Goal: Task Accomplishment & Management: Manage account settings

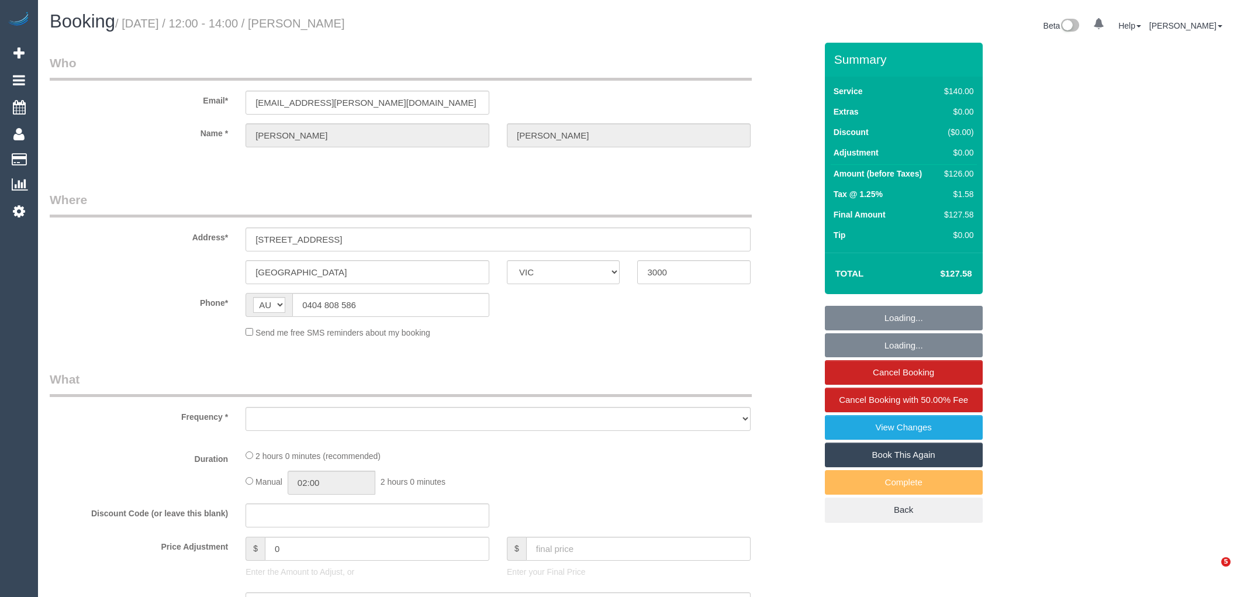
select select "VIC"
select select "string:stripe-pm_1O4Afb2GScqysDRVgqkikGsr"
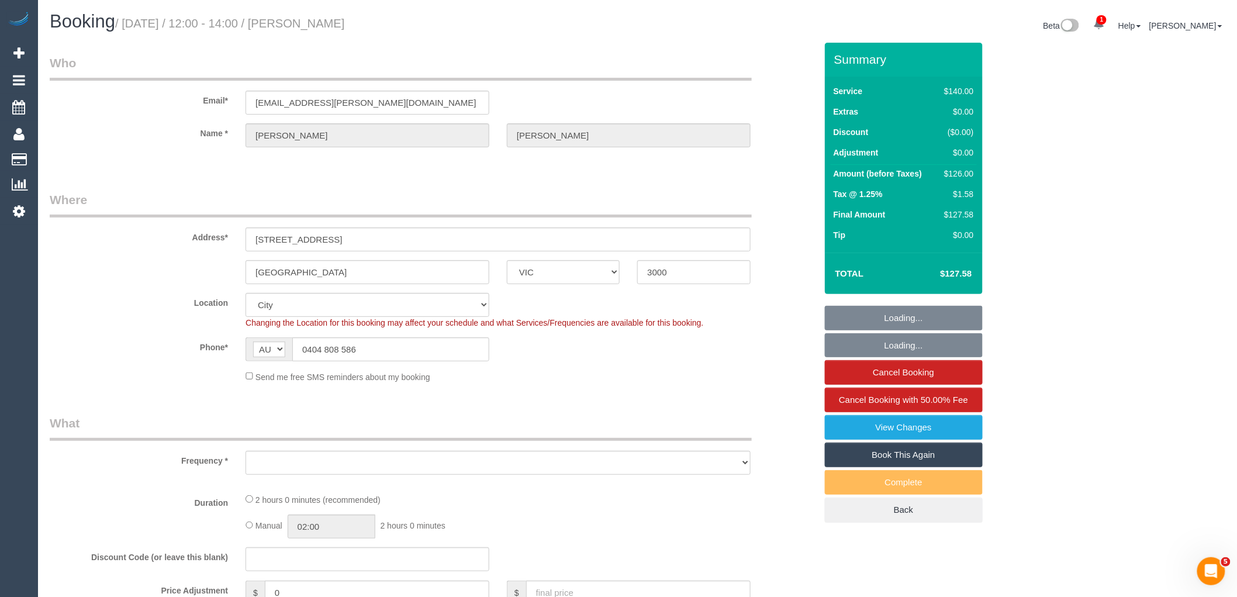
select select "number:29"
select select "number:14"
select select "number:20"
select select "number:24"
select select "number:34"
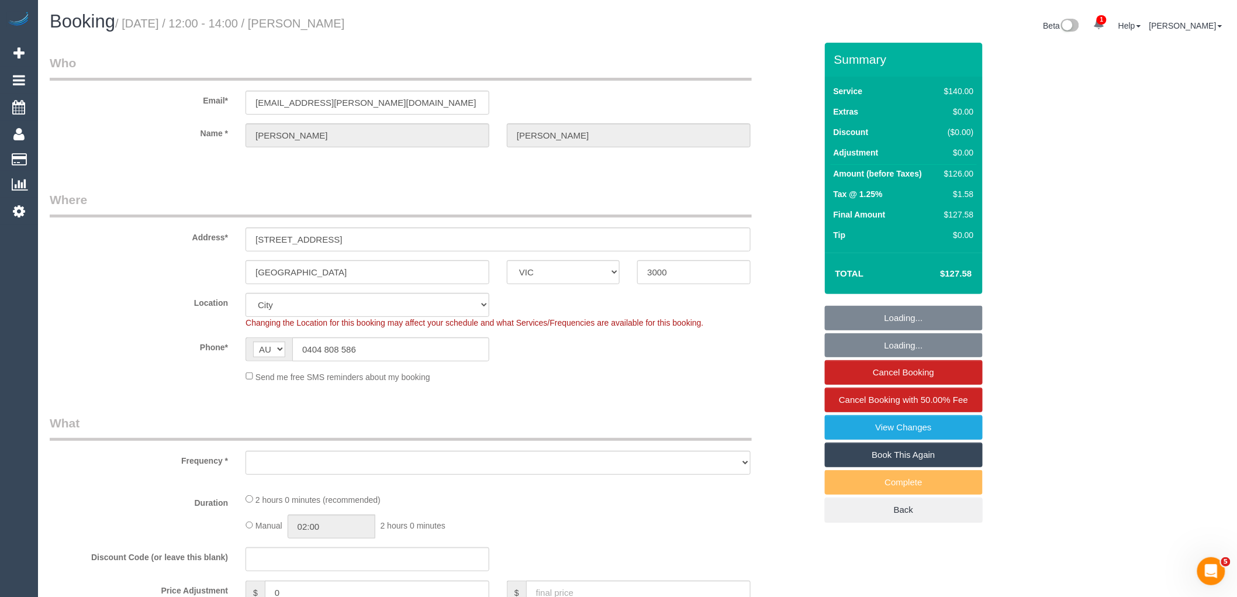
select select "number:26"
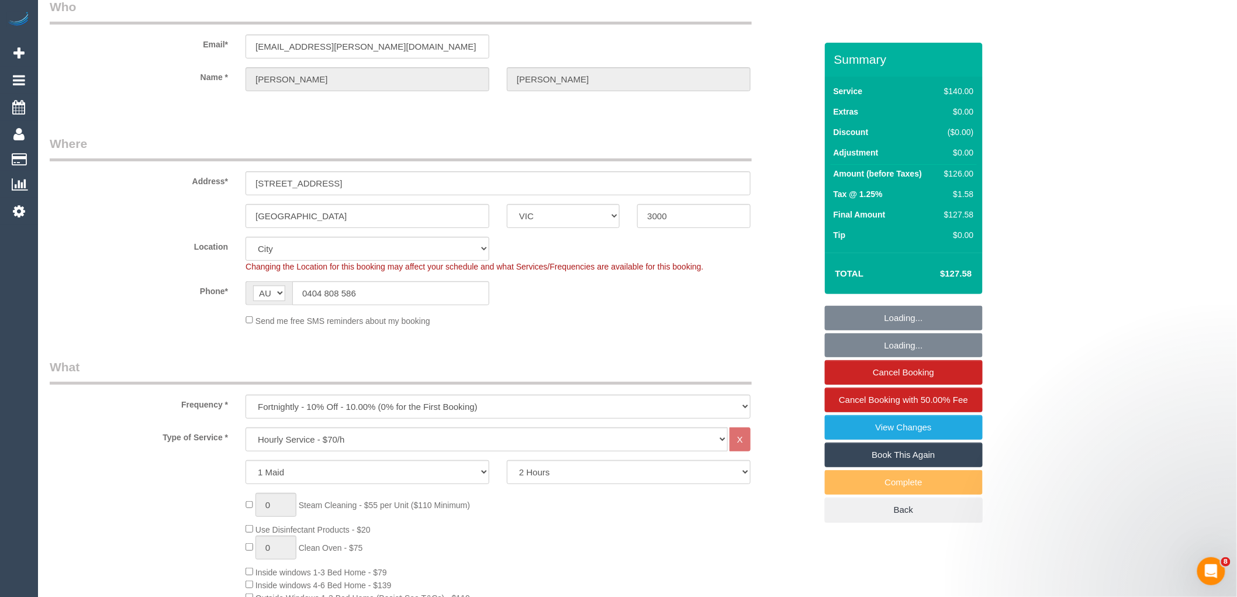
scroll to position [65, 0]
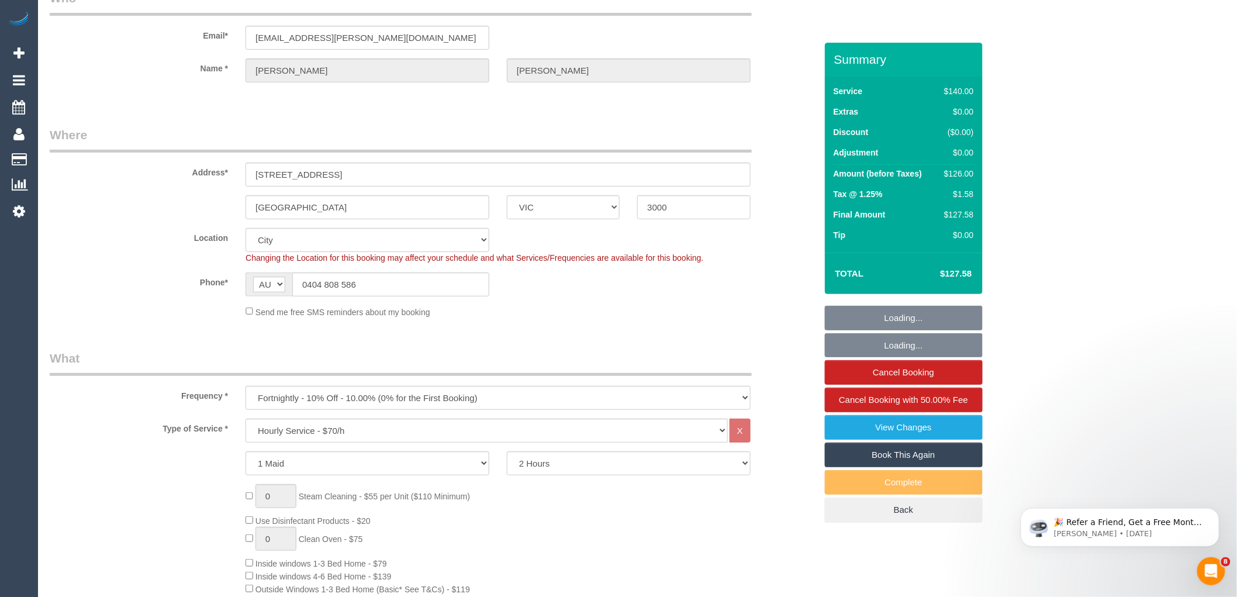
select select "object:1334"
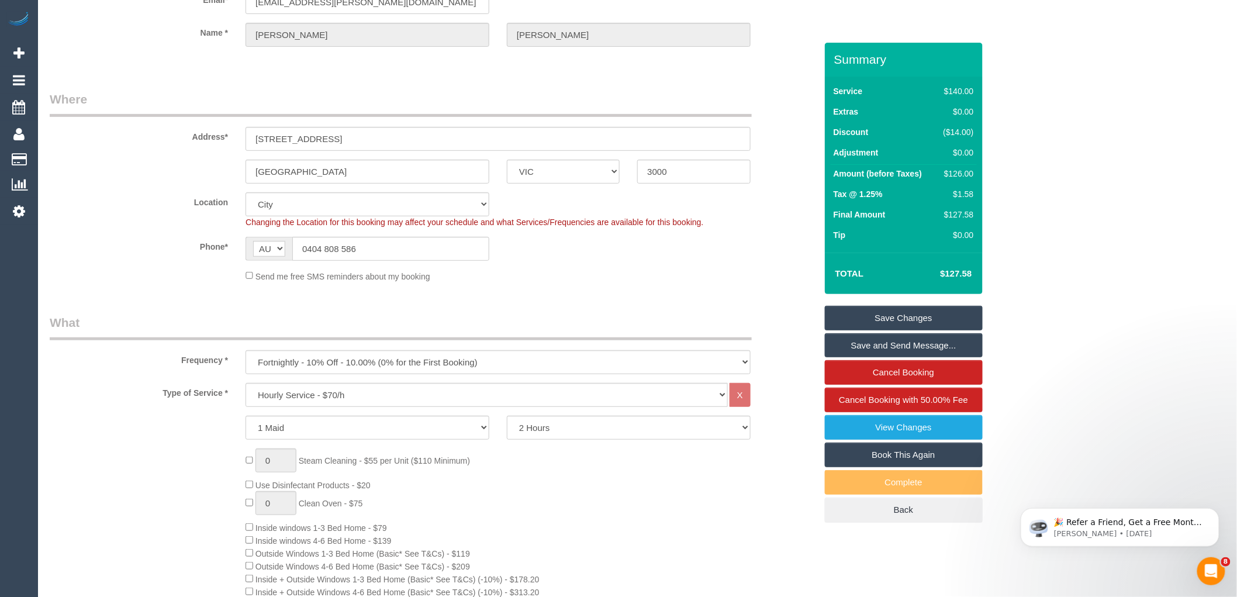
scroll to position [0, 0]
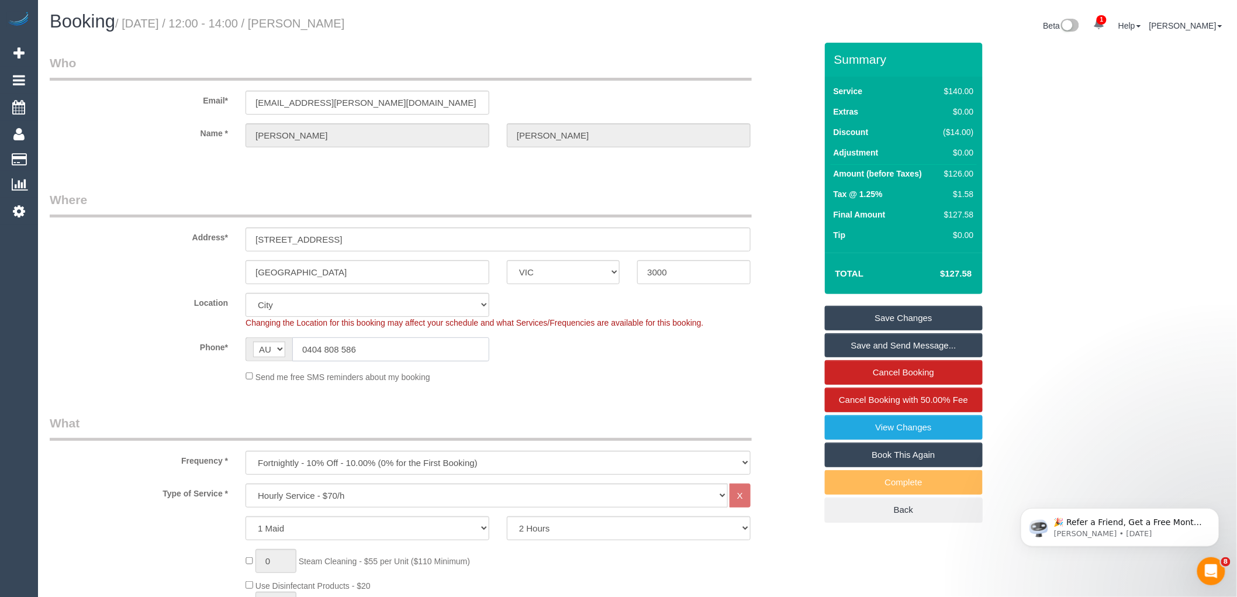
drag, startPoint x: 363, startPoint y: 342, endPoint x: 310, endPoint y: 344, distance: 53.2
click at [310, 344] on input "0404 808 586" at bounding box center [390, 349] width 197 height 24
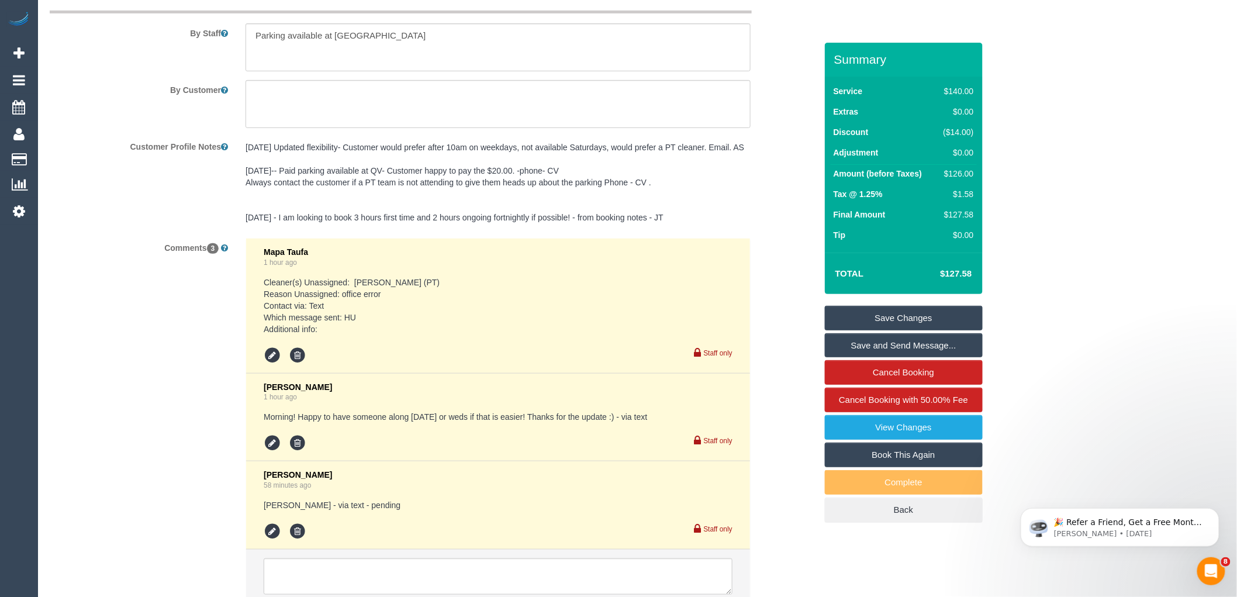
scroll to position [2136, 0]
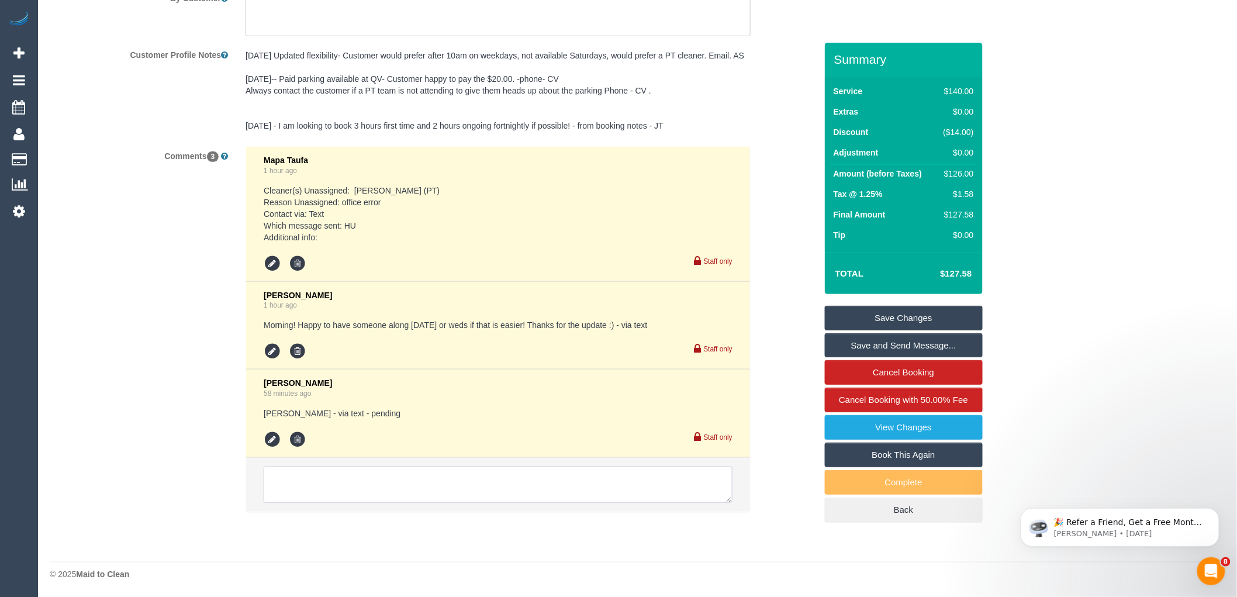
click at [355, 485] on textarea at bounding box center [498, 484] width 469 height 36
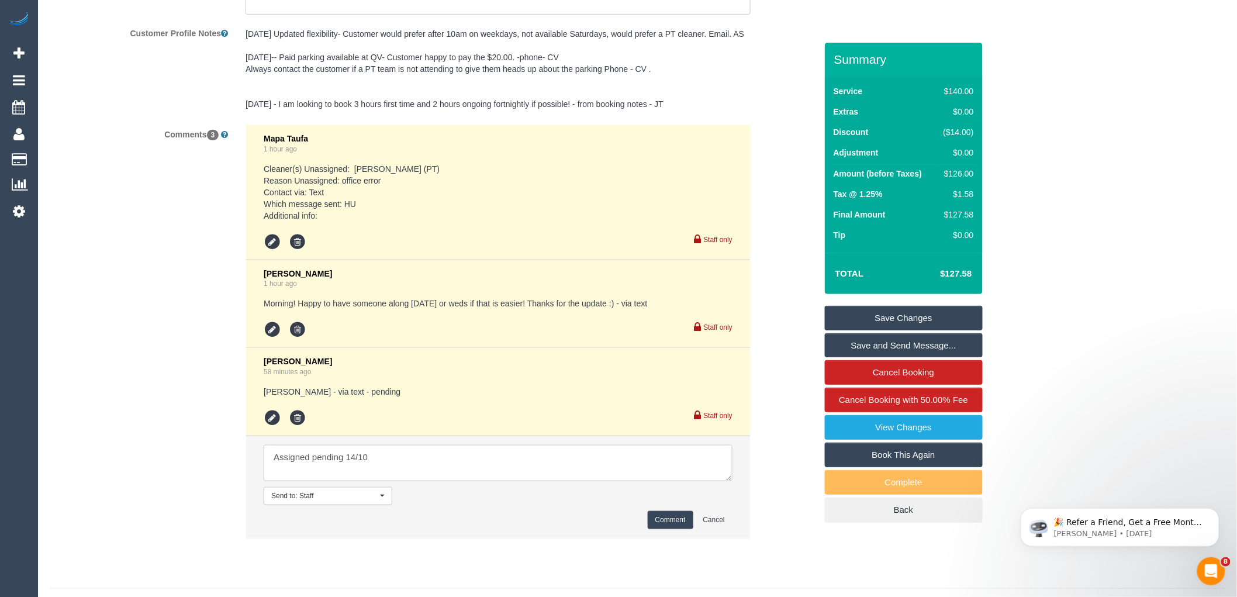
click at [337, 476] on textarea at bounding box center [498, 463] width 469 height 36
click at [354, 481] on textarea at bounding box center [498, 463] width 469 height 36
click at [394, 476] on textarea at bounding box center [498, 463] width 469 height 36
click at [523, 475] on textarea at bounding box center [498, 463] width 469 height 36
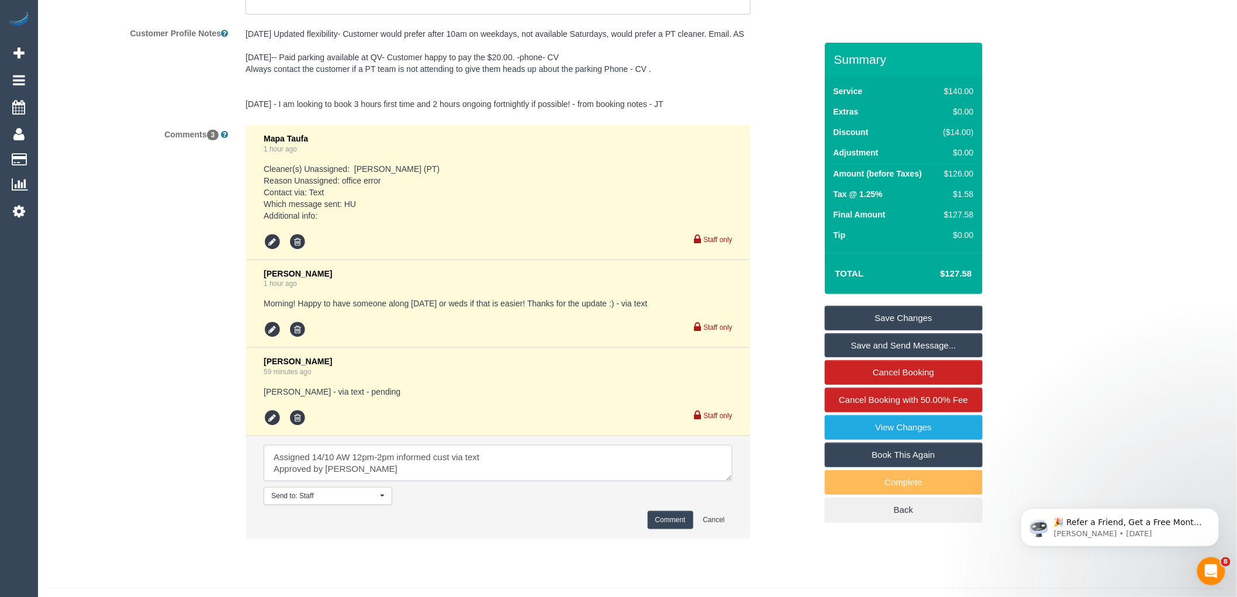
type textarea "Assigned 14/10 AW 12pm-2pm informed cust via text Approved by Jess"
click at [668, 529] on button "Comment" at bounding box center [670, 520] width 46 height 18
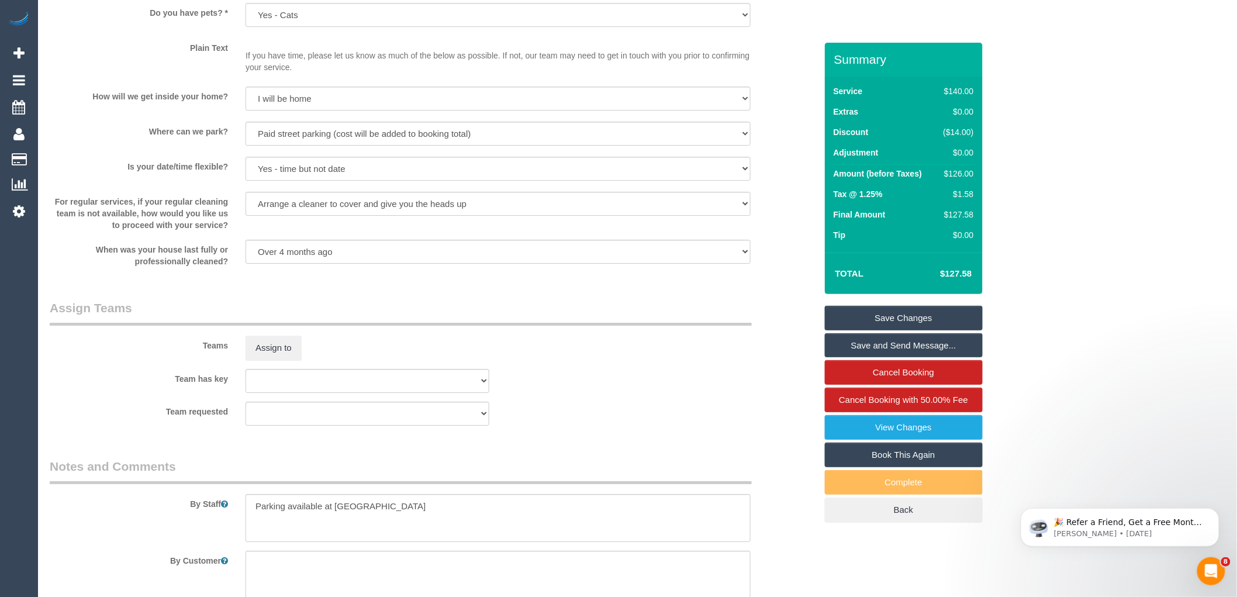
scroll to position [1552, 0]
click at [272, 361] on button "Assign to" at bounding box center [273, 348] width 56 height 25
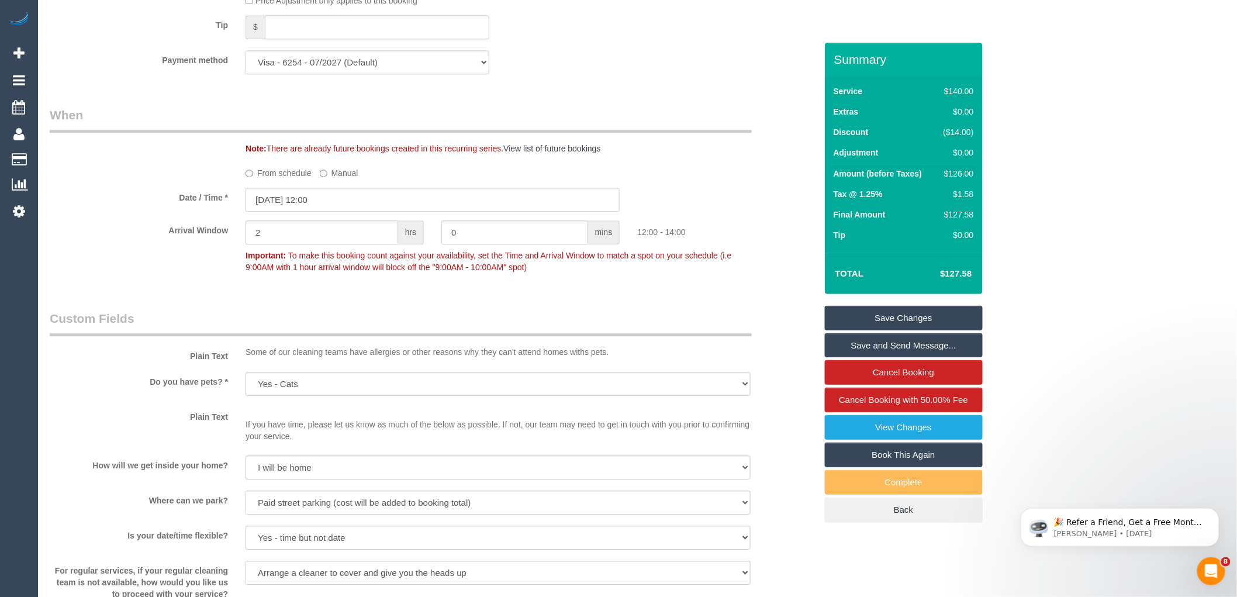
scroll to position [1163, 0]
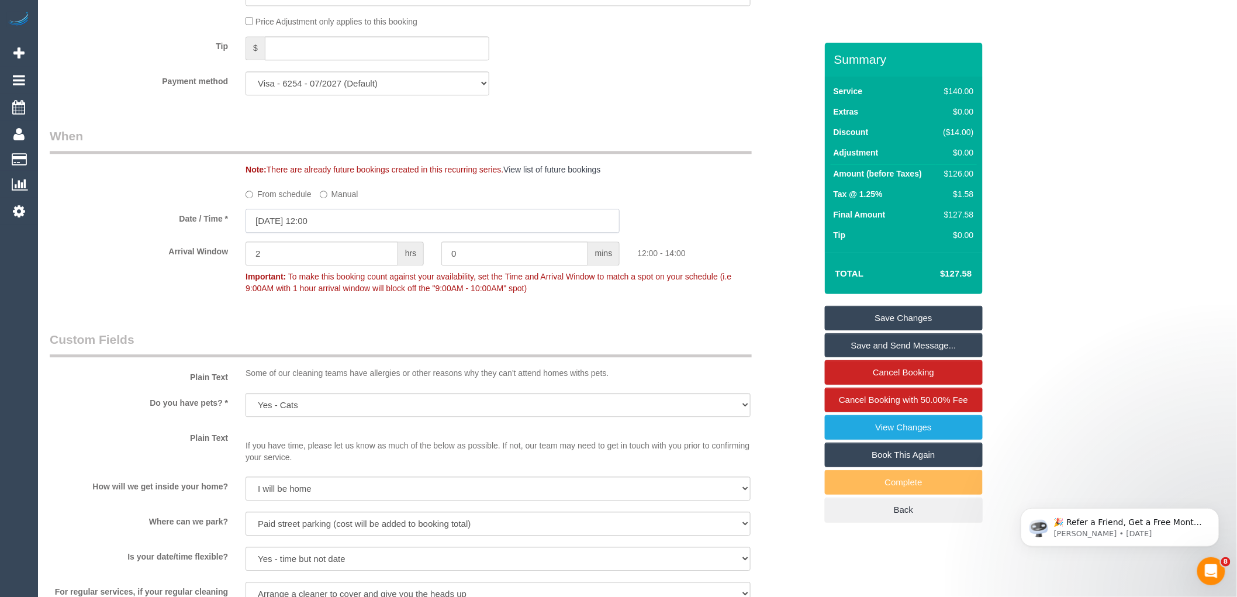
click at [295, 230] on input "13/10/2025 12:00" at bounding box center [432, 221] width 374 height 24
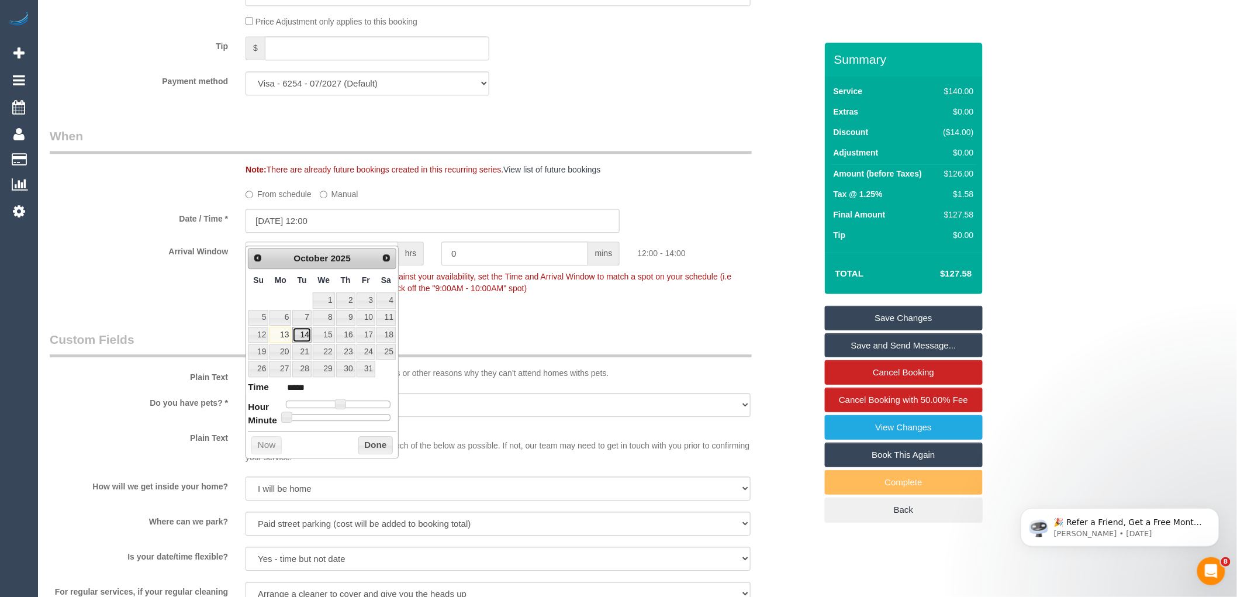
click at [300, 334] on link "14" at bounding box center [301, 335] width 19 height 16
type input "14/10/2025 12:00"
click at [127, 272] on div "Arrival Window 2 hrs 0 mins 12:00 - 14:00 Important: To make this booking count…" at bounding box center [433, 270] width 784 height 58
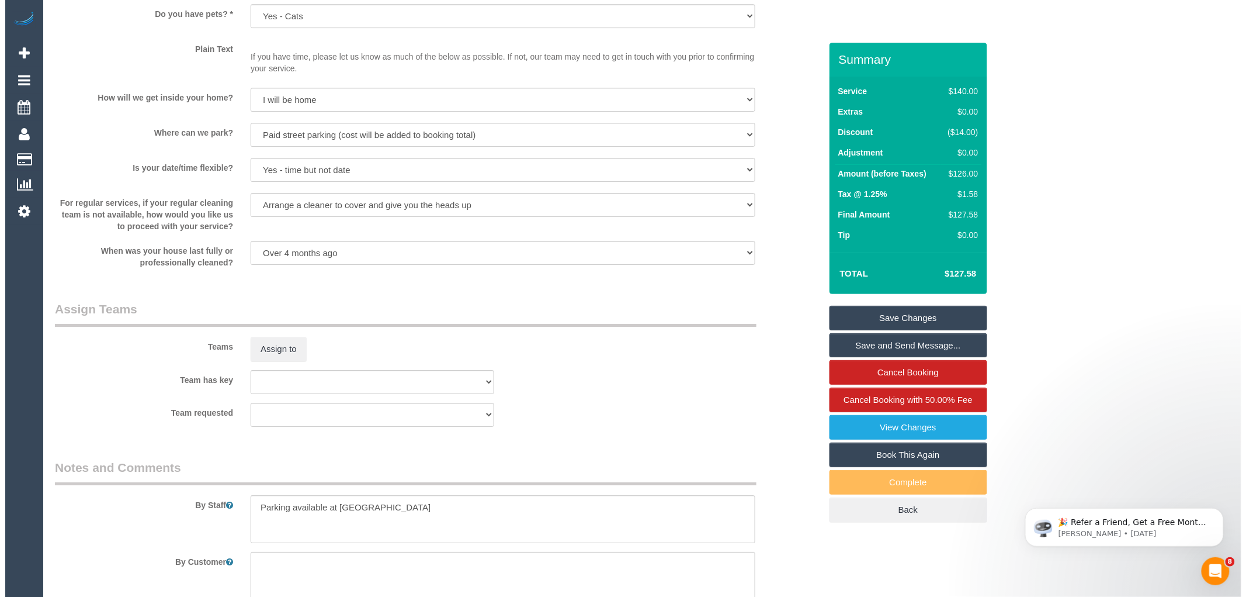
scroll to position [1552, 0]
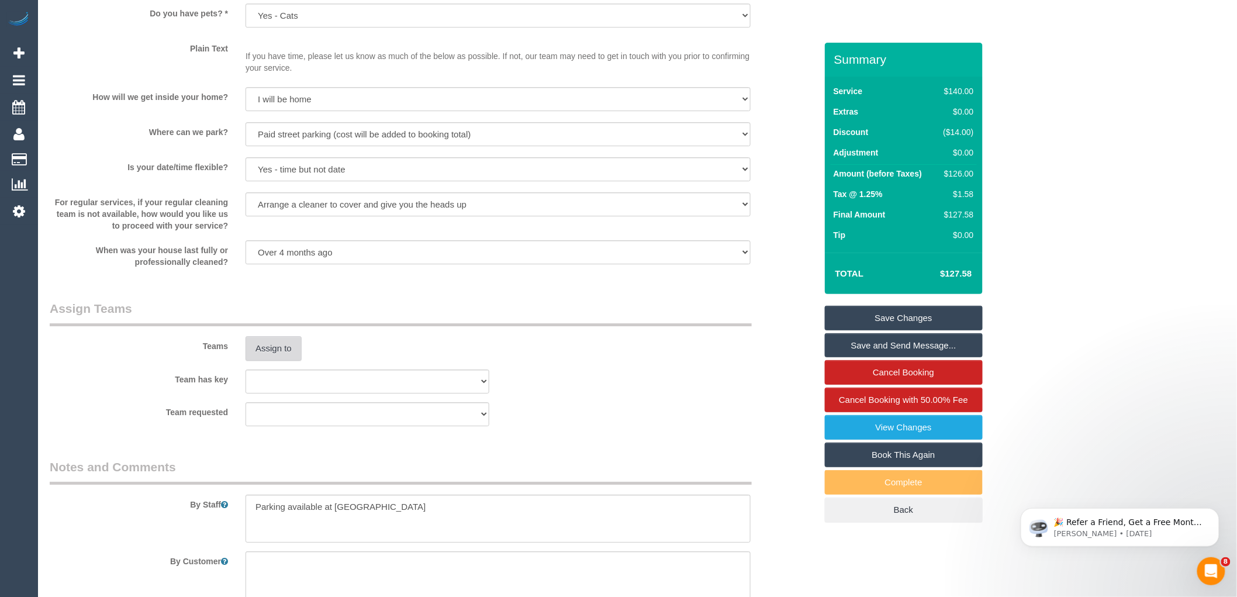
click at [282, 353] on button "Assign to" at bounding box center [273, 348] width 56 height 25
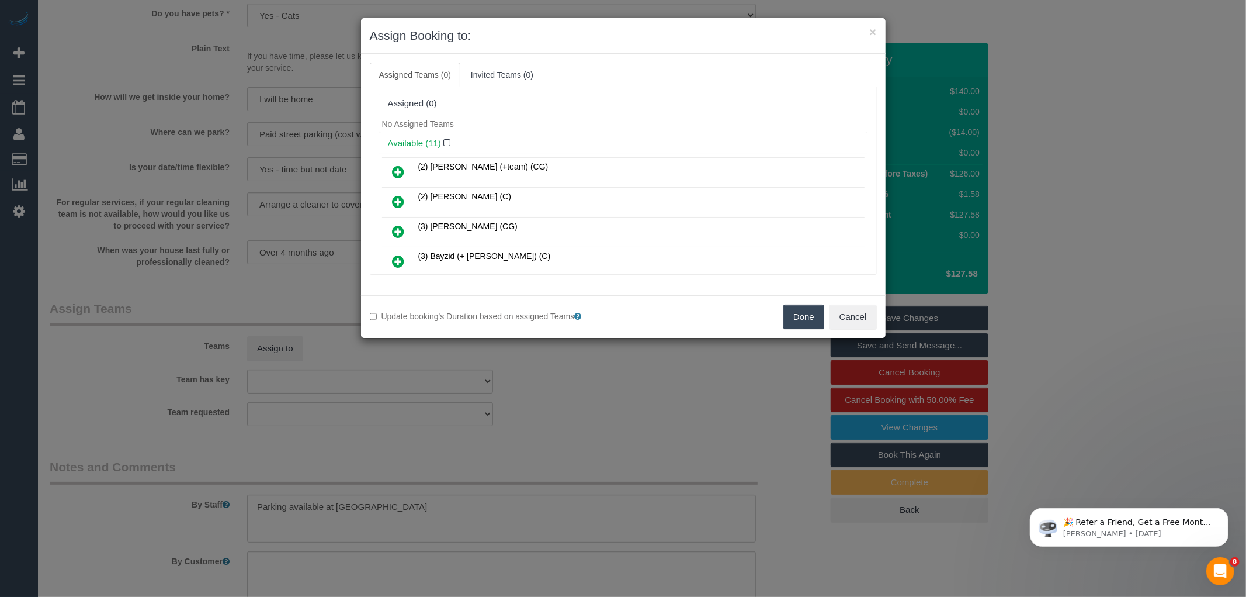
scroll to position [191, 0]
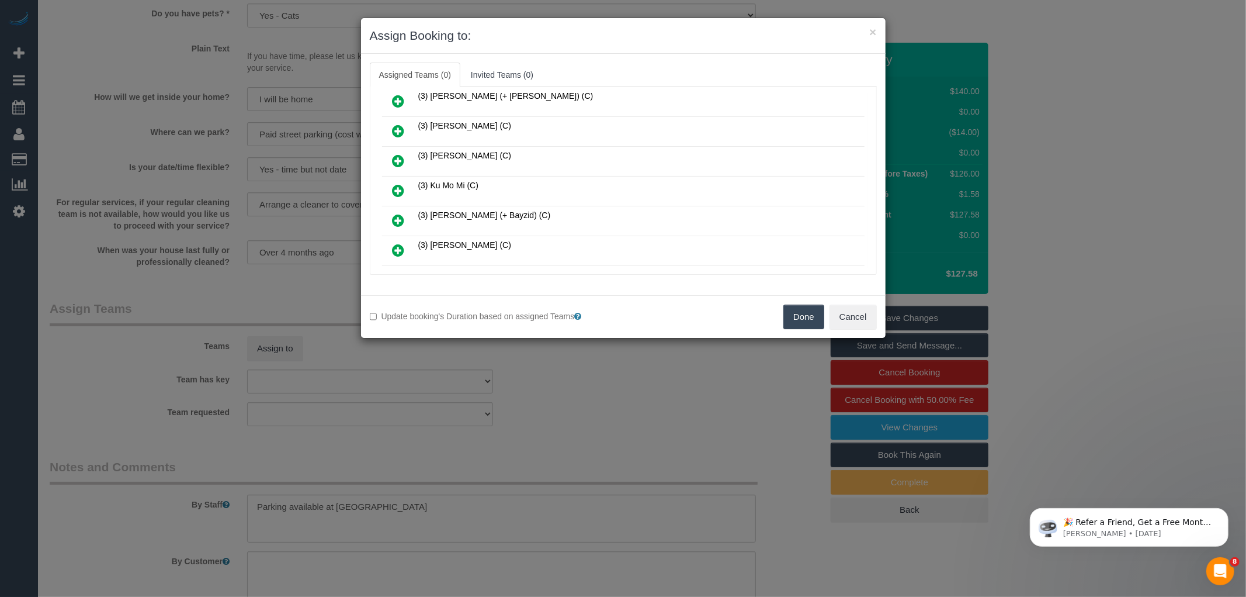
click at [397, 189] on icon at bounding box center [399, 190] width 12 height 14
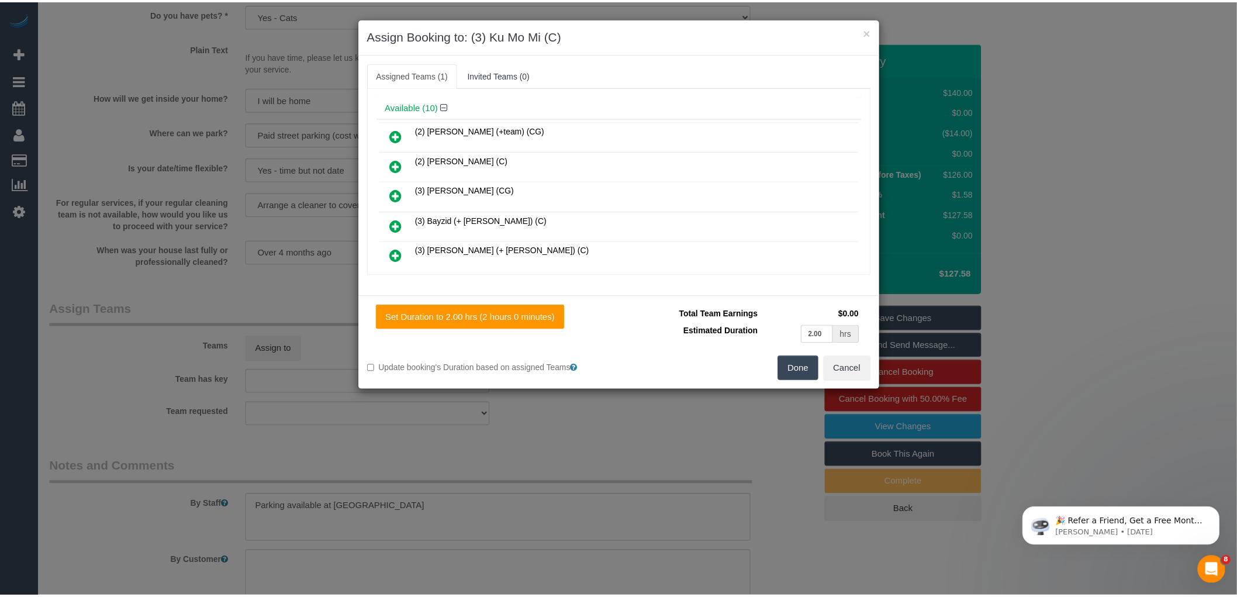
scroll to position [0, 0]
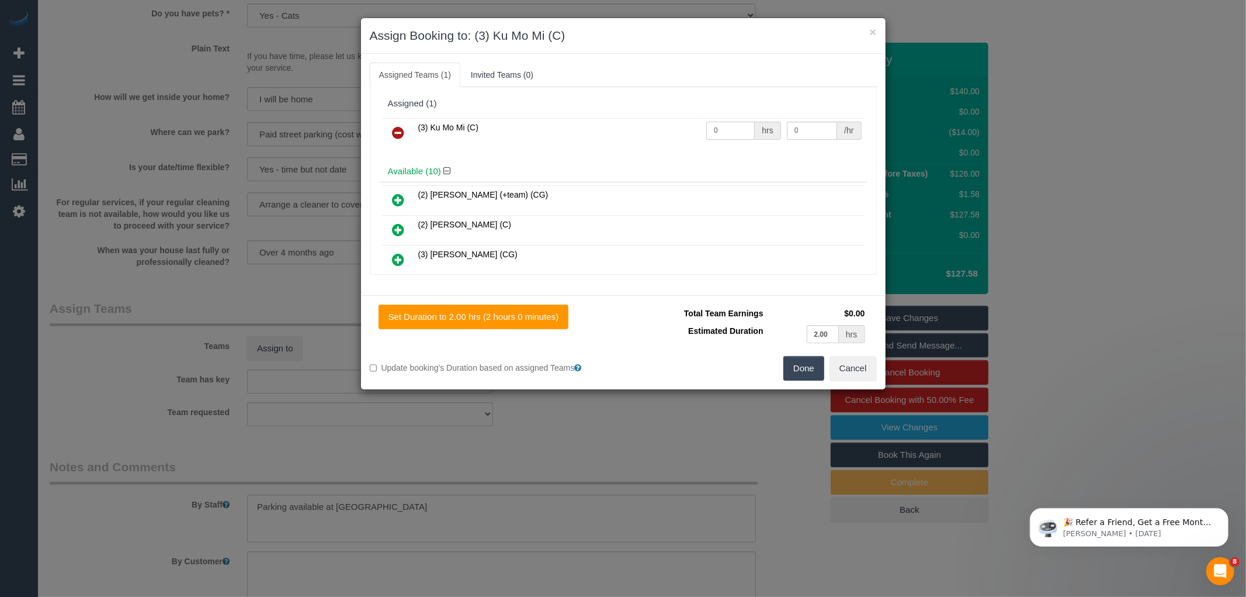
click at [729, 122] on input "0" at bounding box center [730, 131] width 49 height 18
type input "2"
type input "35"
click at [801, 363] on button "Done" at bounding box center [804, 368] width 41 height 25
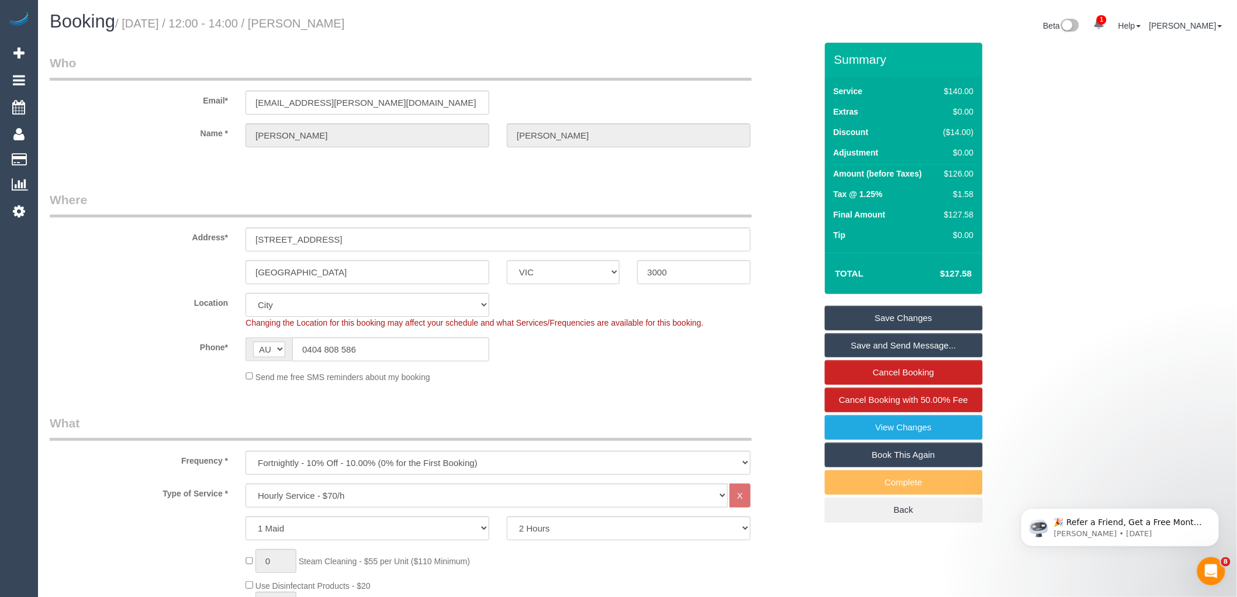
drag, startPoint x: 304, startPoint y: 20, endPoint x: 389, endPoint y: 32, distance: 85.5
click at [389, 32] on div "Booking / October 13, 2025 / 12:00 - 14:00 / Alannah Pye" at bounding box center [339, 24] width 597 height 25
copy small "Alannah Pye"
click at [92, 306] on label "Location" at bounding box center [139, 301] width 196 height 16
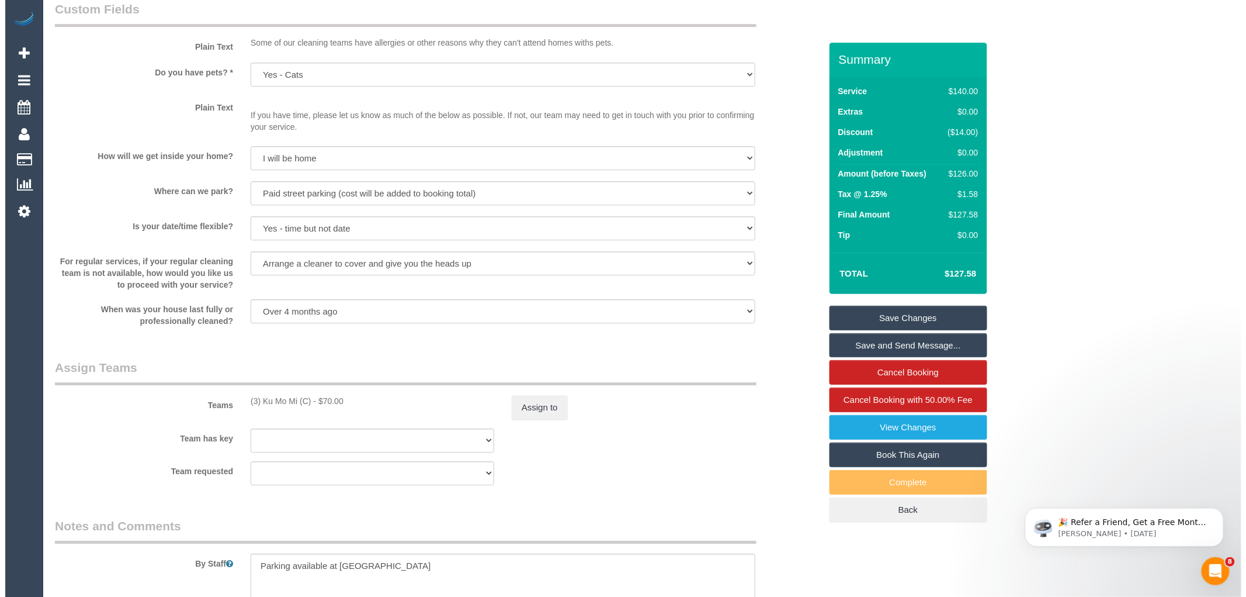
scroll to position [1558, 0]
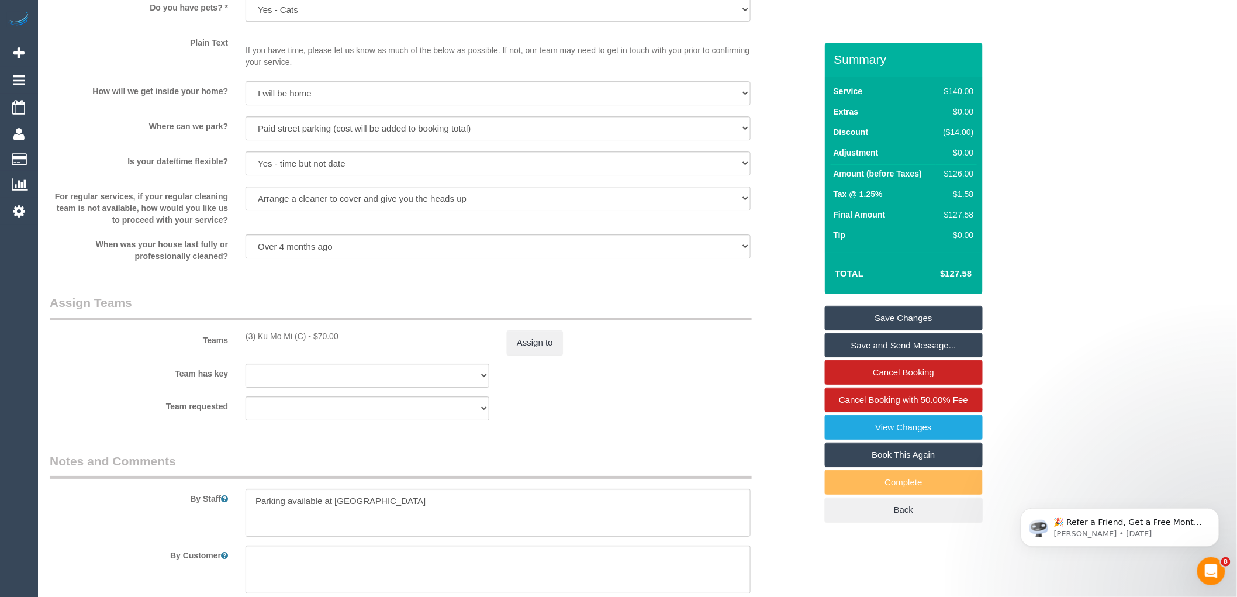
click at [932, 347] on link "Save and Send Message..." at bounding box center [904, 345] width 158 height 25
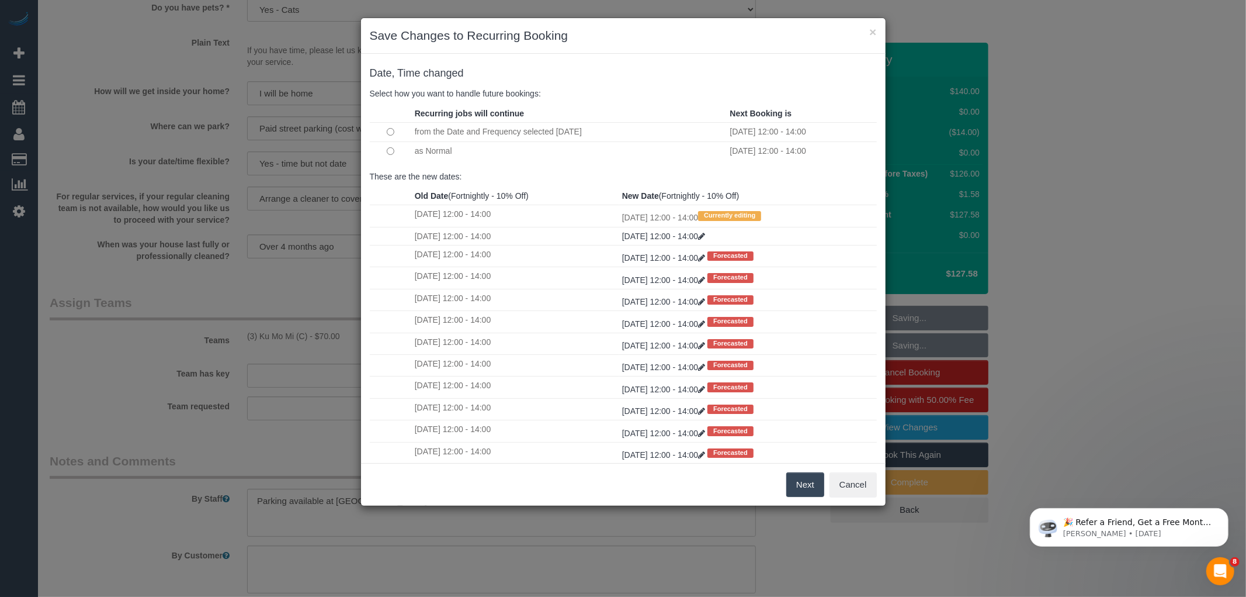
click at [802, 484] on button "Next" at bounding box center [806, 484] width 38 height 25
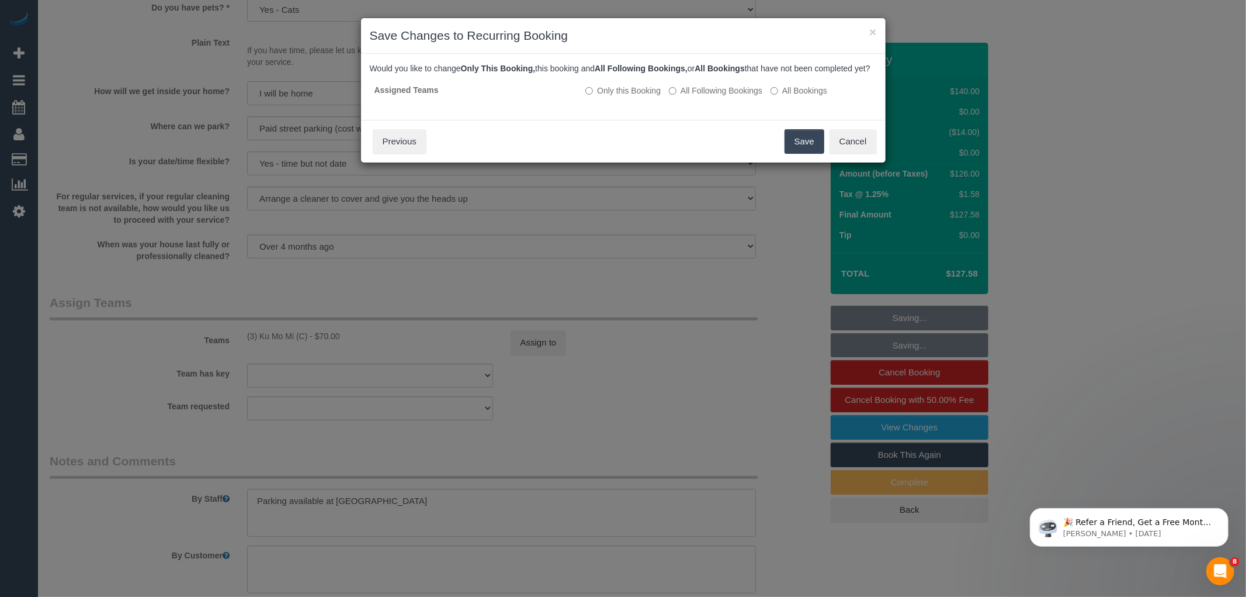
click at [804, 149] on button "Save" at bounding box center [805, 141] width 40 height 25
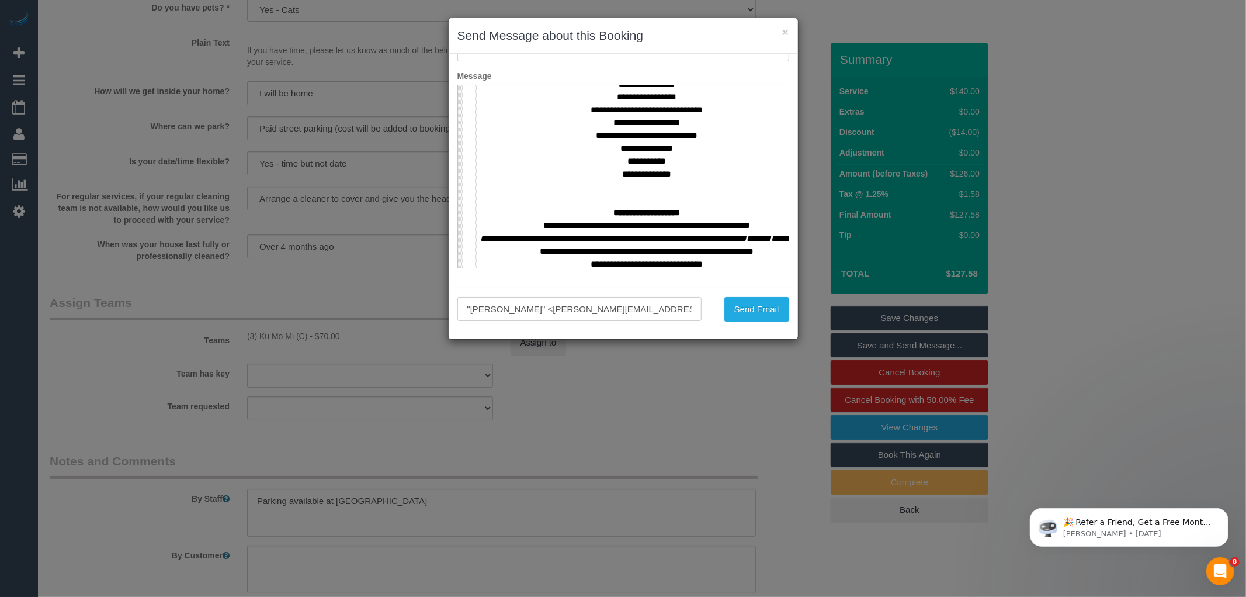
scroll to position [454, 0]
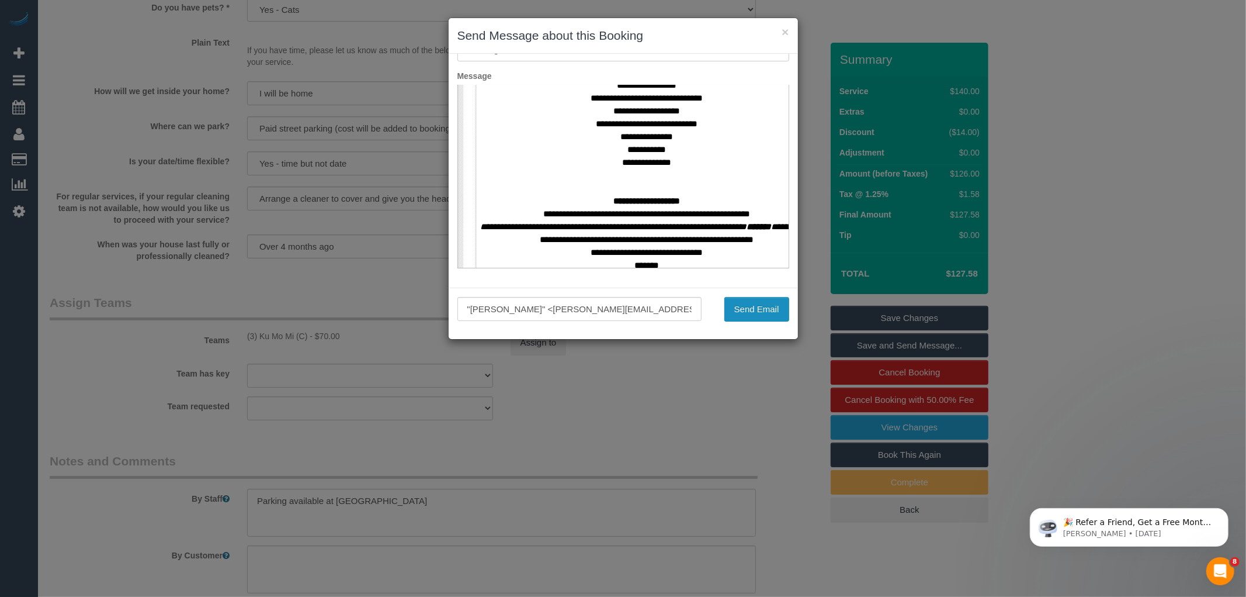
click at [750, 312] on button "Send Email" at bounding box center [757, 309] width 65 height 25
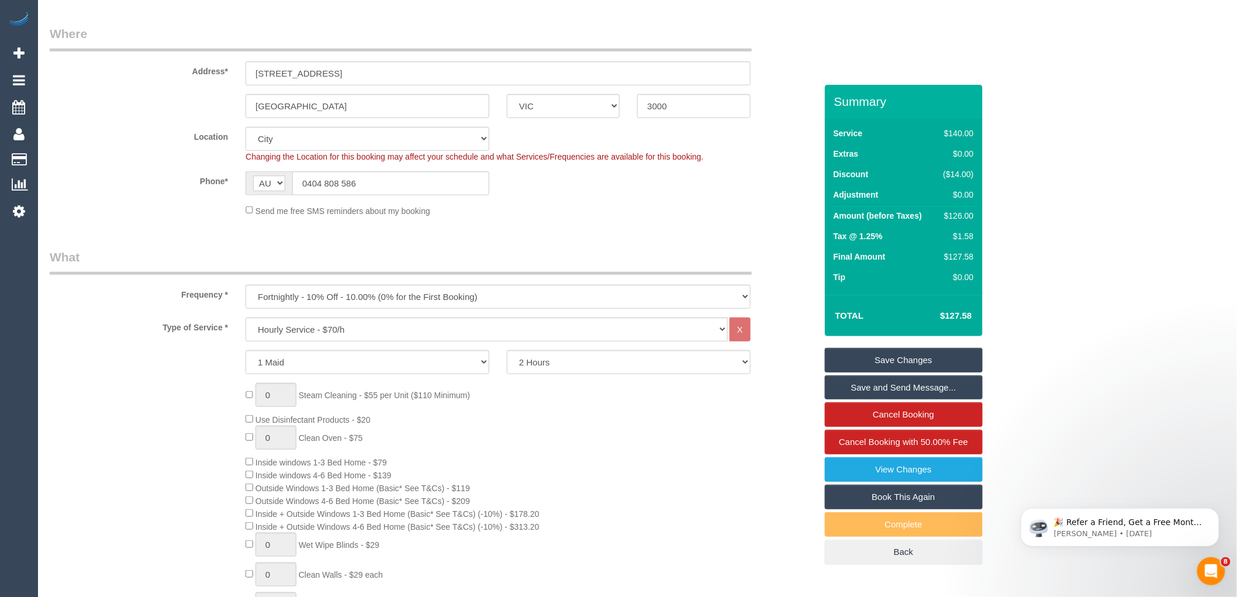
scroll to position [0, 0]
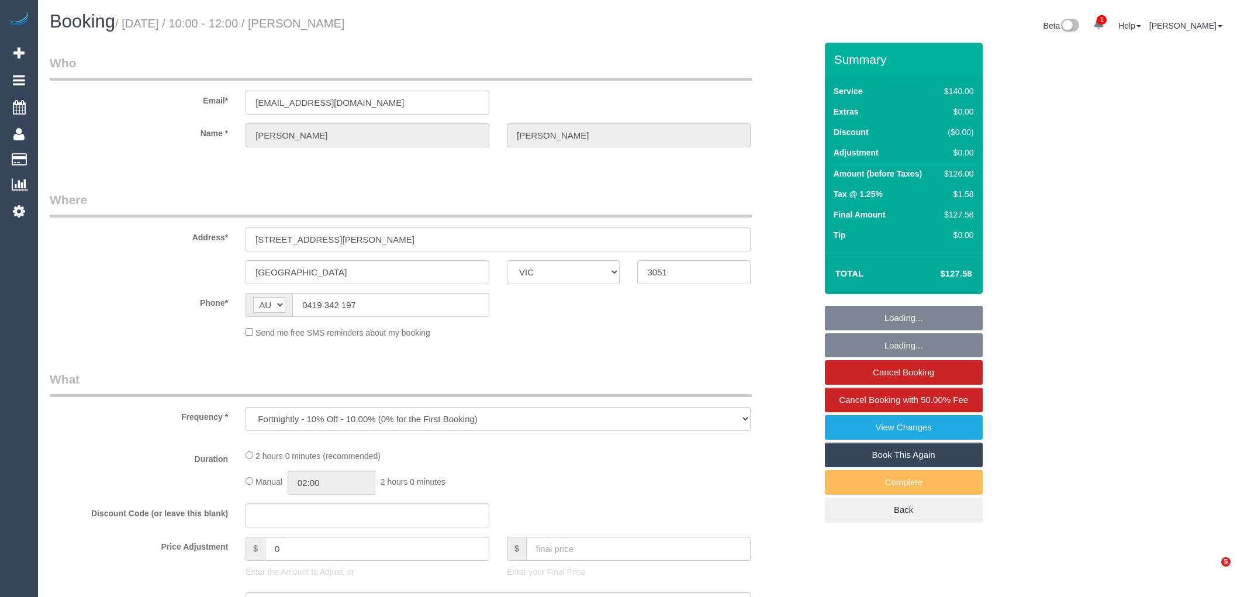
select select "VIC"
select select "string:stripe-pm_1R1K4b2GScqysDRVP94ZaF9D"
select select "number:28"
select select "number:14"
select select "number:18"
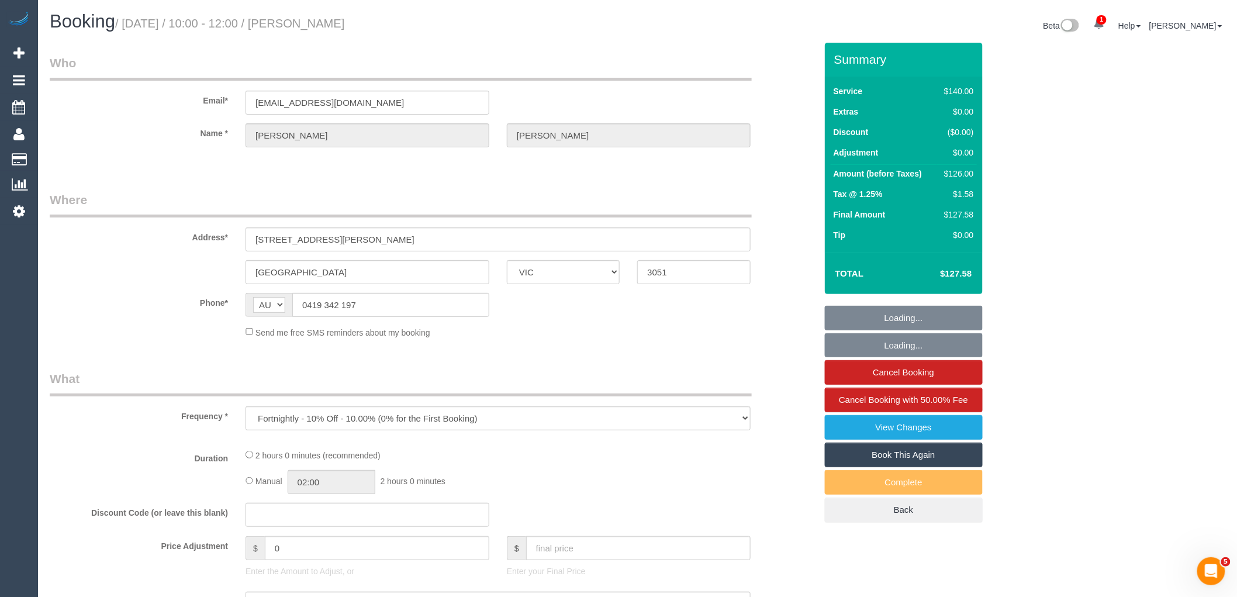
select select "number:24"
select select "number:34"
select select "number:13"
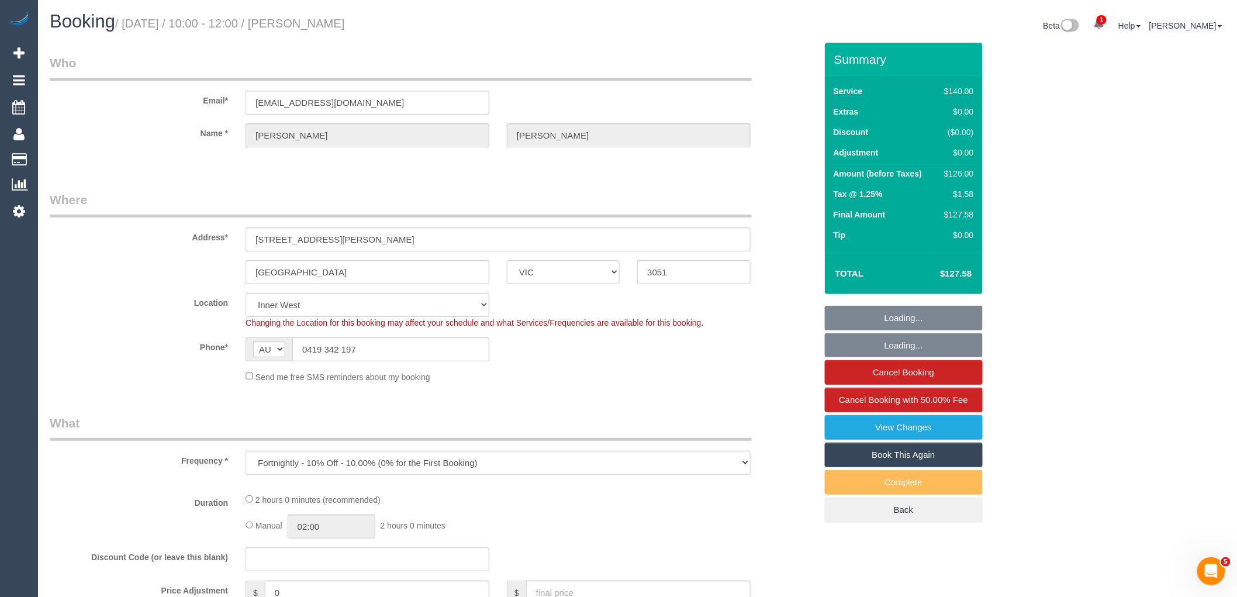
select select "object:736"
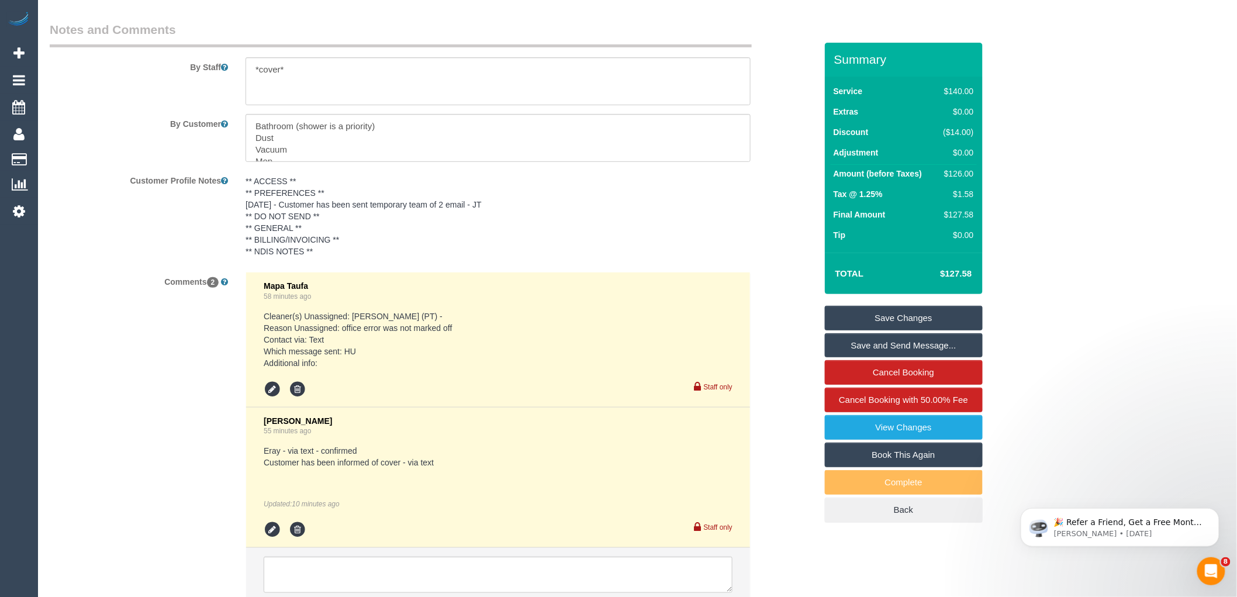
scroll to position [2013, 0]
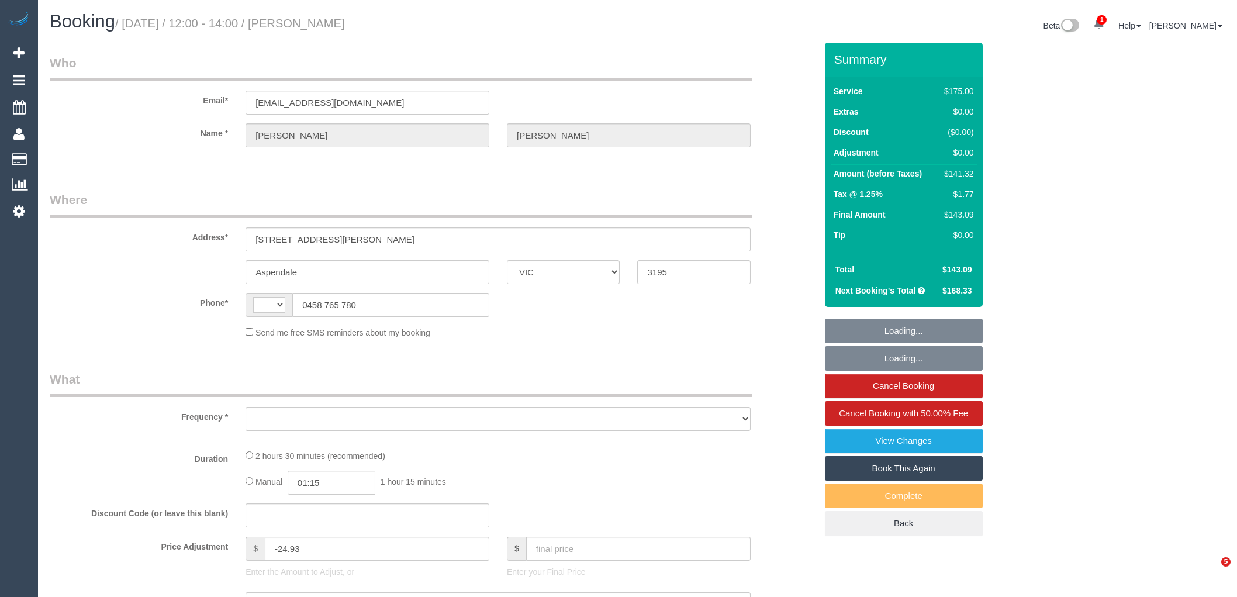
select select "VIC"
select select "string:AU"
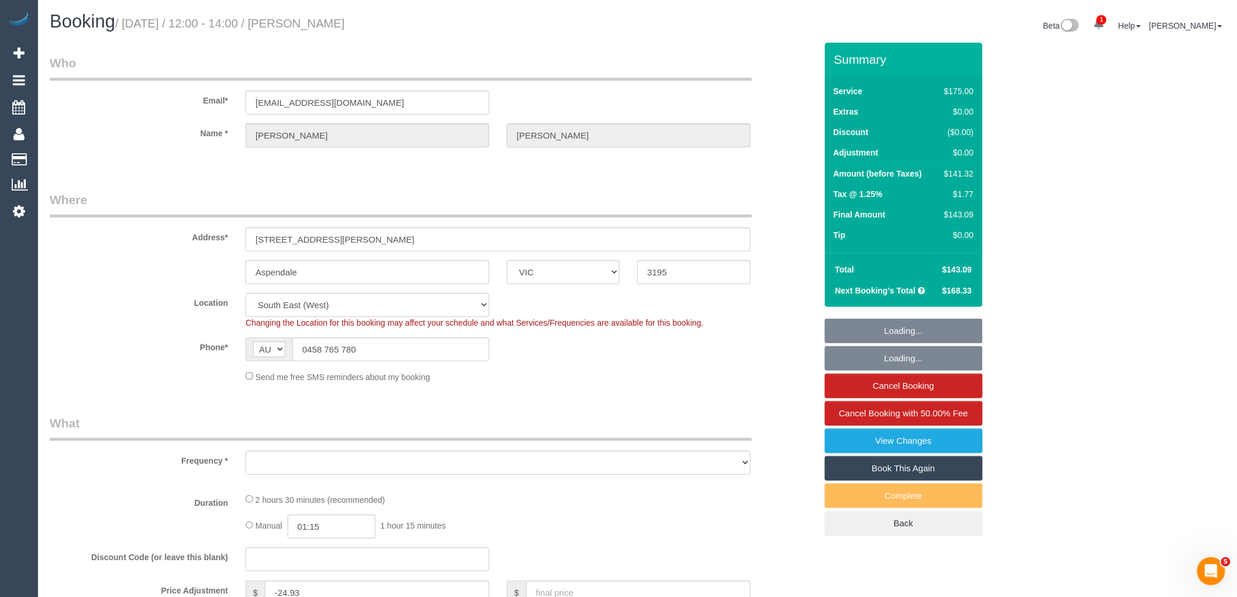
select select "object:725"
select select "number:30"
select select "number:14"
select select "number:19"
select select "number:22"
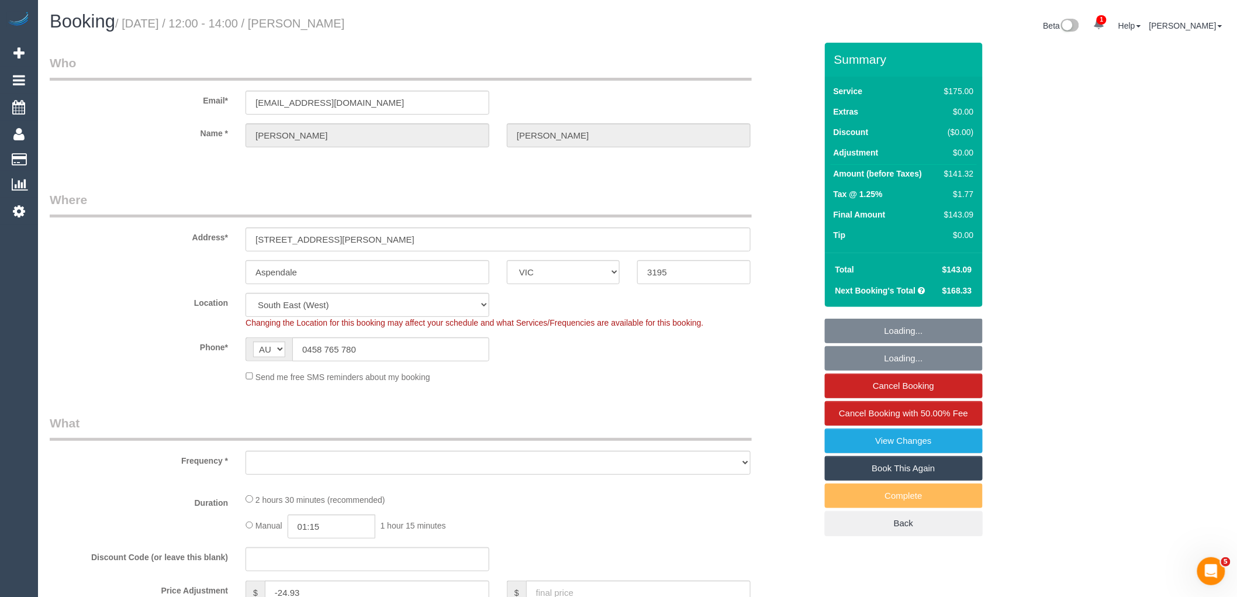
select select "number:34"
select select "number:13"
select select "150"
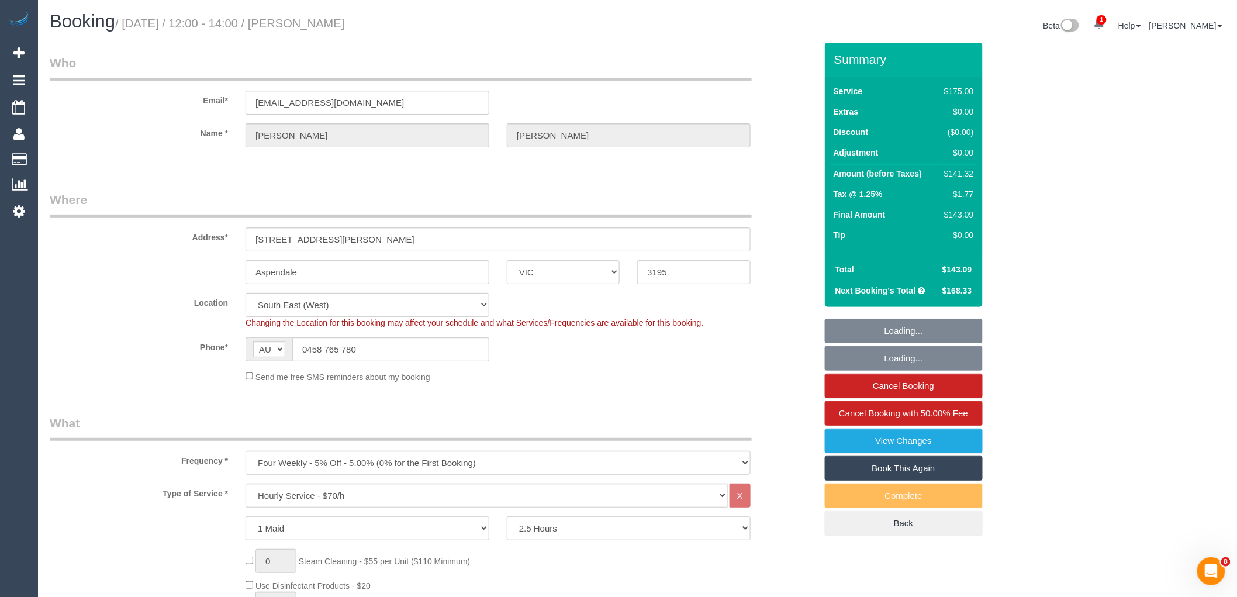
select select "object:1457"
select select "string:stripe-pm_1RRrkS2GScqysDRVV9CX4UcQ"
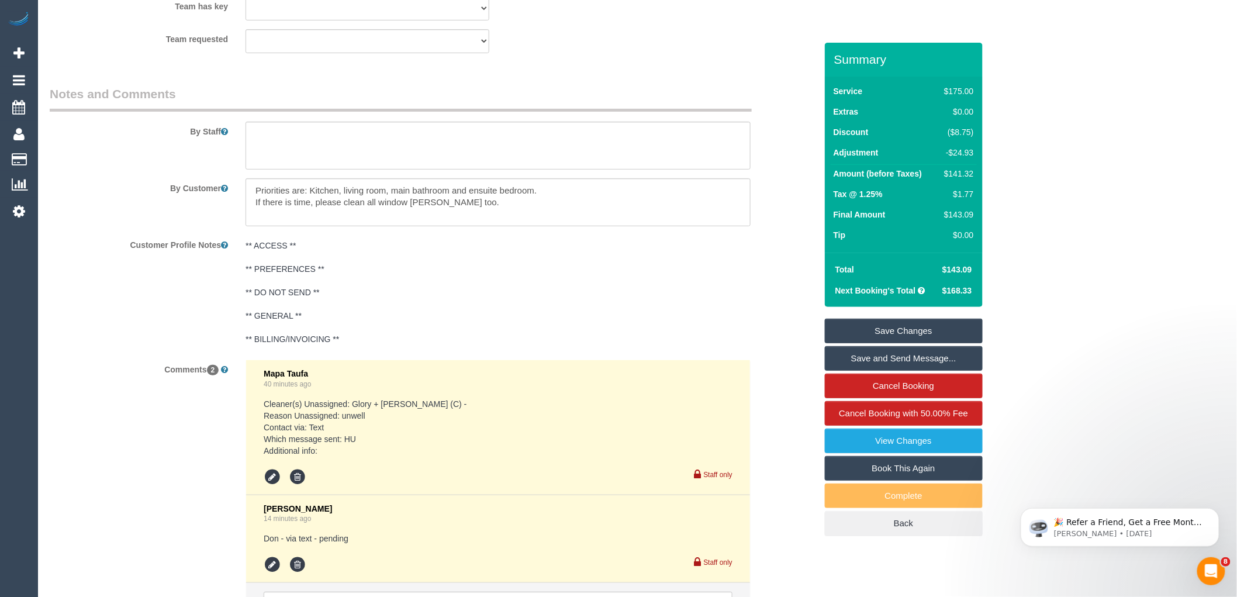
scroll to position [1948, 0]
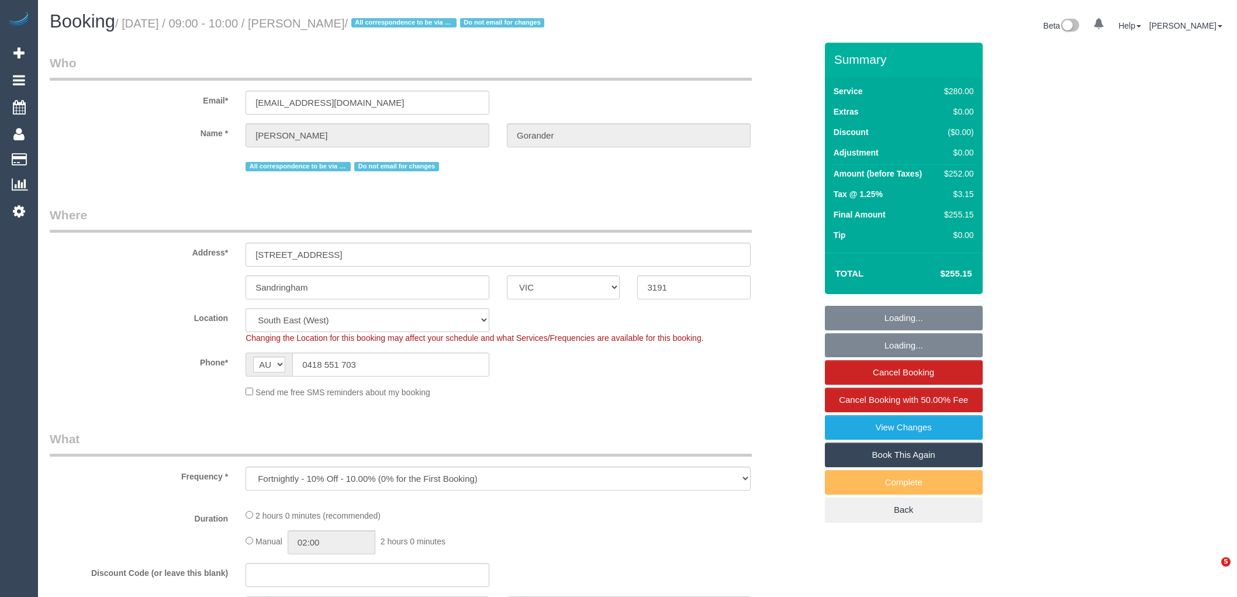
select select "VIC"
select select "number:32"
select select "number:14"
select select "number:19"
select select "object:952"
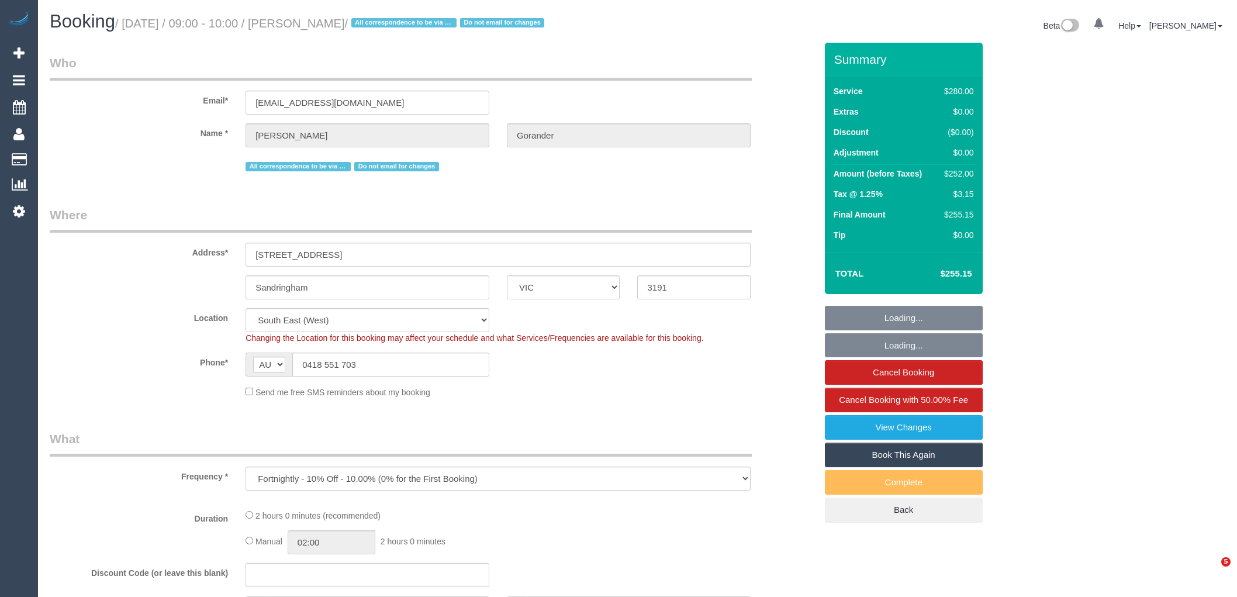
select select "string:stripe-pm_1Gmrcl2GScqysDRVmcm1JmZh"
select select "2"
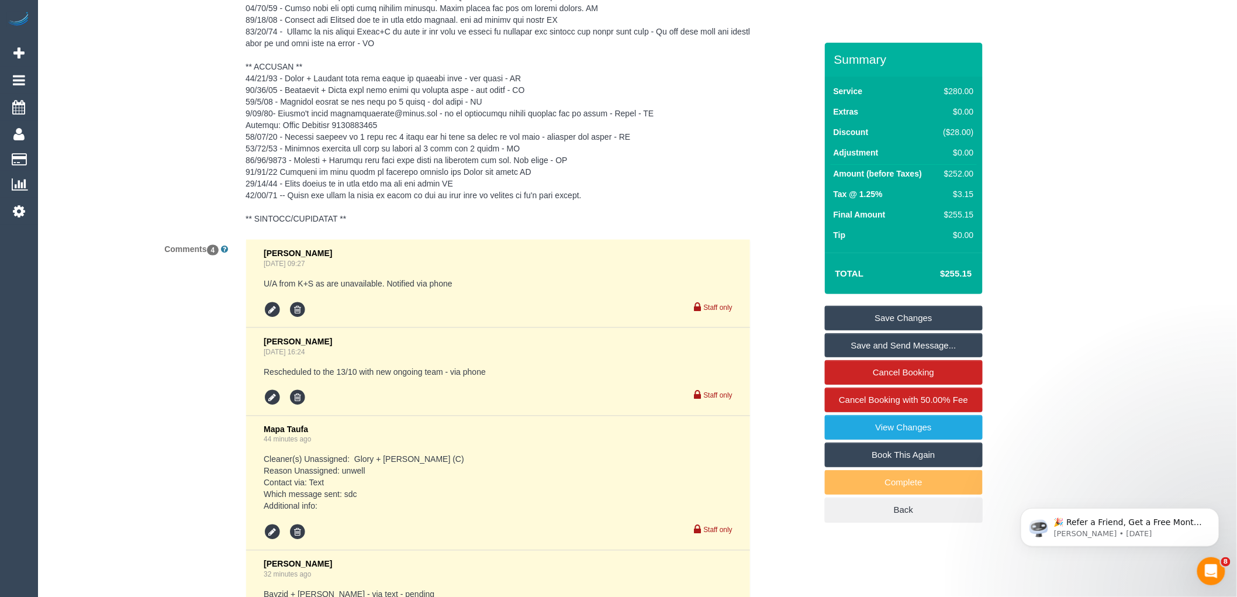
scroll to position [2467, 0]
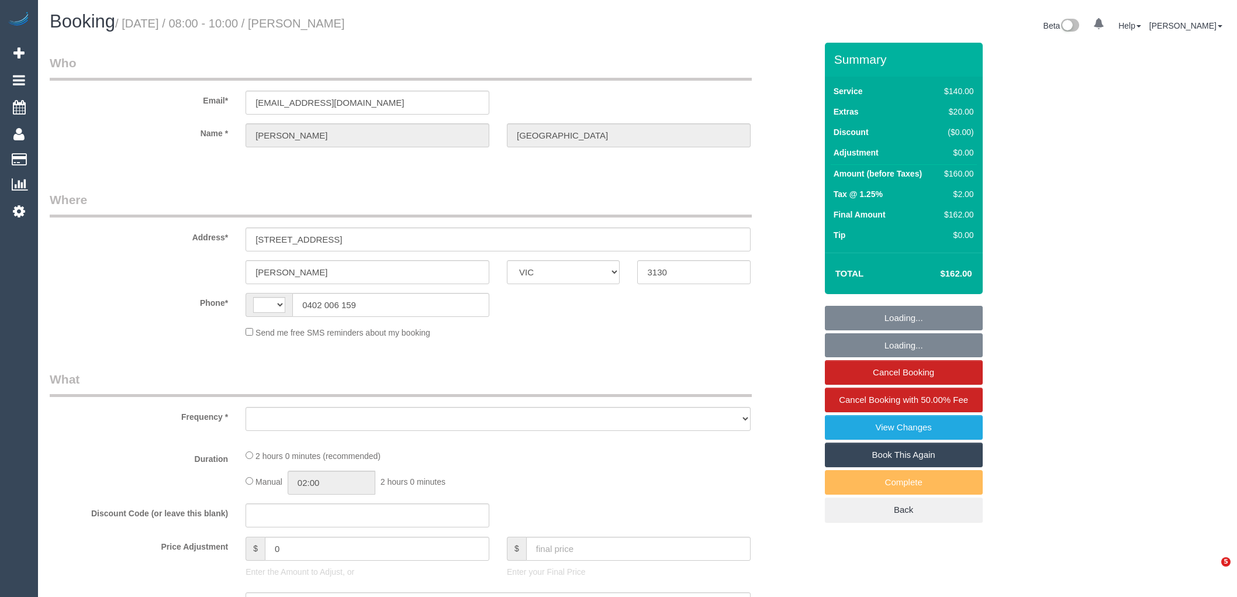
select select "VIC"
select select "object:330"
select select "string:stripe-pm_1SFQlC2GScqysDRVjSHITxLi"
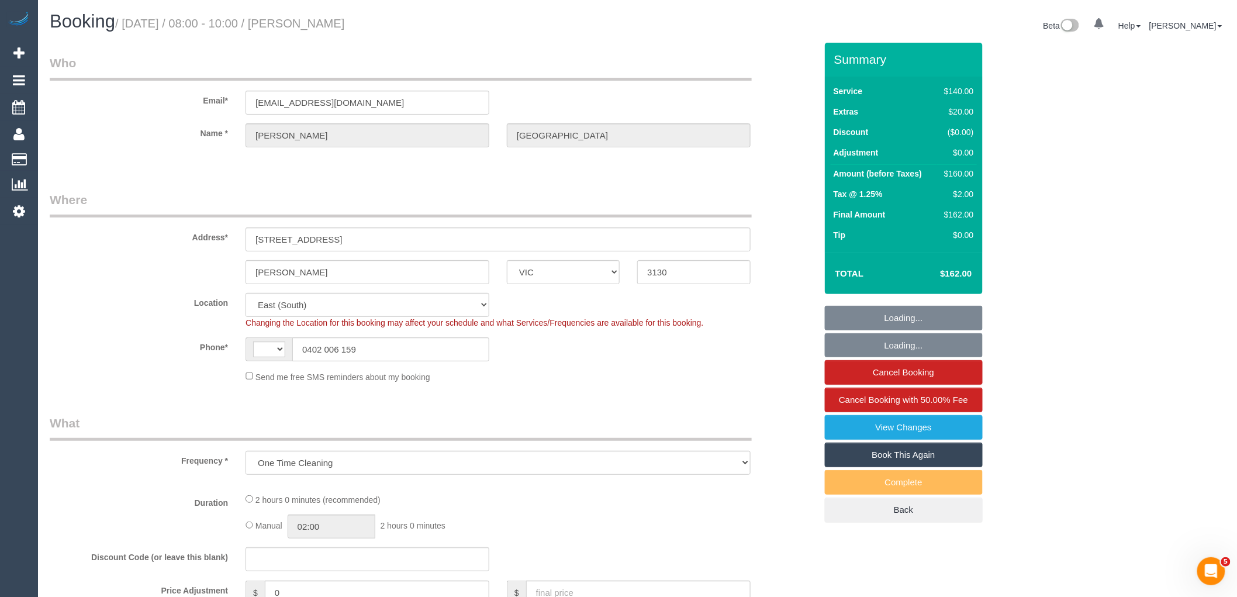
select select "object:760"
select select "string:AU"
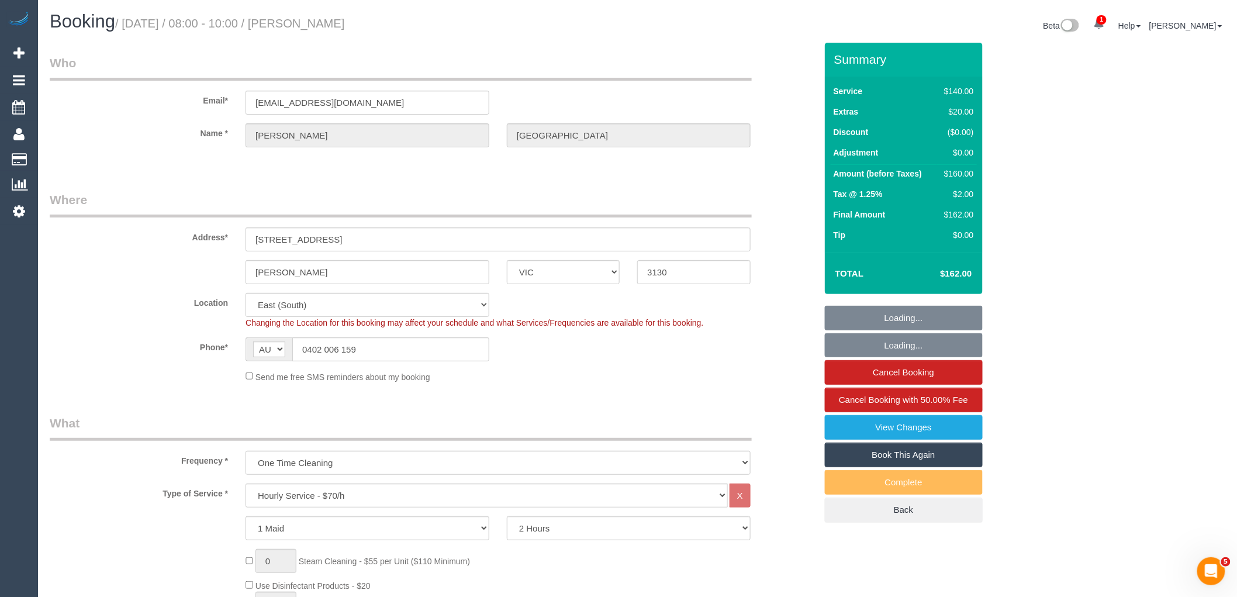
select select "number:27"
select select "number:14"
select select "number:19"
select select "number:24"
select select "number:33"
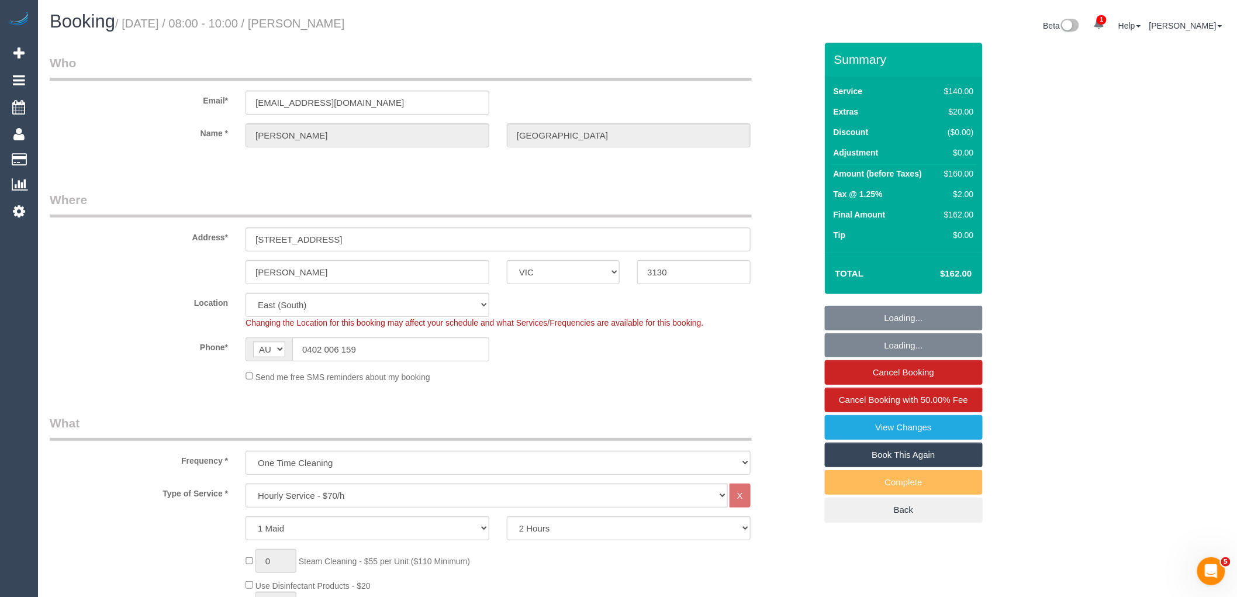
select select "number:12"
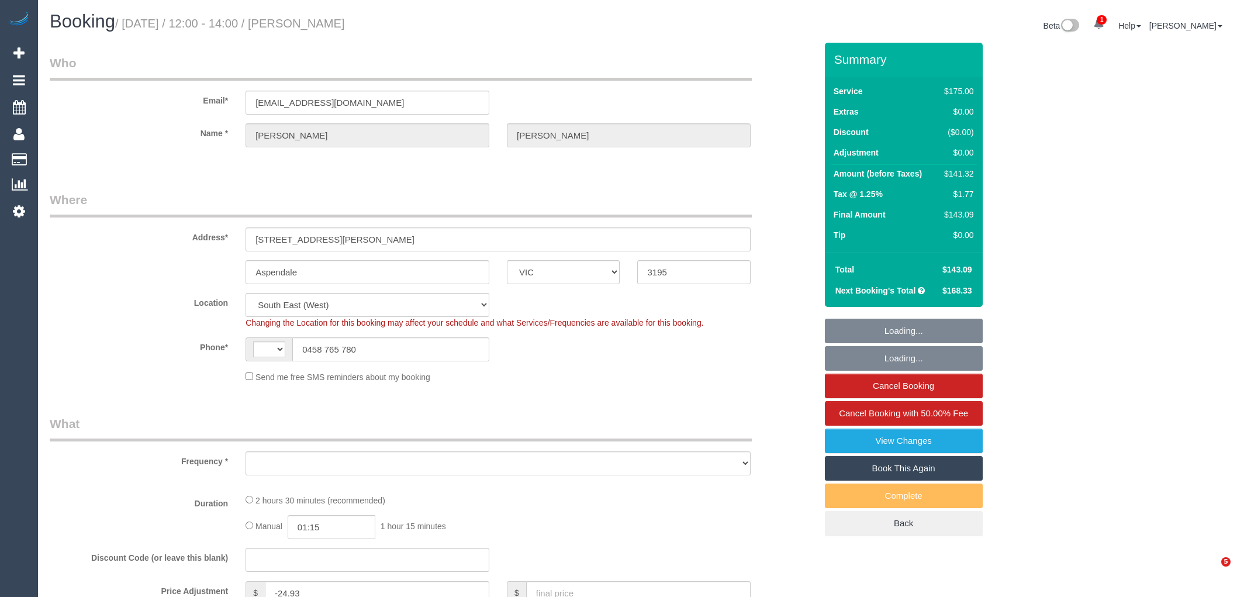
select select "VIC"
select select "string:stripe-pm_1RRrkS2GScqysDRVV9CX4UcQ"
select select "string:AU"
select select "object:730"
select select "150"
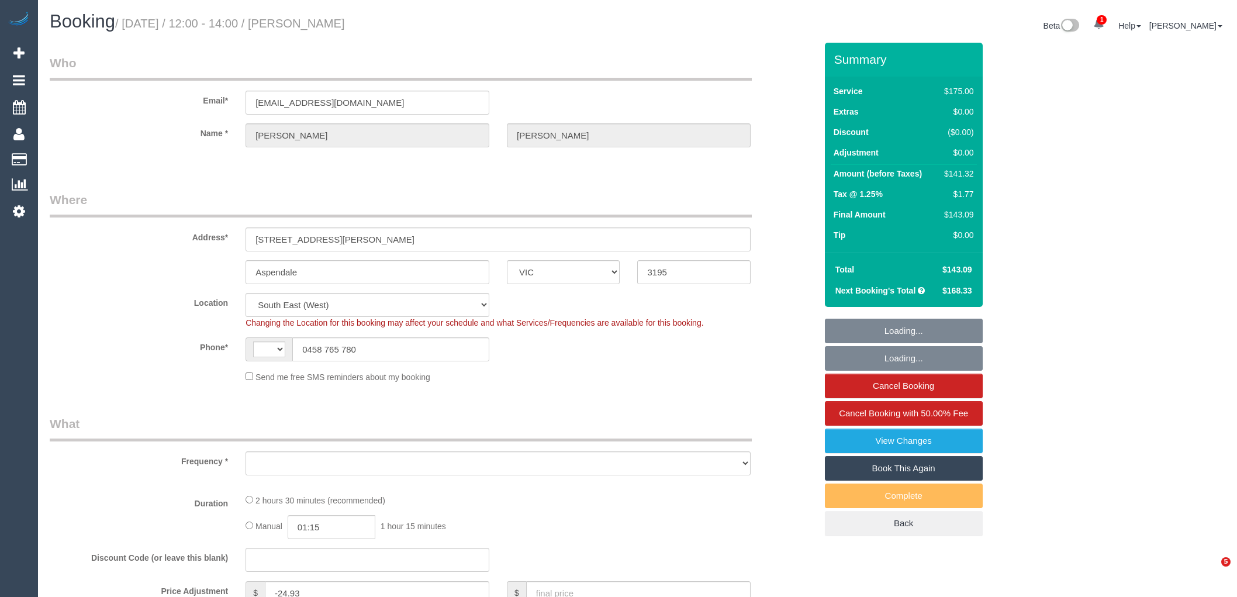
select select "number:30"
select select "number:14"
select select "number:19"
select select "number:22"
select select "number:34"
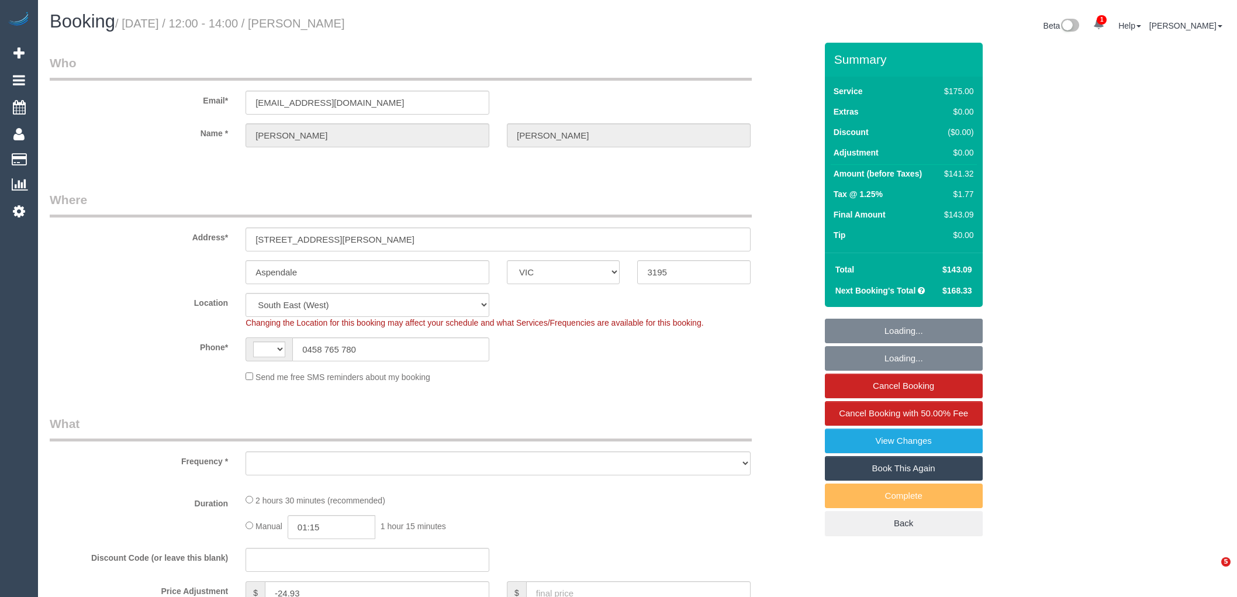
select select "number:13"
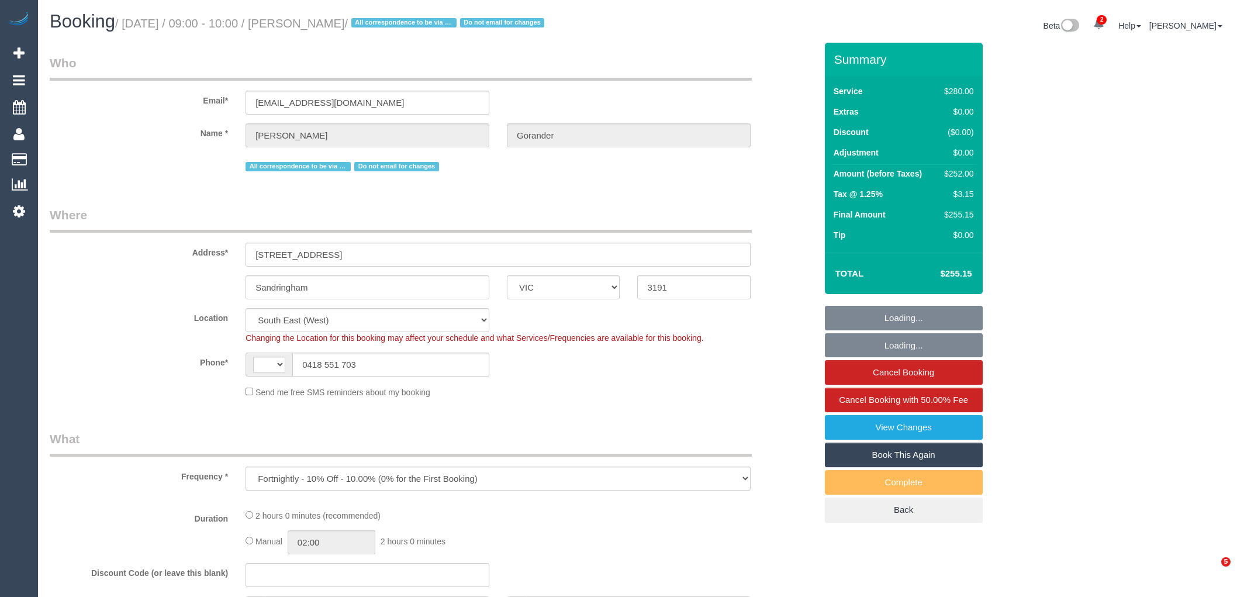
select select "VIC"
select select "object:538"
select select "string:stripe-pm_1Gmrcl2GScqysDRVmcm1JmZh"
select select "number:32"
select select "number:14"
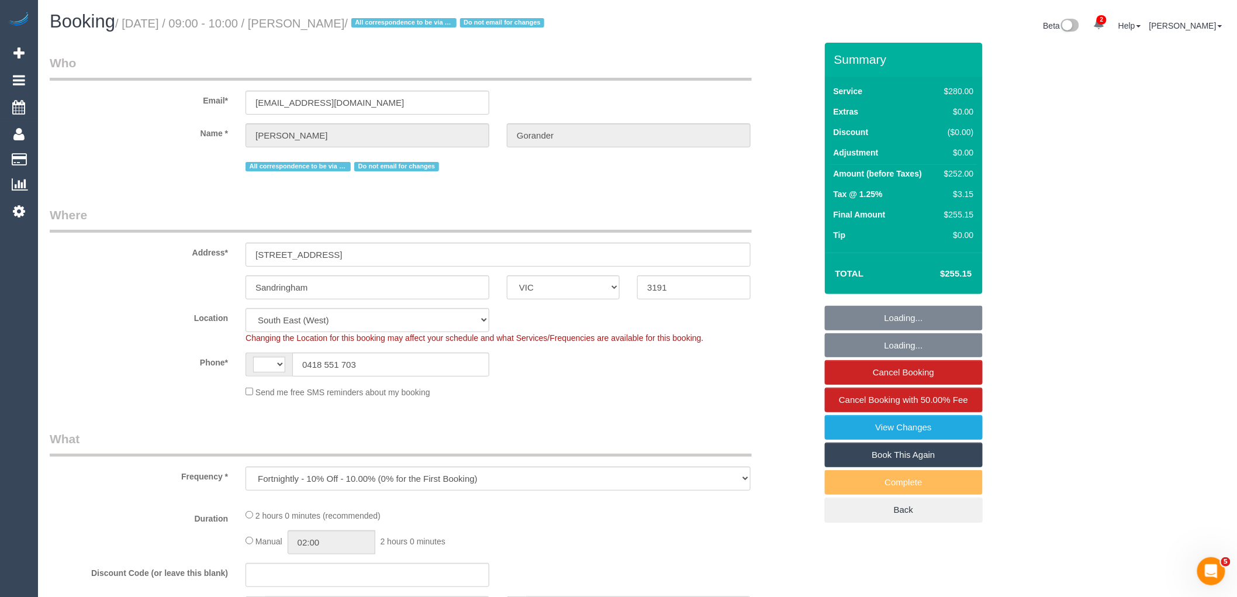
select select "number:19"
select select "string:AU"
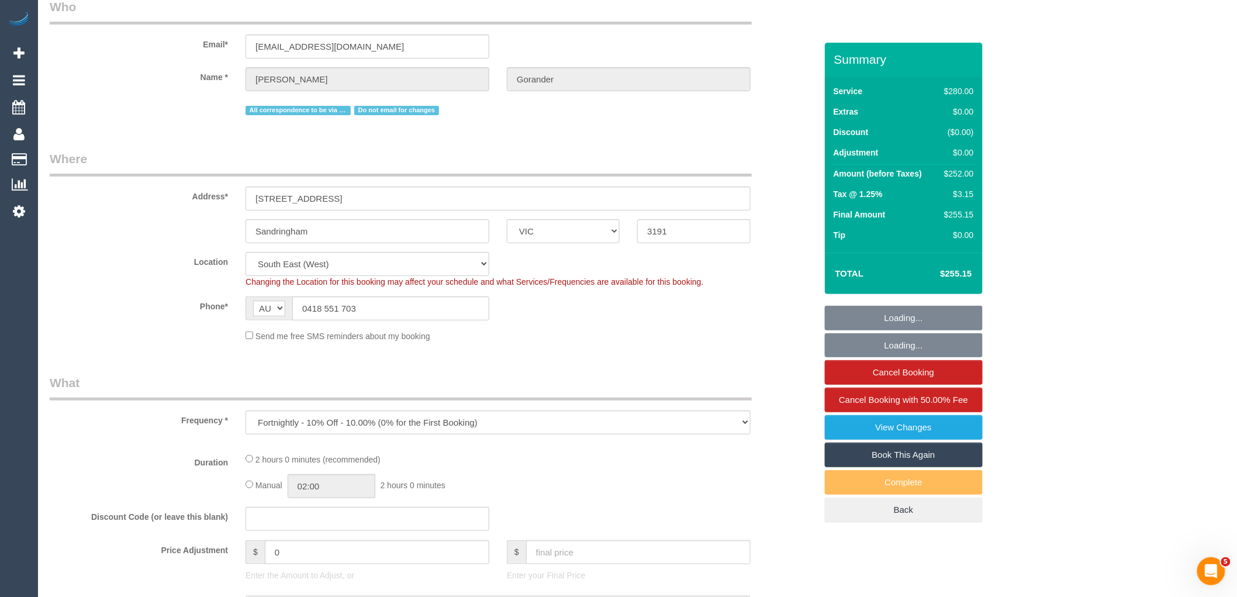
select select "2"
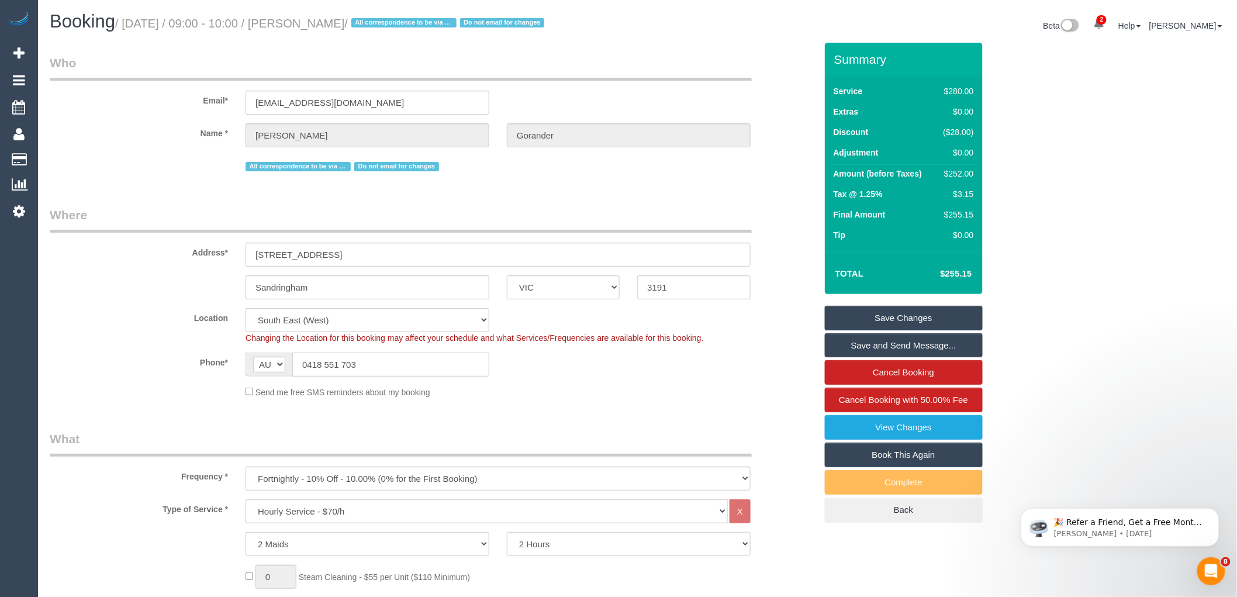
drag, startPoint x: 365, startPoint y: 358, endPoint x: 308, endPoint y: 362, distance: 56.9
click at [308, 362] on input "0418 551 703" at bounding box center [390, 364] width 197 height 24
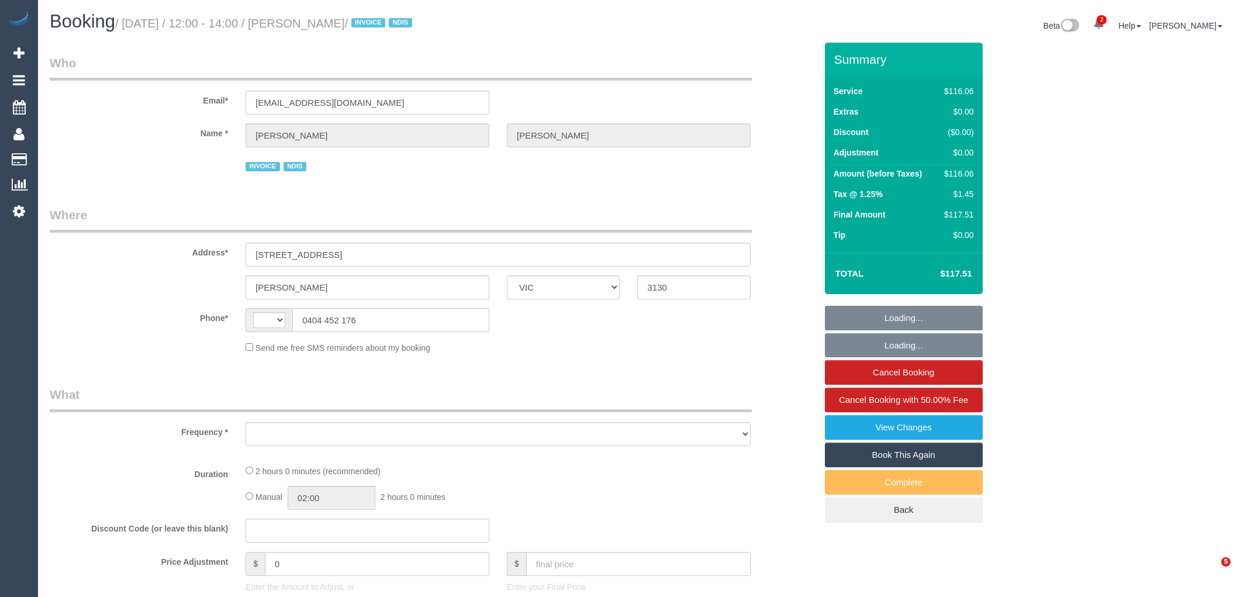
select select "VIC"
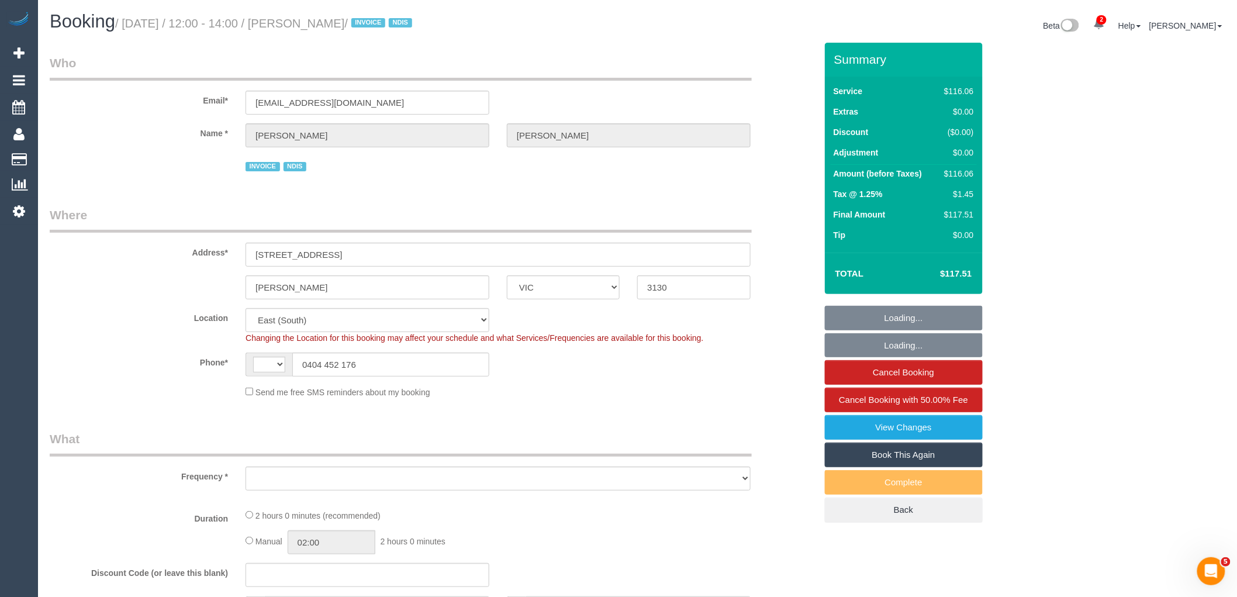
select select "string:AU"
select select "object:809"
select select "number:29"
select select "number:14"
select select "number:19"
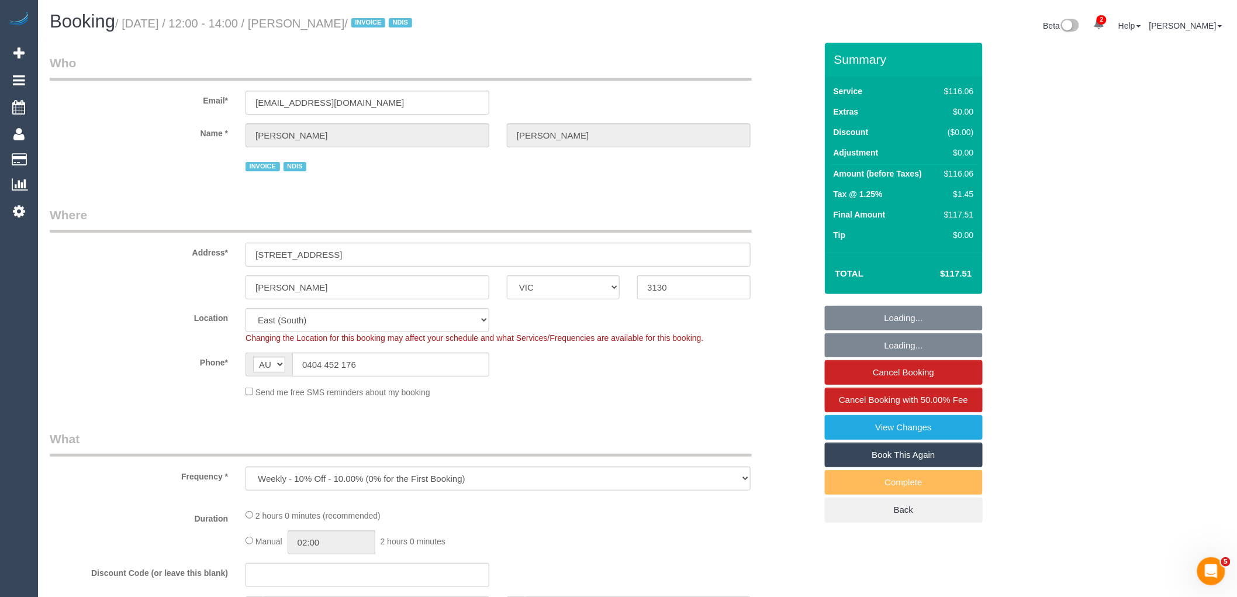
select select "number:36"
select select "number:34"
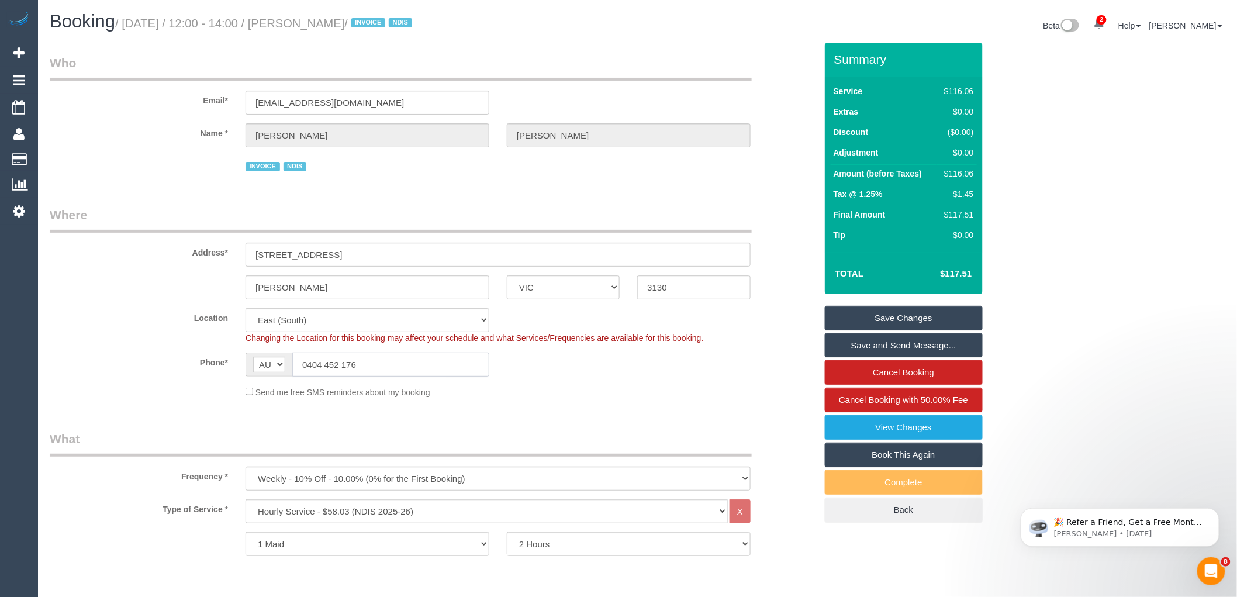
drag, startPoint x: 372, startPoint y: 366, endPoint x: 307, endPoint y: 359, distance: 64.7
click at [307, 359] on input "0404 452 176" at bounding box center [390, 364] width 197 height 24
drag, startPoint x: 327, startPoint y: 289, endPoint x: 271, endPoint y: 279, distance: 57.7
click at [271, 279] on input "Blackburn VIC" at bounding box center [367, 287] width 244 height 24
click at [265, 286] on input "Blackburn VIC" at bounding box center [367, 287] width 244 height 24
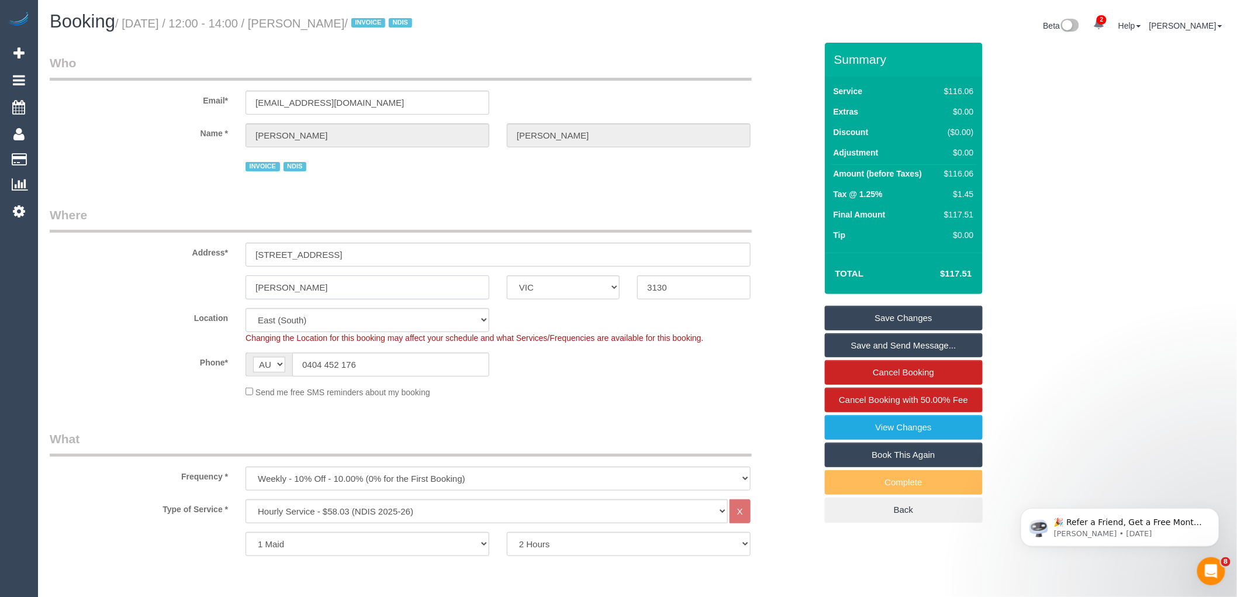
click at [264, 288] on input "Blackburn VIC" at bounding box center [367, 287] width 244 height 24
click at [283, 290] on input "Blackburn VIC" at bounding box center [367, 287] width 244 height 24
drag, startPoint x: 296, startPoint y: 290, endPoint x: 247, endPoint y: 284, distance: 49.4
click at [246, 287] on input "Blackburn VIC" at bounding box center [367, 287] width 244 height 24
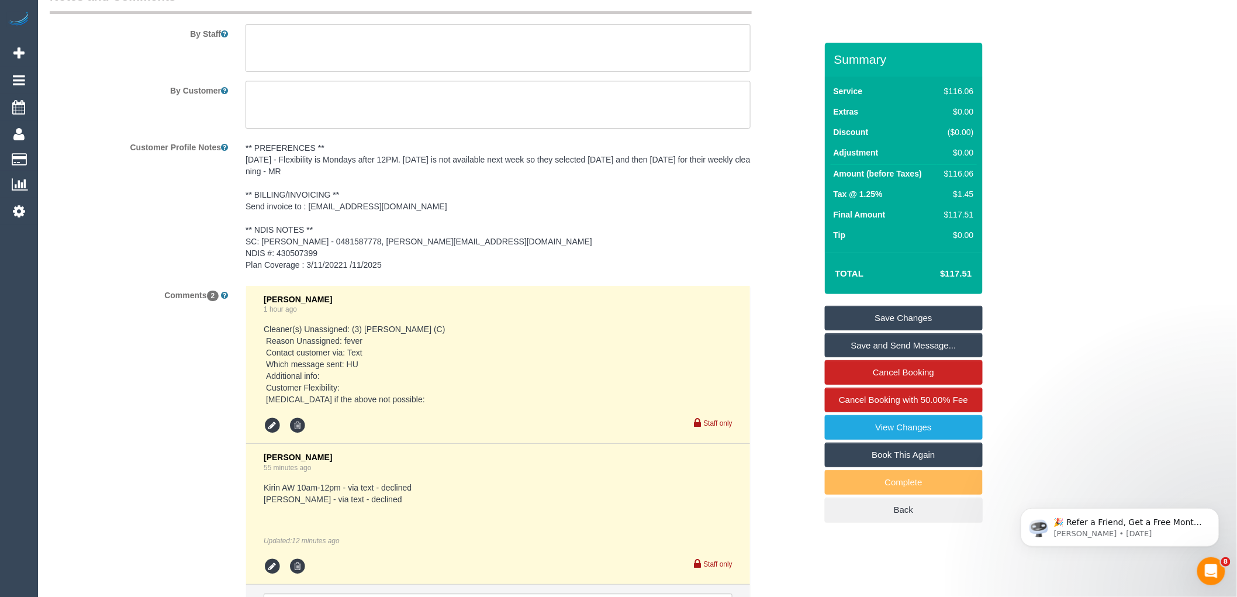
scroll to position [1771, 0]
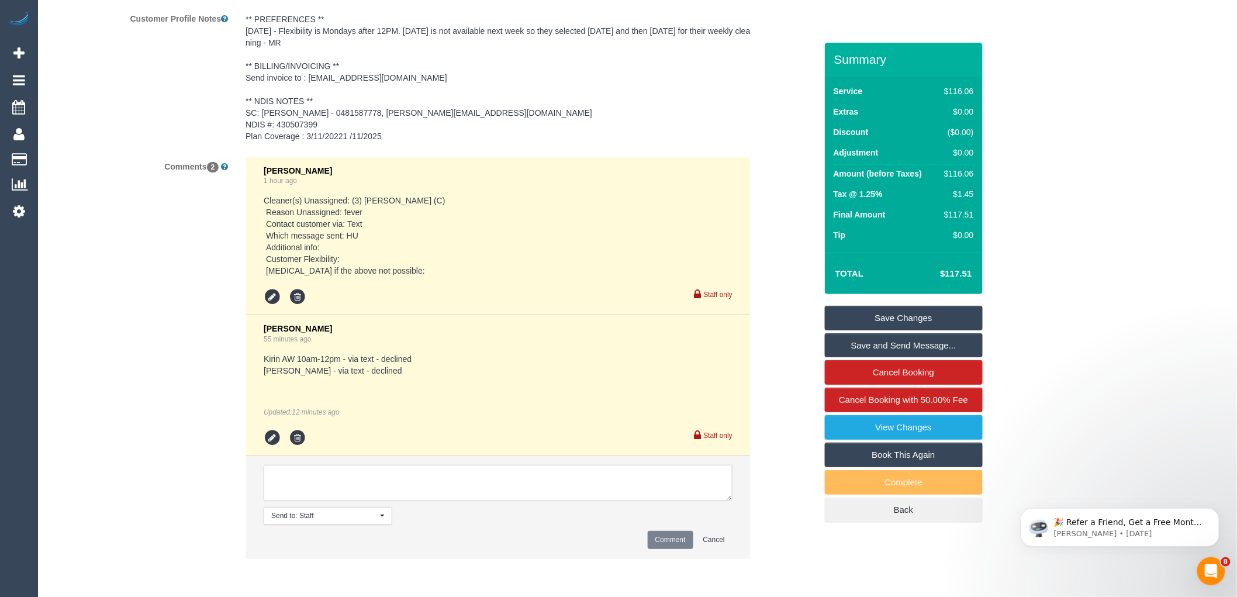
click at [487, 479] on textarea at bounding box center [498, 483] width 469 height 36
type textarea "S"
type textarea "Reached out to Thidas via text - pending"
click at [669, 546] on button "Comment" at bounding box center [670, 540] width 46 height 18
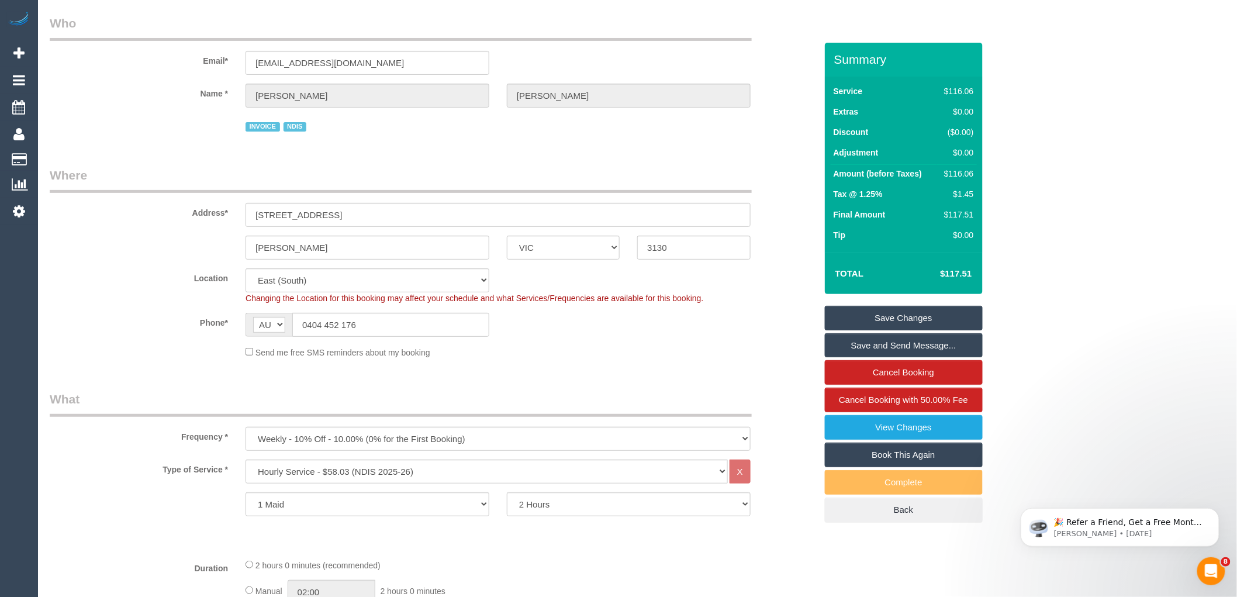
scroll to position [0, 0]
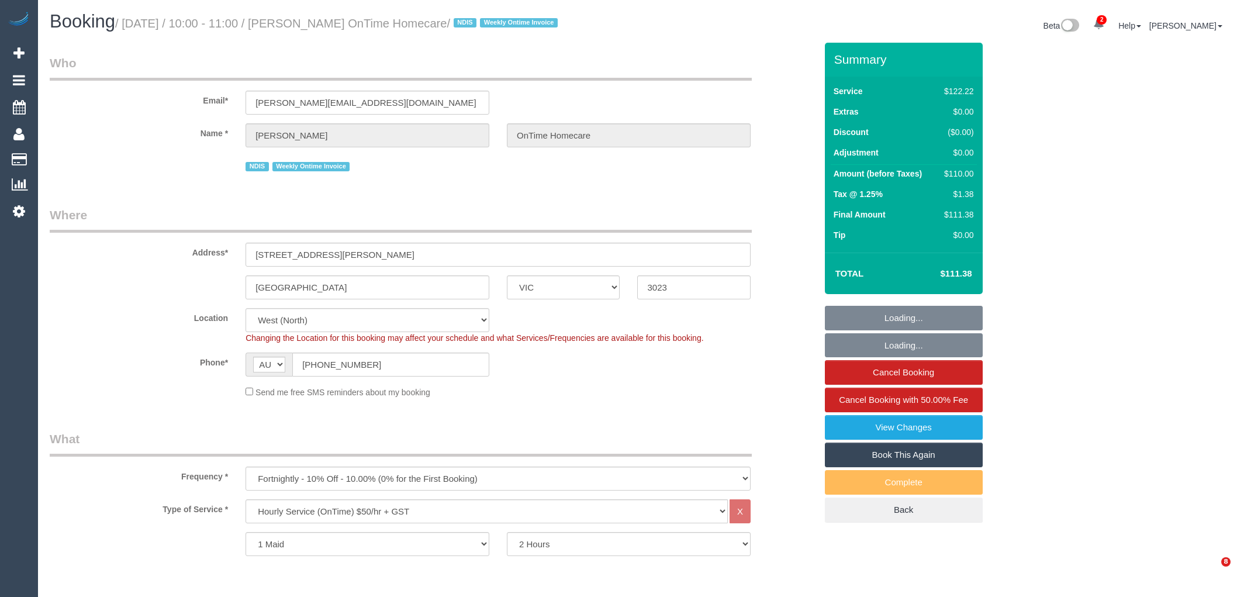
select select "VIC"
select select "number:27"
select select "number:14"
select select "number:19"
select select "number:36"
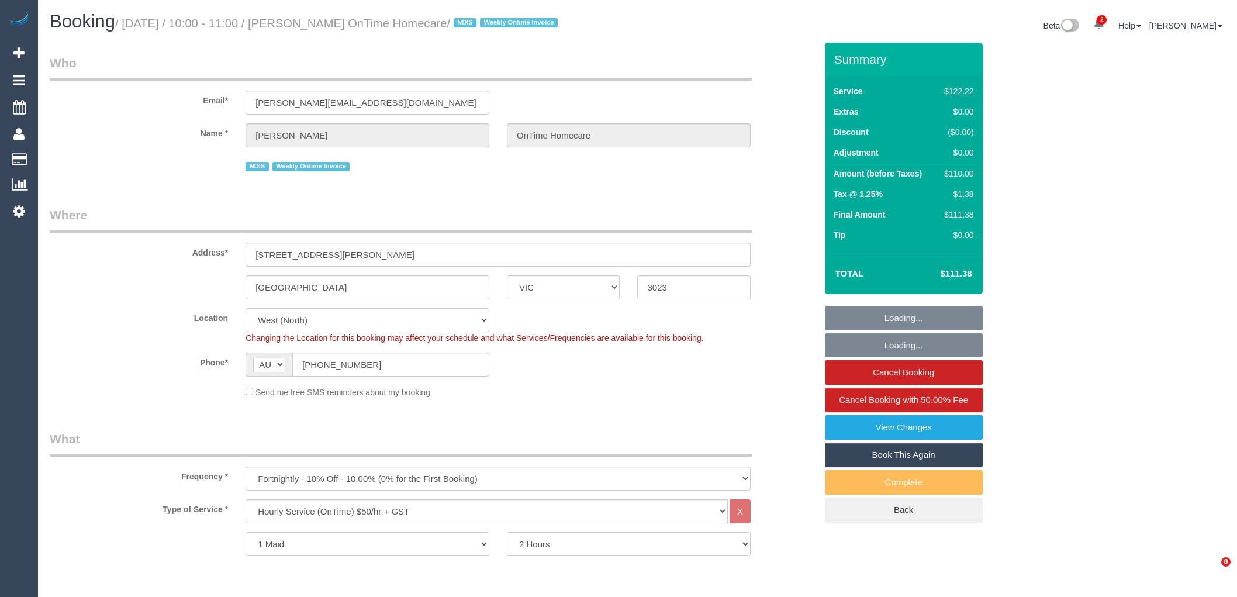
select select "number:35"
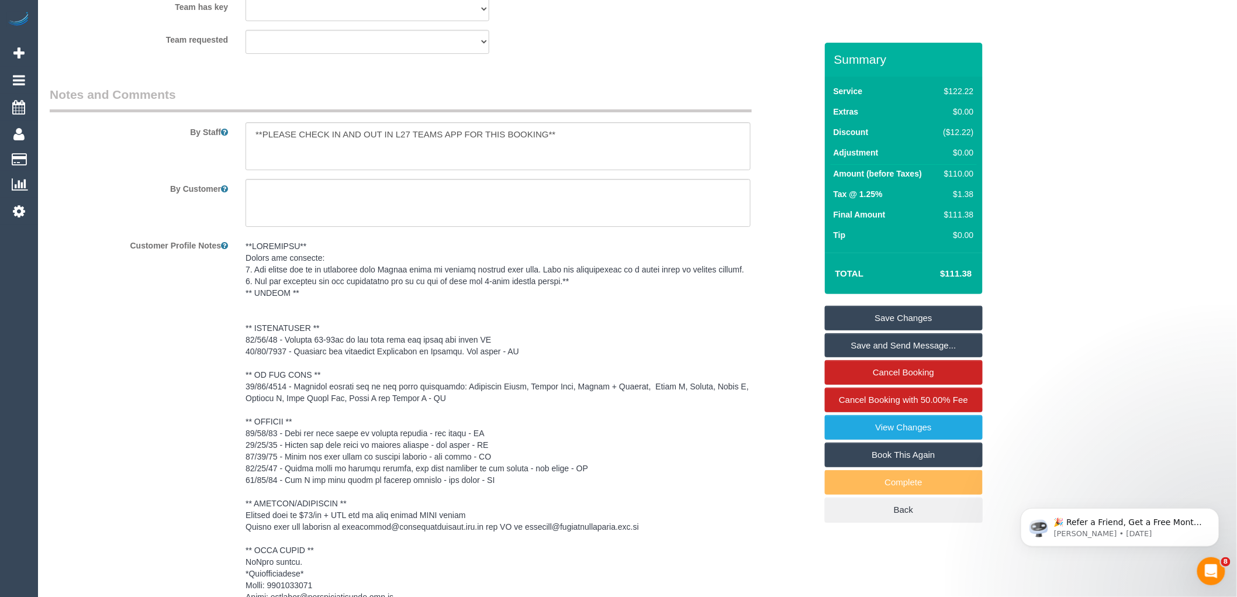
scroll to position [1999, 0]
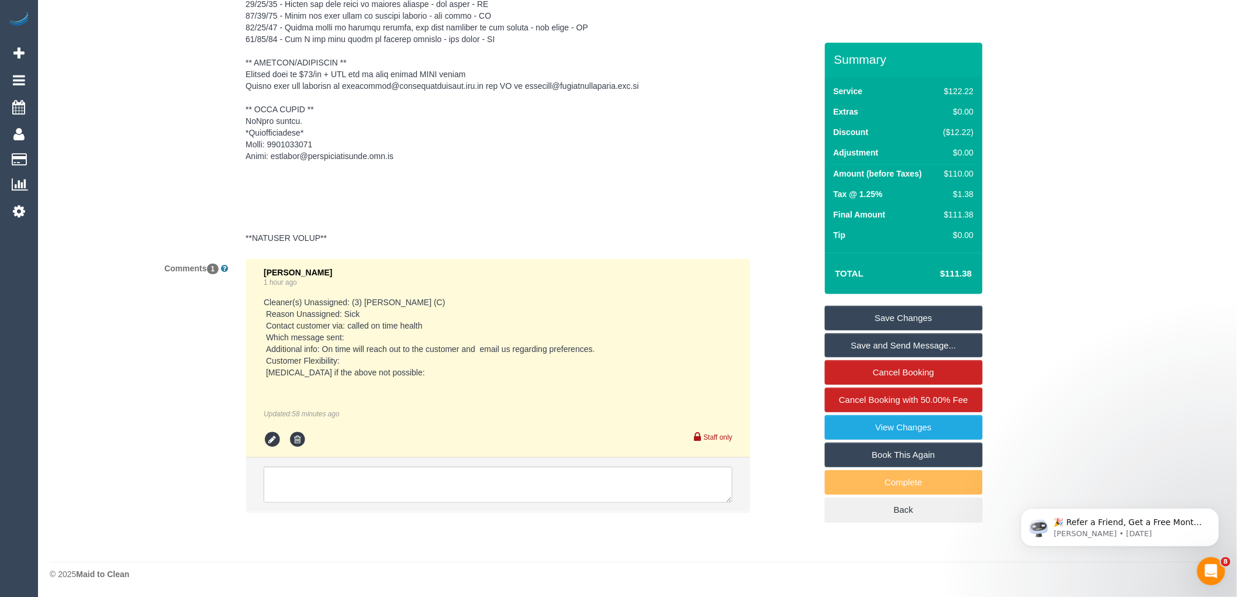
drag, startPoint x: 1246, startPoint y: 381, endPoint x: 86, endPoint y: 70, distance: 1200.3
click at [324, 483] on textarea at bounding box center [498, 484] width 469 height 36
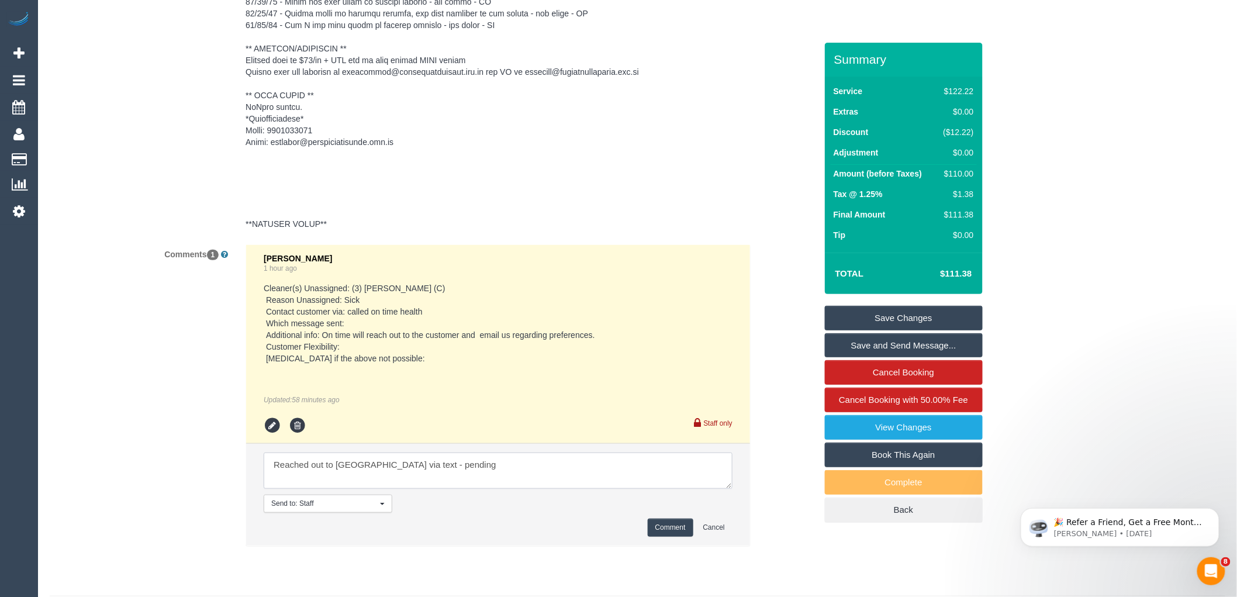
type textarea "Reached out to Jahidul via text - pending"
click at [664, 535] on button "Comment" at bounding box center [670, 527] width 46 height 18
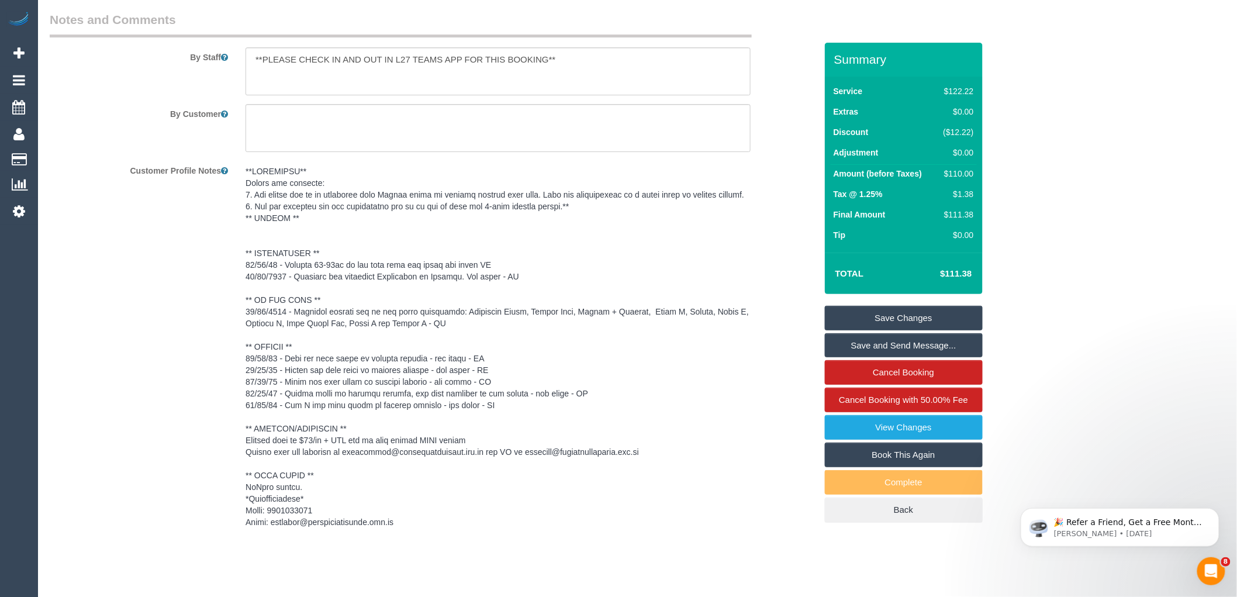
scroll to position [1613, 0]
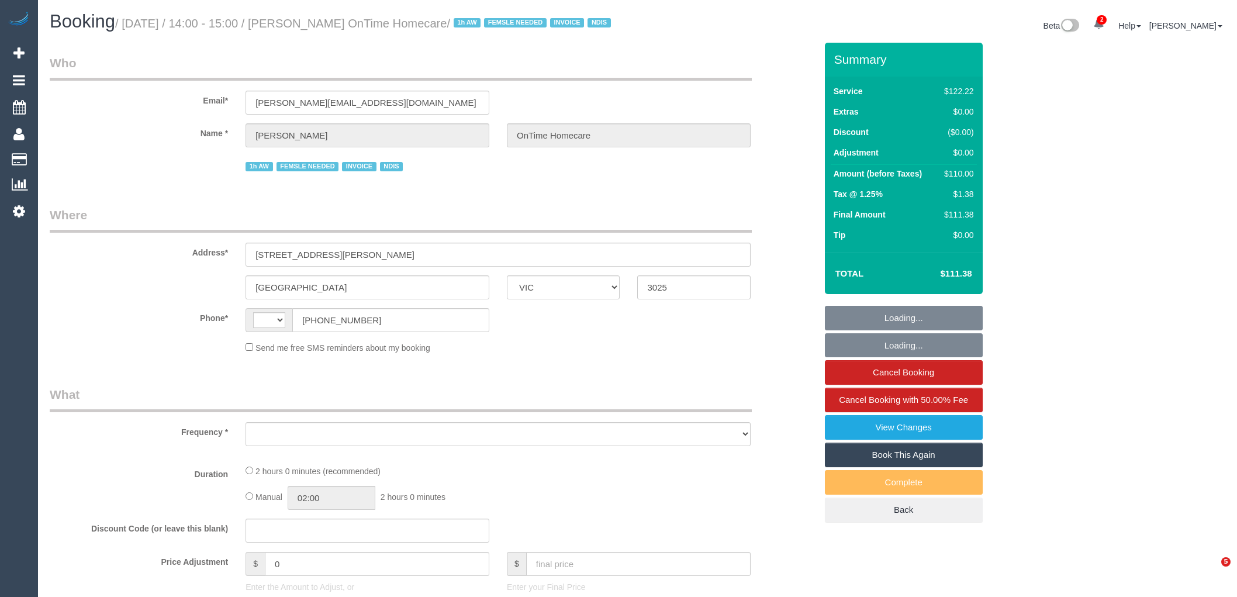
select select "VIC"
select select "string:AU"
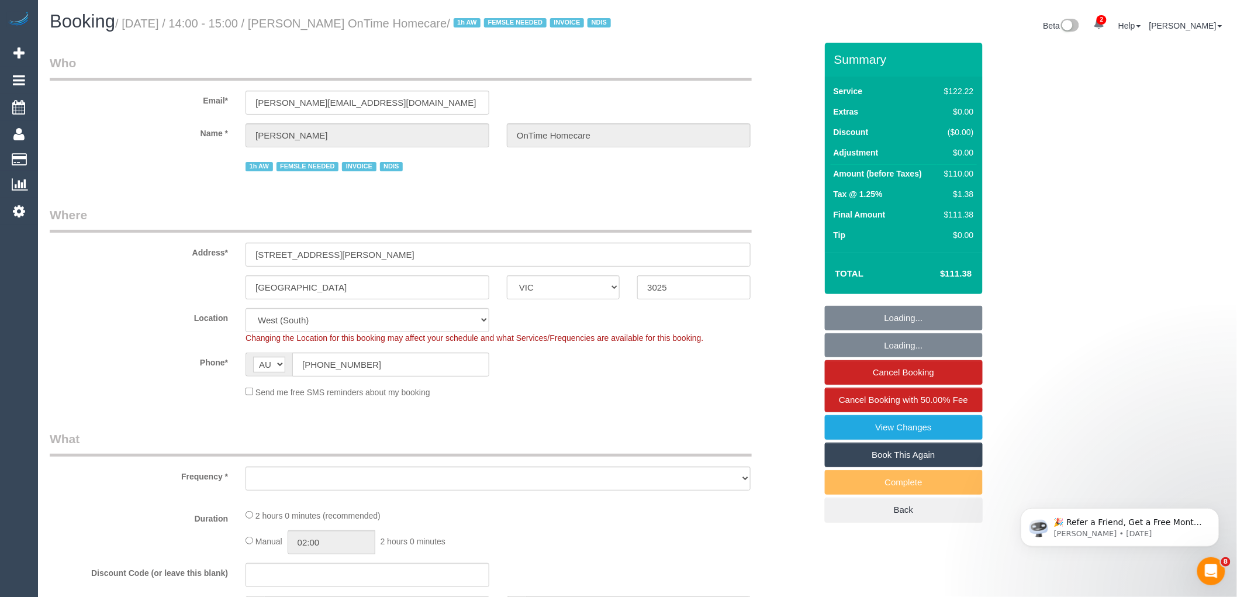
select select "object:629"
select select "number:29"
select select "number:14"
select select "number:19"
select select "number:36"
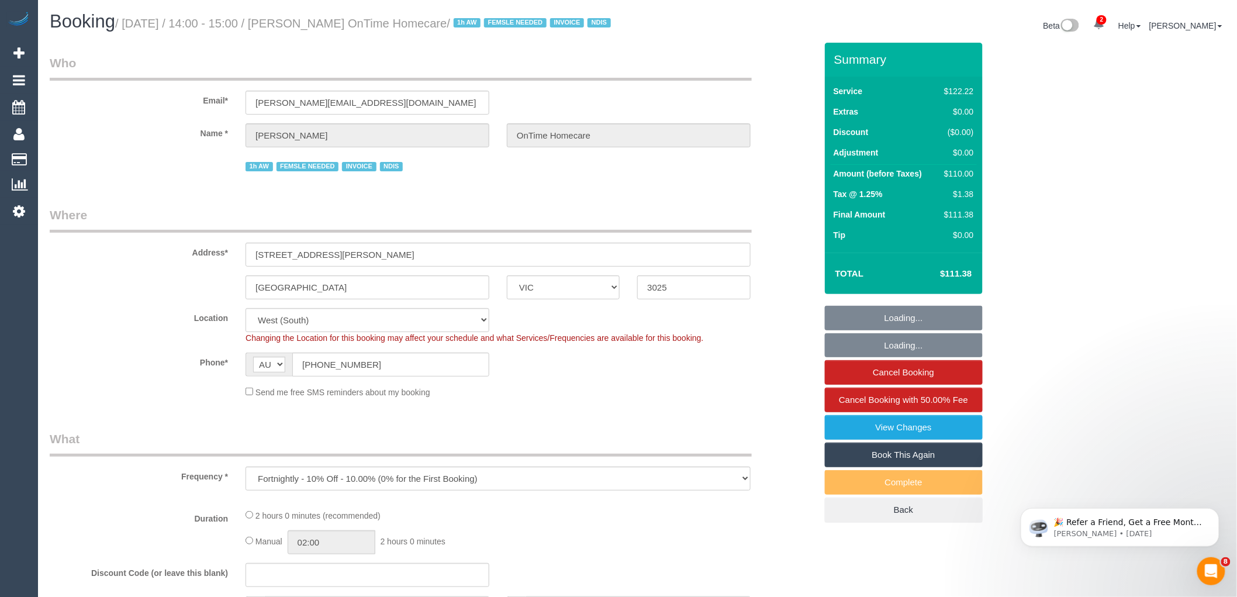
select select "number:35"
select select "object:1149"
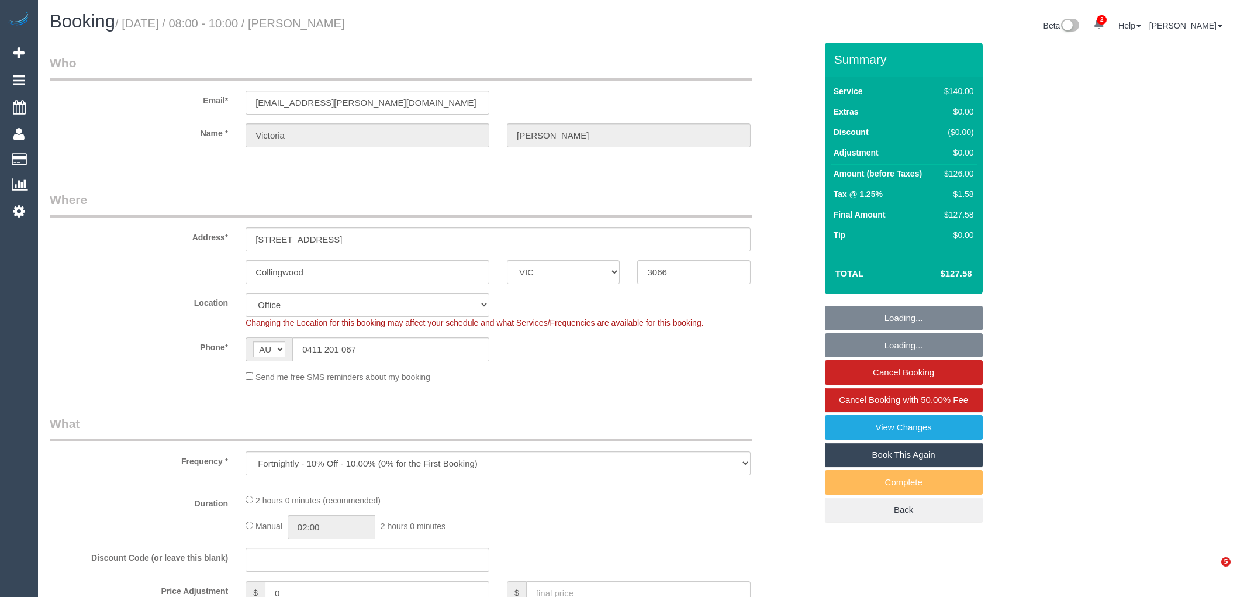
select select "VIC"
select select "number:27"
select select "number:16"
select select "number:18"
select select "number:34"
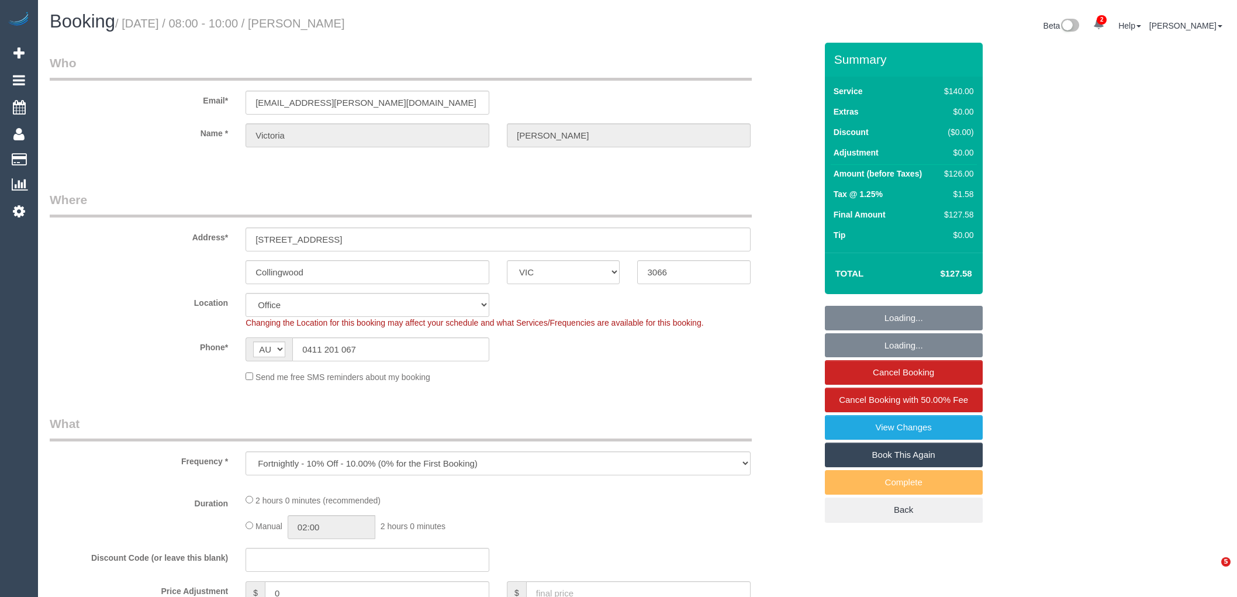
select select "object:1026"
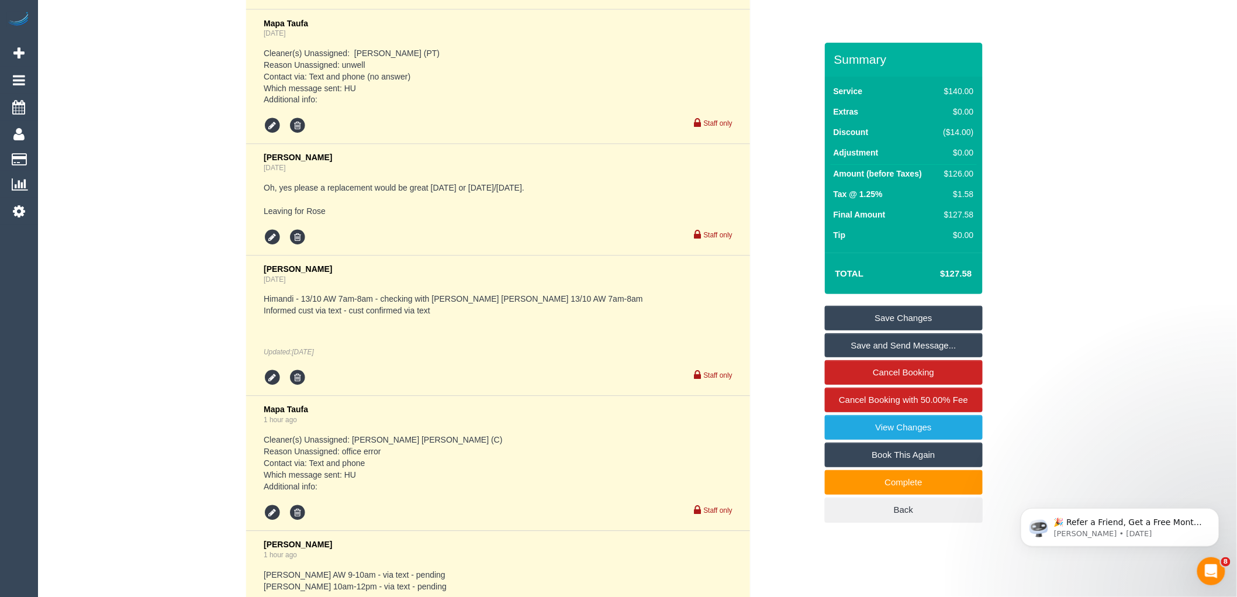
scroll to position [2919, 0]
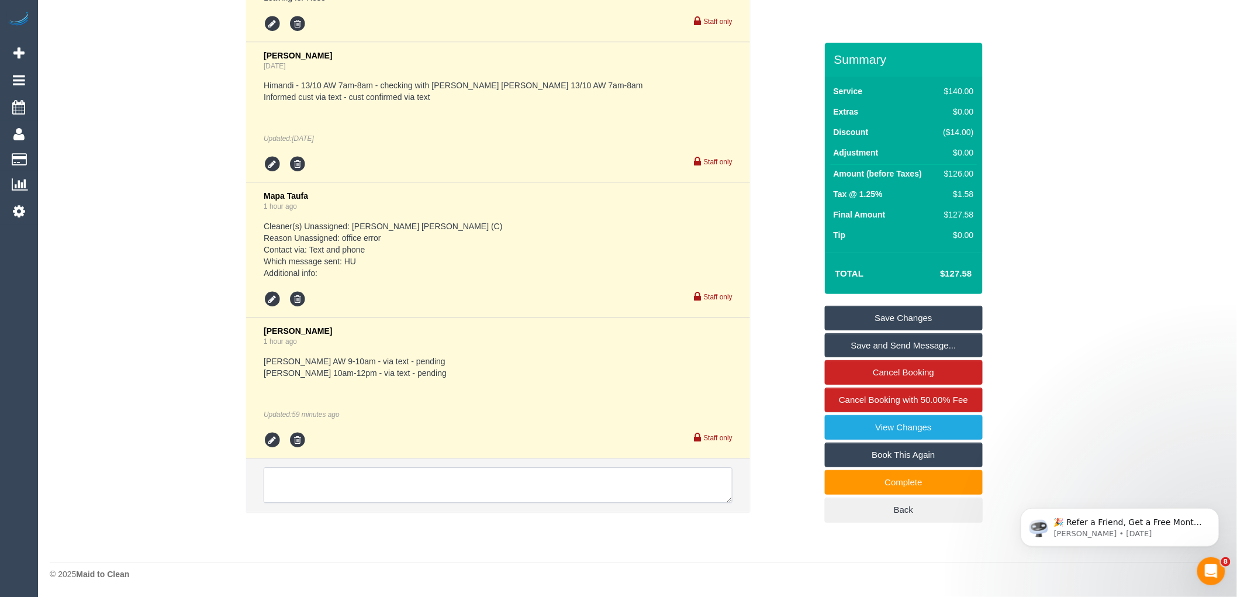
click at [425, 476] on textarea at bounding box center [498, 485] width 469 height 36
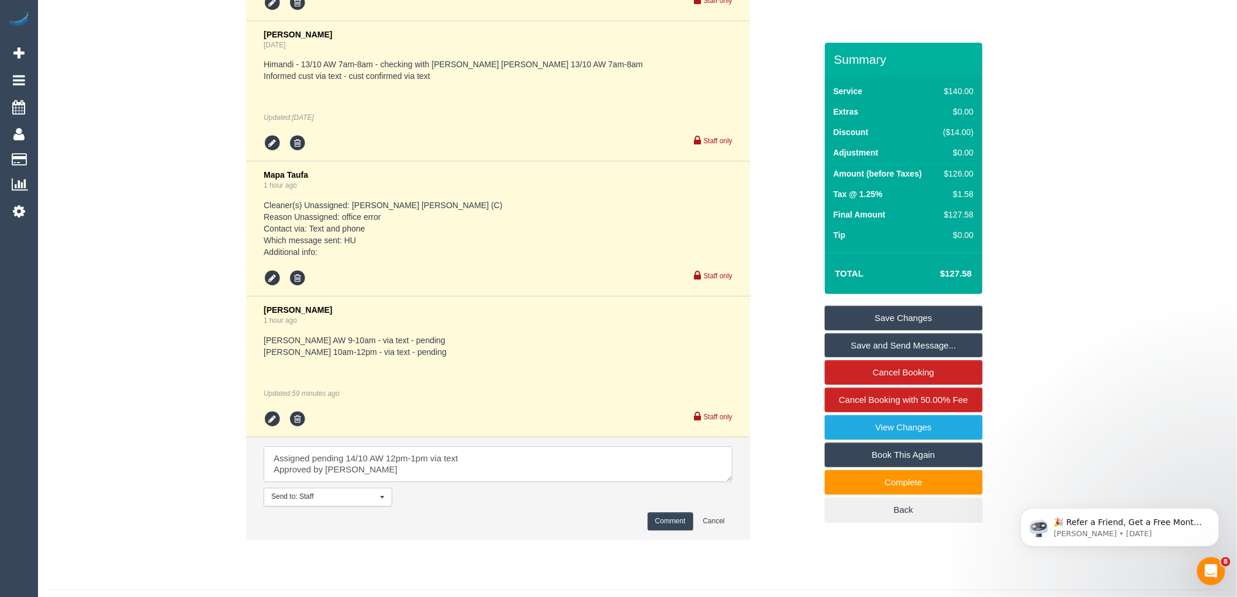
type textarea "Assigned pending 14/10 AW 12pm-1pm via text Approved by Jess"
click at [669, 530] on button "Comment" at bounding box center [670, 521] width 46 height 18
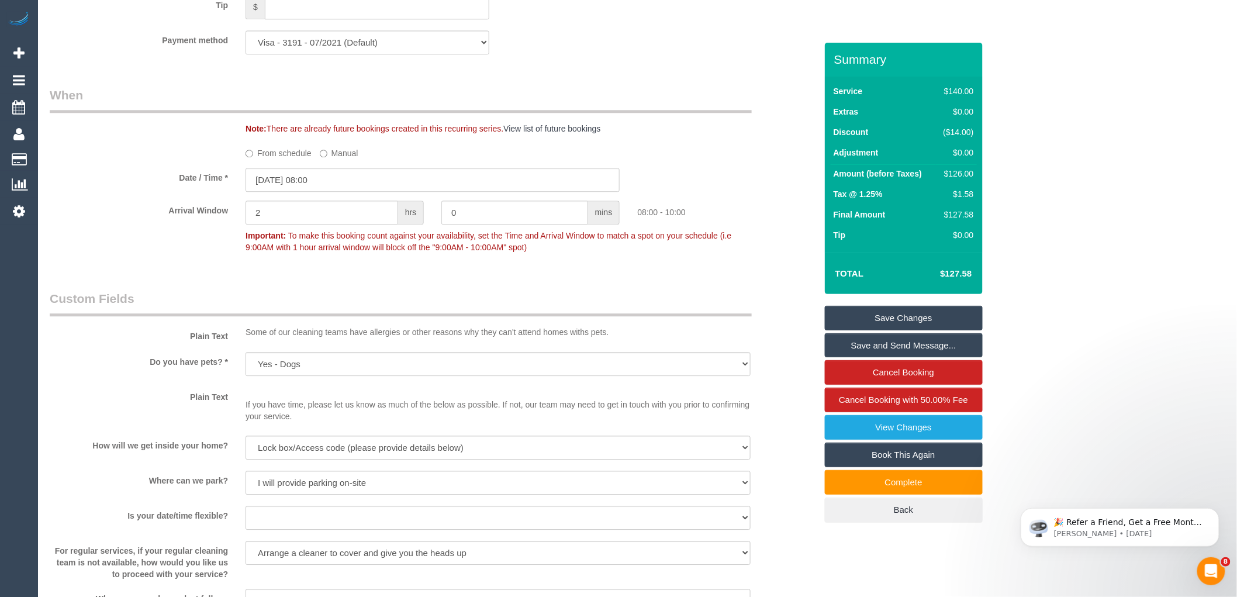
scroll to position [1200, 0]
click at [329, 195] on input "13/10/2025 08:00" at bounding box center [432, 183] width 374 height 24
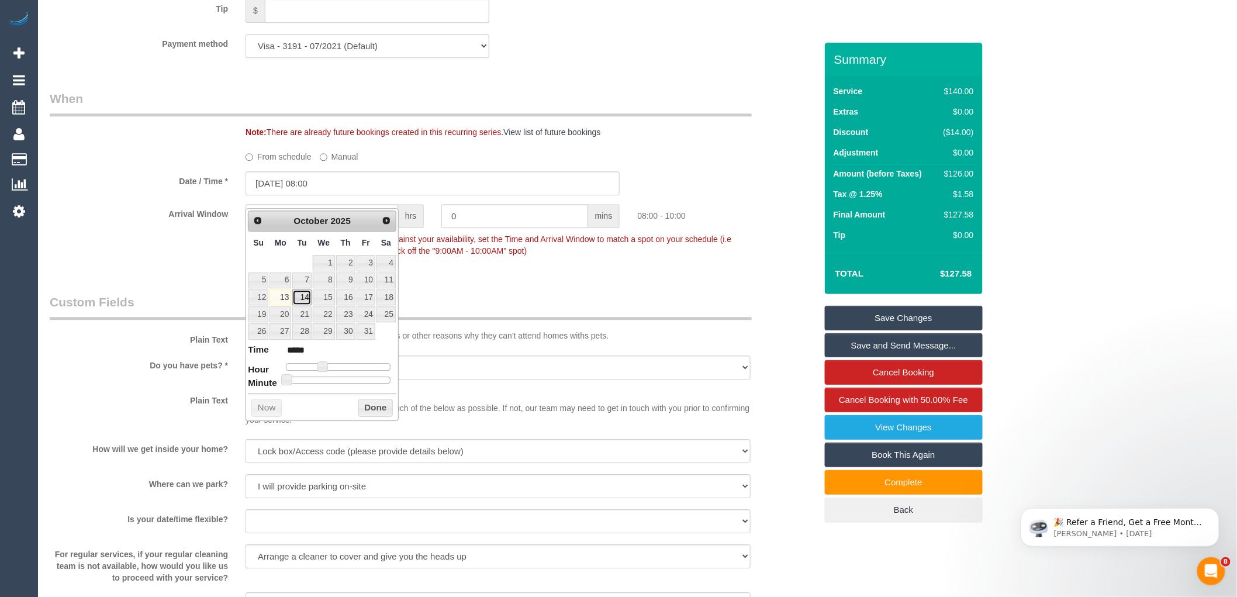
click at [299, 294] on link "14" at bounding box center [301, 297] width 19 height 16
type input "14/10/2025 09:00"
type input "*****"
type input "14/10/2025 10:00"
type input "*****"
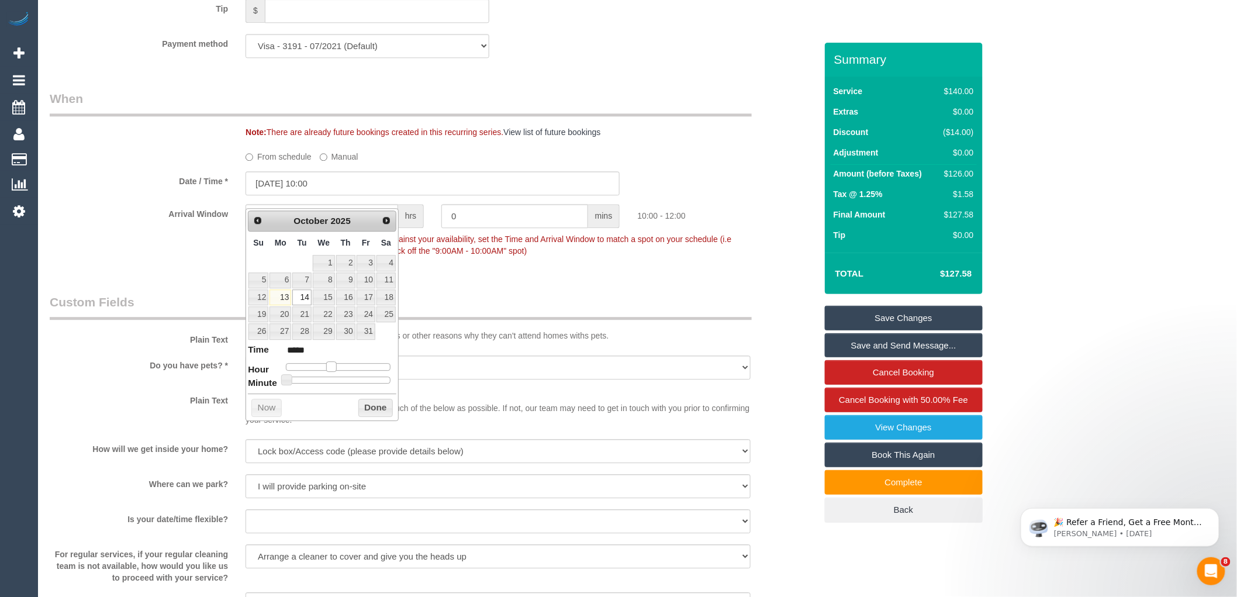
type input "14/10/2025 11:00"
type input "*****"
drag, startPoint x: 320, startPoint y: 364, endPoint x: 335, endPoint y: 362, distance: 14.7
click at [341, 364] on span at bounding box center [336, 366] width 11 height 11
type input "14/10/2025 14:00"
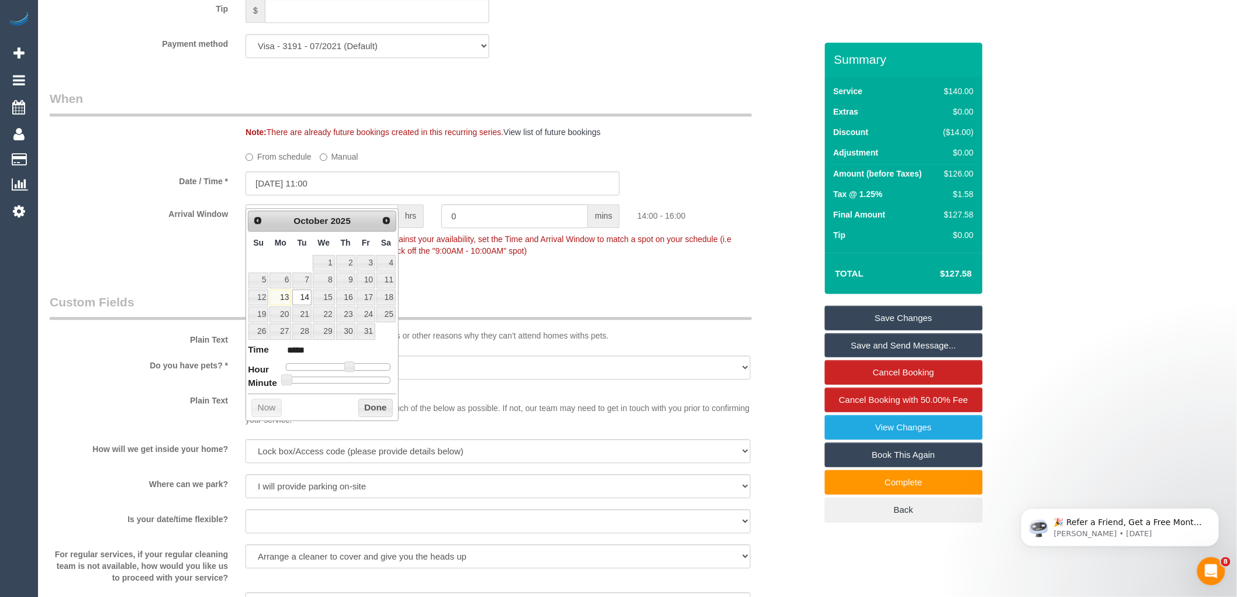
type input "*****"
click at [337, 366] on dl "Time ***** Hour Minute Second Millisecond Microsecond Time Zone ***** ***** ***…" at bounding box center [322, 363] width 148 height 40
click at [336, 361] on dl "Time ***** Hour Minute Second Millisecond Microsecond Time Zone ***** ***** ***…" at bounding box center [322, 363] width 148 height 40
type input "14/10/2025 11:00"
type input "*****"
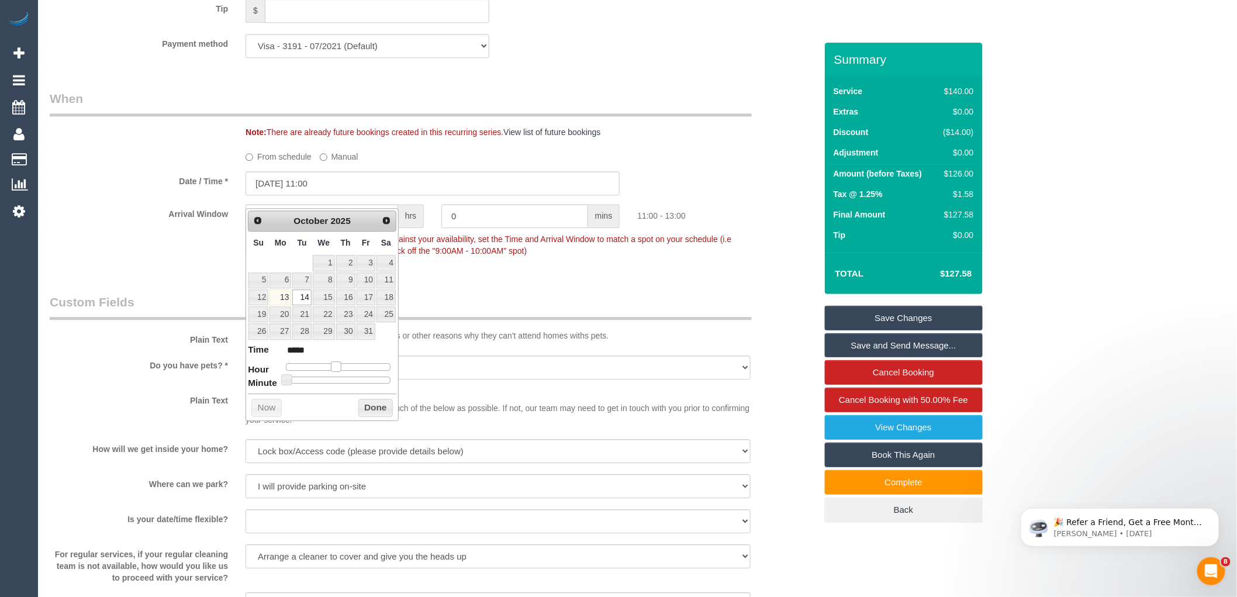
click at [337, 367] on div at bounding box center [338, 366] width 105 height 7
type input "14/10/2025 12:00"
type input "*****"
click at [342, 367] on div at bounding box center [338, 366] width 105 height 7
click at [366, 407] on button "Done" at bounding box center [375, 408] width 34 height 19
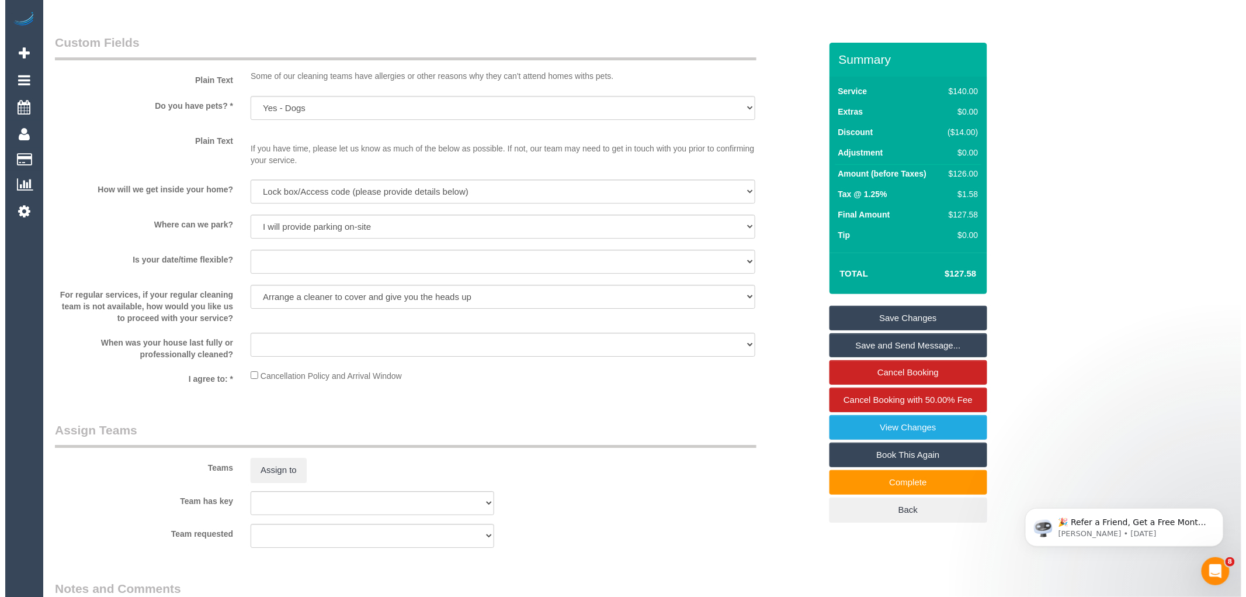
scroll to position [1525, 0]
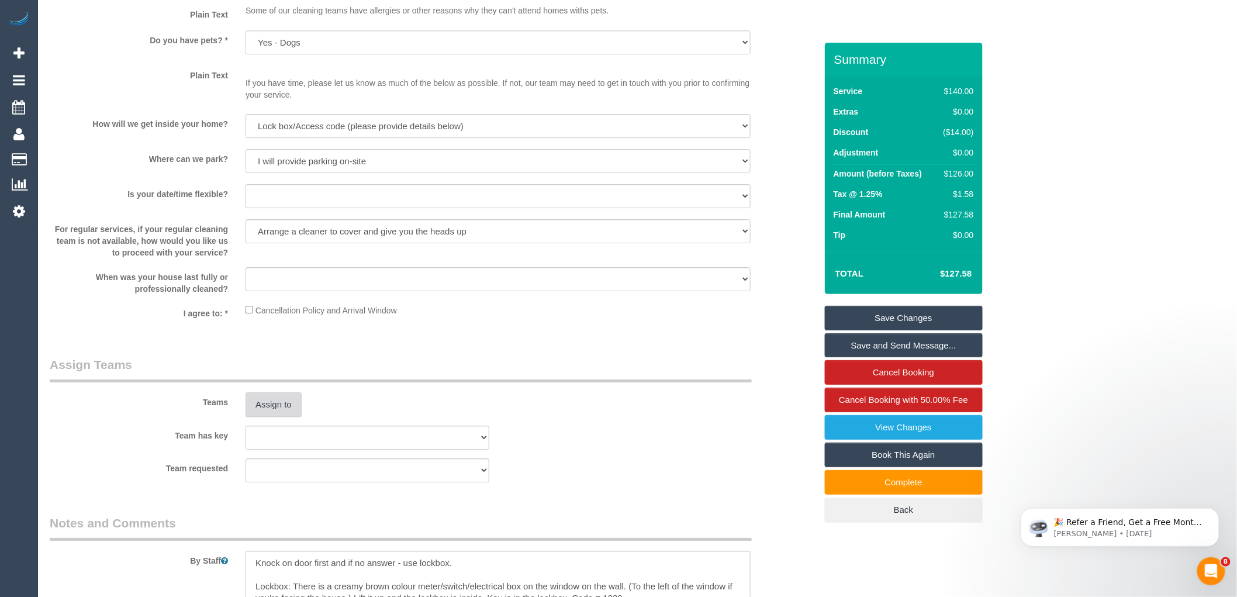
click at [271, 415] on button "Assign to" at bounding box center [273, 404] width 56 height 25
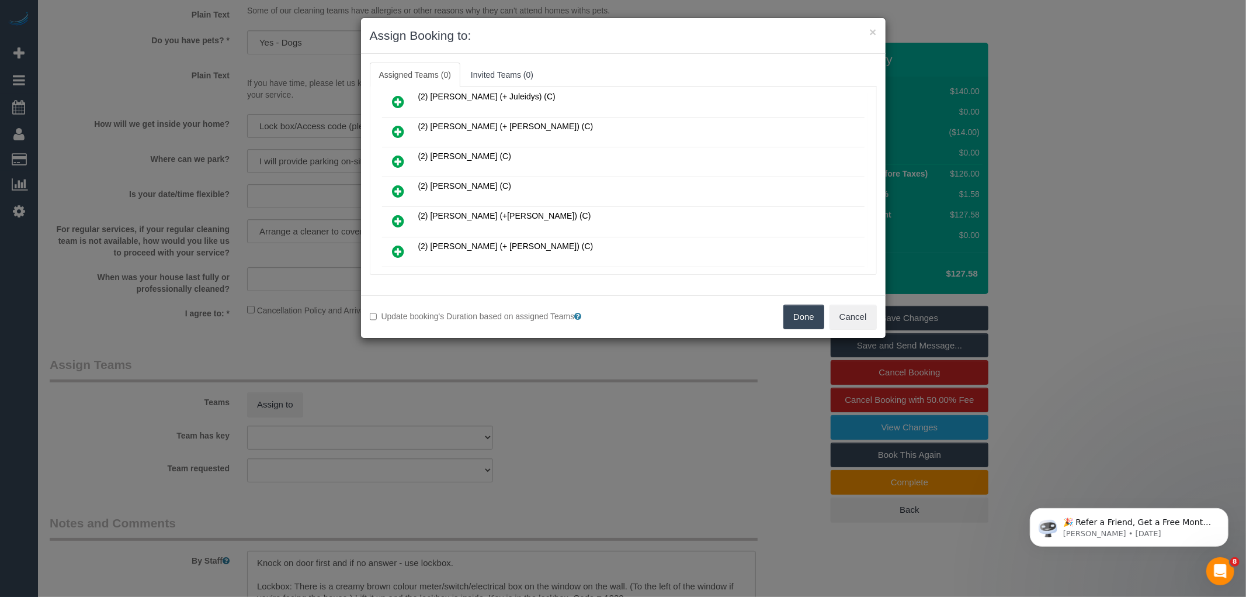
scroll to position [1688, 0]
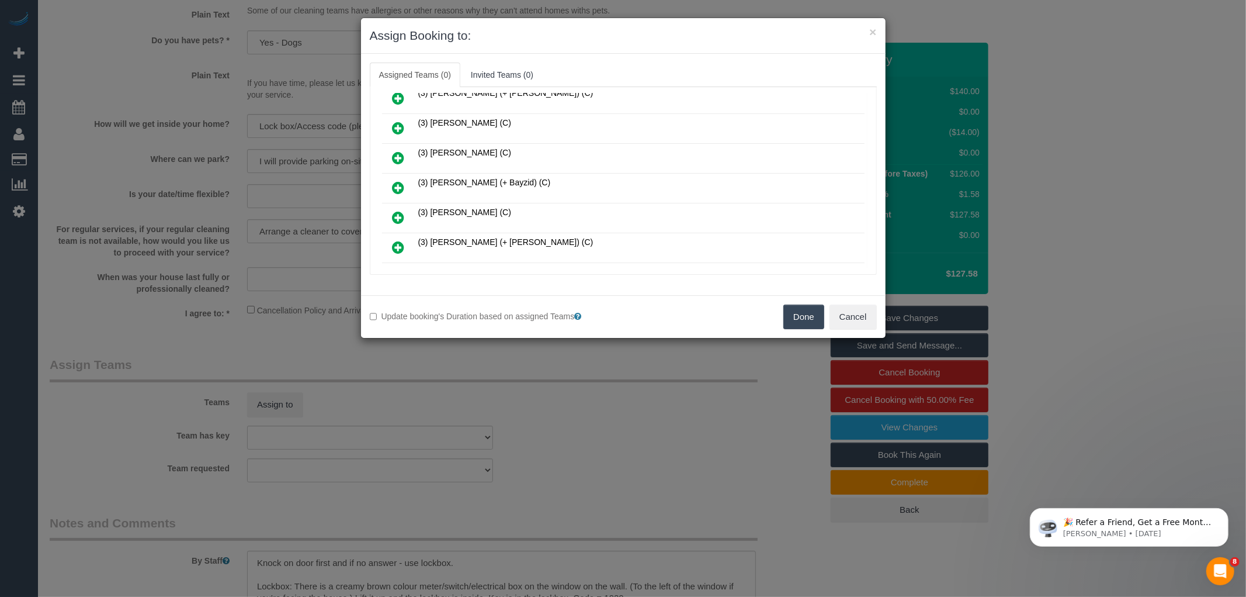
click at [396, 210] on icon at bounding box center [399, 217] width 12 height 14
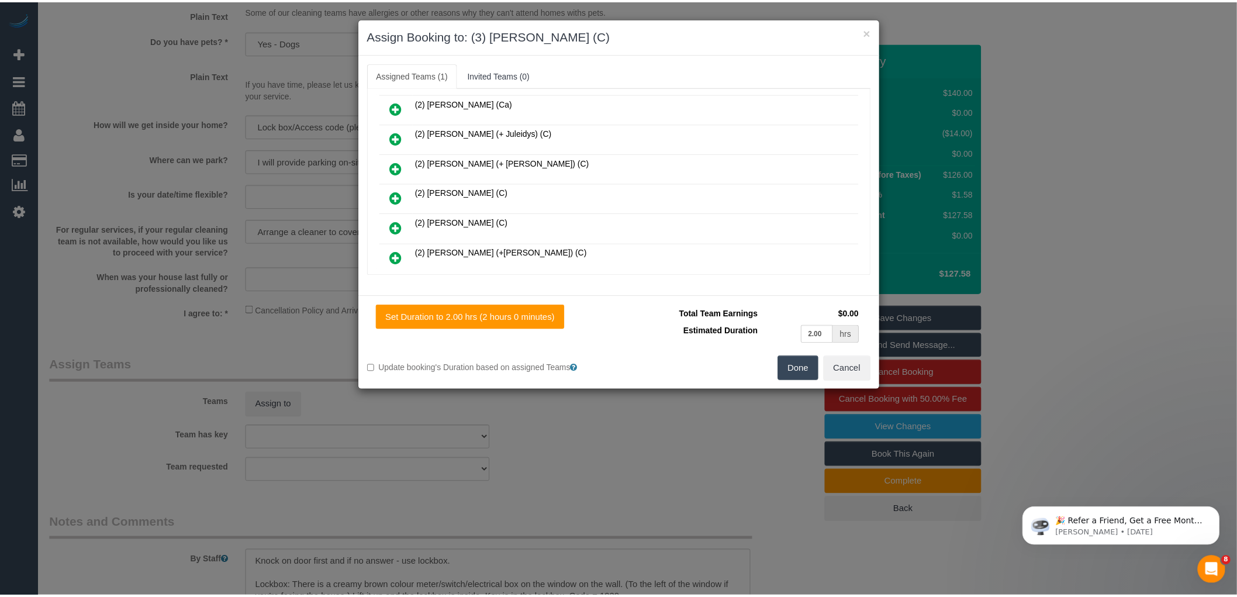
scroll to position [0, 0]
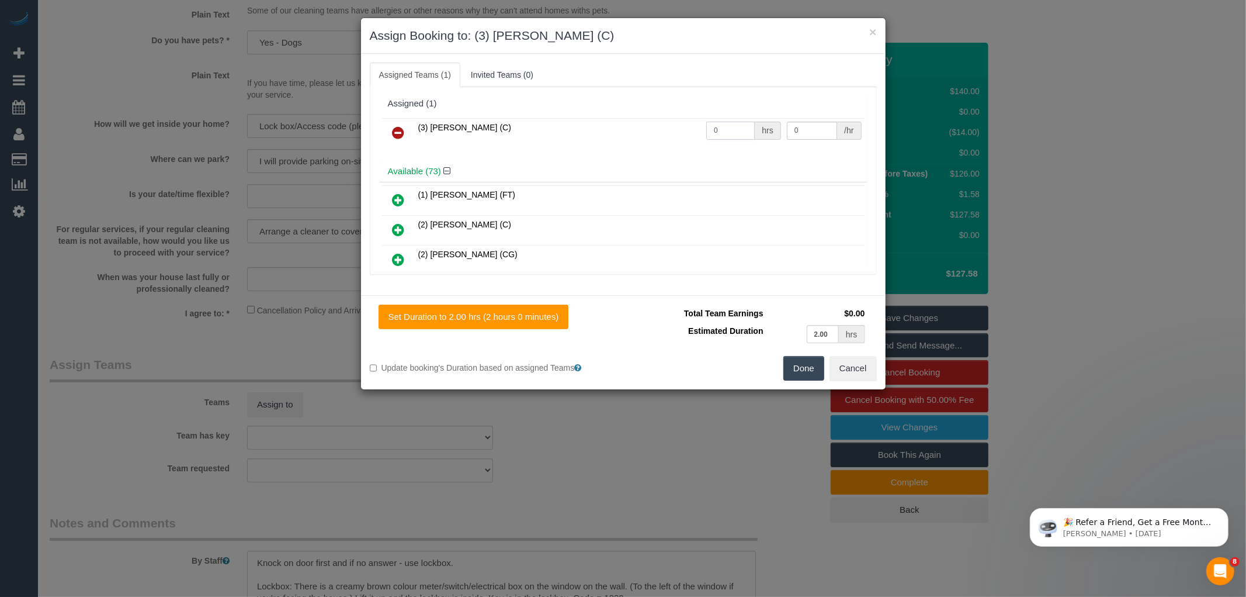
click at [742, 129] on input "0" at bounding box center [730, 131] width 49 height 18
type input "2"
type input "35"
click at [794, 362] on button "Done" at bounding box center [804, 368] width 41 height 25
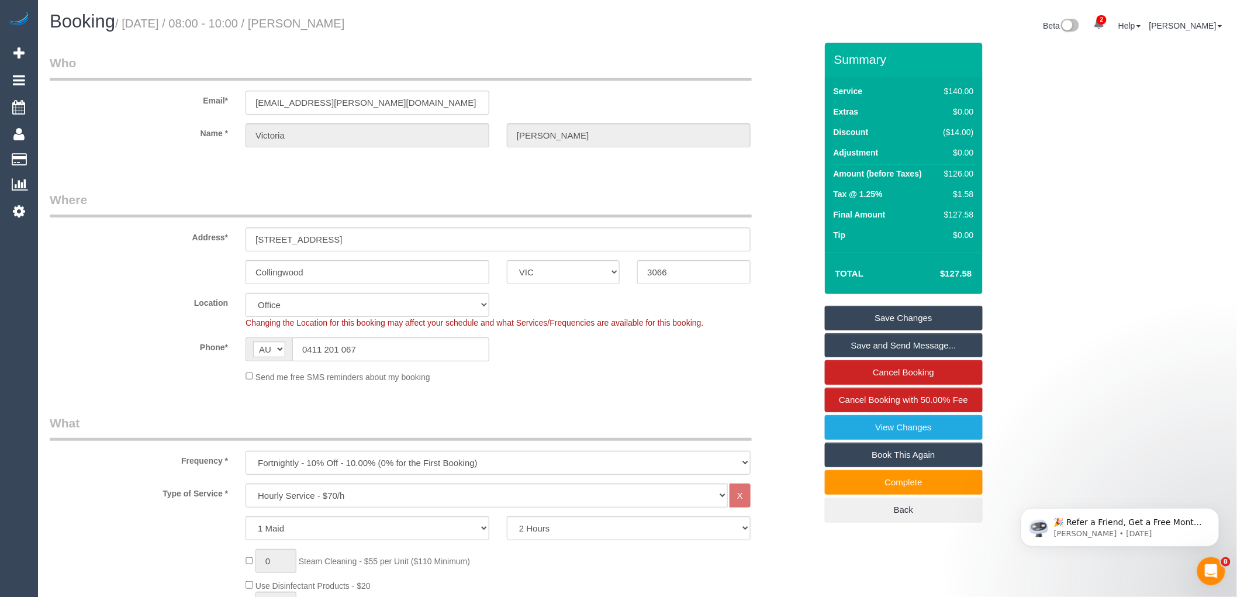
drag, startPoint x: 306, startPoint y: 23, endPoint x: 399, endPoint y: 26, distance: 92.4
click at [399, 26] on h1 "Booking / October 13, 2025 / 08:00 - 10:00 / Victoria Hart" at bounding box center [339, 22] width 579 height 20
copy small "Victoria Hart"
click at [892, 316] on link "Save Changes" at bounding box center [904, 318] width 158 height 25
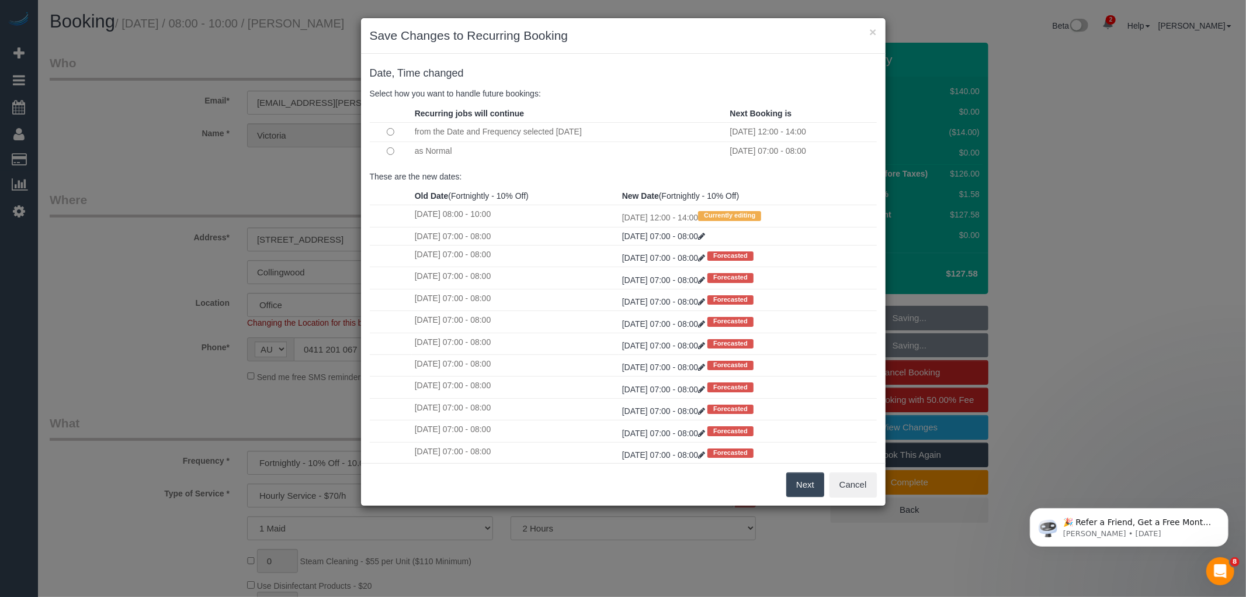
click at [796, 480] on button "Next" at bounding box center [806, 484] width 38 height 25
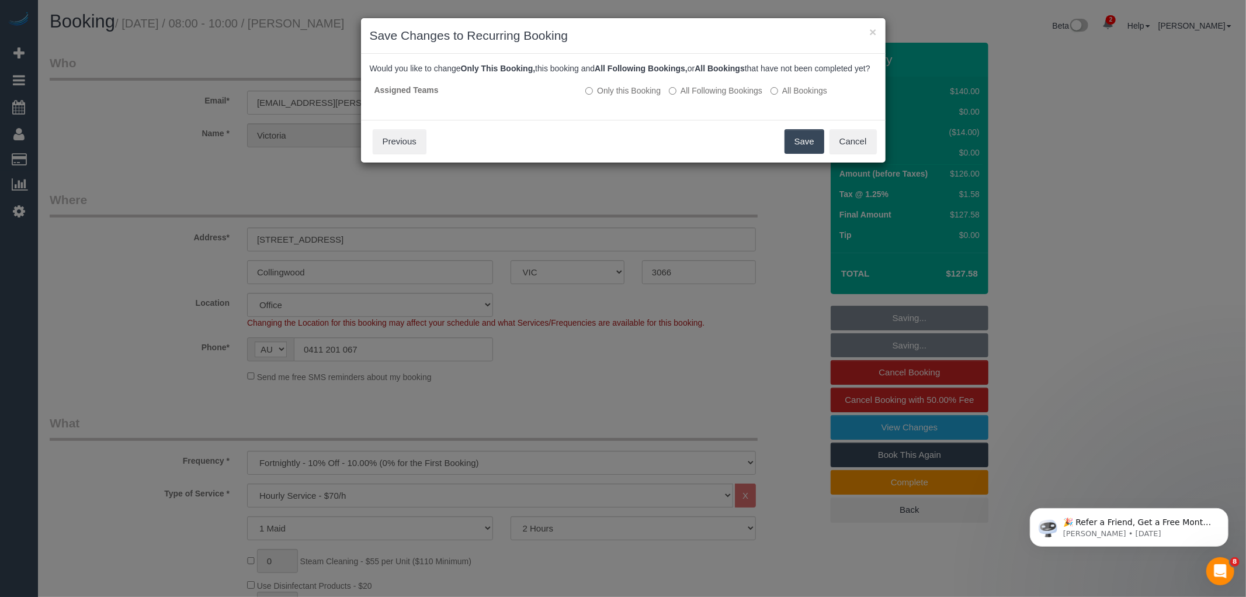
click at [801, 148] on button "Save" at bounding box center [805, 141] width 40 height 25
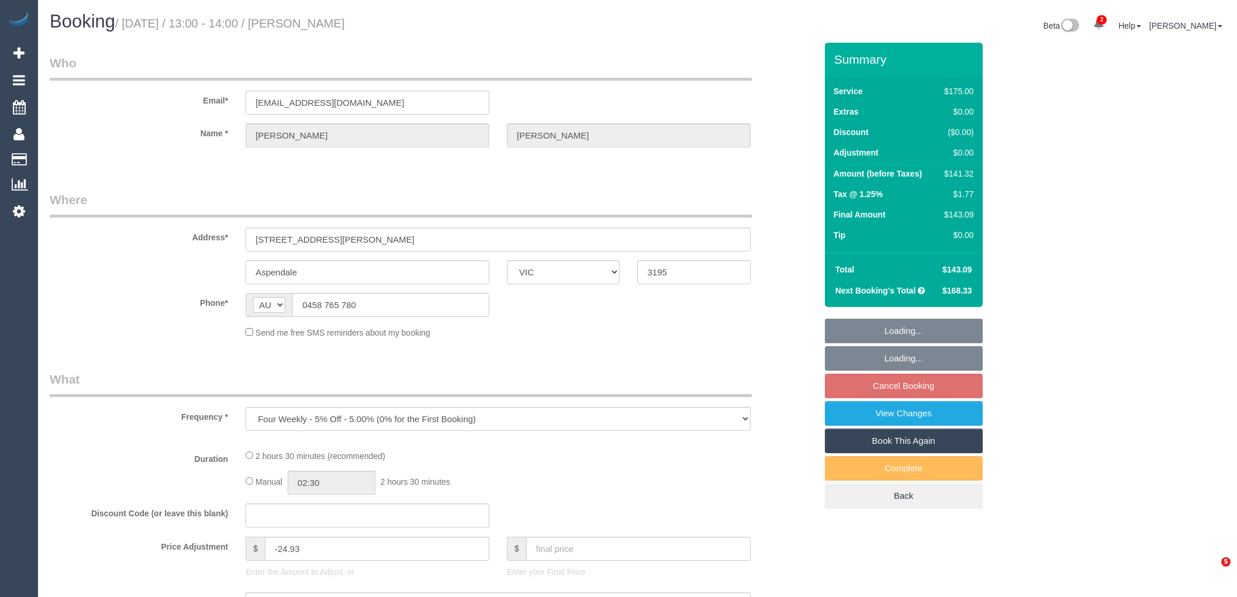
select select "VIC"
select select "string:stripe-pm_1RRrkS2GScqysDRVV9CX4UcQ"
select select "150"
select select "number:30"
select select "number:14"
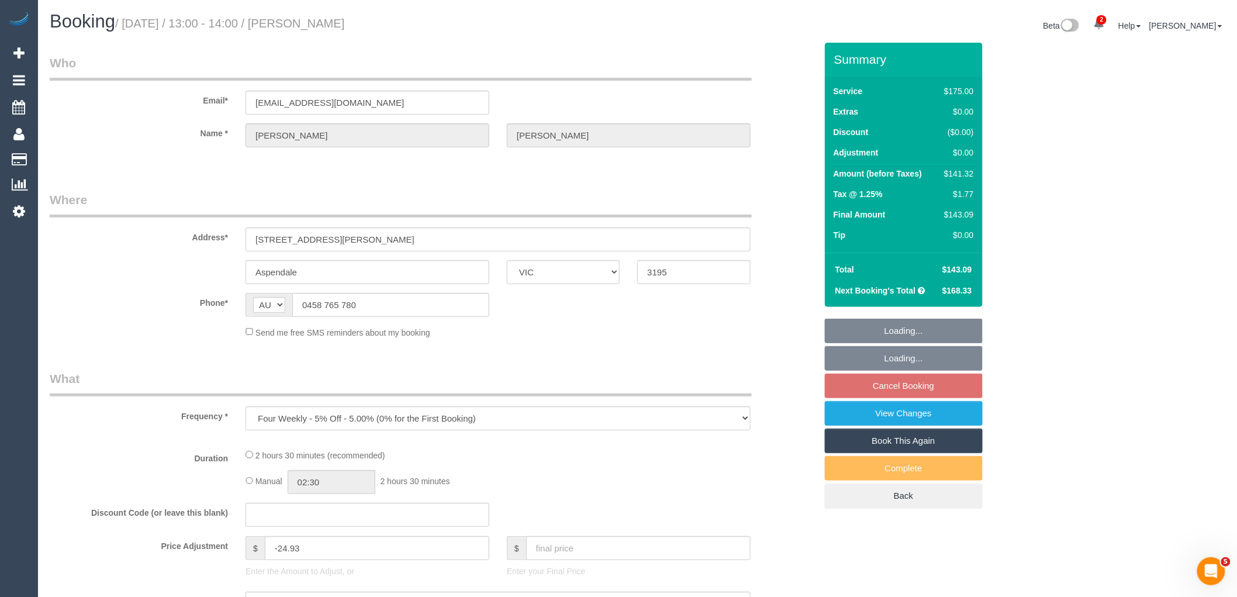
select select "number:19"
select select "number:22"
select select "number:34"
select select "number:13"
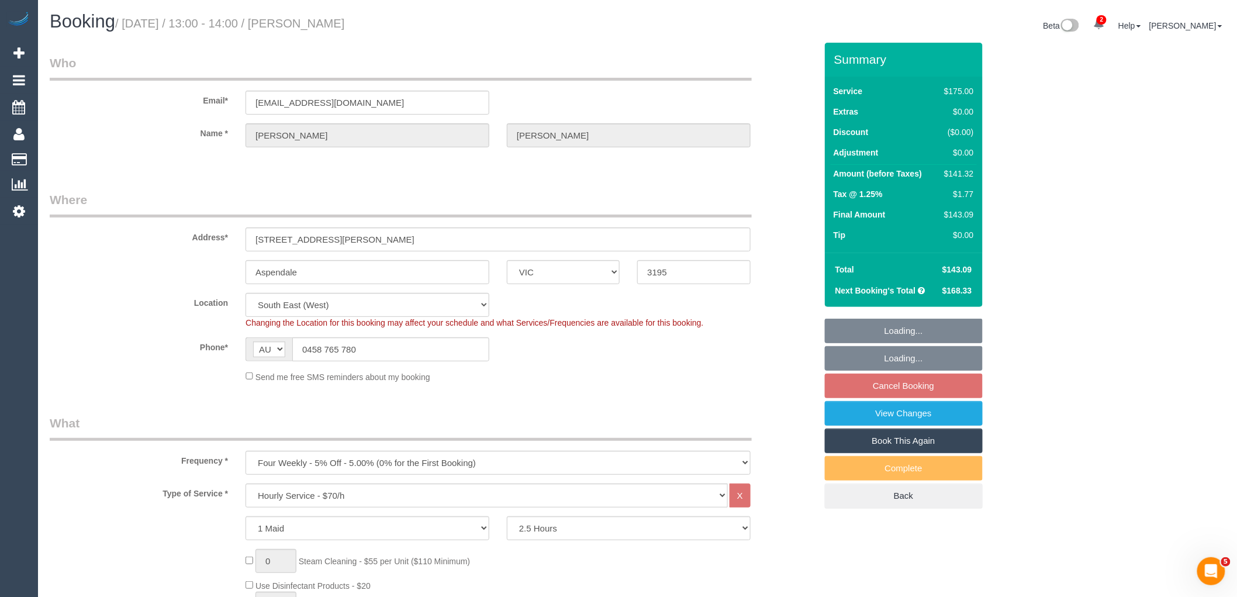
select select "object:935"
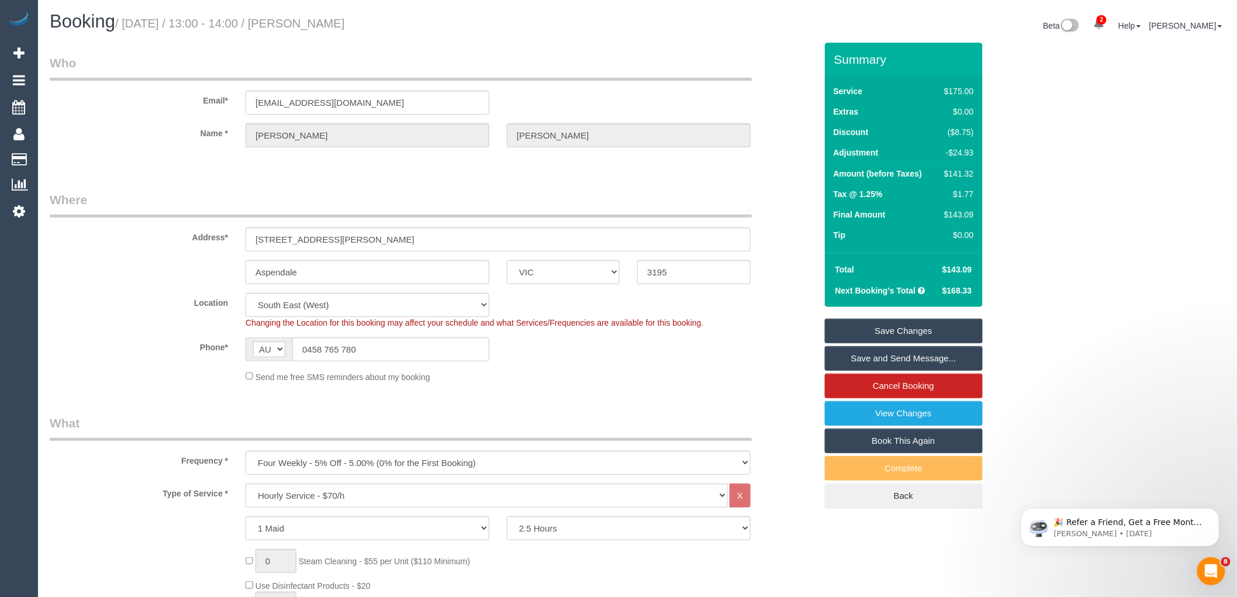
click at [887, 358] on link "Save and Send Message..." at bounding box center [904, 358] width 158 height 25
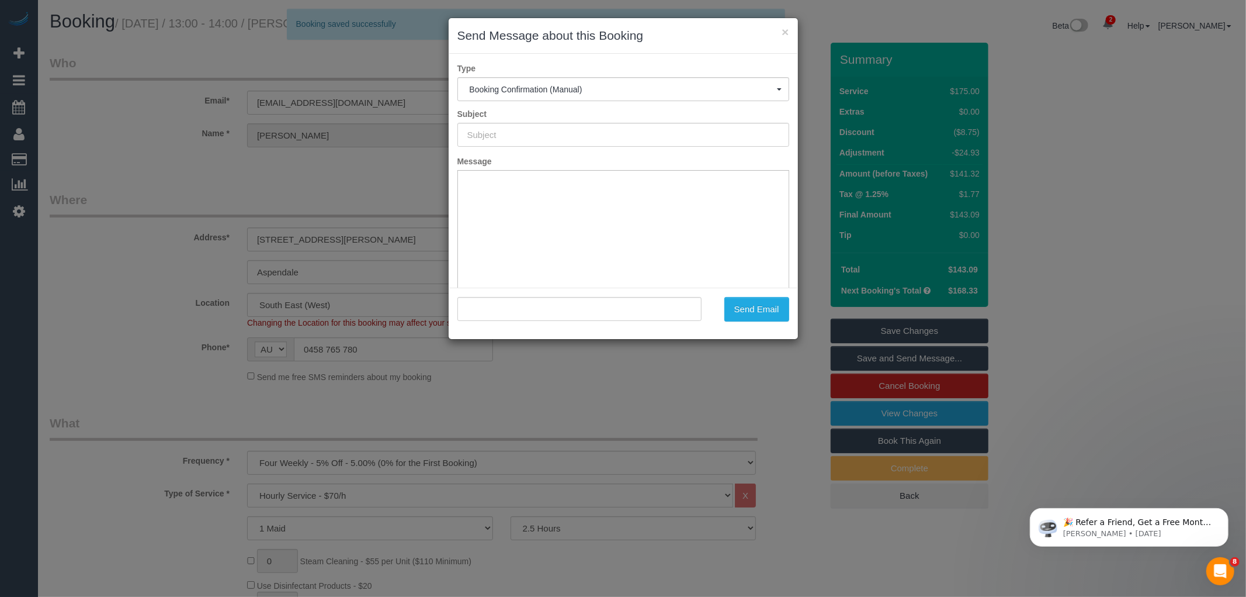
type input "Booking Confirmed"
type input ""Esther Wong" <essiemybessie@gmail.com>"
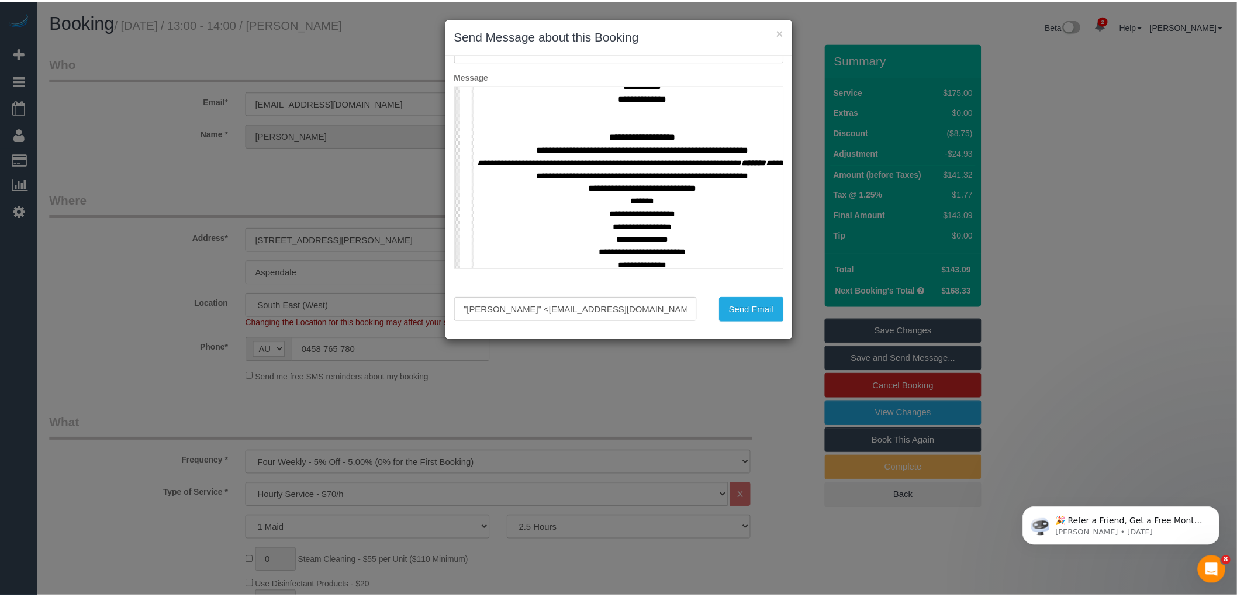
scroll to position [584, 0]
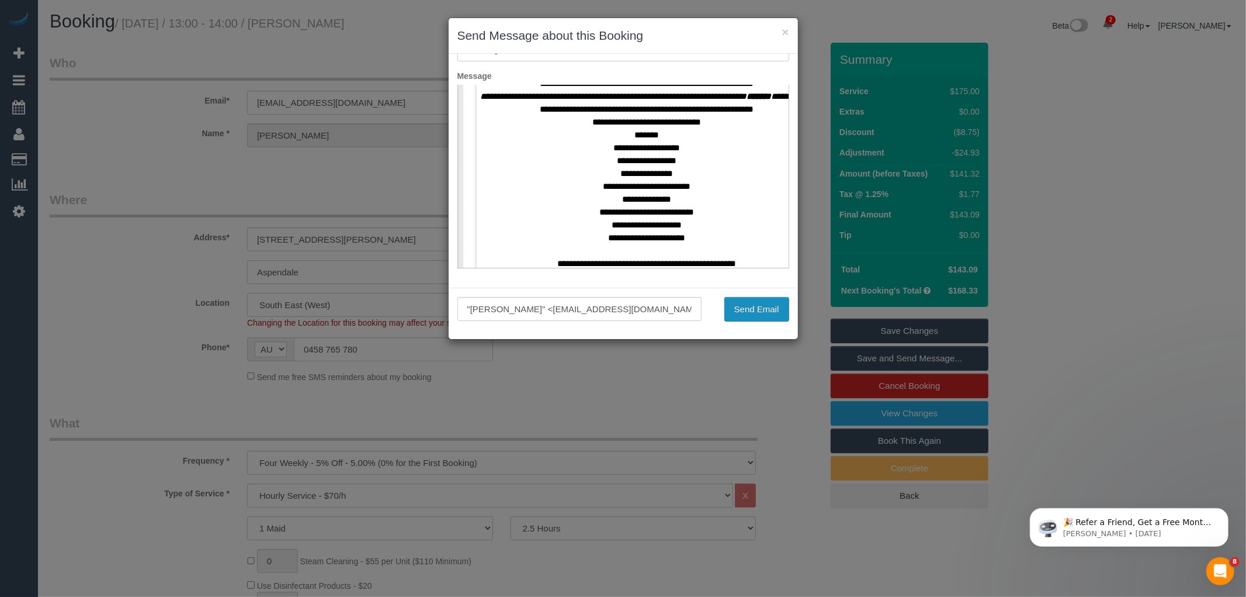
click at [751, 312] on button "Send Email" at bounding box center [757, 309] width 65 height 25
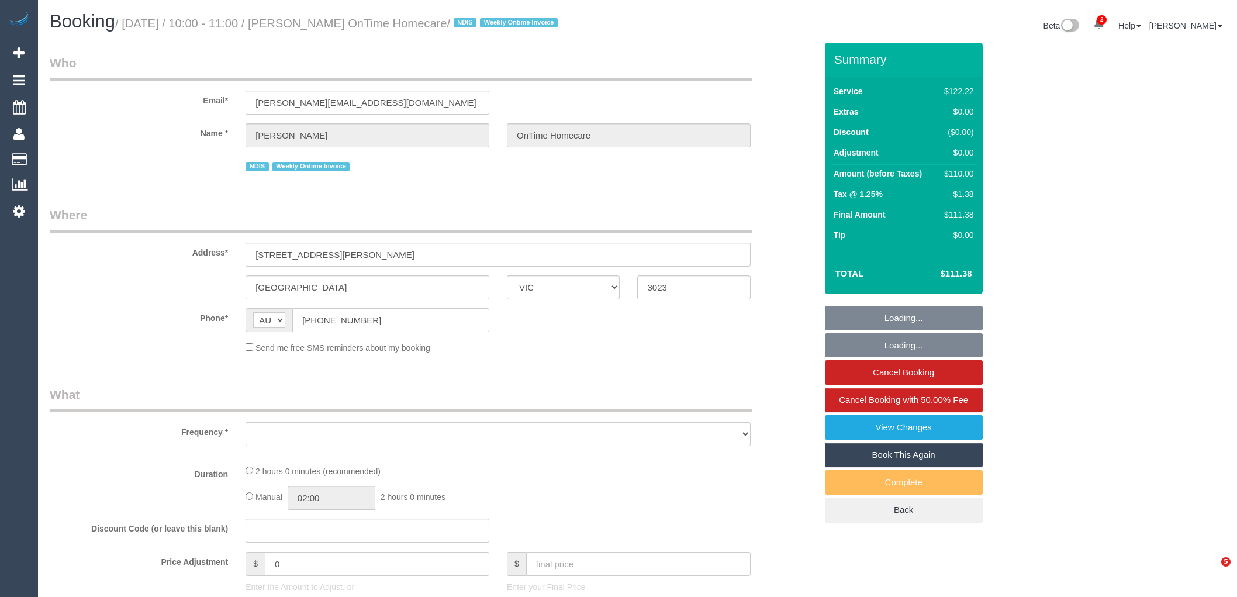
select select "VIC"
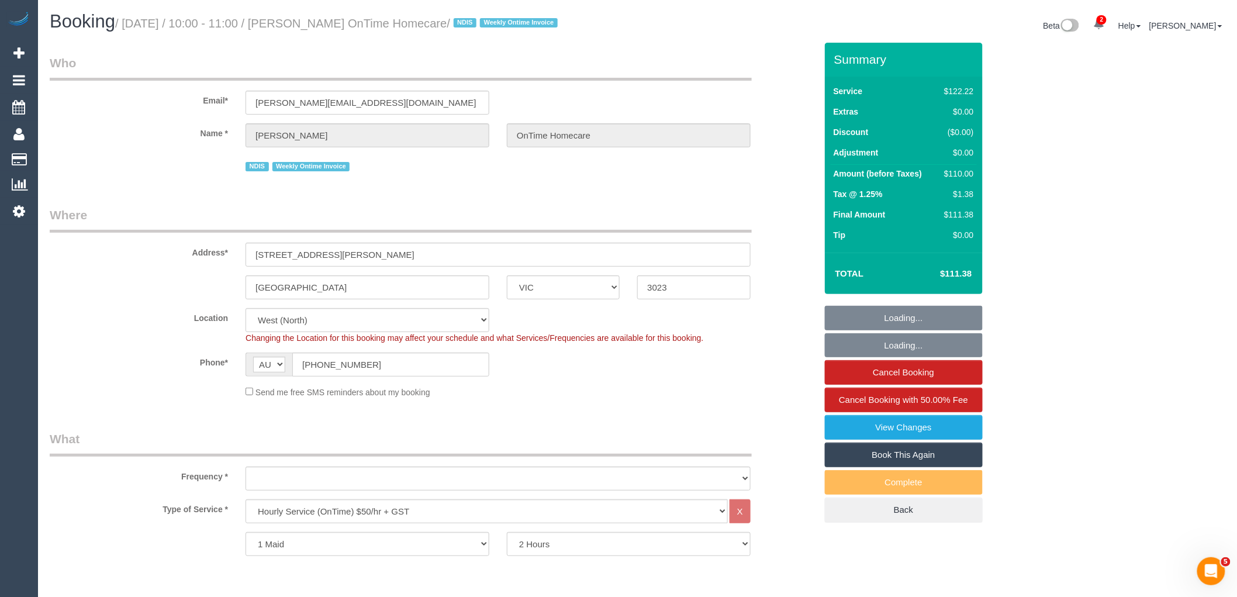
select select "object:658"
select select "number:27"
select select "number:14"
select select "number:19"
select select "number:36"
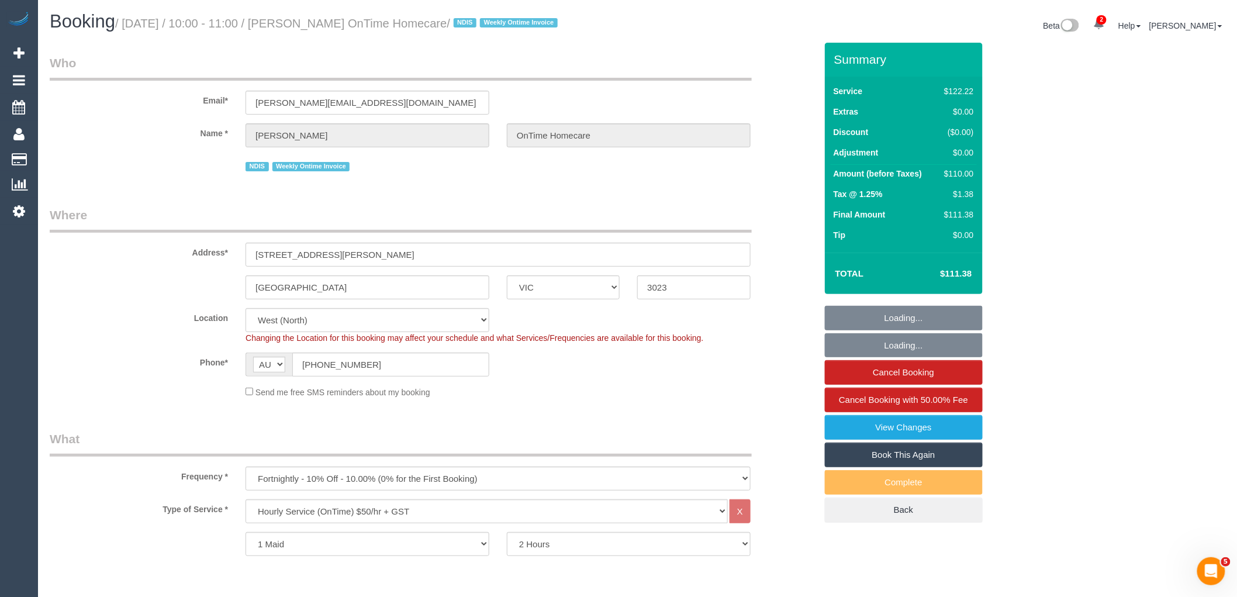
select select "number:35"
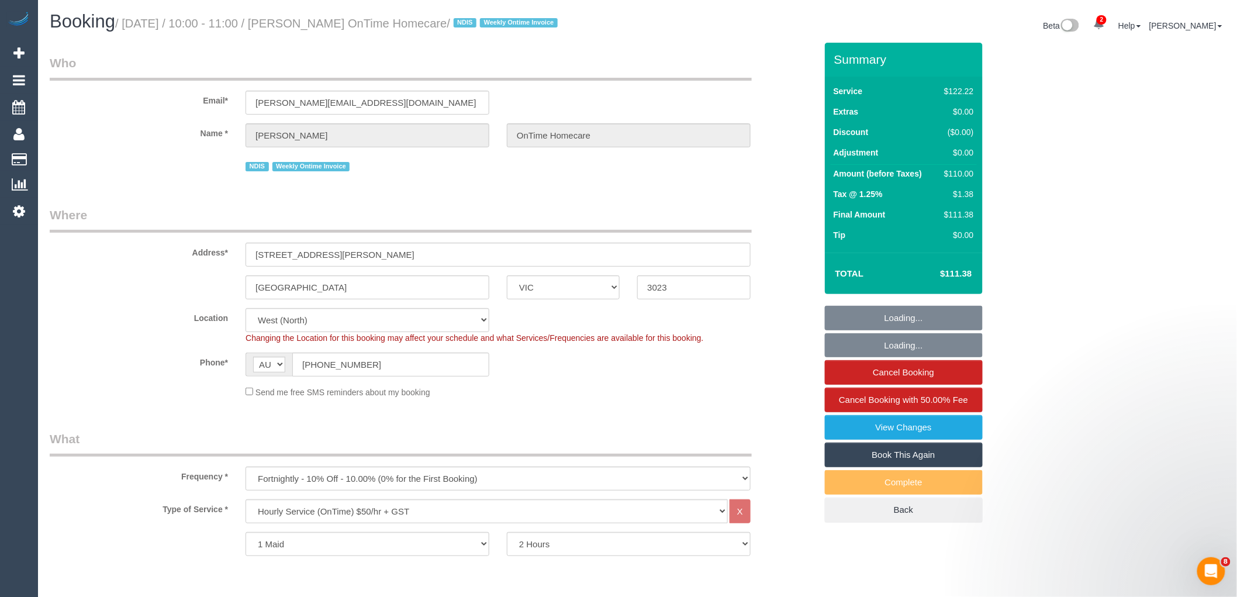
select select "object:1343"
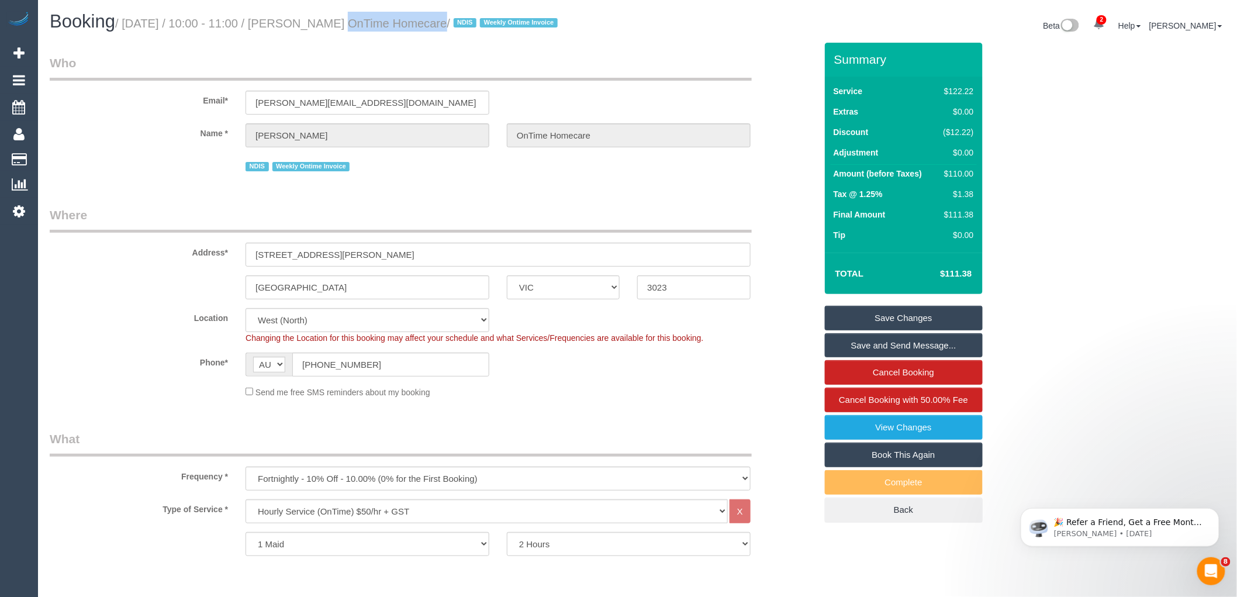
drag, startPoint x: 305, startPoint y: 22, endPoint x: 386, endPoint y: 20, distance: 80.7
click at [386, 20] on small "/ [DATE] / 10:00 - 11:00 / [PERSON_NAME] OnTime Homecare / NDIS Weekly Ontime I…" at bounding box center [338, 23] width 446 height 13
copy small "[PERSON_NAME]"
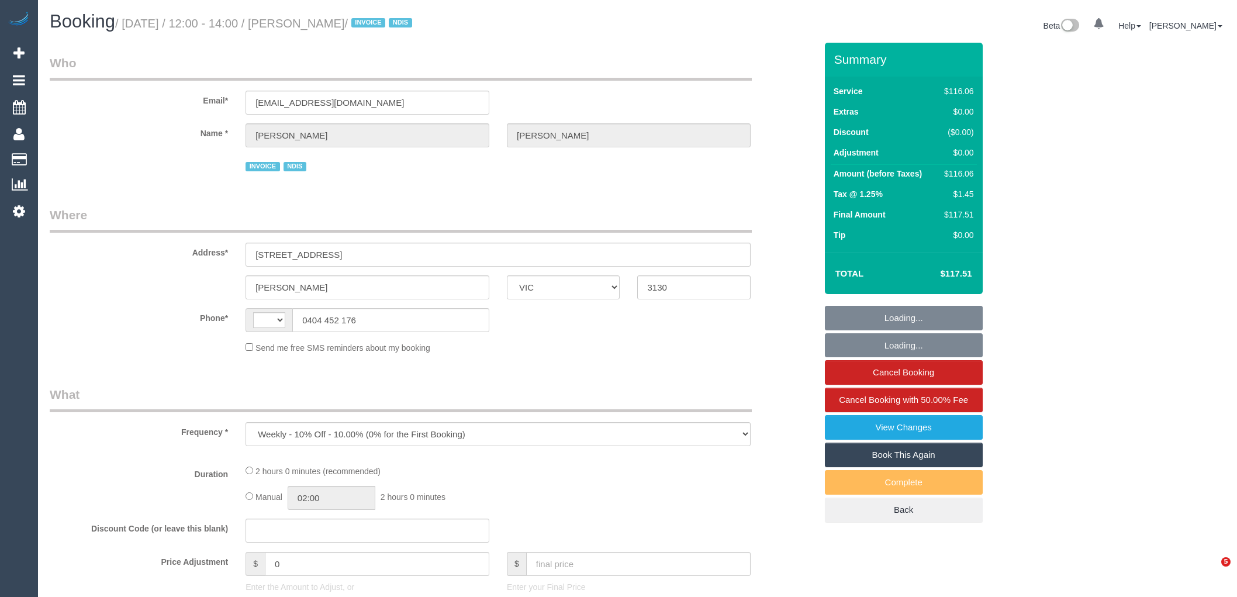
select select "VIC"
select select "number:29"
select select "number:14"
select select "number:19"
select select "number:36"
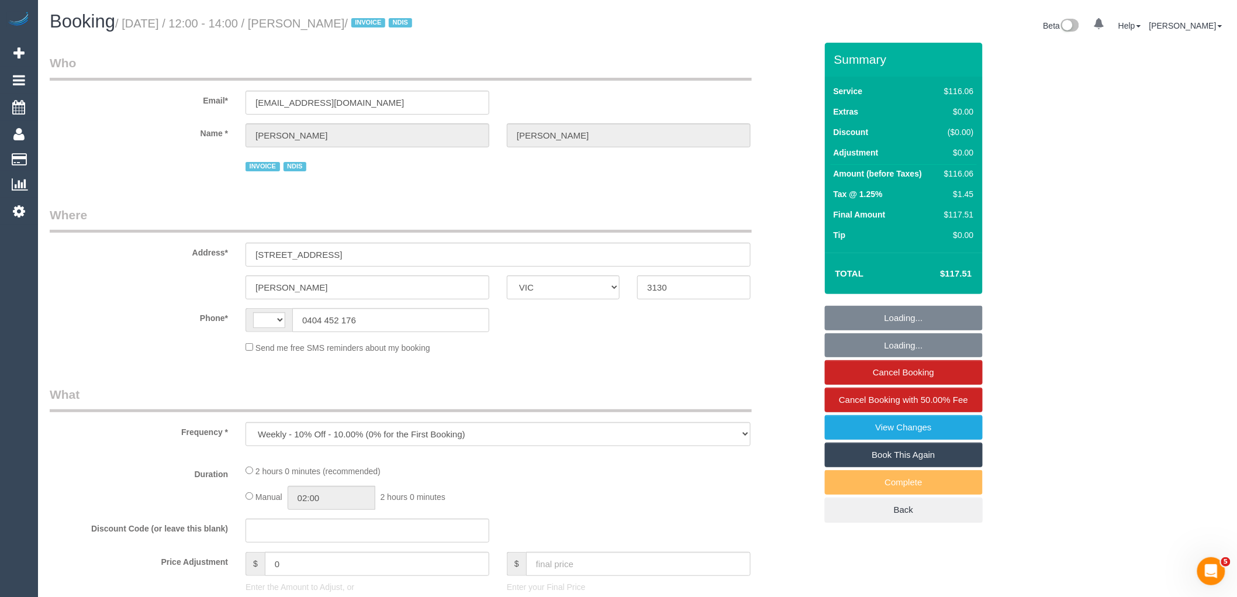
select select "number:34"
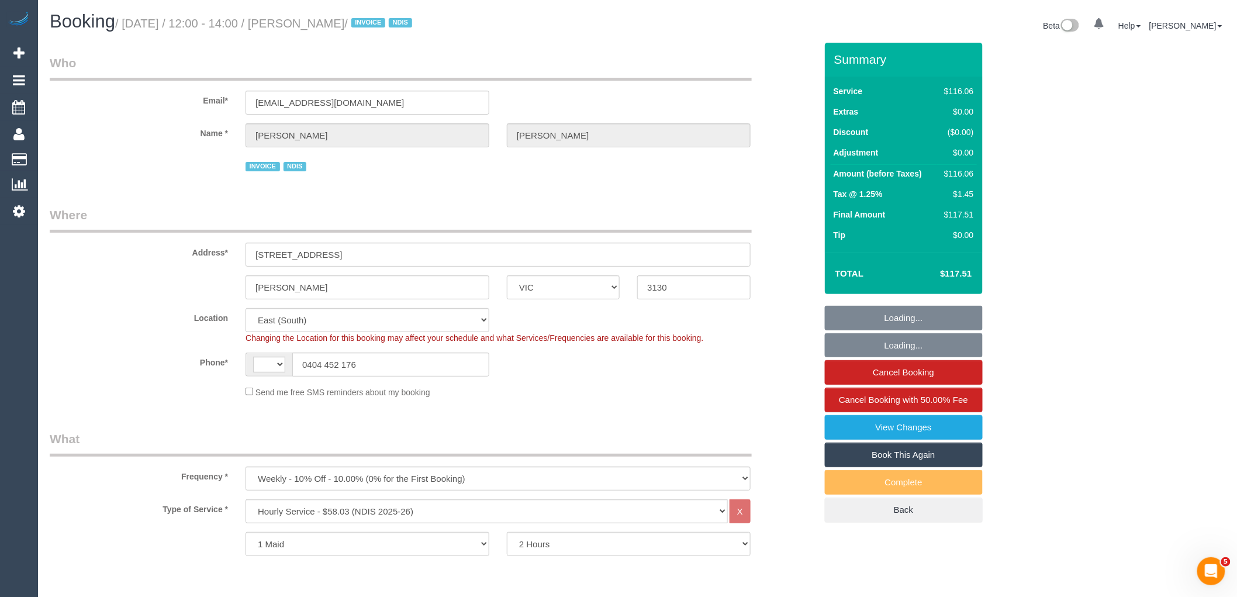
select select "object:566"
select select "string:AU"
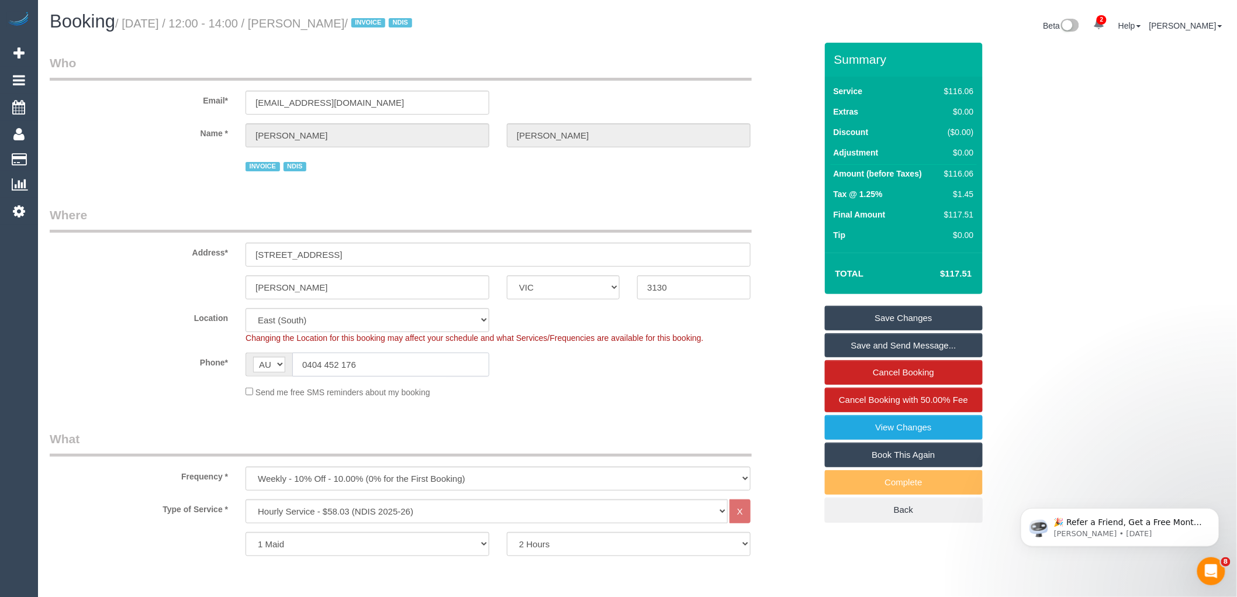
drag, startPoint x: 362, startPoint y: 361, endPoint x: 308, endPoint y: 361, distance: 54.3
click at [308, 361] on input "0404 452 176" at bounding box center [390, 364] width 197 height 24
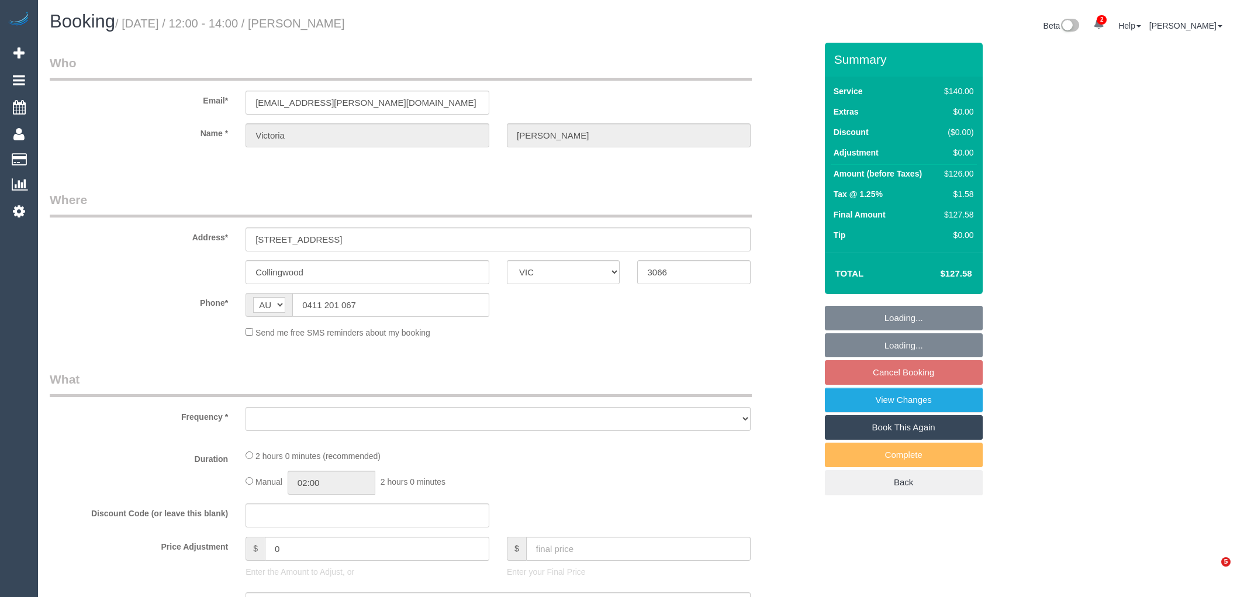
select select "VIC"
select select "object:548"
select select "string:stripe-card_1D69Fj2GScqysDRVZtXZIiWE"
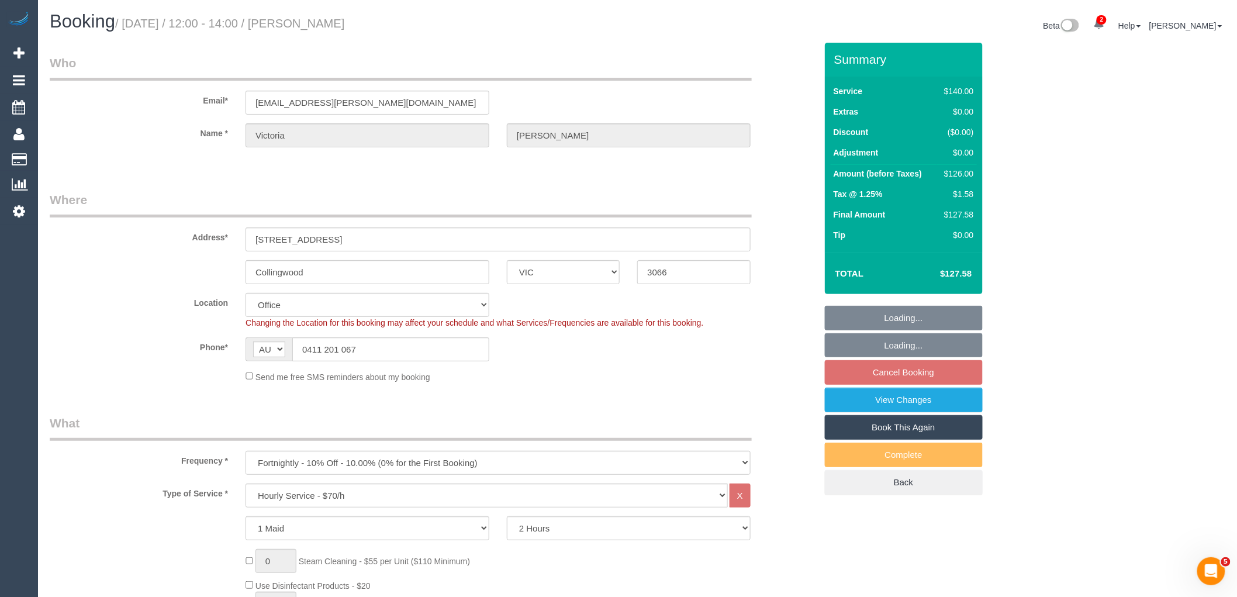
select select "object:729"
select select "number:27"
select select "number:16"
select select "number:18"
select select "number:34"
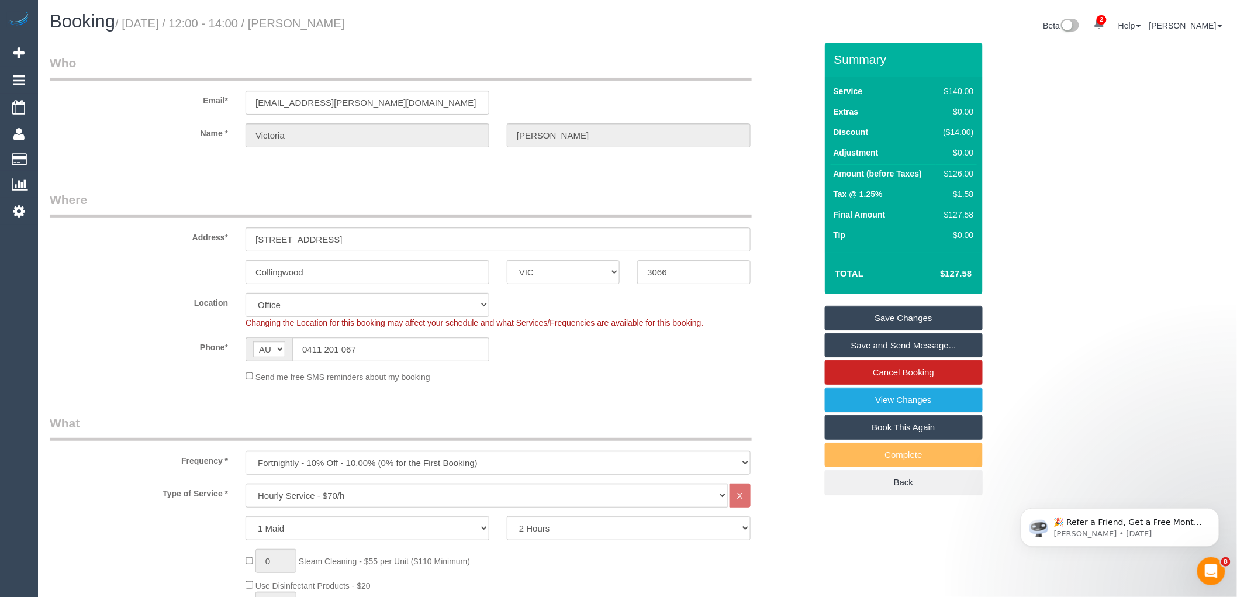
drag, startPoint x: 308, startPoint y: 23, endPoint x: 389, endPoint y: 26, distance: 80.7
click at [389, 26] on h1 "Booking / October 14, 2025 / 12:00 - 14:00 / Victoria Hart" at bounding box center [339, 22] width 579 height 20
copy small "[PERSON_NAME]"
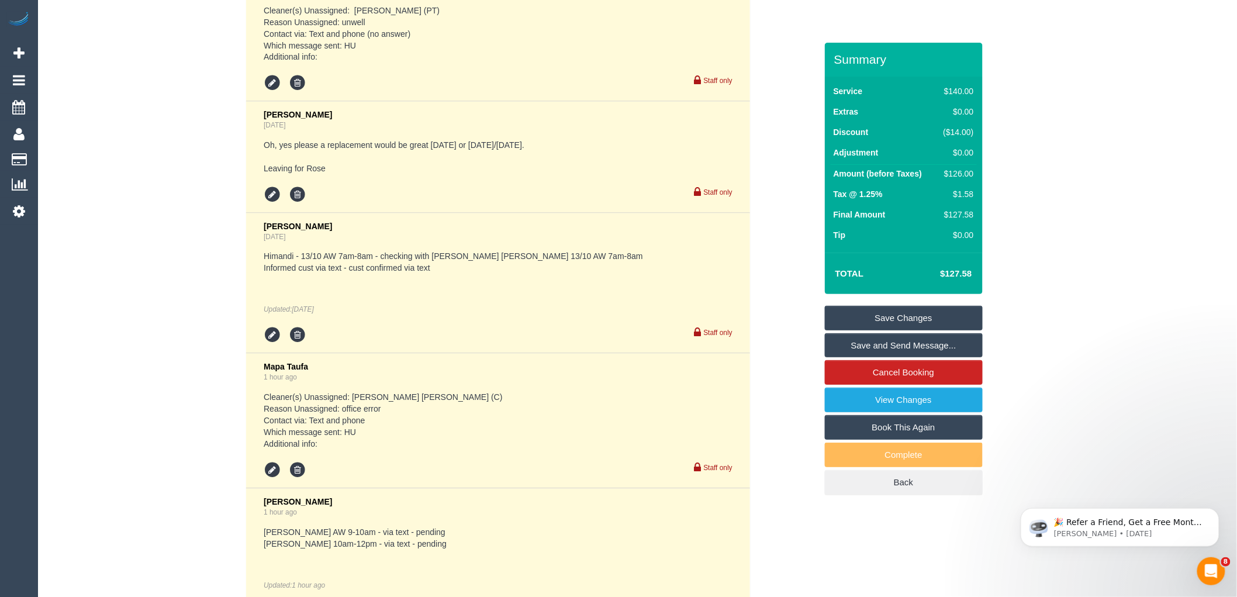
scroll to position [3018, 0]
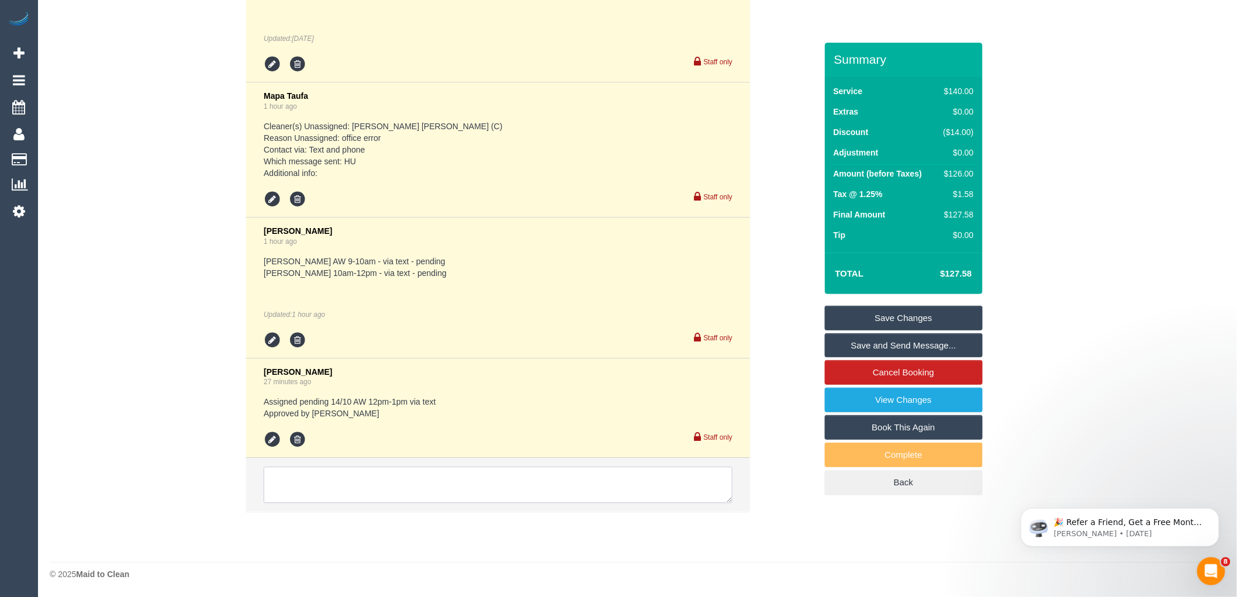
click at [421, 480] on textarea at bounding box center [498, 484] width 469 height 36
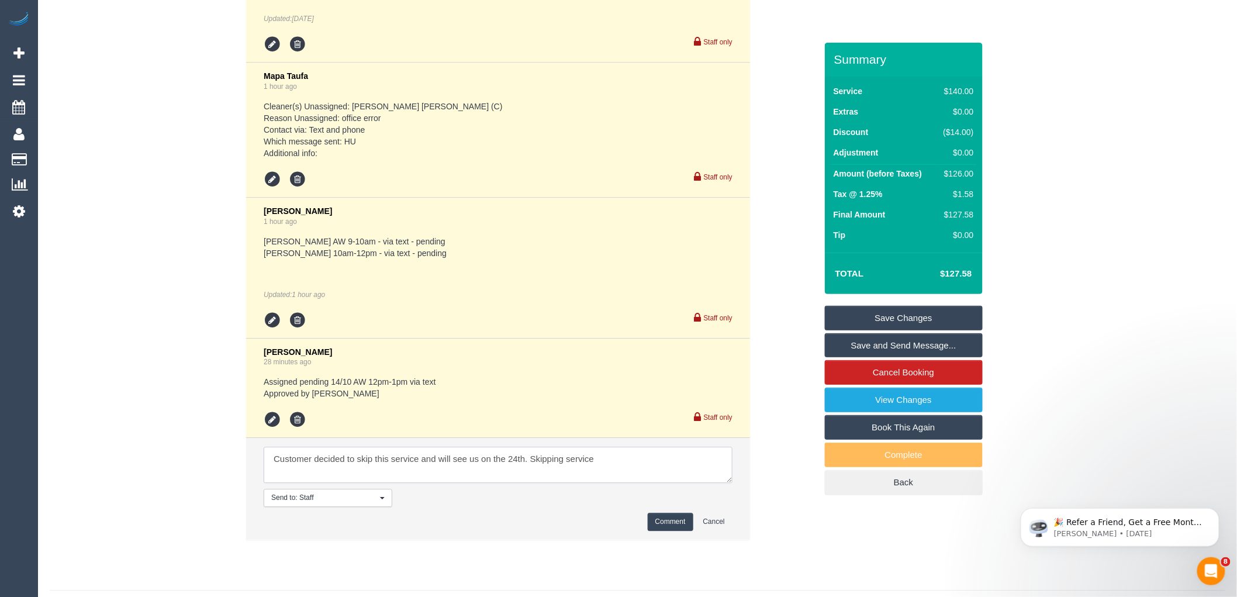
type textarea "Customer decided to skip this service and will see us on the 24th. Skipping ser…"
click at [659, 531] on button "Comment" at bounding box center [670, 521] width 46 height 18
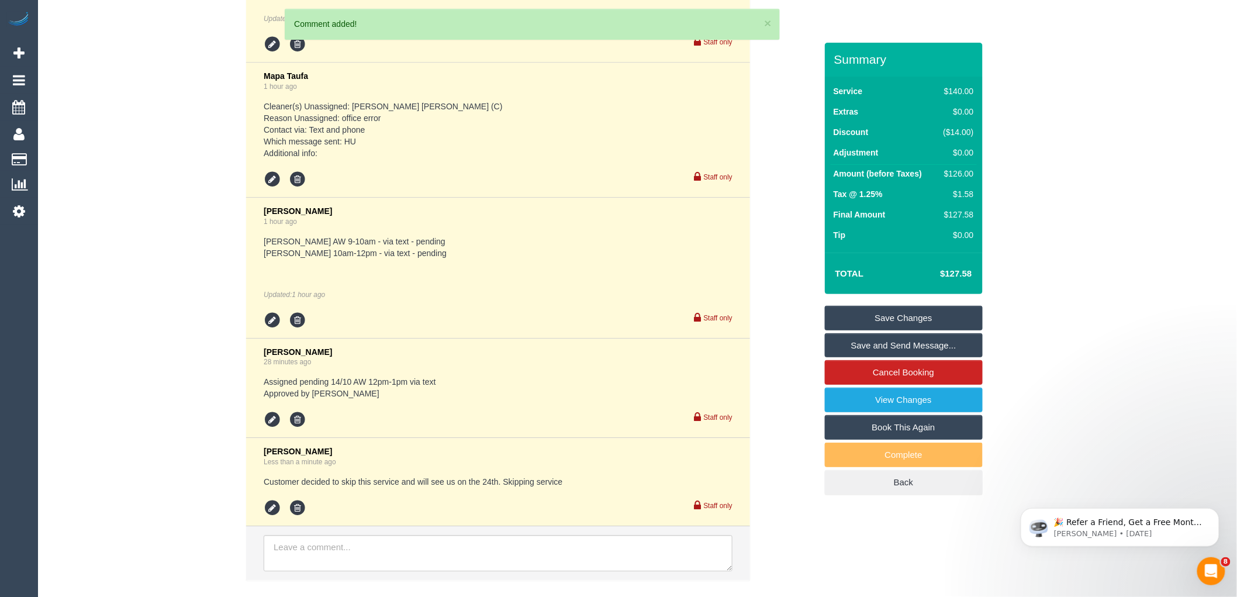
scroll to position [3106, 0]
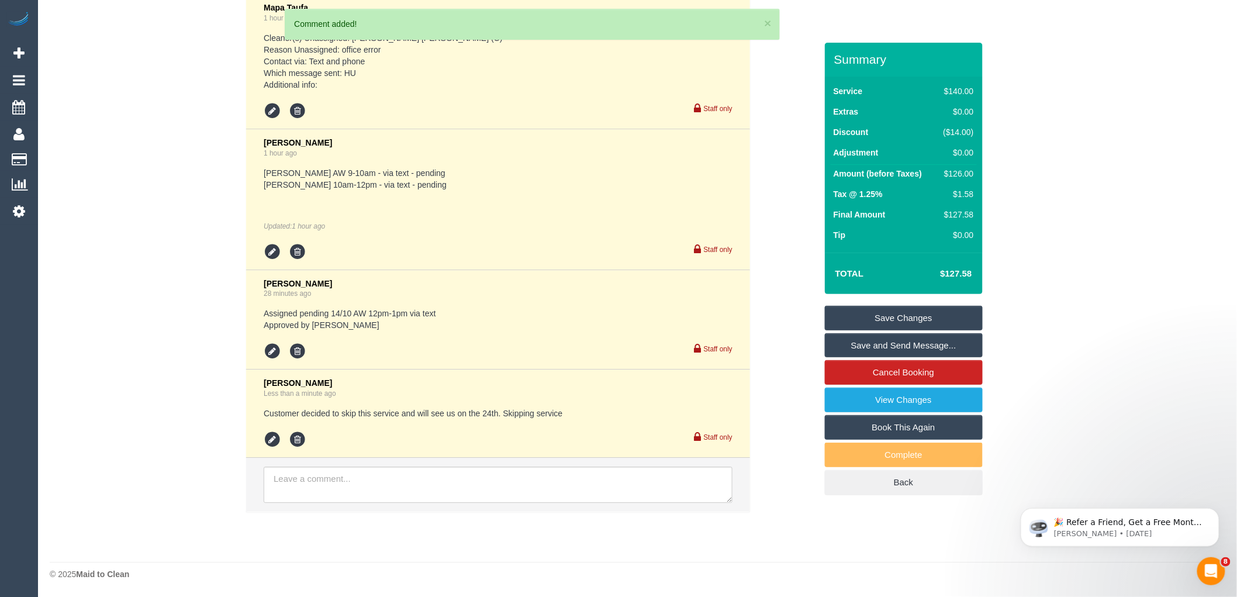
click at [352, 417] on pre "Customer decided to skip this service and will see us on the 24th. Skipping ser…" at bounding box center [498, 413] width 469 height 12
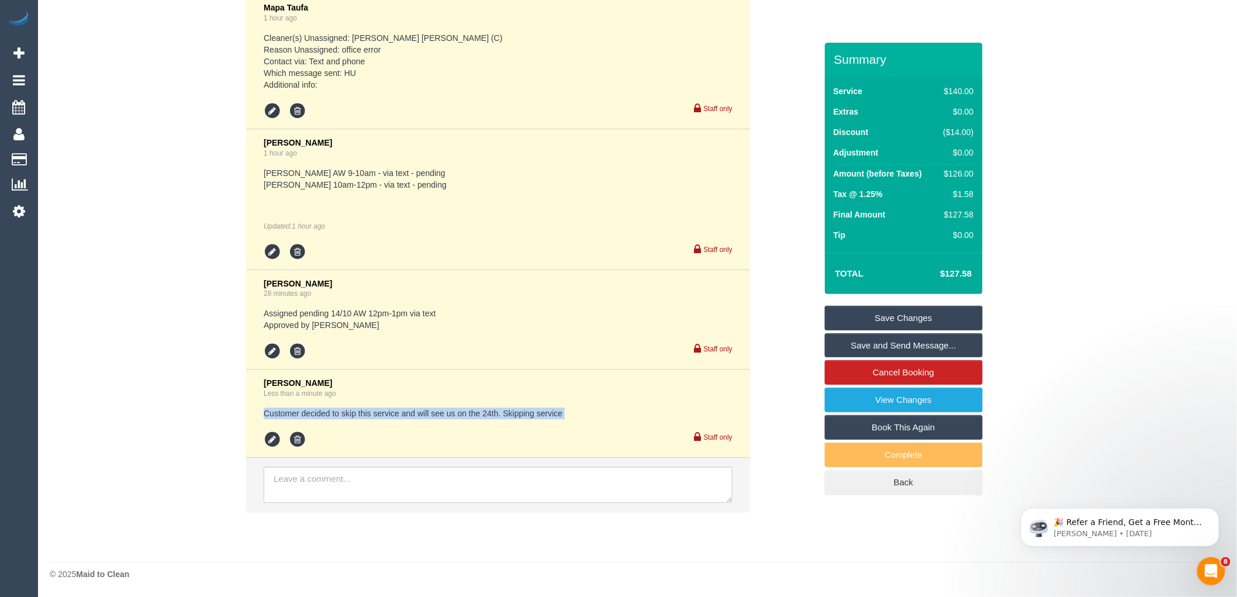
copy div "Customer decided to skip this service and will see us on the 24th. Skipping ser…"
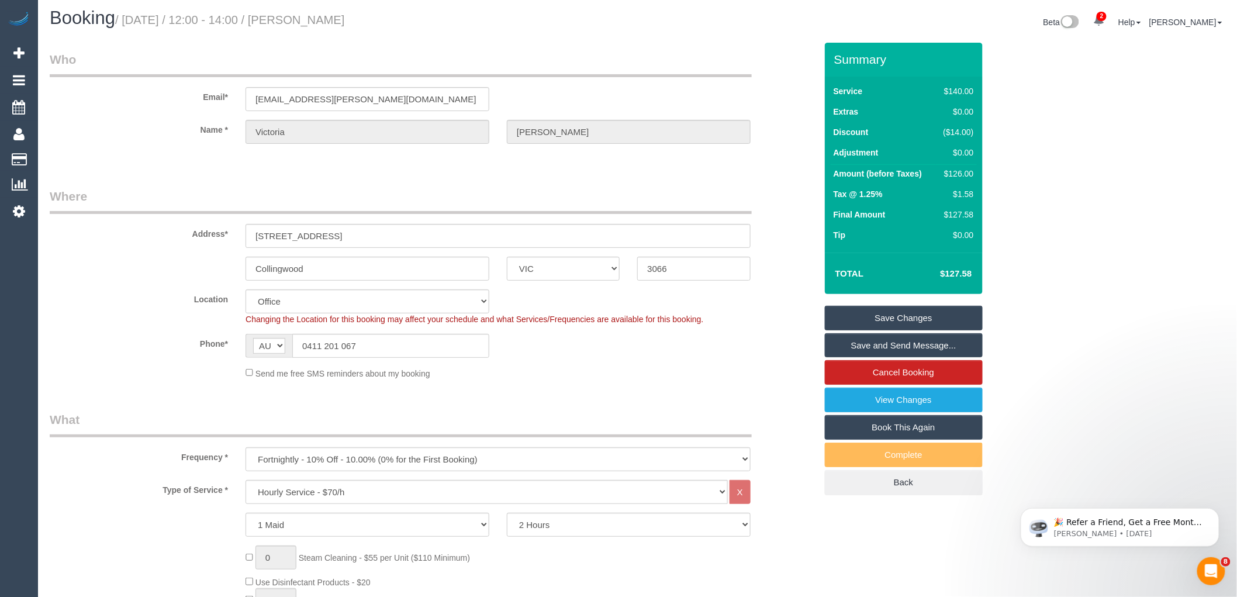
scroll to position [0, 0]
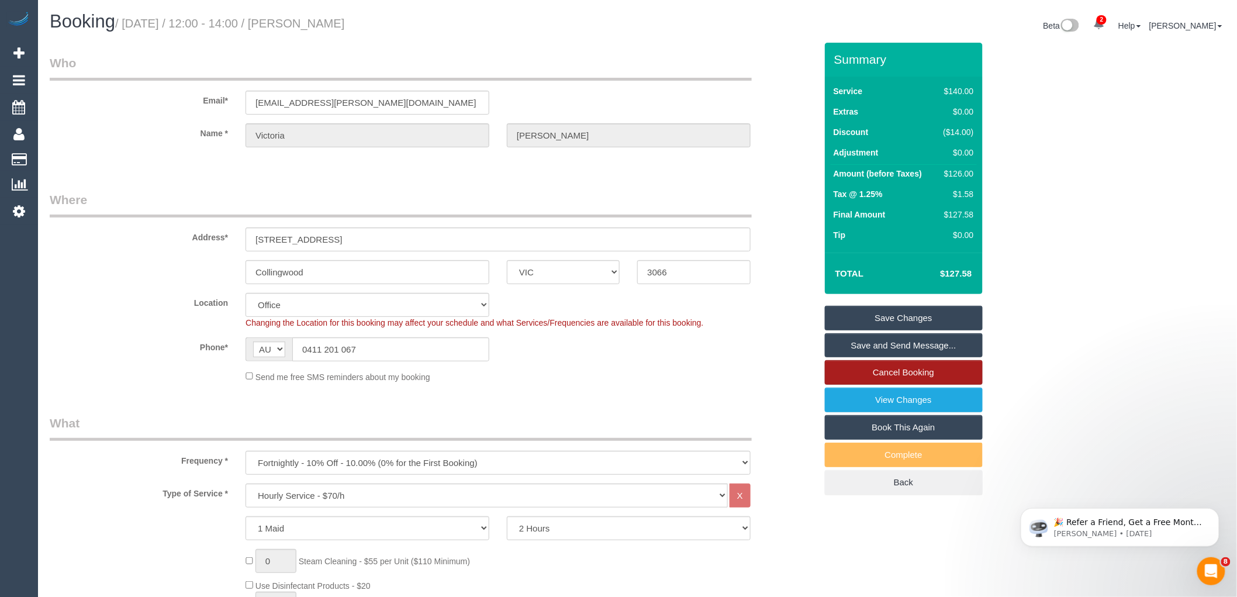
click at [920, 366] on link "Cancel Booking" at bounding box center [904, 372] width 158 height 25
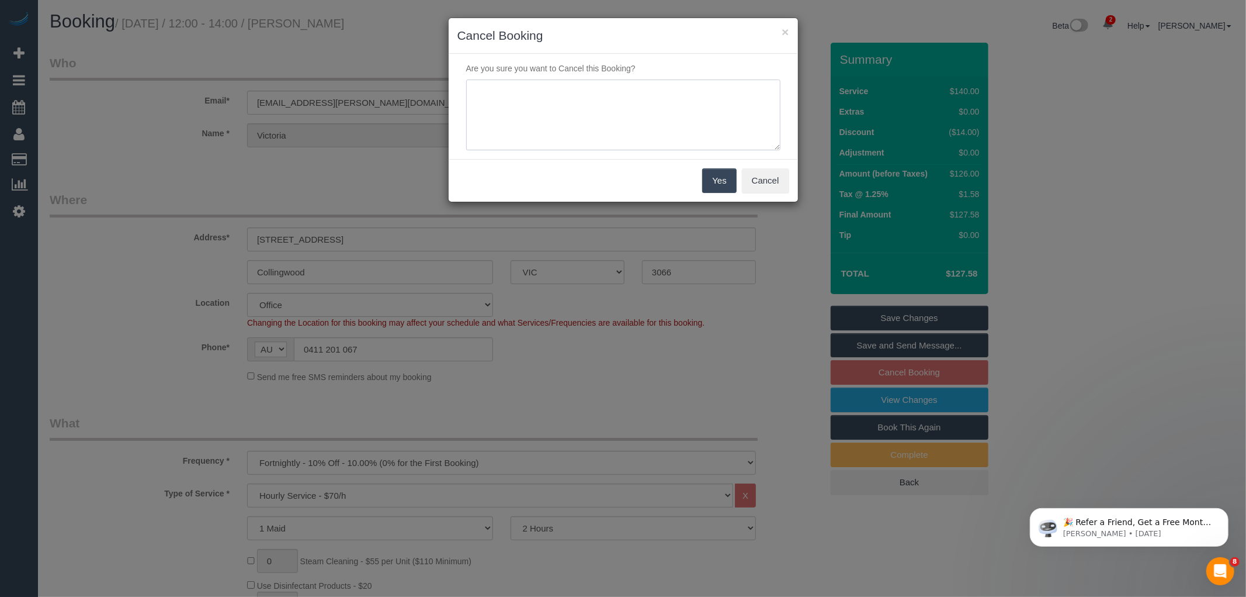
click at [552, 96] on textarea at bounding box center [623, 114] width 314 height 71
paste textarea "Customer decided to skip this service and will see us on the 24th. Skipping ser…"
click at [519, 103] on textarea at bounding box center [623, 114] width 314 height 71
type textarea "Customer decided to skip this service and will see us on the 24th. Skipping ser…"
click at [714, 185] on button "Yes" at bounding box center [719, 180] width 34 height 25
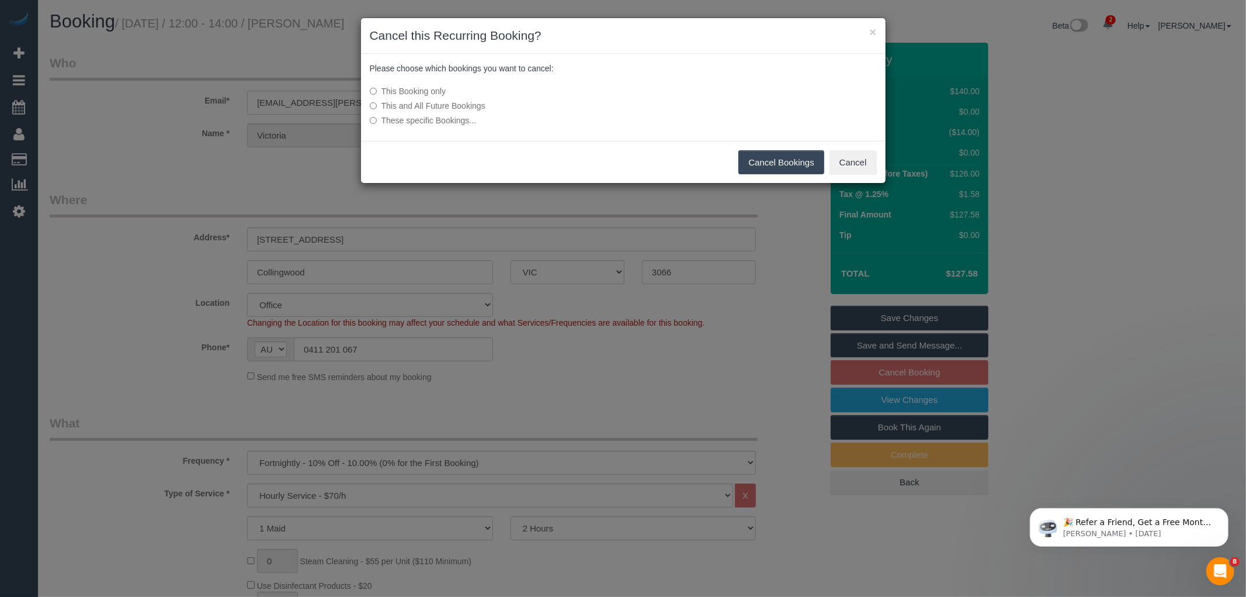
click at [760, 161] on button "Cancel Bookings" at bounding box center [782, 162] width 86 height 25
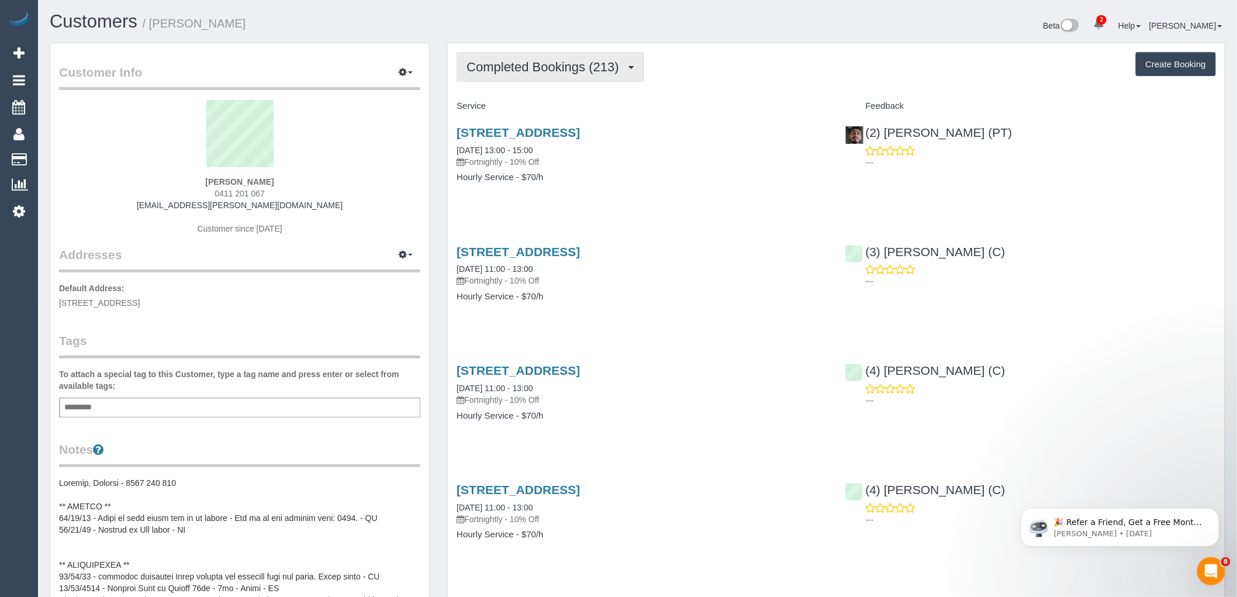
click at [532, 77] on button "Completed Bookings (213)" at bounding box center [550, 67] width 188 height 30
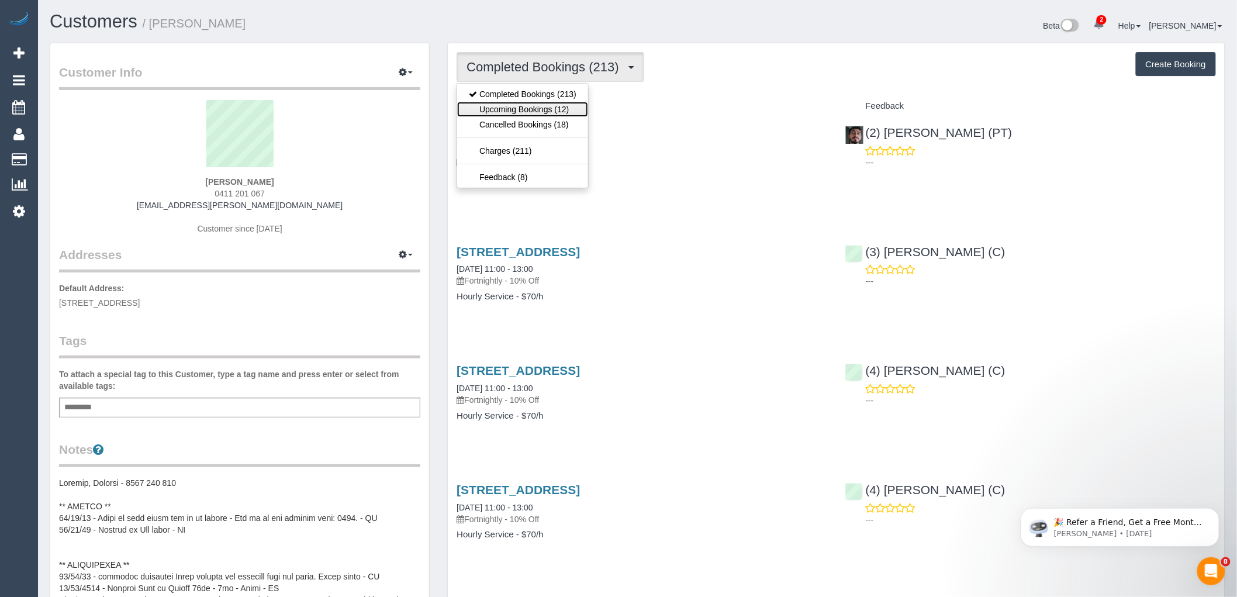
click at [521, 106] on link "Upcoming Bookings (12)" at bounding box center [522, 109] width 131 height 15
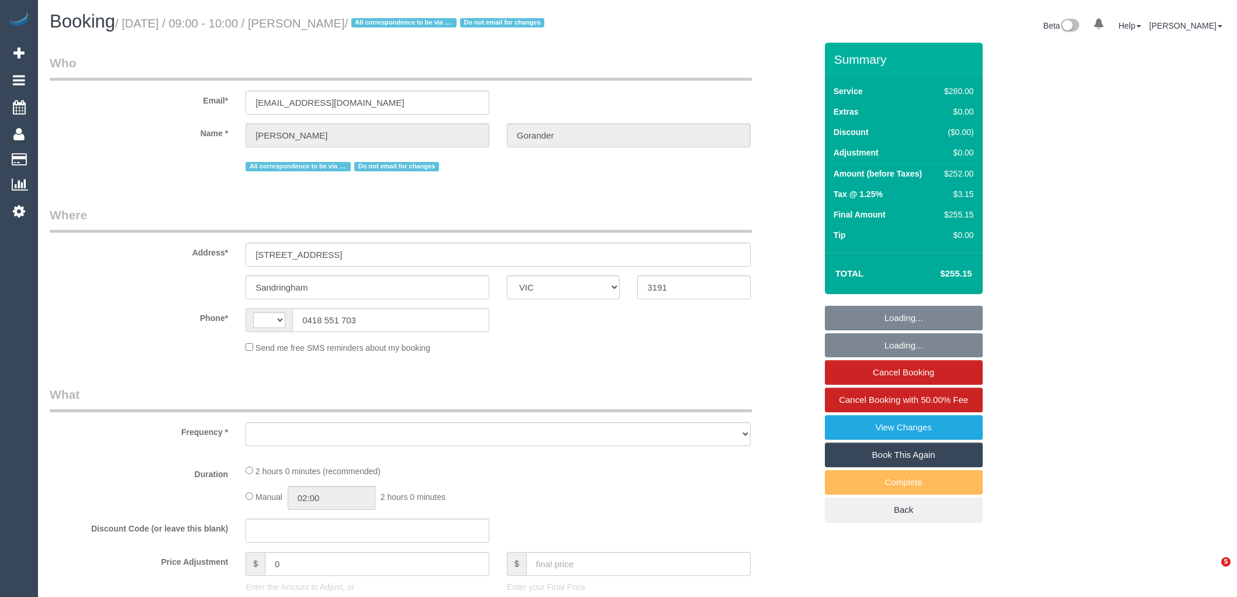
select select "VIC"
select select "number:32"
select select "number:14"
select select "number:19"
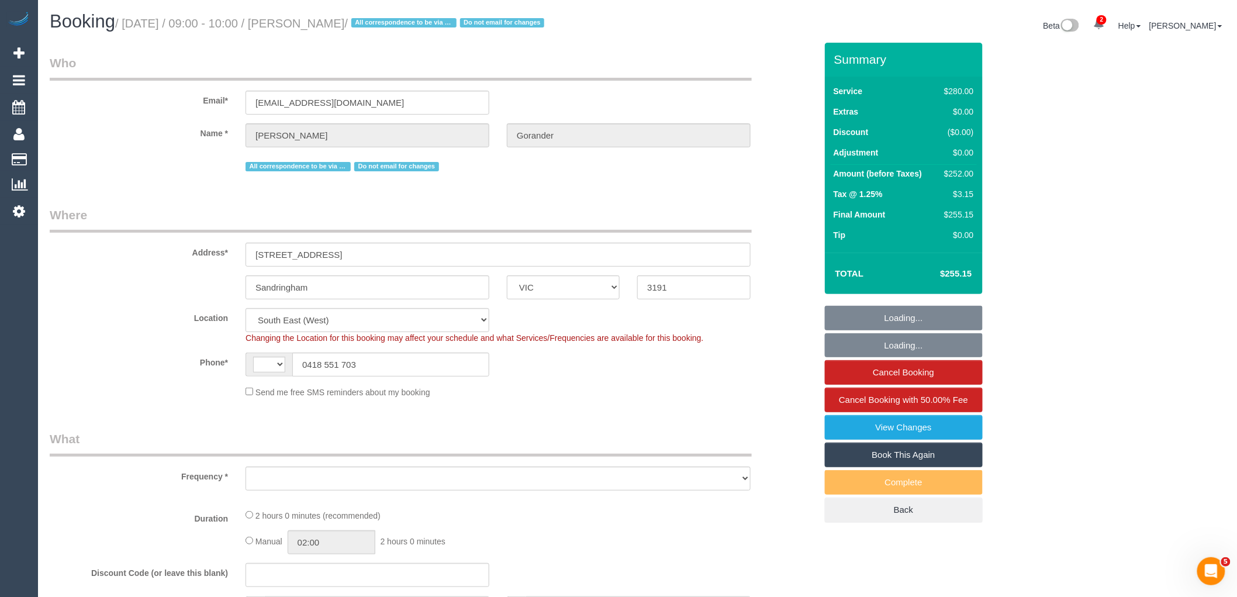
select select "string:AU"
select select "object:956"
select select "string:stripe-pm_1Gmrcl2GScqysDRVmcm1JmZh"
select select "2"
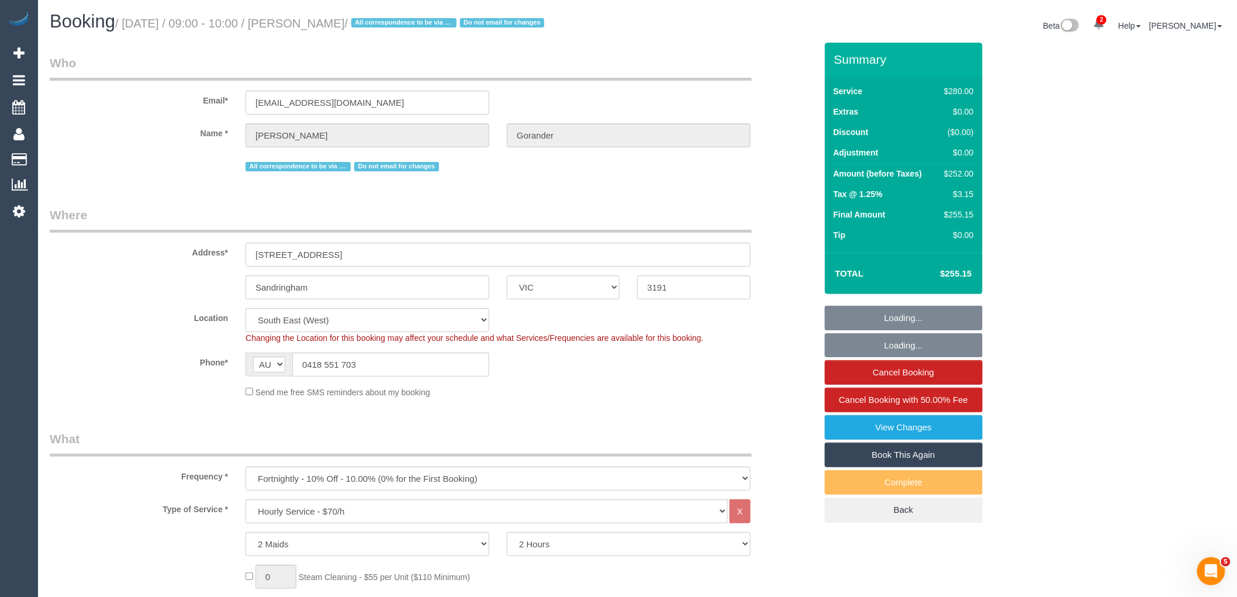
select select "object:978"
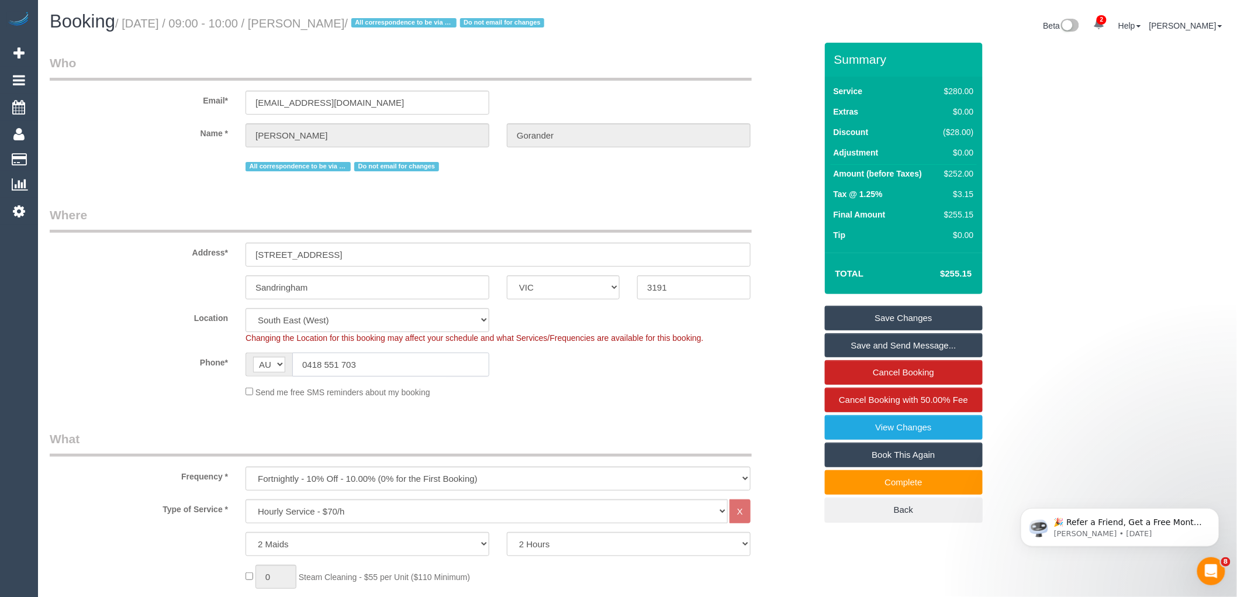
drag, startPoint x: 373, startPoint y: 358, endPoint x: 307, endPoint y: 364, distance: 65.7
click at [307, 364] on input "0418 551 703" at bounding box center [390, 364] width 197 height 24
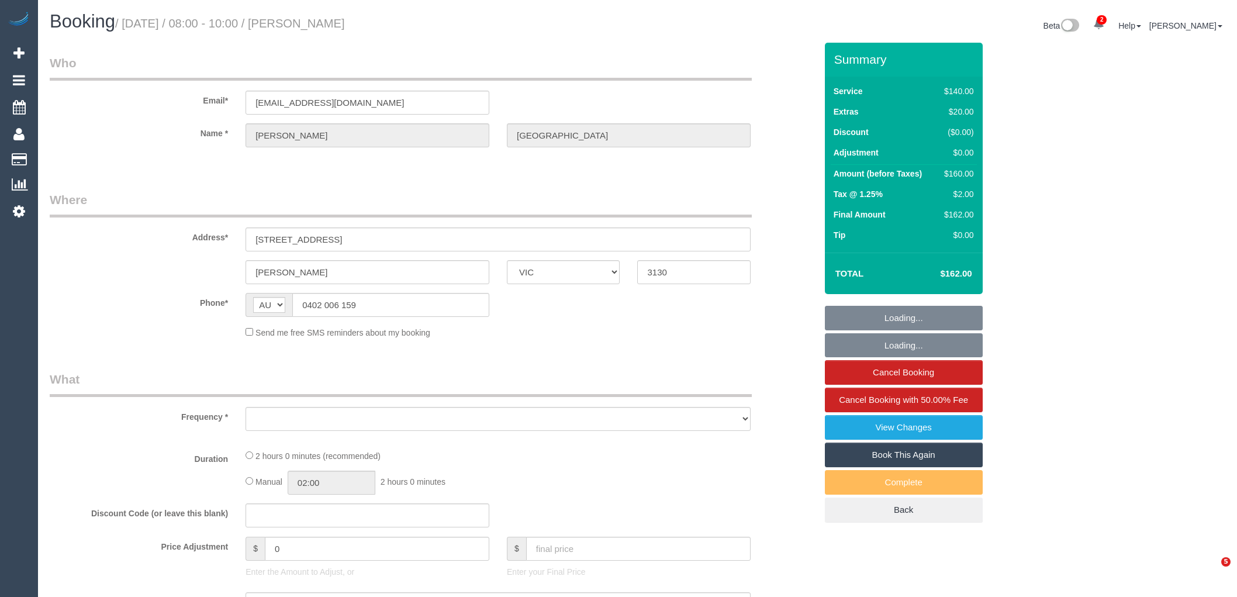
select select "VIC"
select select "object:586"
select select "string:stripe-pm_1SFQlC2GScqysDRVjSHITxLi"
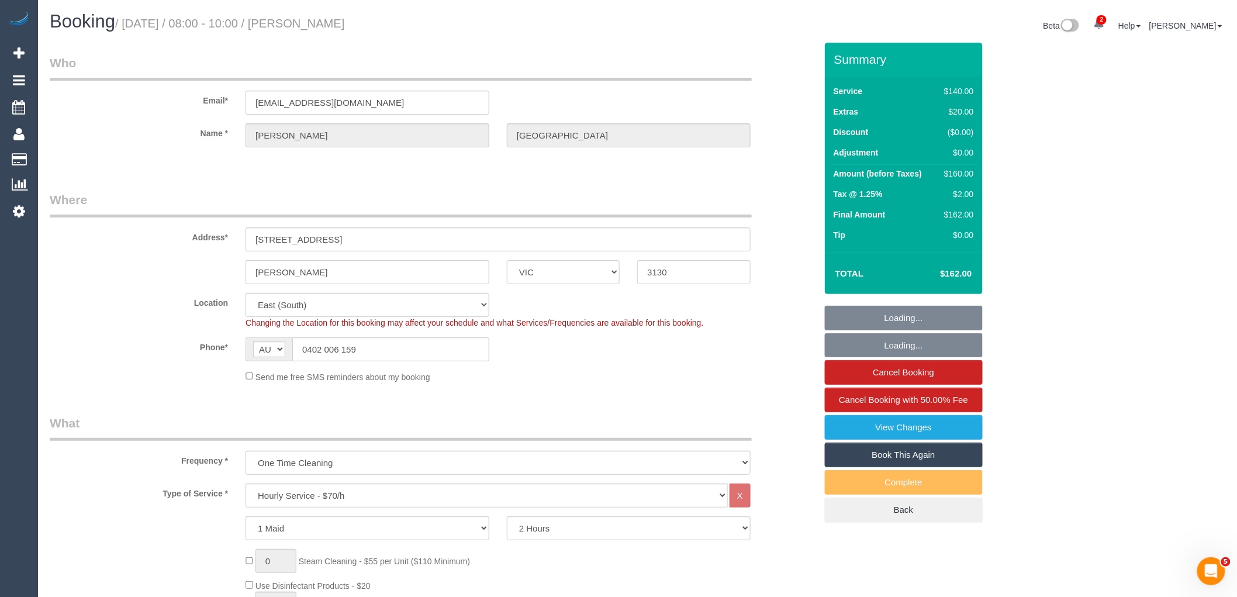
select select "object:769"
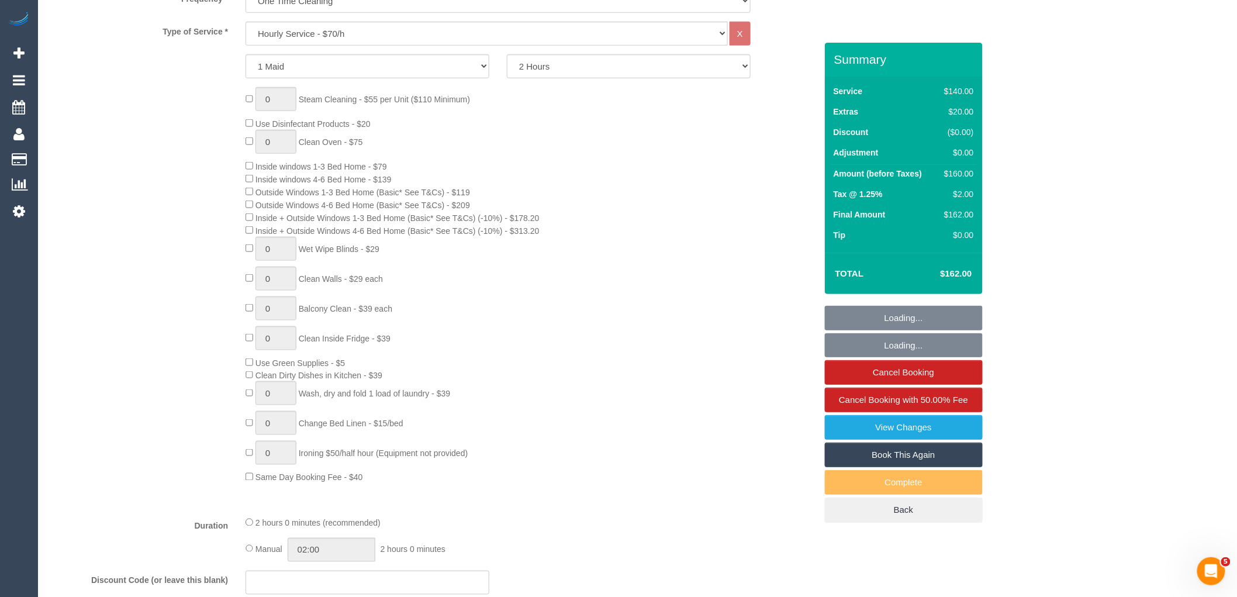
select select "number:27"
select select "number:14"
select select "number:19"
select select "number:24"
select select "number:33"
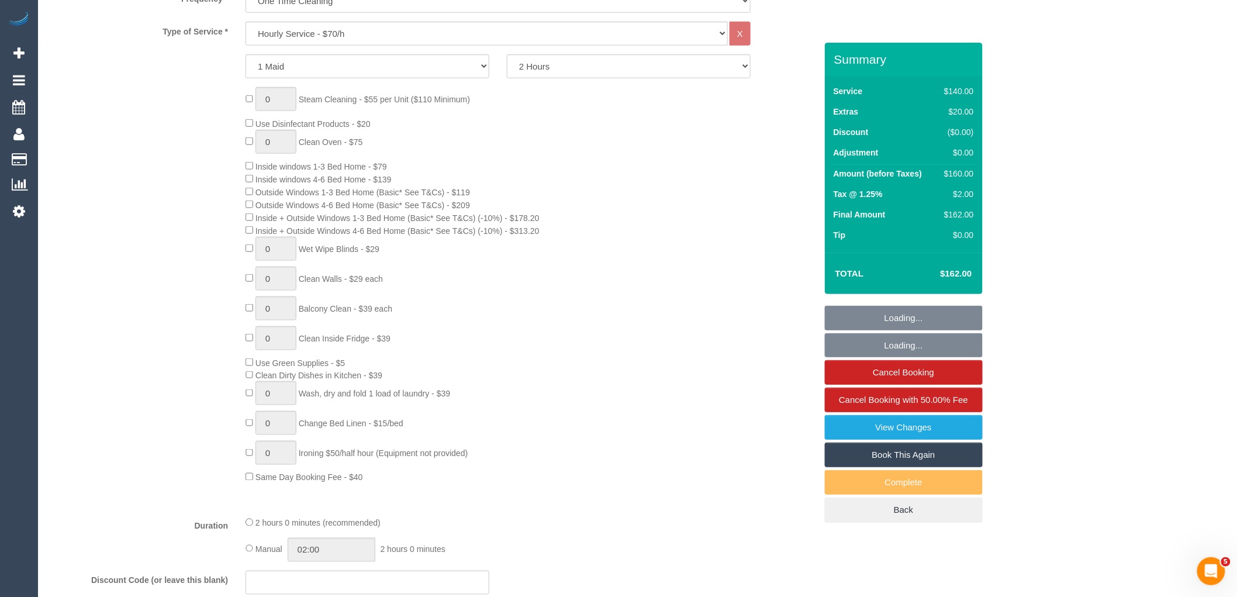
select select "number:12"
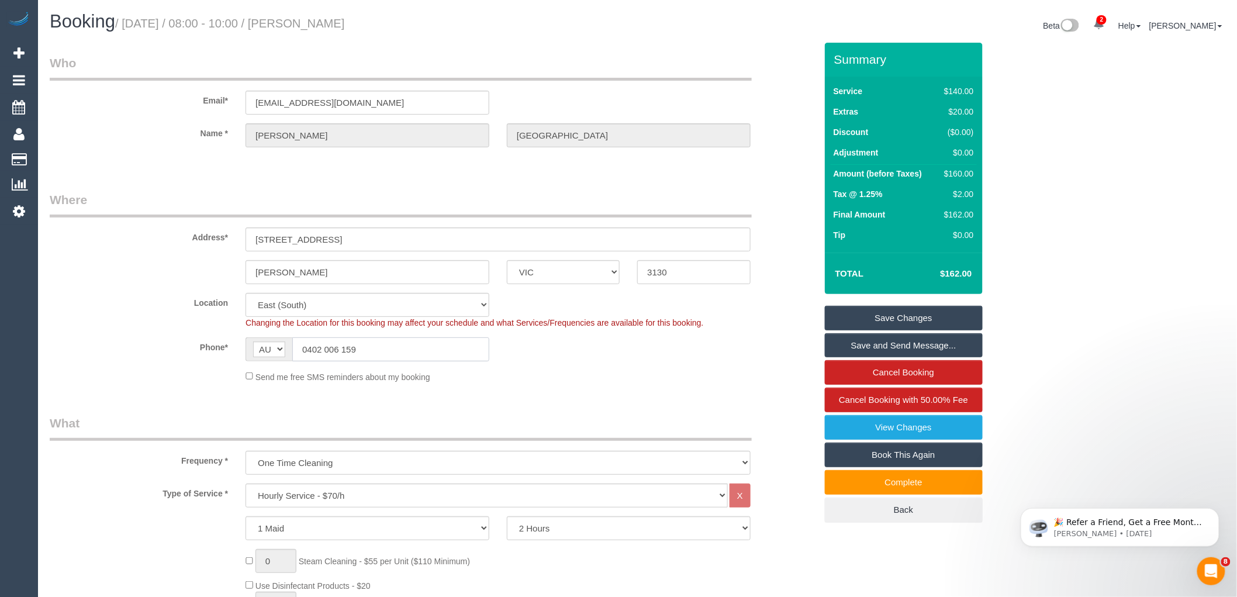
drag, startPoint x: 364, startPoint y: 347, endPoint x: 307, endPoint y: 345, distance: 56.7
click at [307, 345] on input "0402 006 159" at bounding box center [390, 349] width 197 height 24
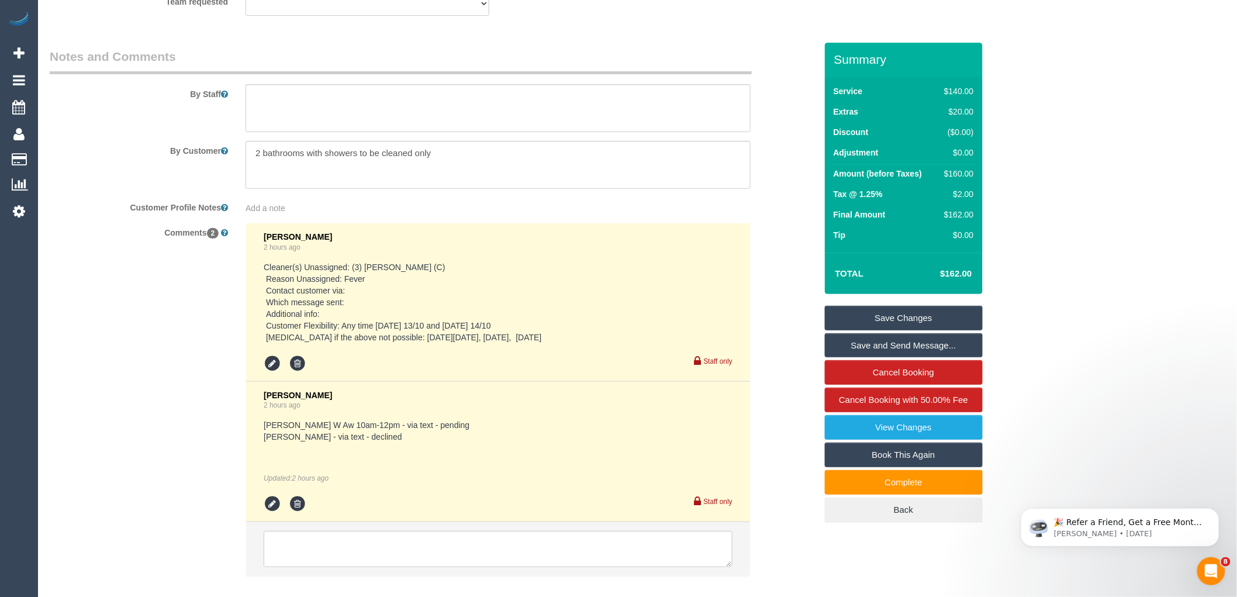
scroll to position [1952, 0]
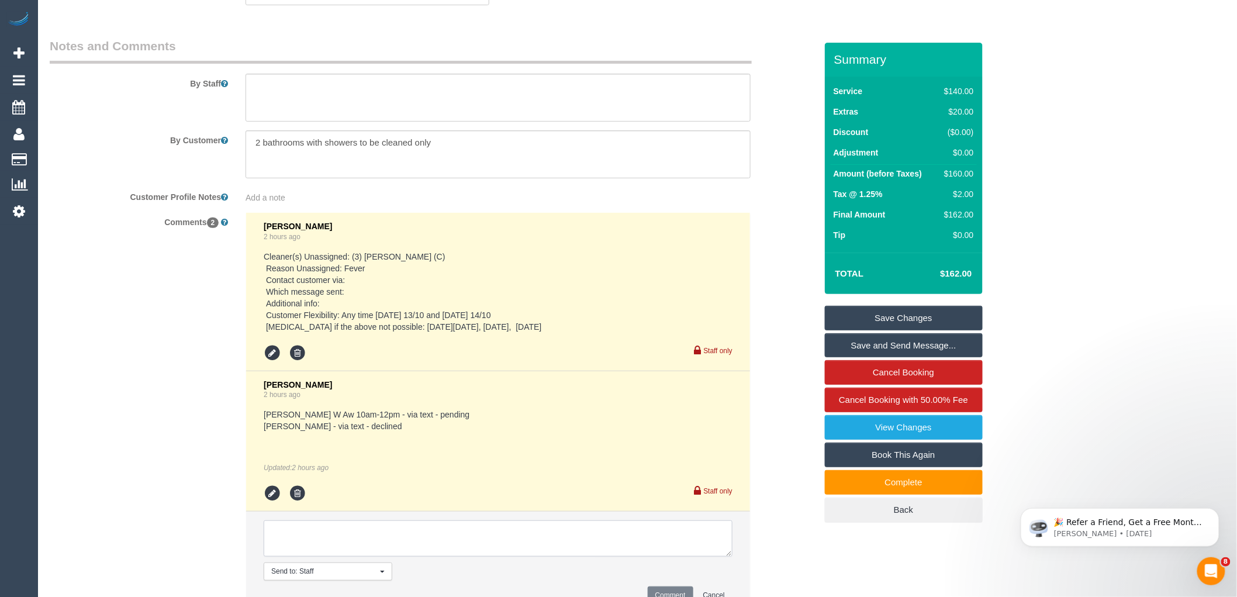
click at [384, 547] on textarea at bounding box center [498, 538] width 469 height 36
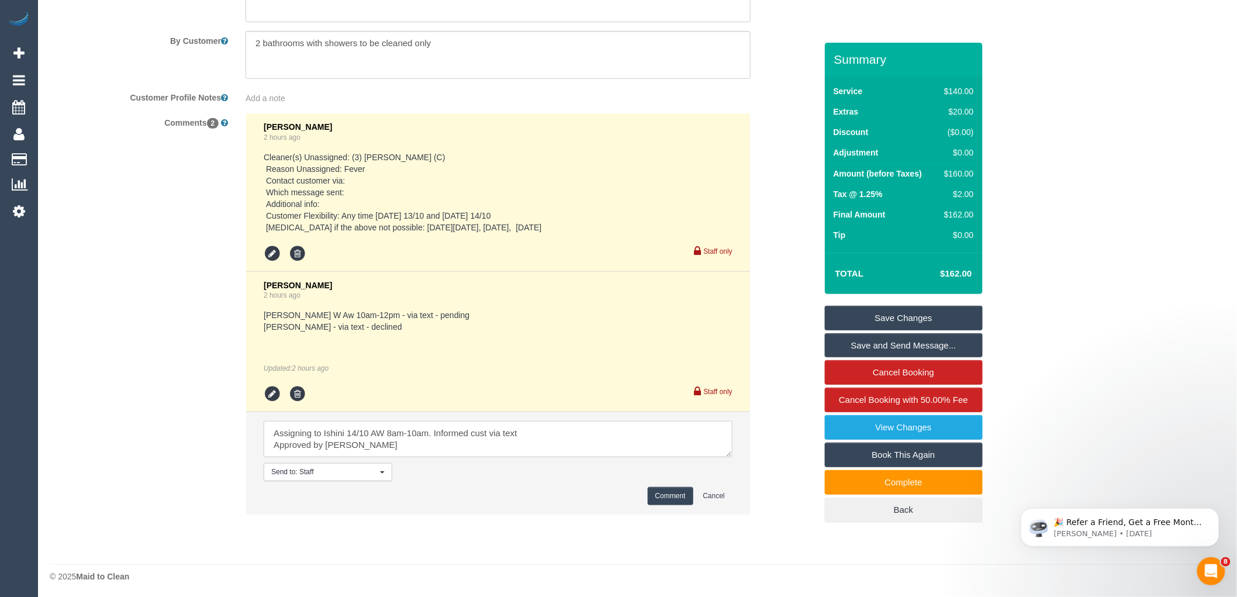
scroll to position [2065, 0]
type textarea "Assigning to Ishini 14/10 AW 8am-10am. Informed cust via text Approved by Jess"
click at [673, 495] on button "Comment" at bounding box center [670, 493] width 46 height 18
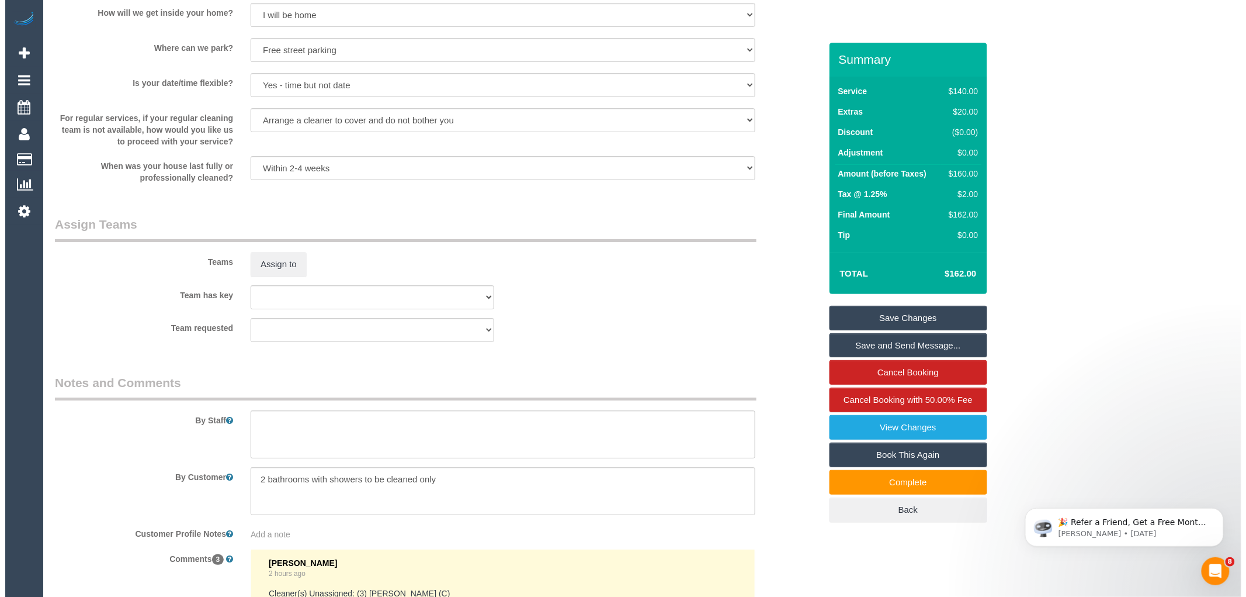
scroll to position [1662, 0]
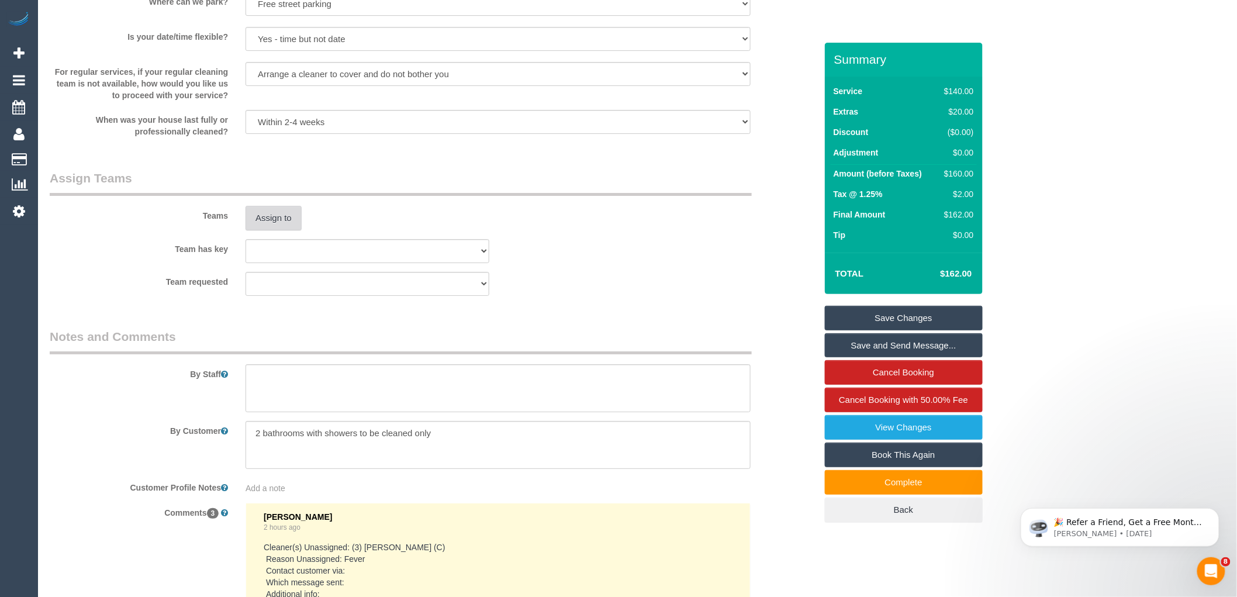
click at [270, 230] on button "Assign to" at bounding box center [273, 218] width 56 height 25
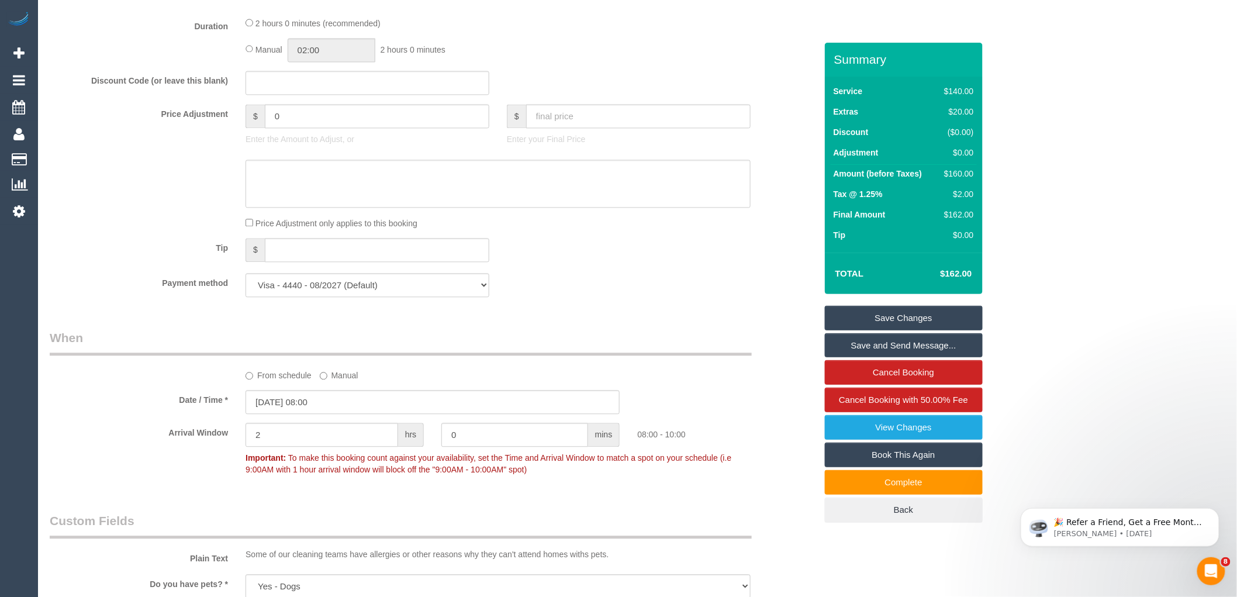
scroll to position [1001, 0]
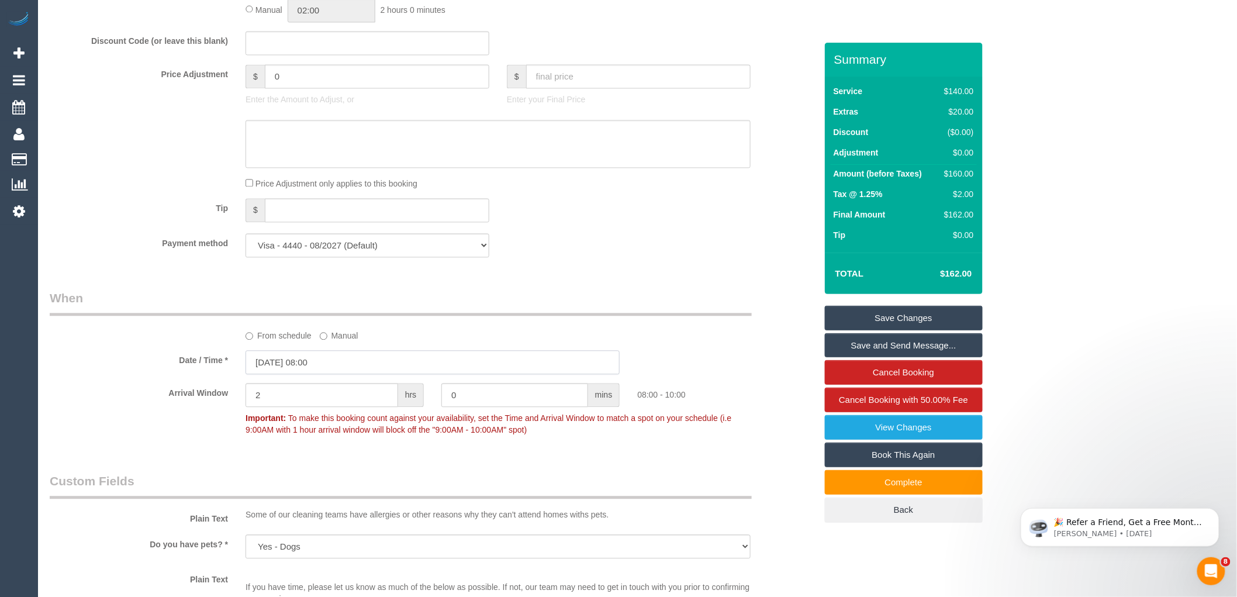
click at [318, 374] on input "13/10/2025 08:00" at bounding box center [432, 362] width 374 height 24
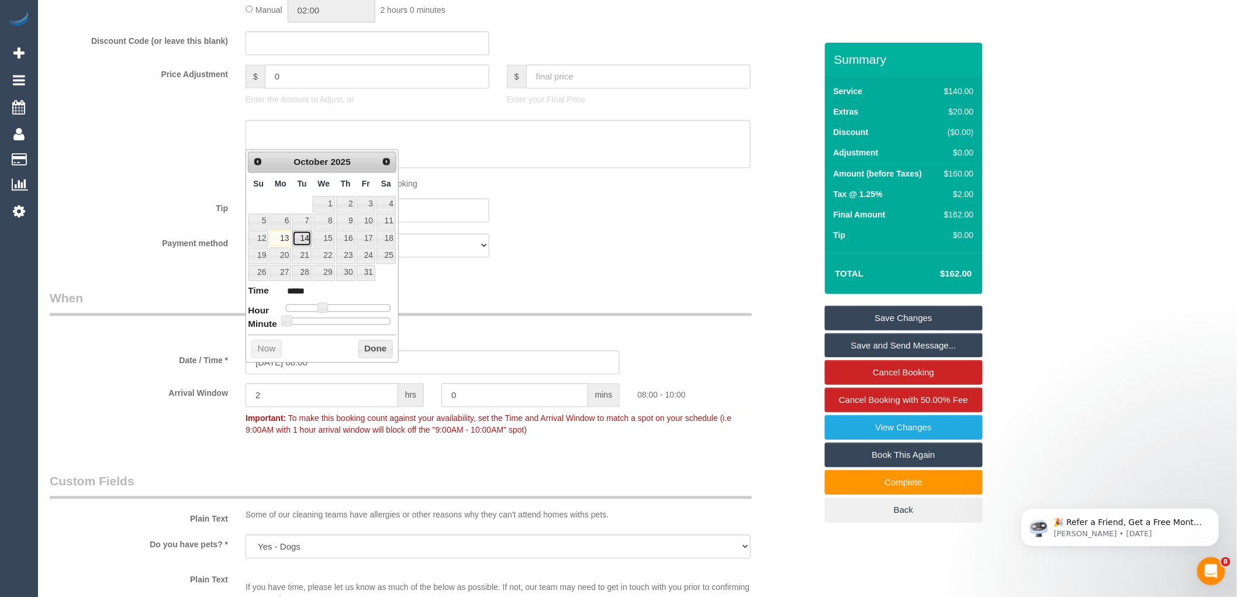
click at [306, 237] on link "14" at bounding box center [301, 238] width 19 height 16
type input "14/10/2025 08:00"
click at [364, 344] on button "Done" at bounding box center [375, 349] width 34 height 19
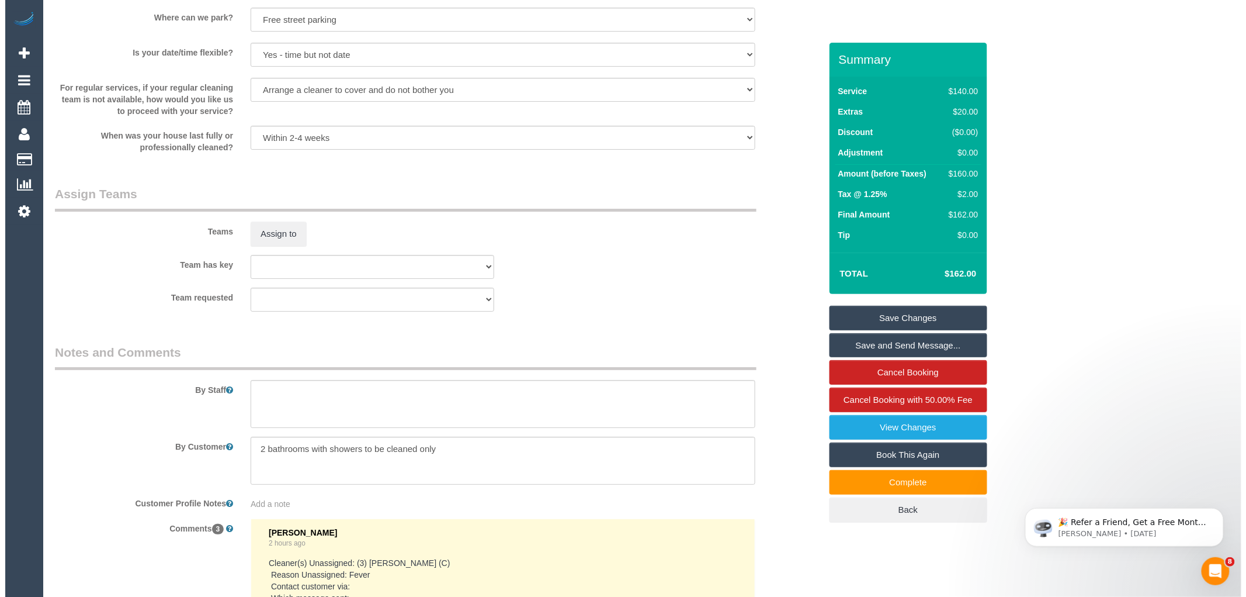
scroll to position [1650, 0]
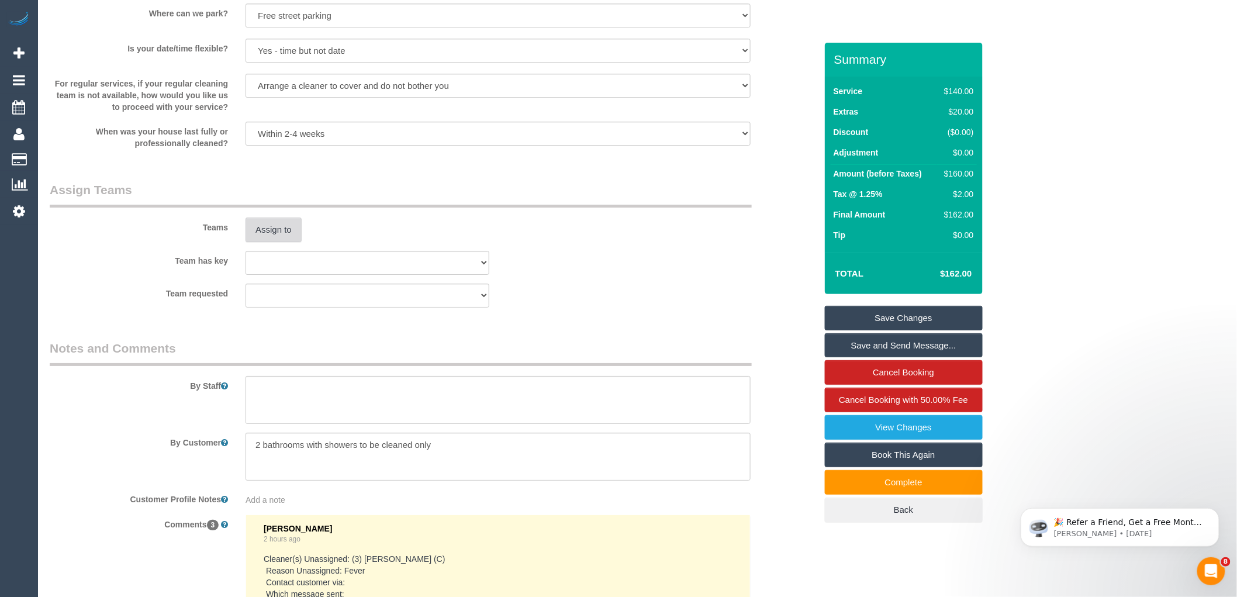
click at [278, 237] on button "Assign to" at bounding box center [273, 229] width 56 height 25
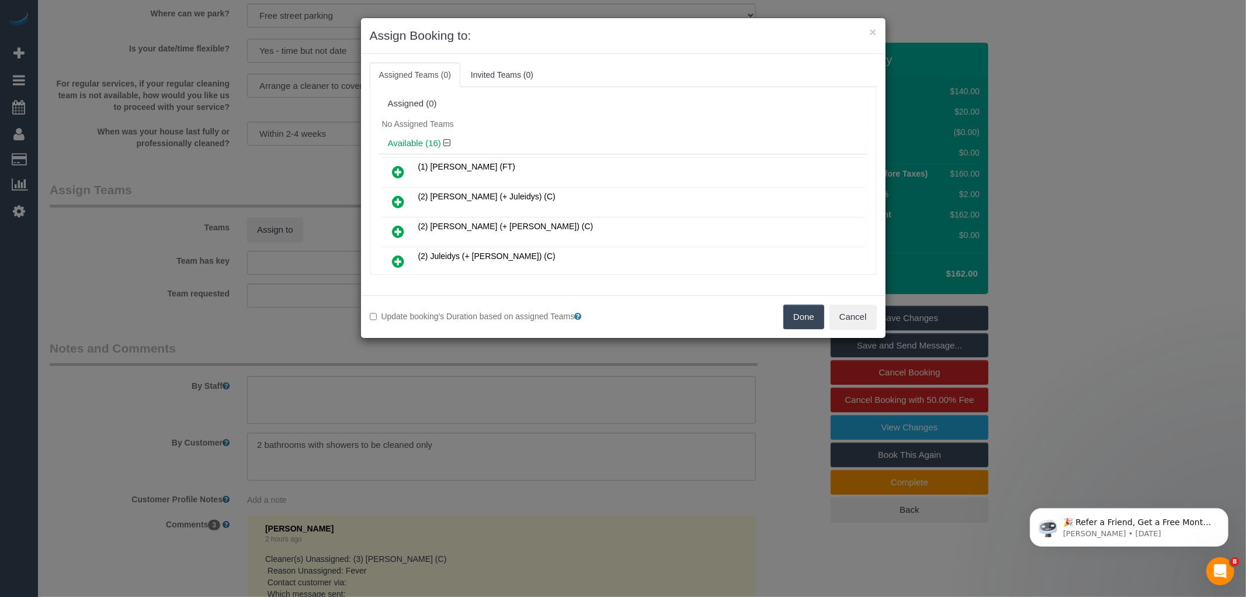
scroll to position [250, 0]
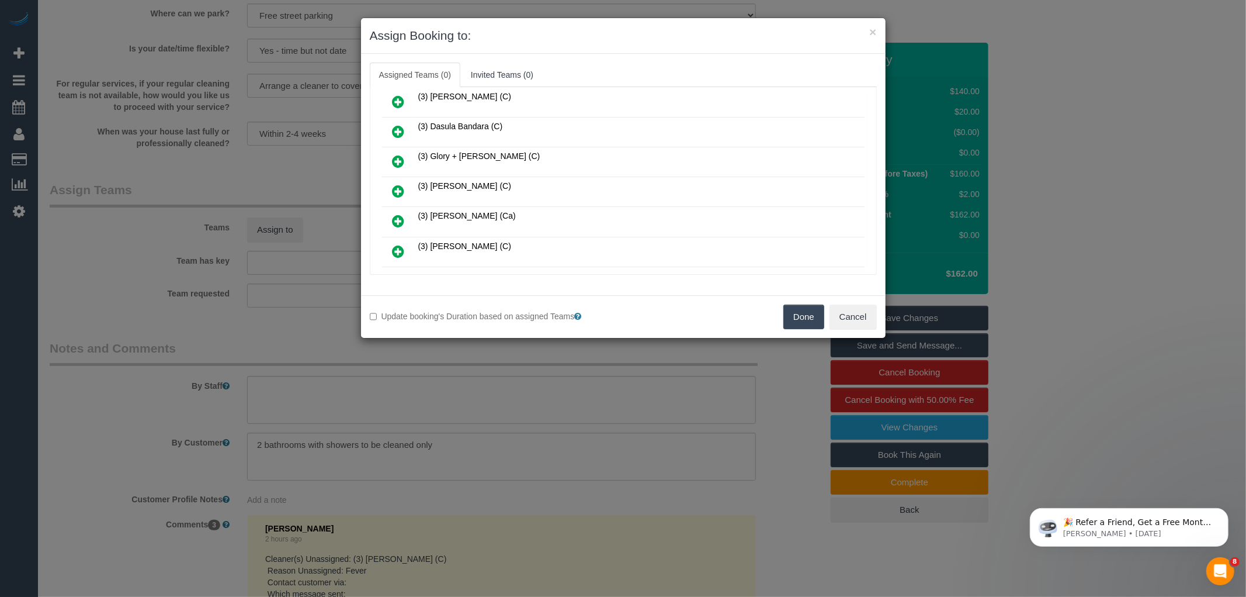
click at [395, 184] on icon at bounding box center [399, 191] width 12 height 14
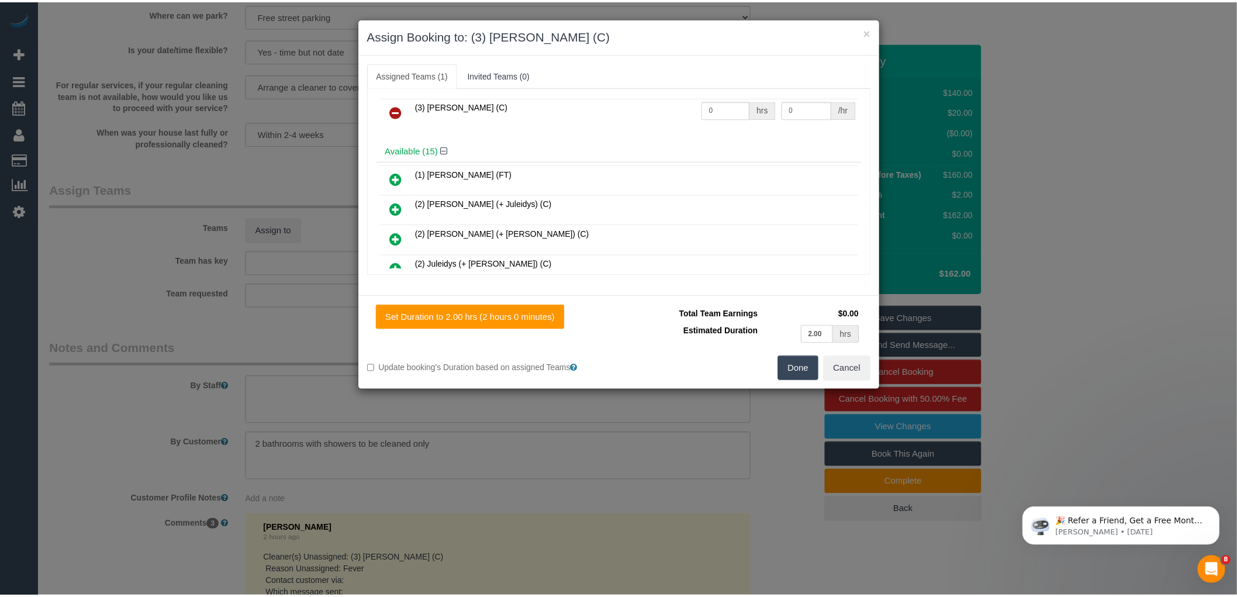
scroll to position [0, 0]
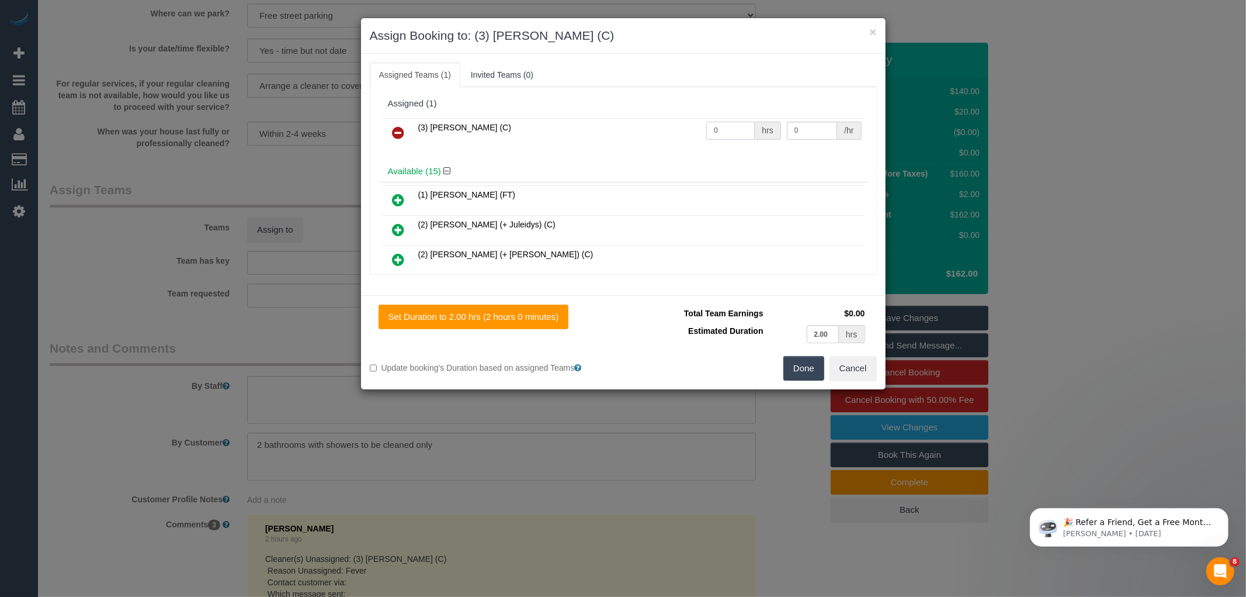
click at [739, 131] on input "0" at bounding box center [730, 131] width 49 height 18
type input "2"
type input "35"
click at [790, 361] on button "Done" at bounding box center [804, 368] width 41 height 25
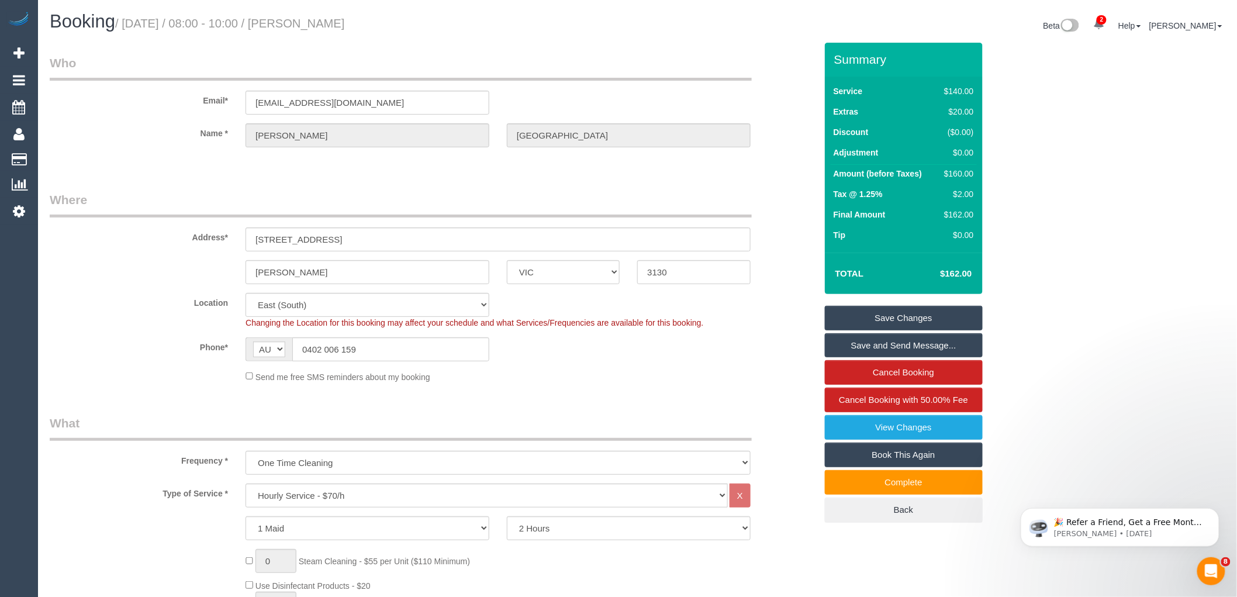
drag, startPoint x: 307, startPoint y: 22, endPoint x: 390, endPoint y: 25, distance: 83.6
click at [390, 25] on h1 "Booking / October 13, 2025 / 08:00 - 10:00 / Kristy Maitland" at bounding box center [339, 22] width 579 height 20
copy small "Kristy Maitland"
click at [934, 347] on link "Save and Send Message..." at bounding box center [904, 345] width 158 height 25
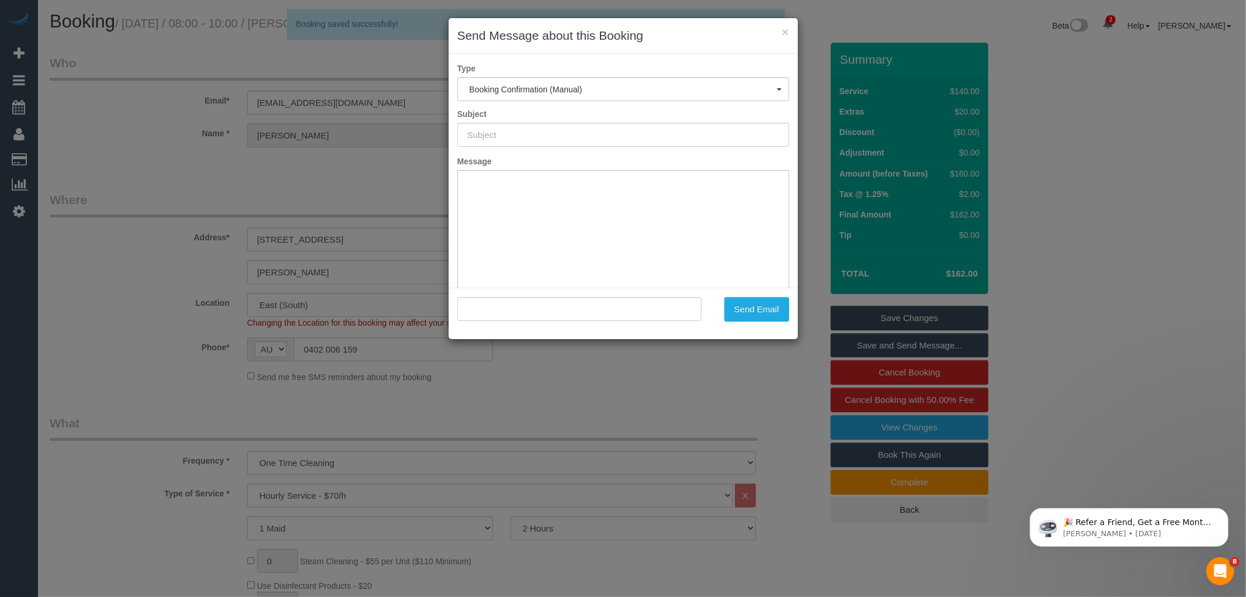
type input "Booking Confirmed"
type input ""Kristy Maitland" <kristymaitland1@gmail.com>"
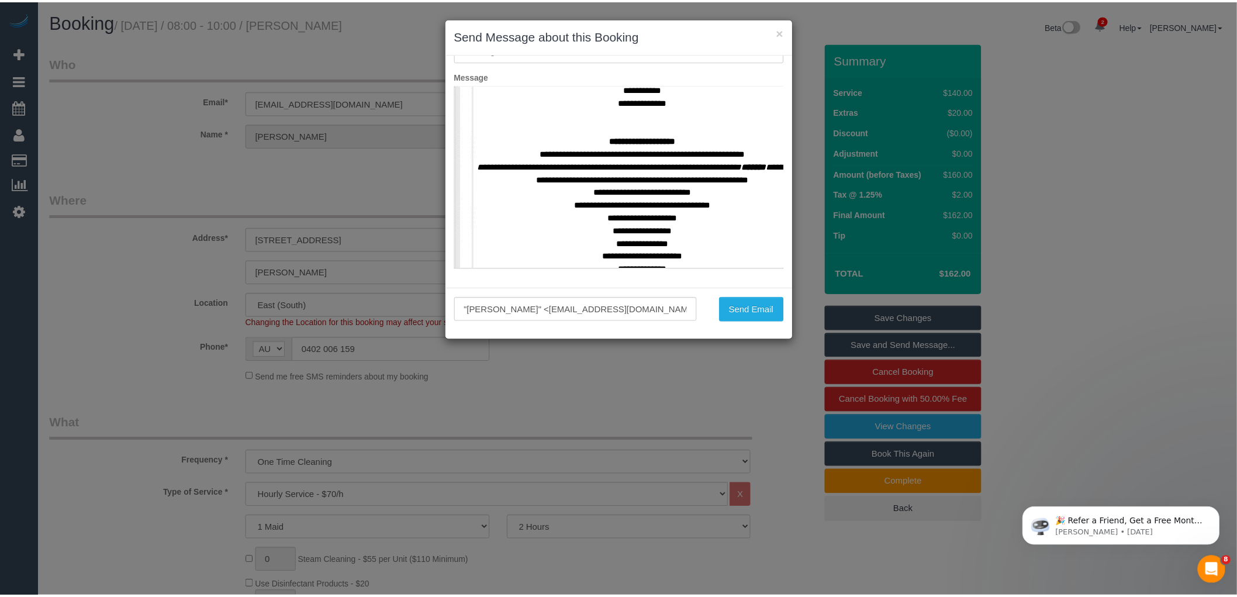
scroll to position [519, 0]
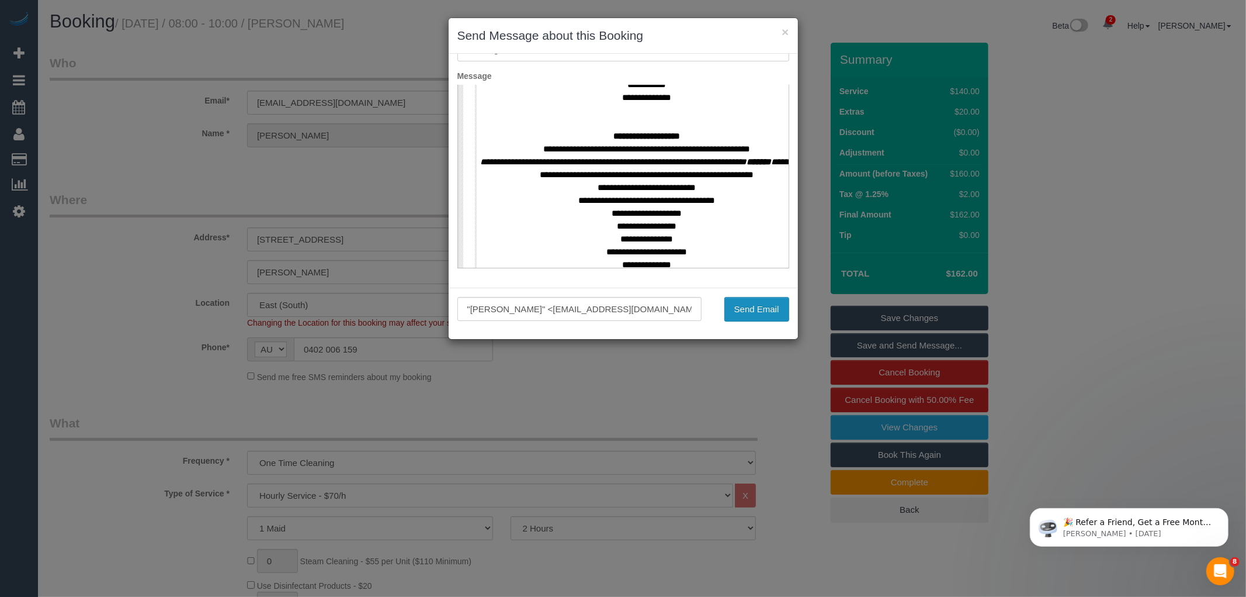
click at [761, 307] on button "Send Email" at bounding box center [757, 309] width 65 height 25
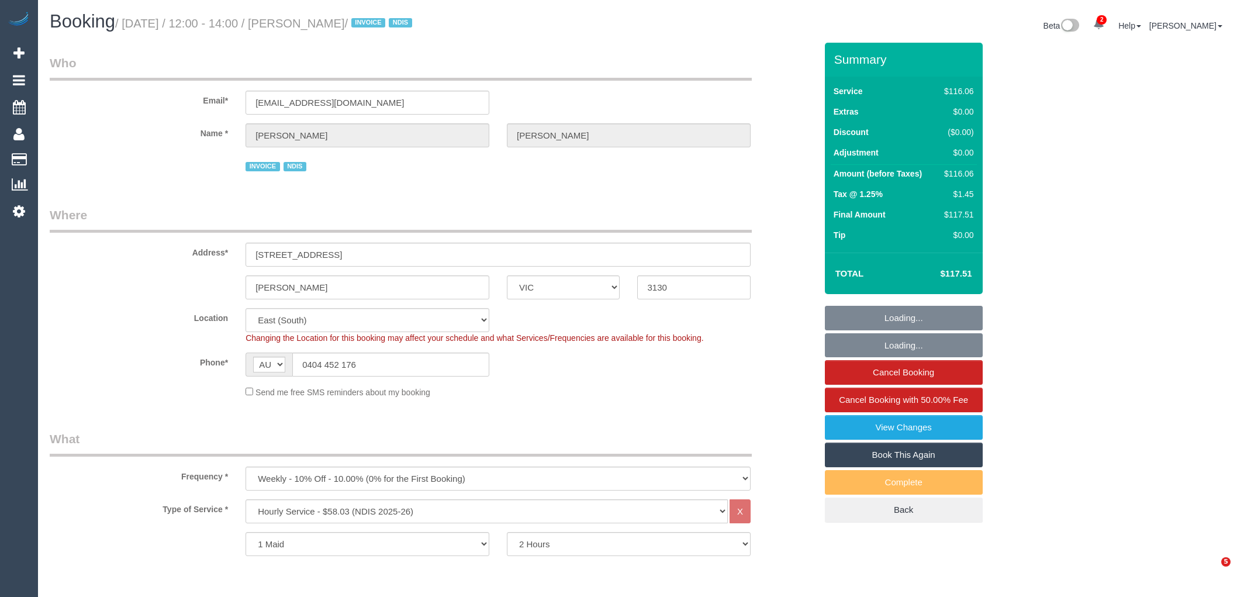
select select "VIC"
select select "number:29"
select select "number:14"
select select "number:19"
select select "number:36"
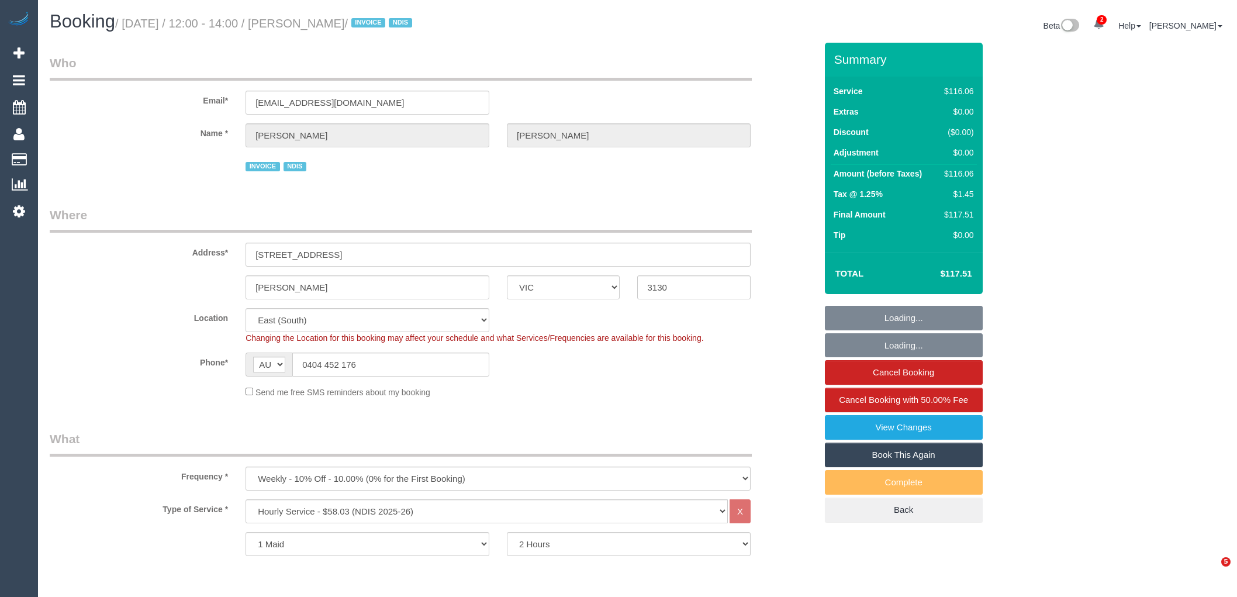
select select "number:34"
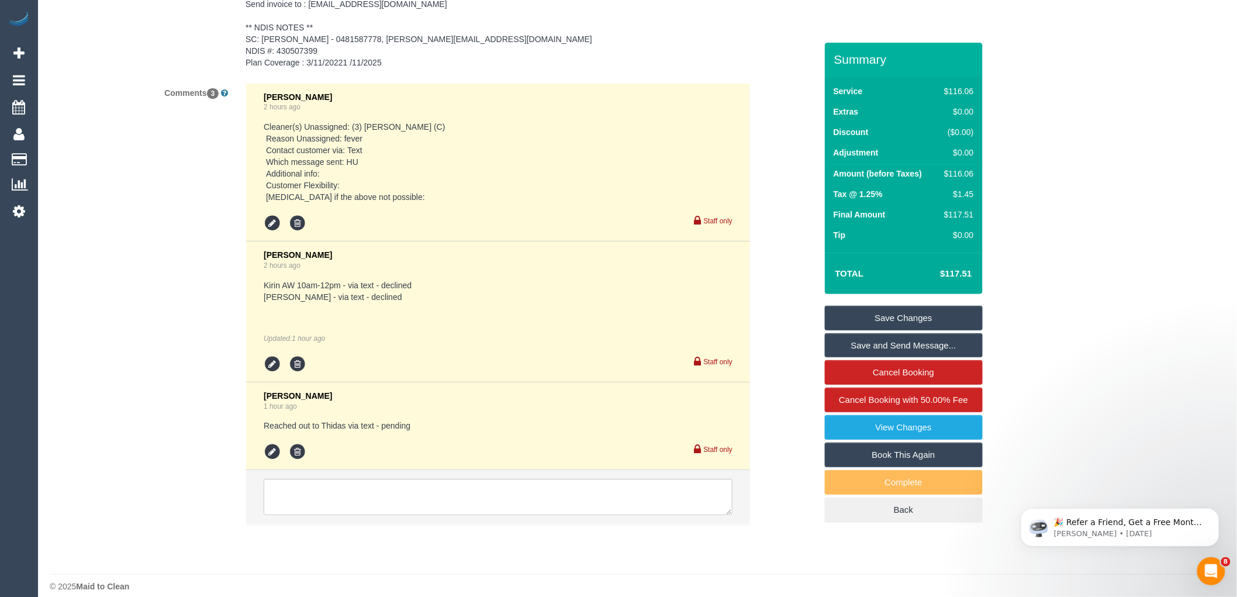
scroll to position [1859, 0]
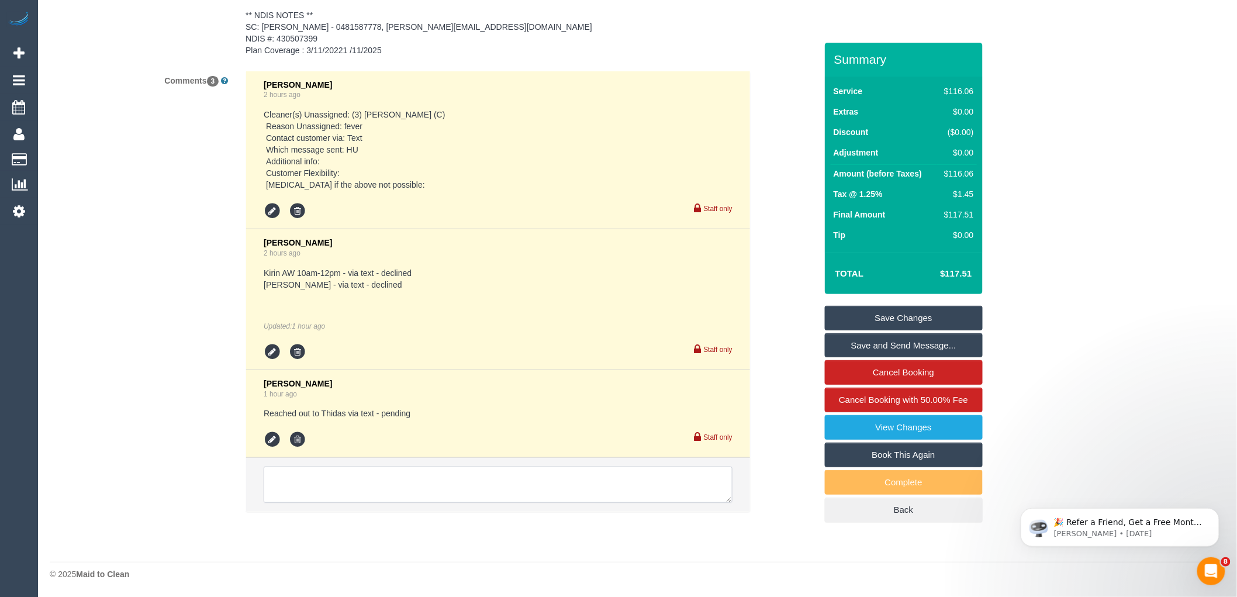
click at [394, 482] on textarea at bounding box center [498, 484] width 469 height 36
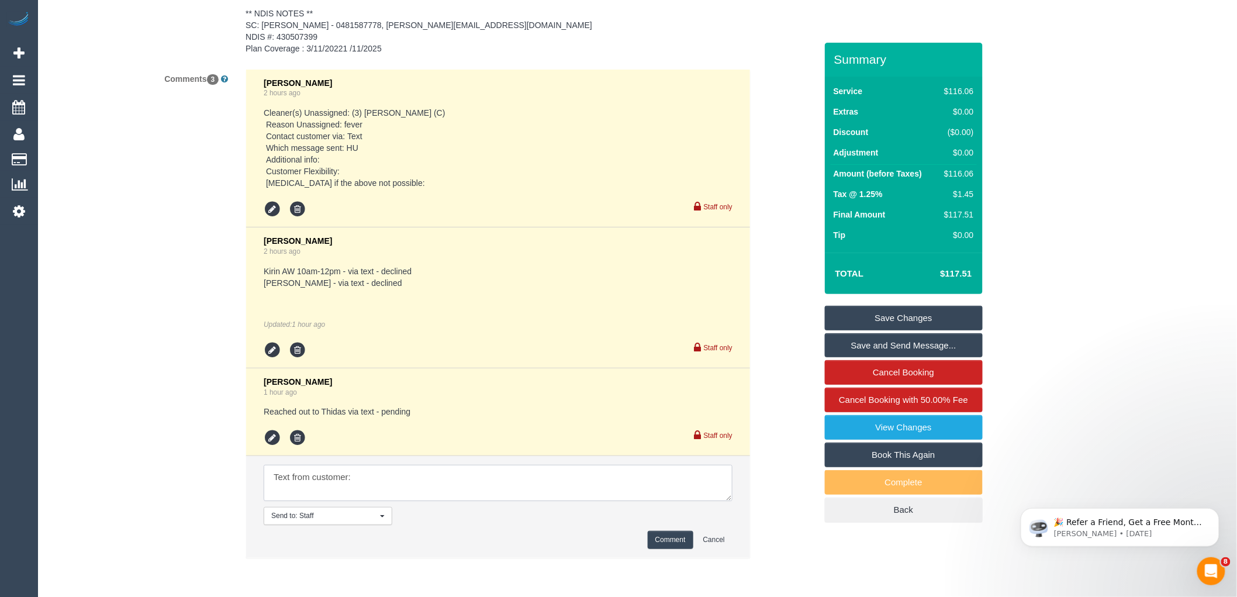
paste textarea "Sorry, just seen your txts. Don't stress about [DATE]. Next week will be fine. …"
click at [425, 485] on textarea at bounding box center [498, 483] width 469 height 36
type textarea "Text from customer: Sorry, just seen your txts. Don't stress about [DATE]. Next…"
click at [653, 539] on button "Comment" at bounding box center [670, 540] width 46 height 18
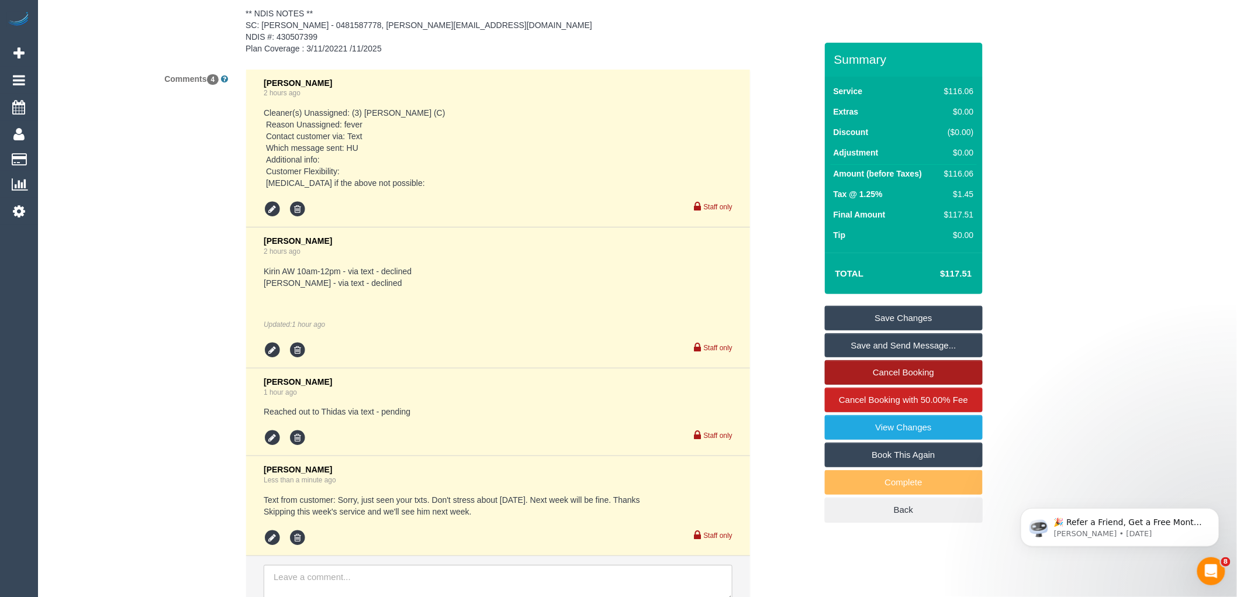
click at [894, 373] on link "Cancel Booking" at bounding box center [904, 372] width 158 height 25
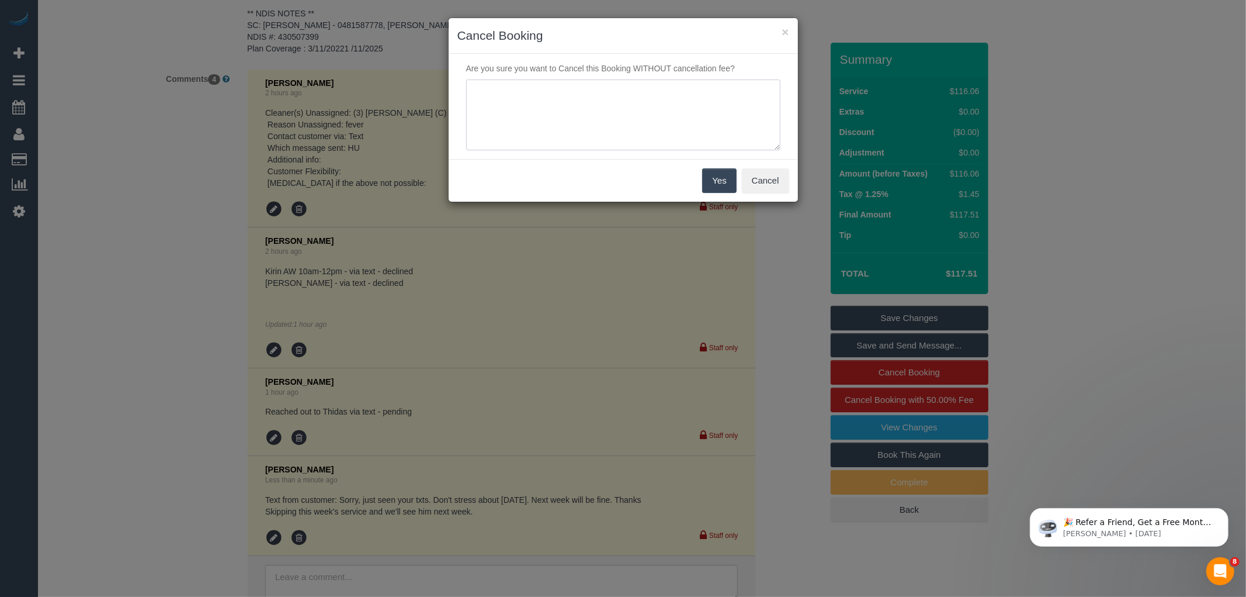
click at [582, 99] on textarea at bounding box center [623, 114] width 314 height 71
paste textarea "Text from customer: Sorry, just seen your txts. Don't stress about [DATE]. Next…"
click at [710, 113] on textarea at bounding box center [623, 114] width 314 height 71
type textarea "Text from customer: Sorry, just seen your txts. Don't stress about [DATE]. Next…"
click at [725, 186] on button "Yes" at bounding box center [719, 180] width 34 height 25
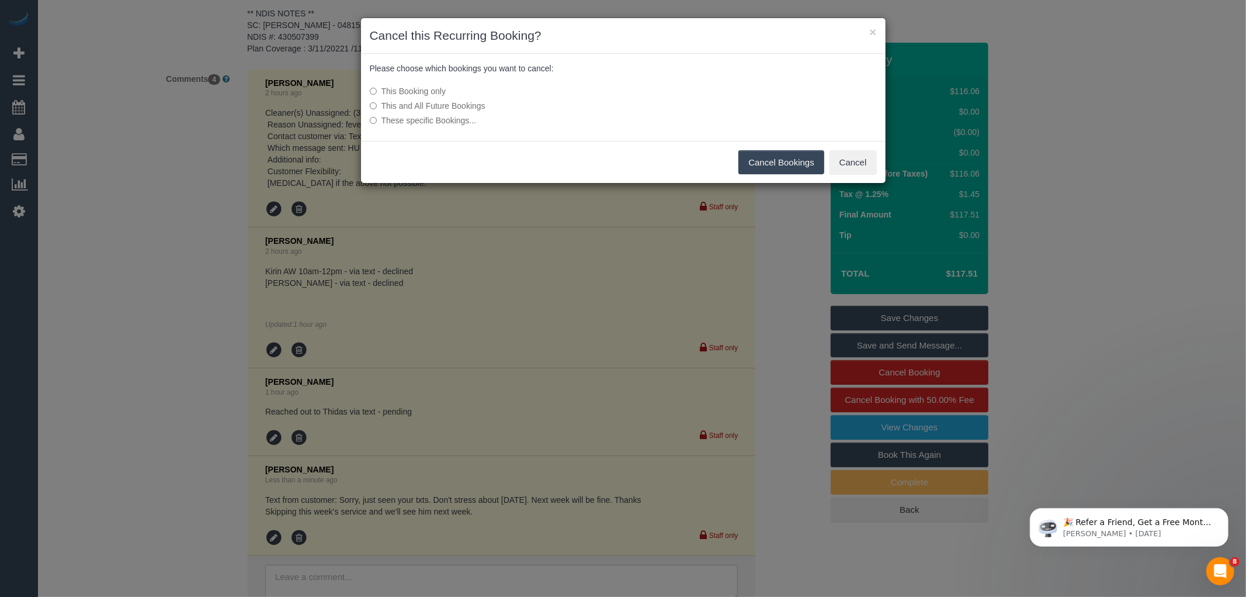
click at [762, 161] on button "Cancel Bookings" at bounding box center [782, 162] width 86 height 25
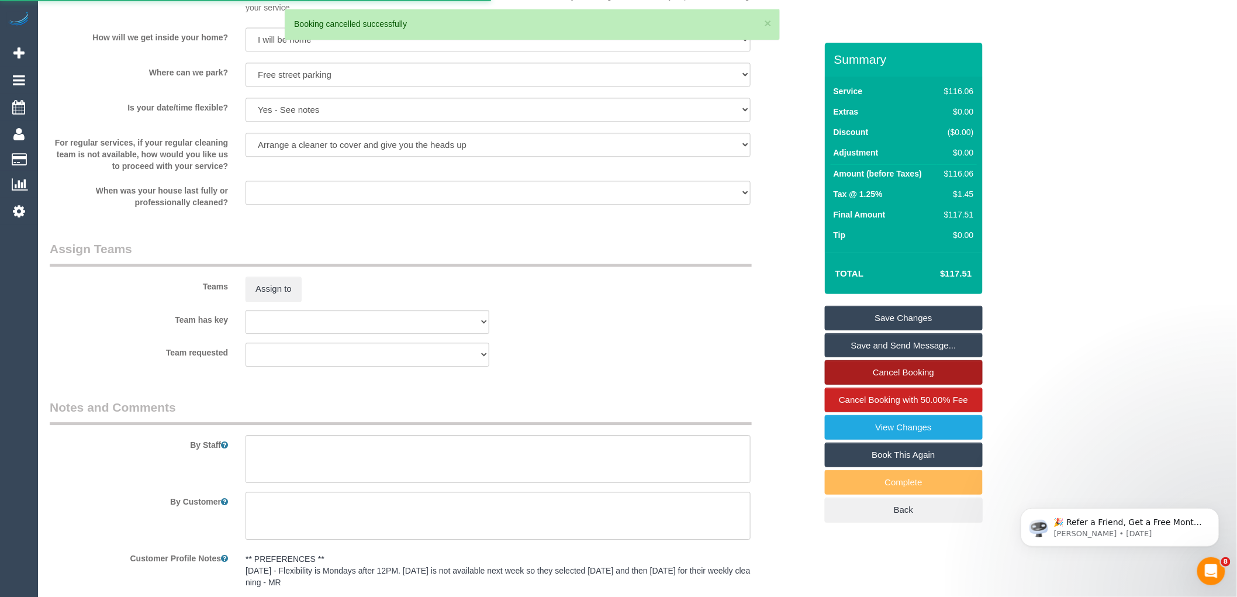
scroll to position [1210, 0]
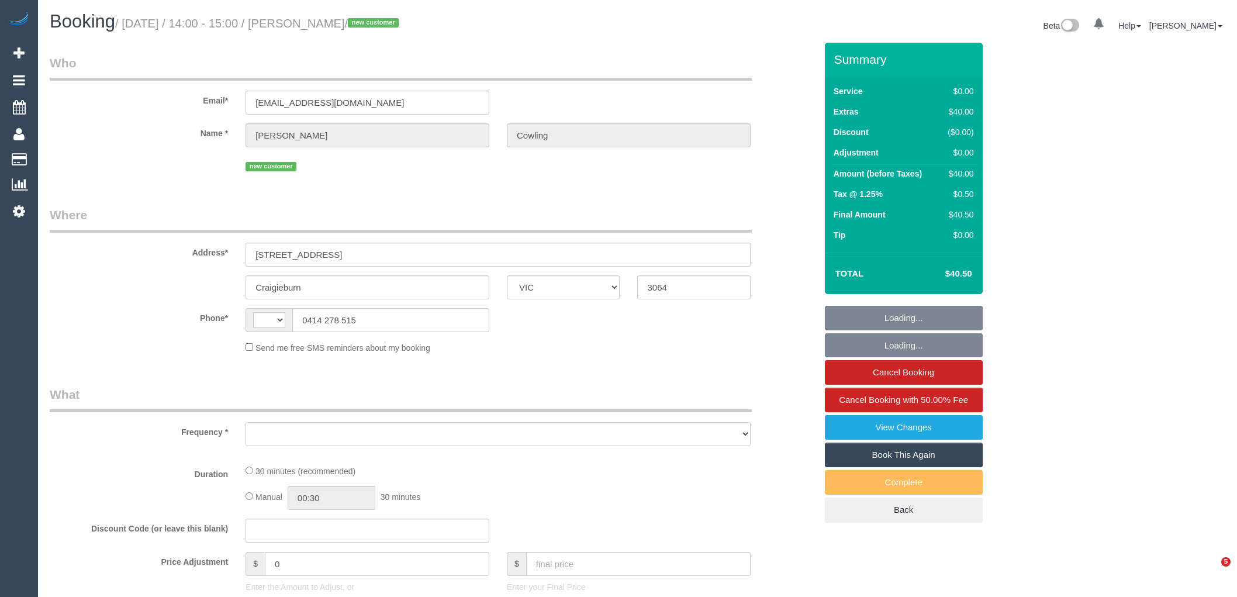
select select "VIC"
select select "number:28"
select select "number:14"
select select "number:19"
select select "number:22"
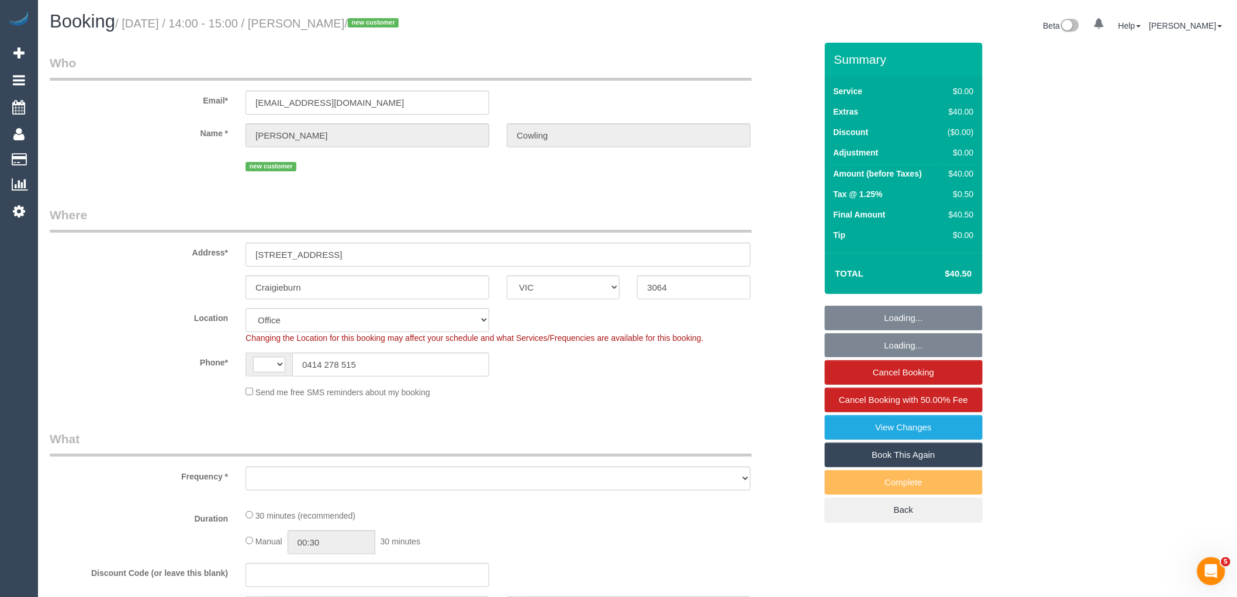
select select "string:AU"
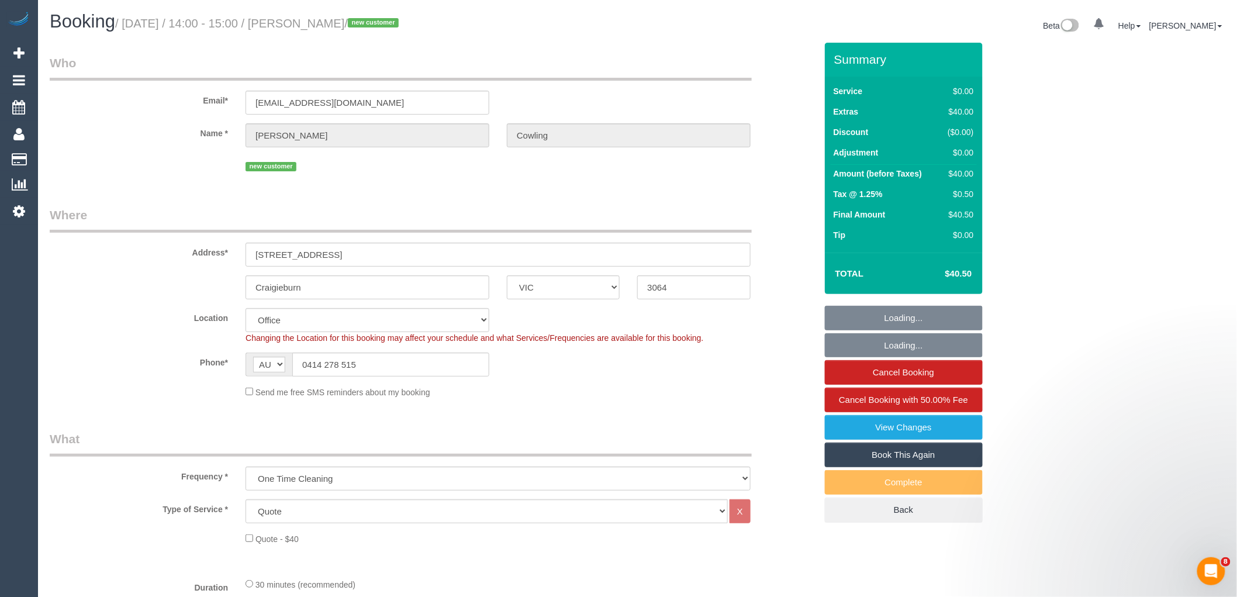
select select "object:2043"
select select "string:stripe-pm_1SFlzA2GScqysDRVDFyS8g1T"
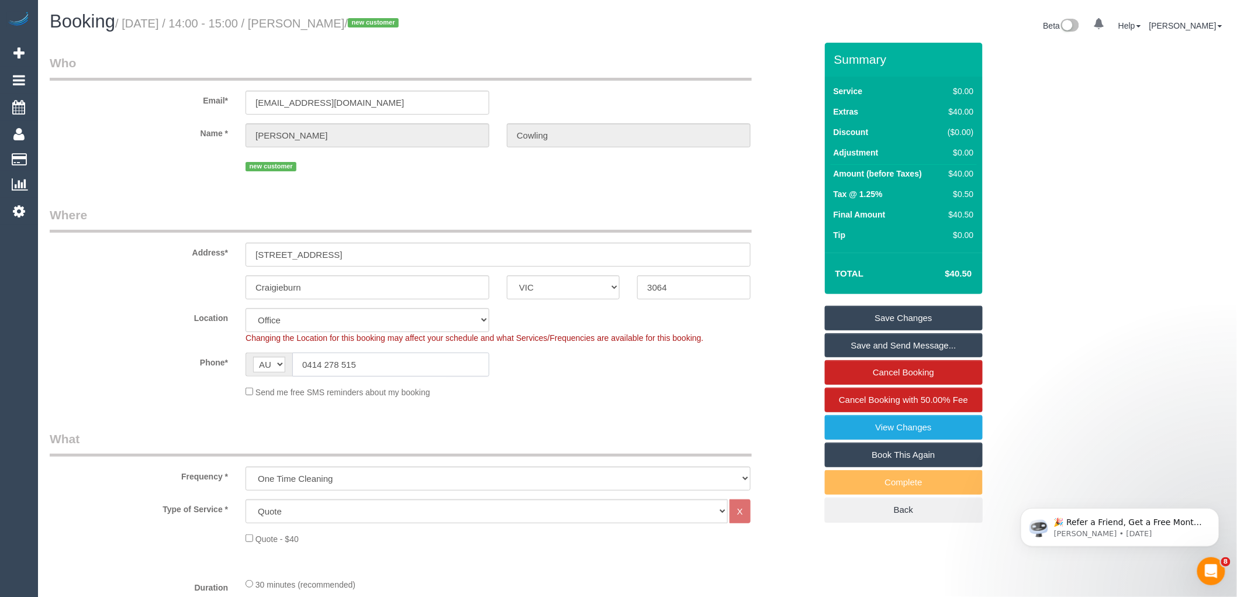
drag, startPoint x: 370, startPoint y: 366, endPoint x: 307, endPoint y: 358, distance: 63.1
click at [307, 358] on input "0414 278 515" at bounding box center [390, 364] width 197 height 24
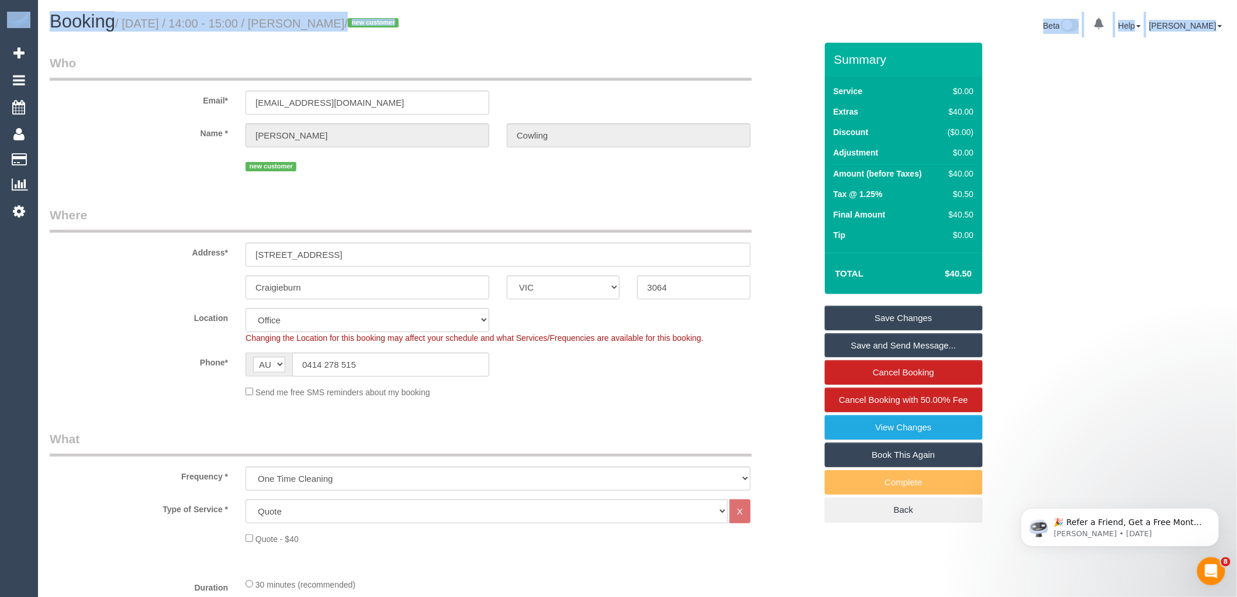
drag, startPoint x: 1237, startPoint y: 102, endPoint x: 1246, endPoint y: 137, distance: 35.6
click at [1236, 137] on html "0 Beta Your Notifications You have 0 alerts Add Booking Bookings Active Booking…" at bounding box center [618, 298] width 1237 height 597
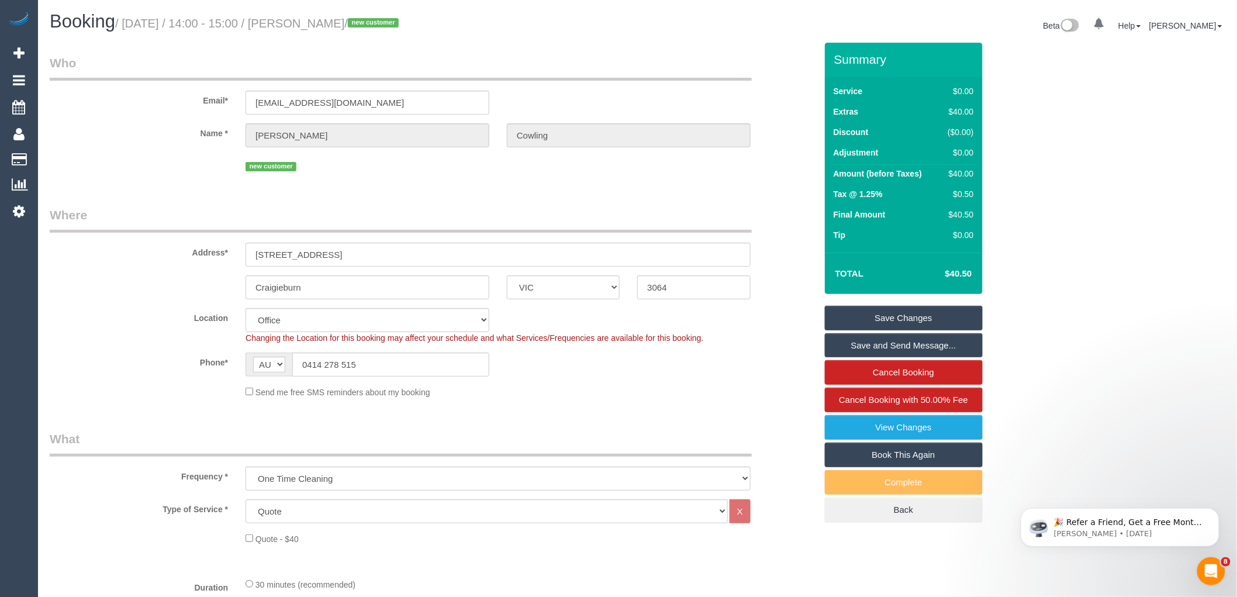
click at [117, 95] on label "Email*" at bounding box center [139, 99] width 196 height 16
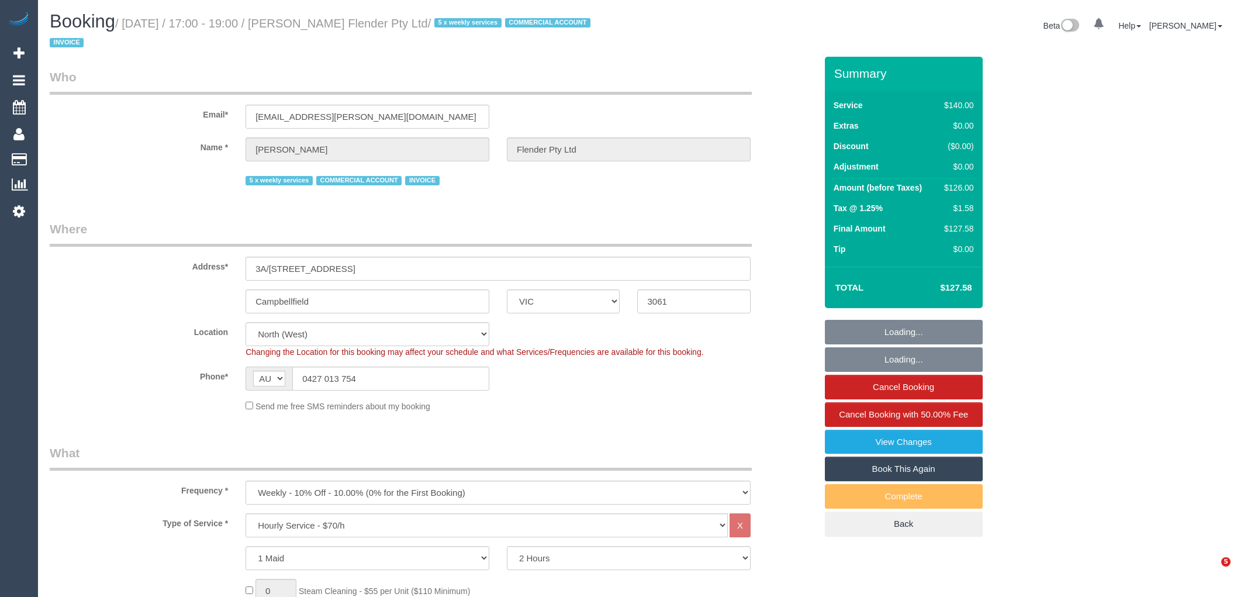
select select "VIC"
select select "number:28"
select select "number:17"
select select "number:19"
select select "number:25"
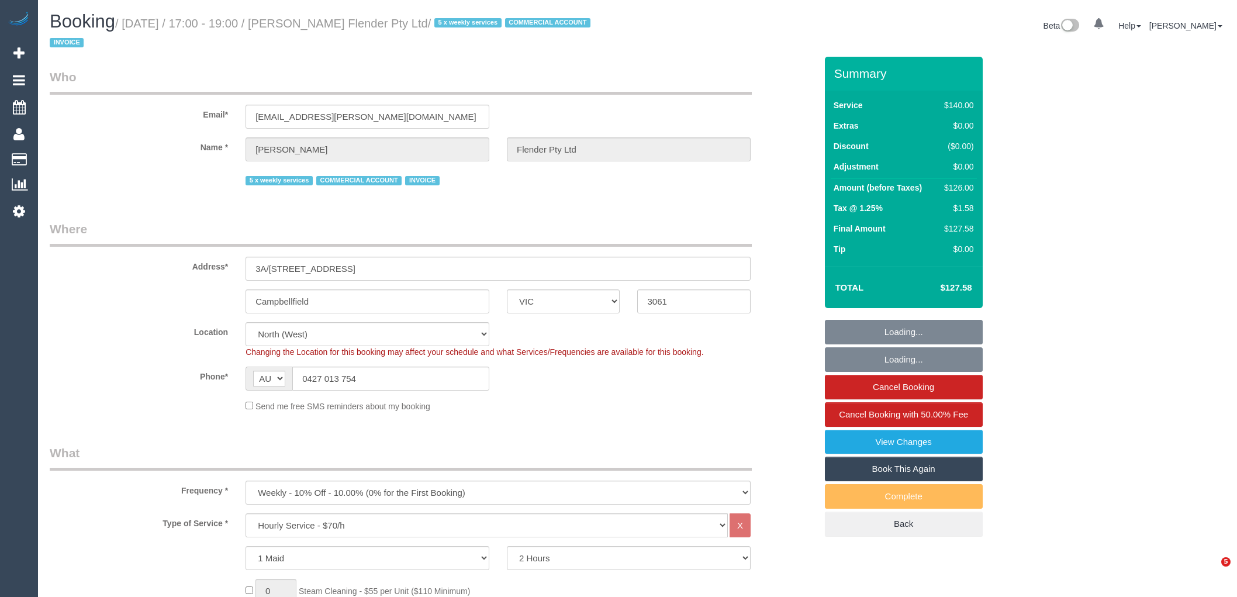
select select "number:35"
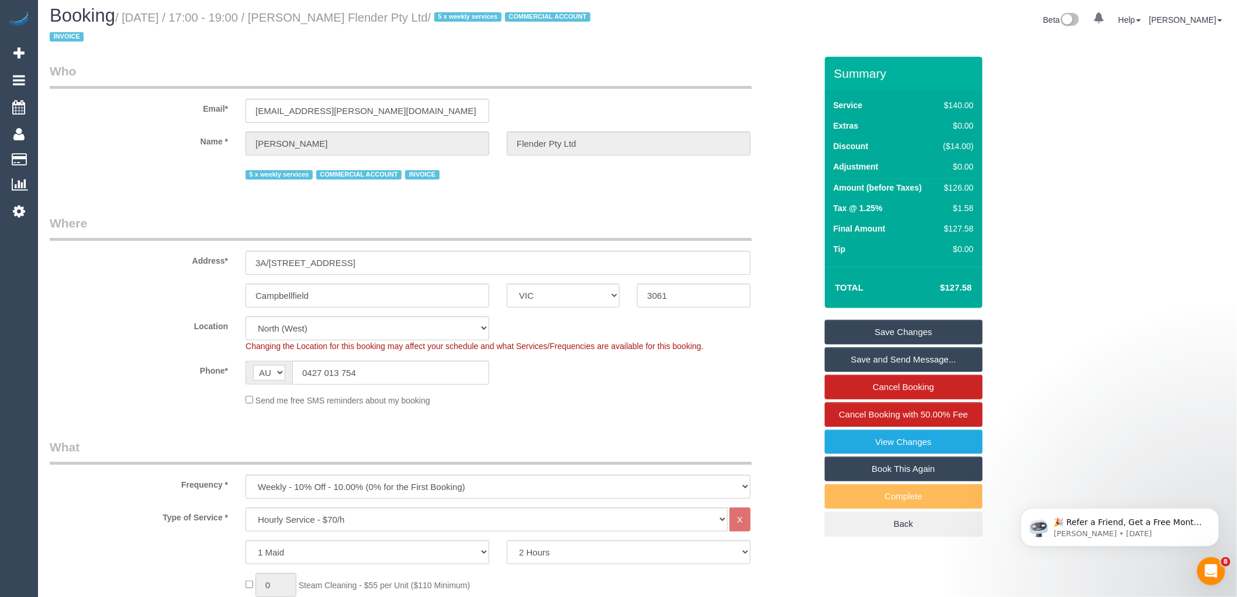
scroll to position [4, 0]
drag, startPoint x: 369, startPoint y: 377, endPoint x: 304, endPoint y: 375, distance: 64.9
click at [304, 375] on input "0427 013 754" at bounding box center [390, 374] width 197 height 24
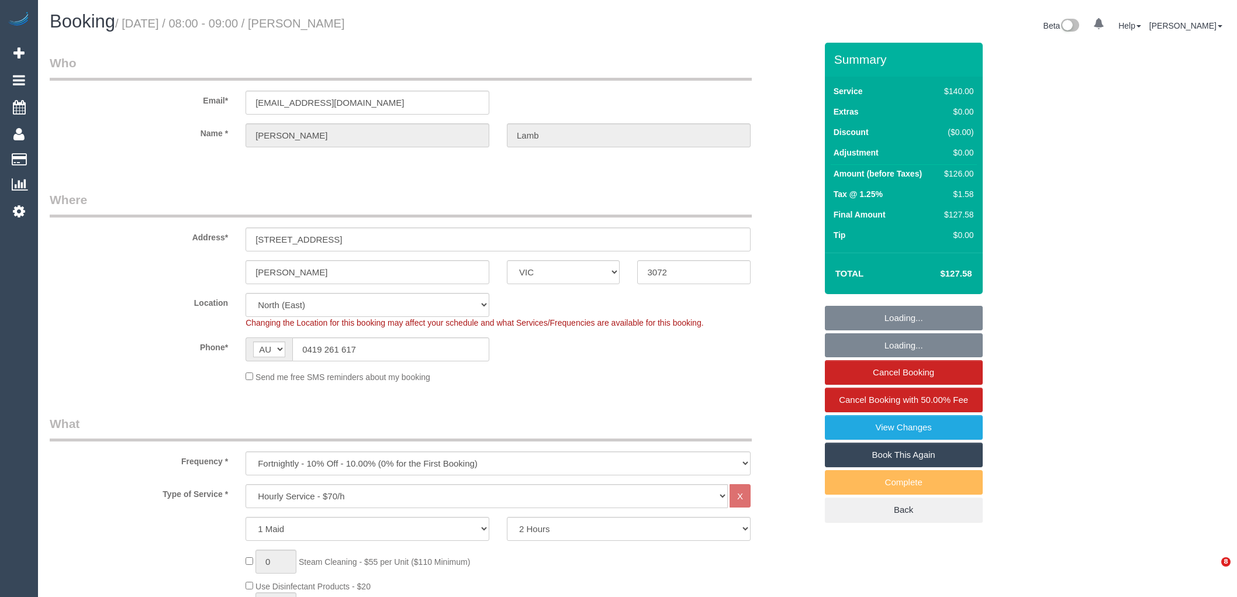
select select "VIC"
select select "number:28"
select select "number:14"
select select "number:19"
select select "number:36"
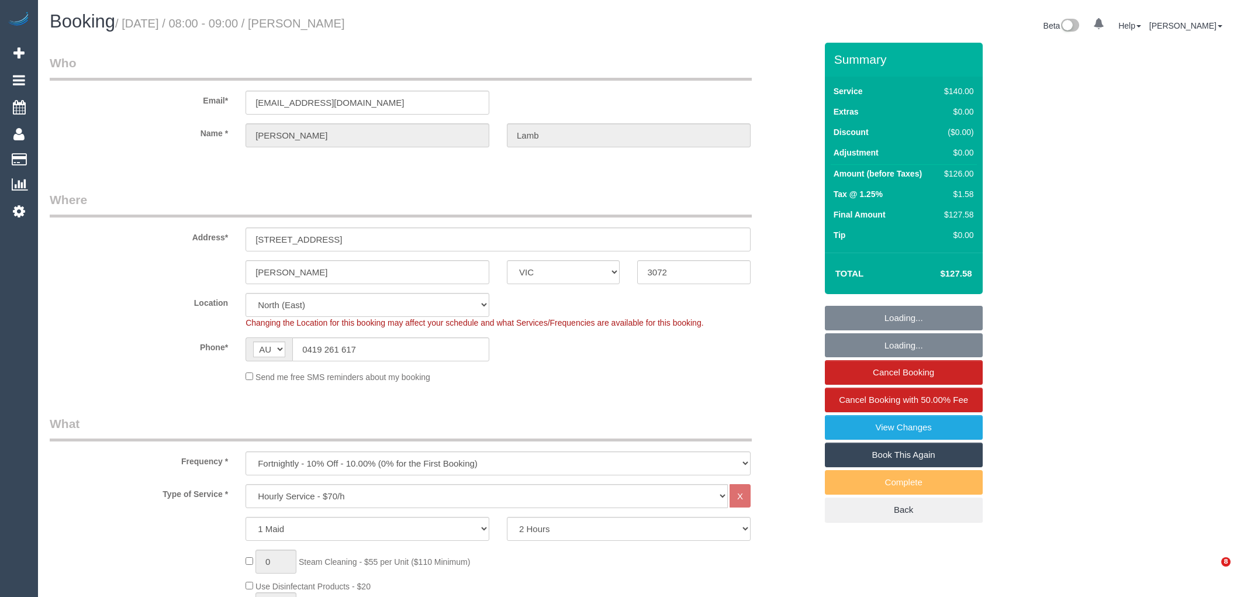
select select "number:34"
select select "number:11"
select select "object:1447"
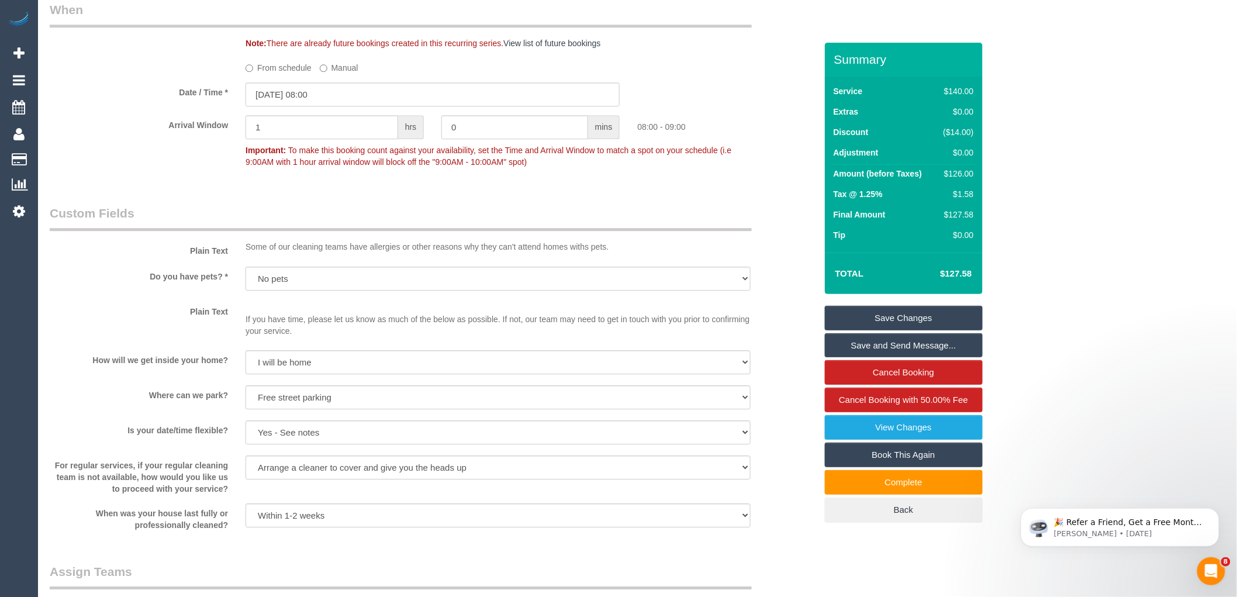
scroll to position [1927, 0]
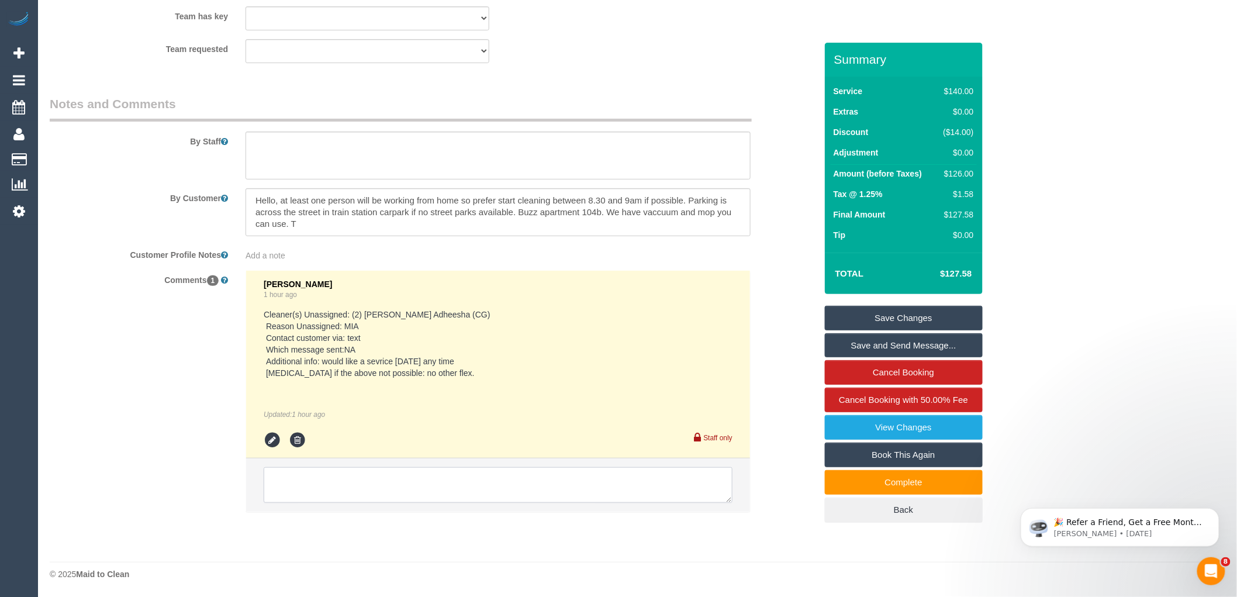
click at [361, 479] on textarea at bounding box center [498, 485] width 469 height 36
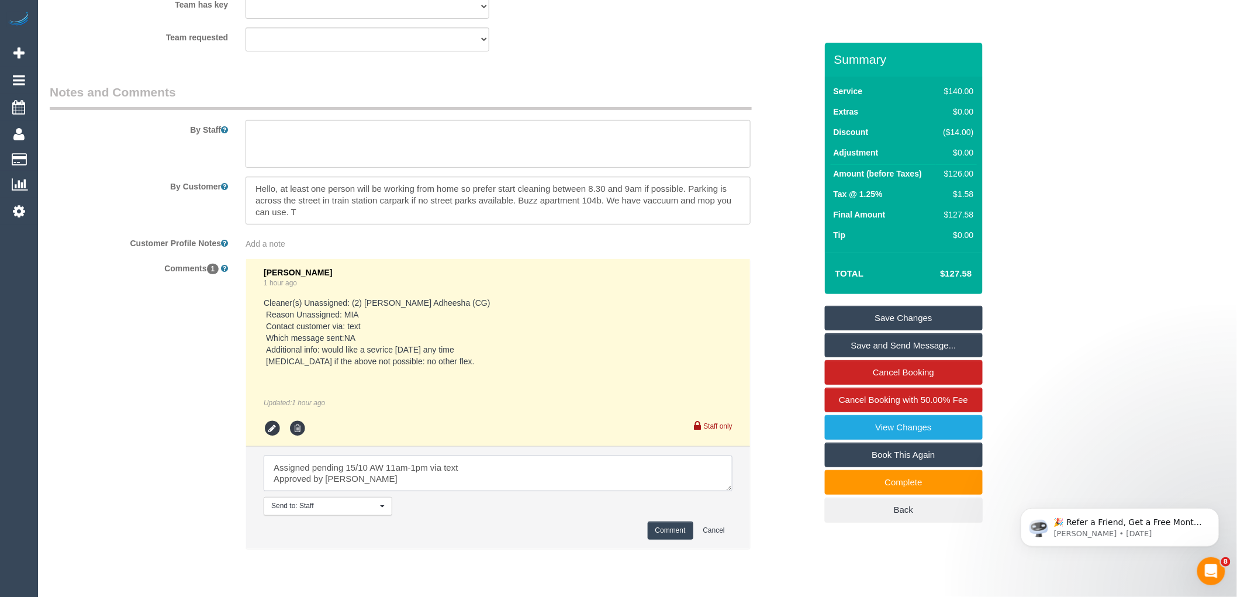
type textarea "Assigned pending 15/10 AW 11am-1pm via text Approved by [PERSON_NAME]"
click at [662, 539] on button "Comment" at bounding box center [670, 530] width 46 height 18
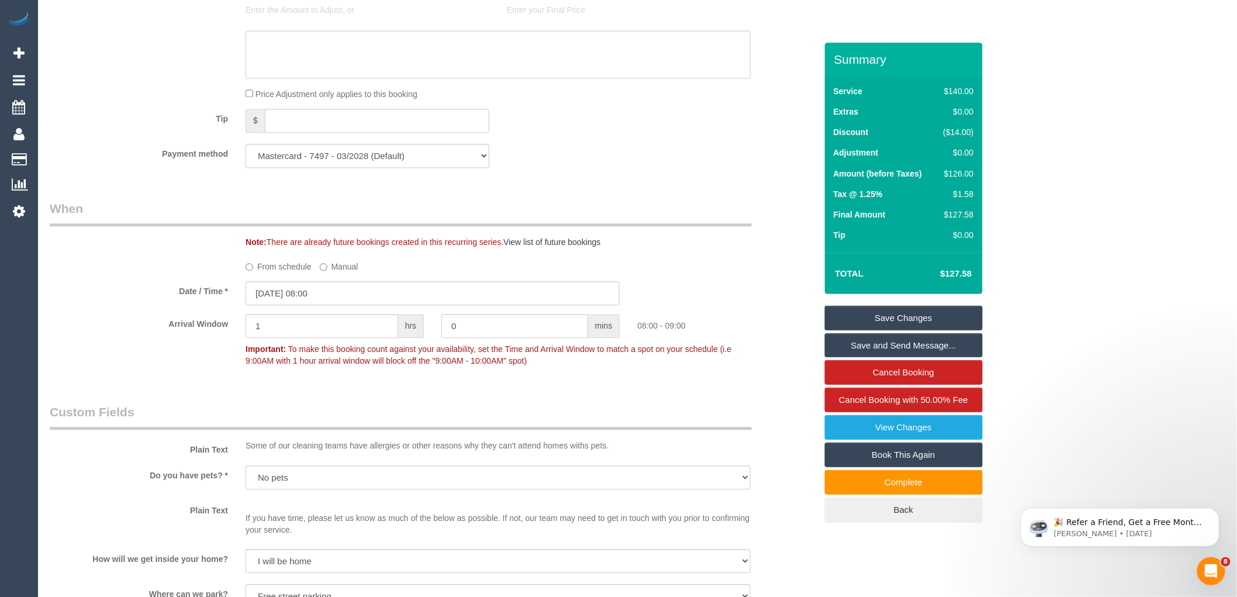
scroll to position [953, 0]
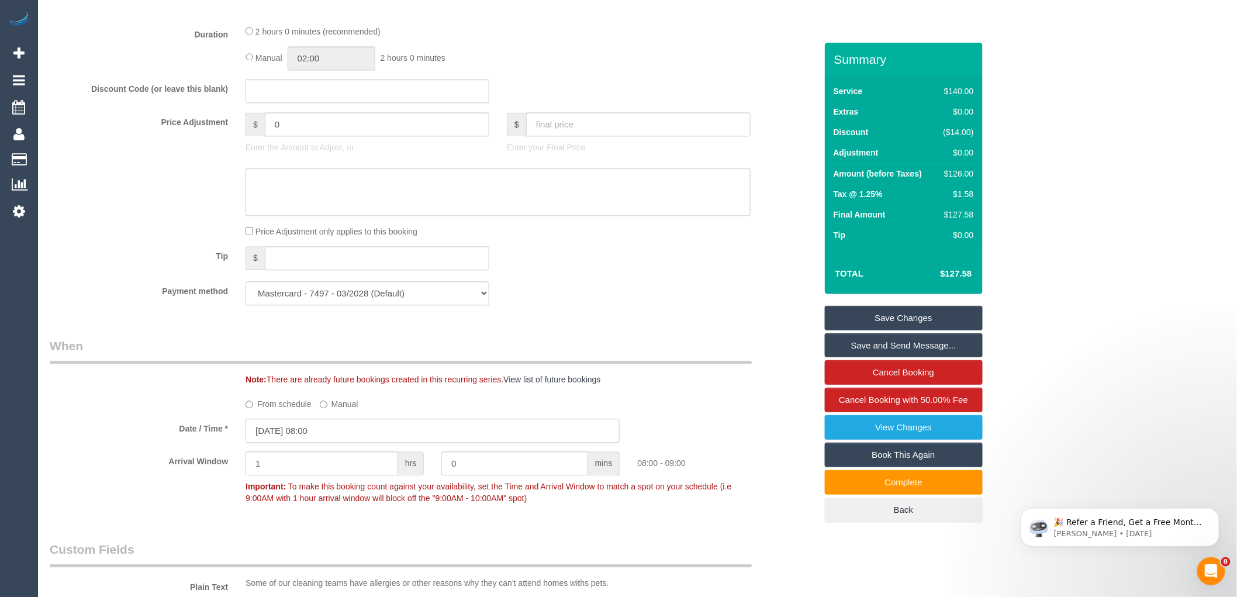
click at [388, 442] on input "[DATE] 08:00" at bounding box center [432, 430] width 374 height 24
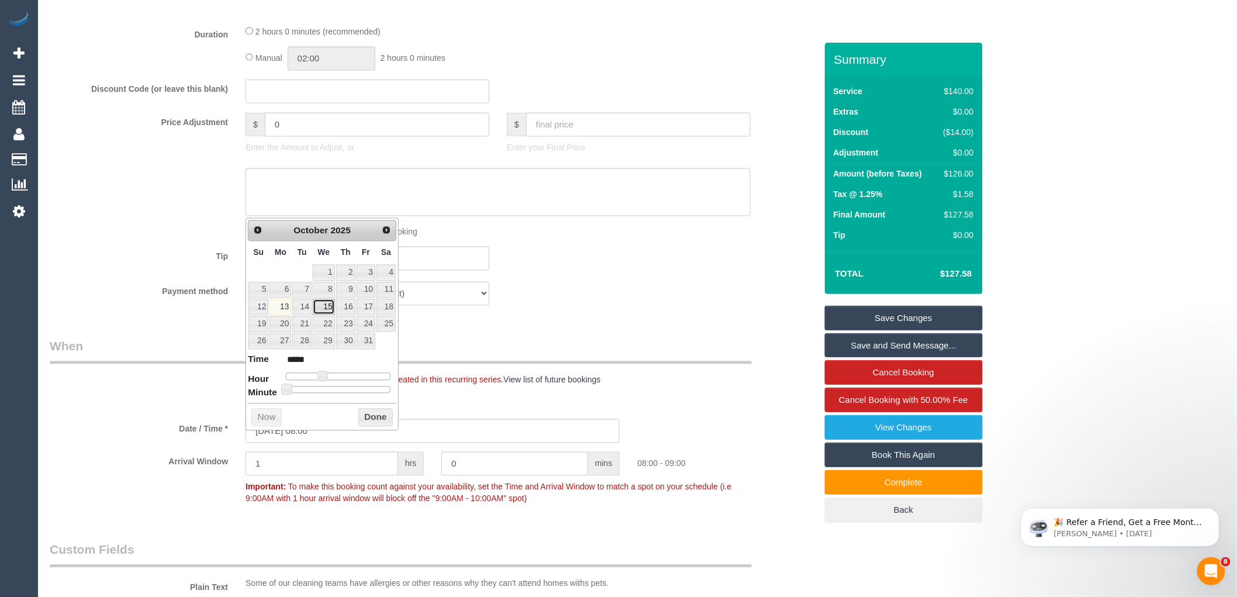
click at [319, 311] on link "15" at bounding box center [324, 307] width 22 height 16
type input "[DATE] 09:00"
type input "*****"
type input "15/10/2025 10:00"
type input "*****"
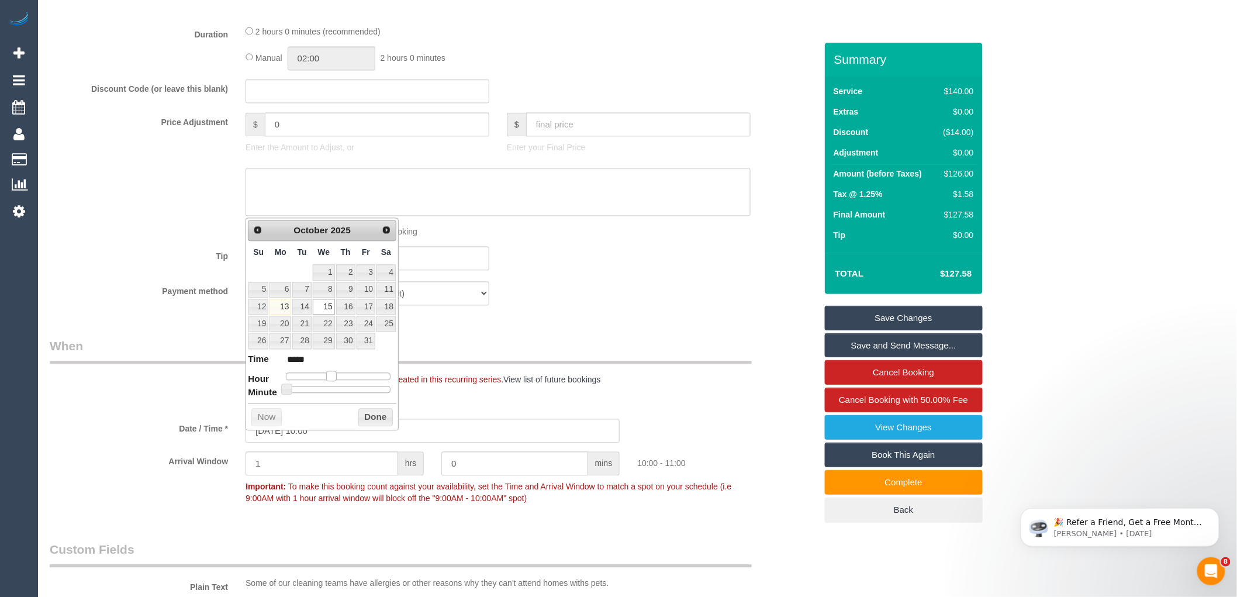
type input "[DATE] 11:00"
type input "*****"
type input "15/10/2025 12:00"
type input "*****"
type input "[DATE] 11:00"
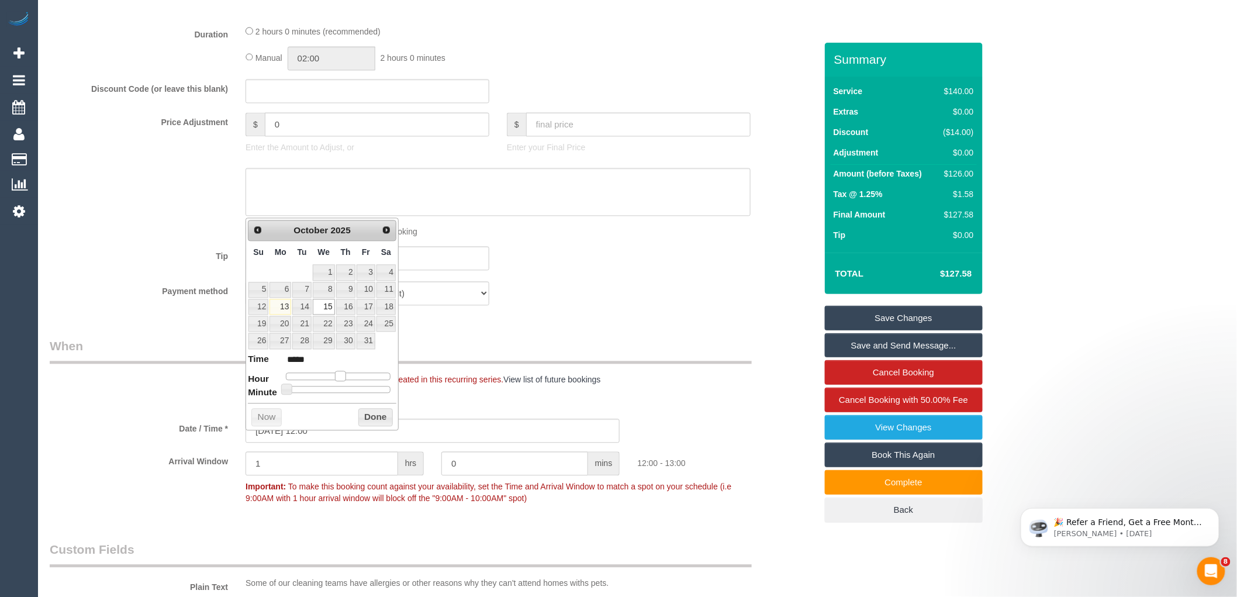
type input "*****"
drag, startPoint x: 320, startPoint y: 372, endPoint x: 354, endPoint y: 393, distance: 40.1
click at [334, 374] on span at bounding box center [336, 375] width 11 height 11
click at [370, 413] on button "Done" at bounding box center [375, 417] width 34 height 19
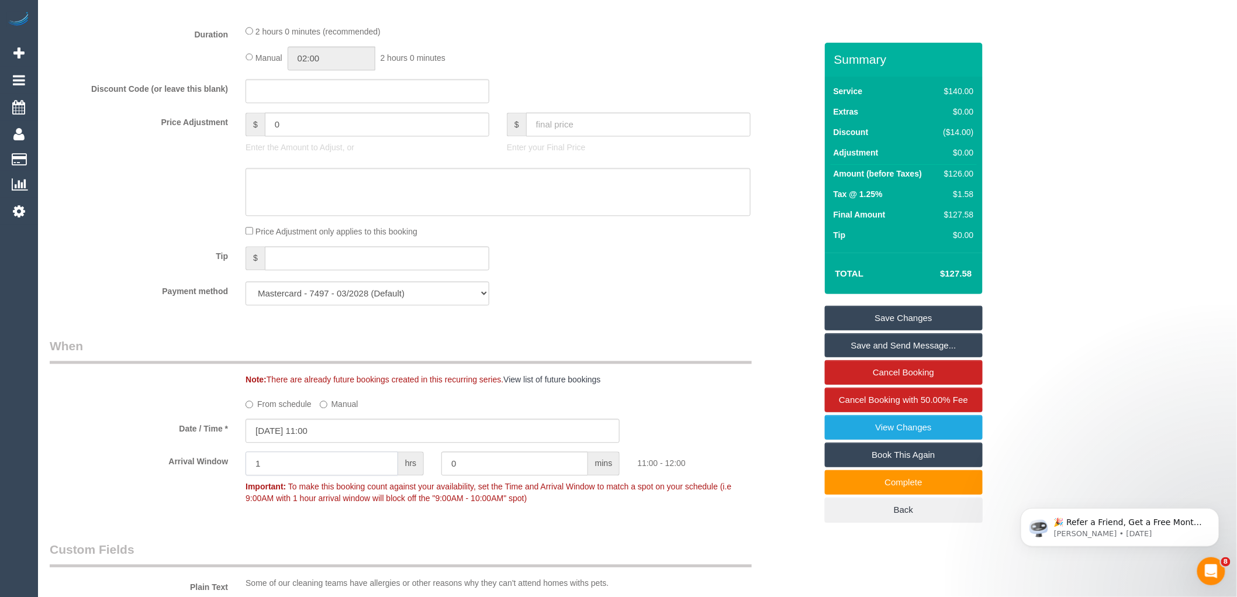
click at [316, 472] on input "1" at bounding box center [321, 463] width 153 height 24
type input "2"
click at [109, 442] on div "Date / Time * 15/10/2025 11:00" at bounding box center [433, 430] width 784 height 24
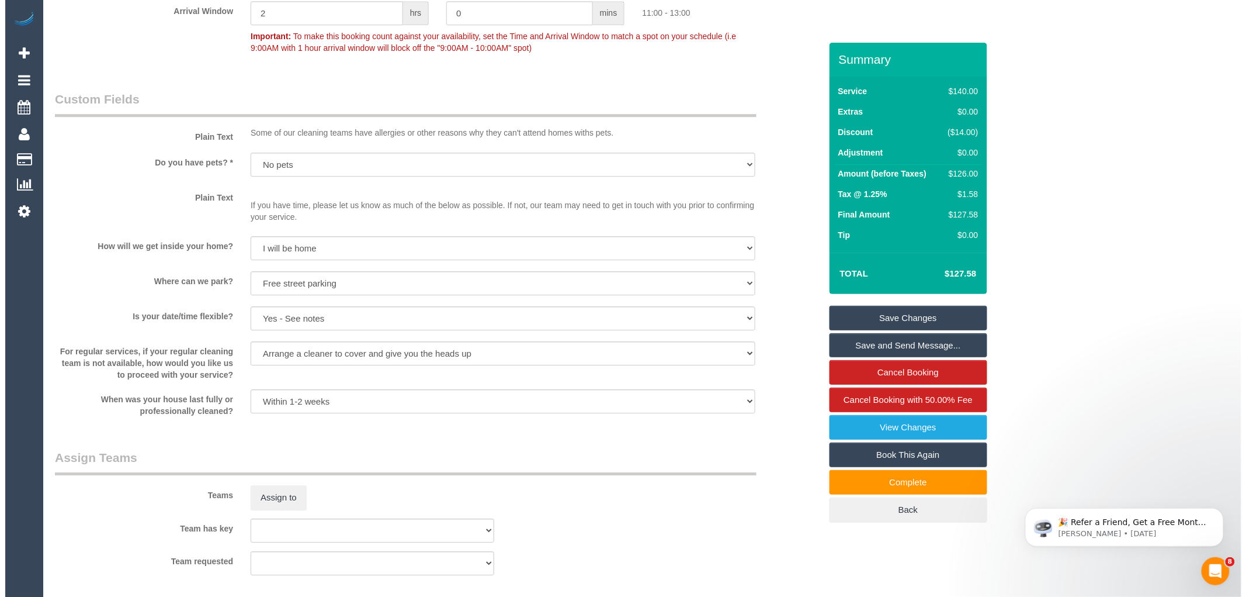
scroll to position [1407, 0]
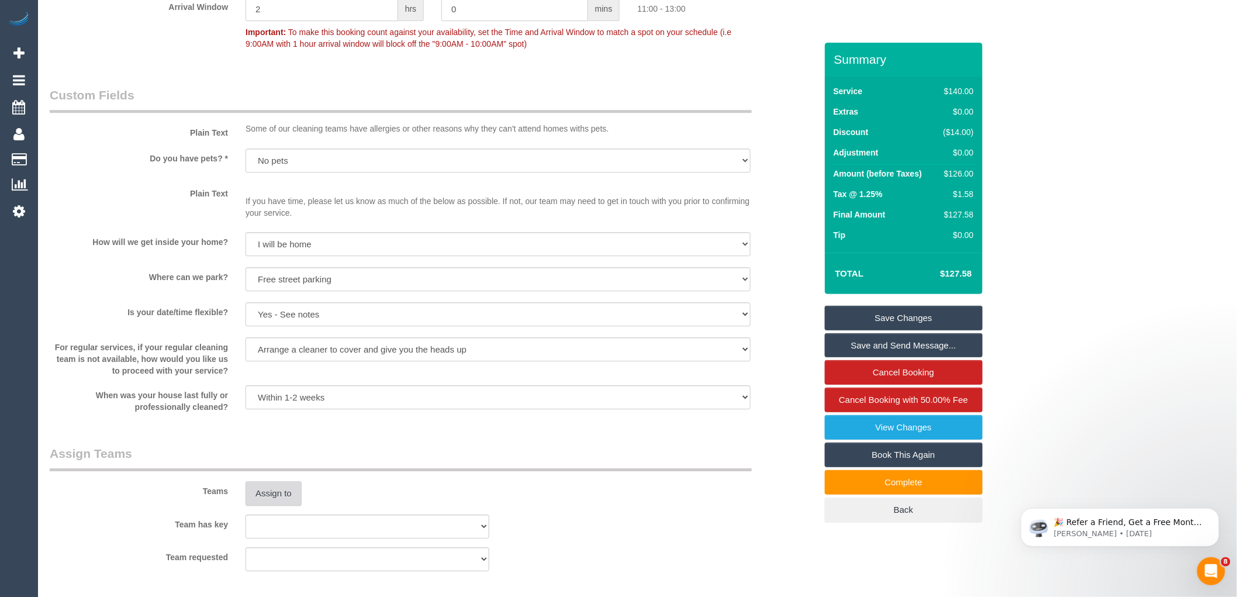
click at [273, 505] on button "Assign to" at bounding box center [273, 493] width 56 height 25
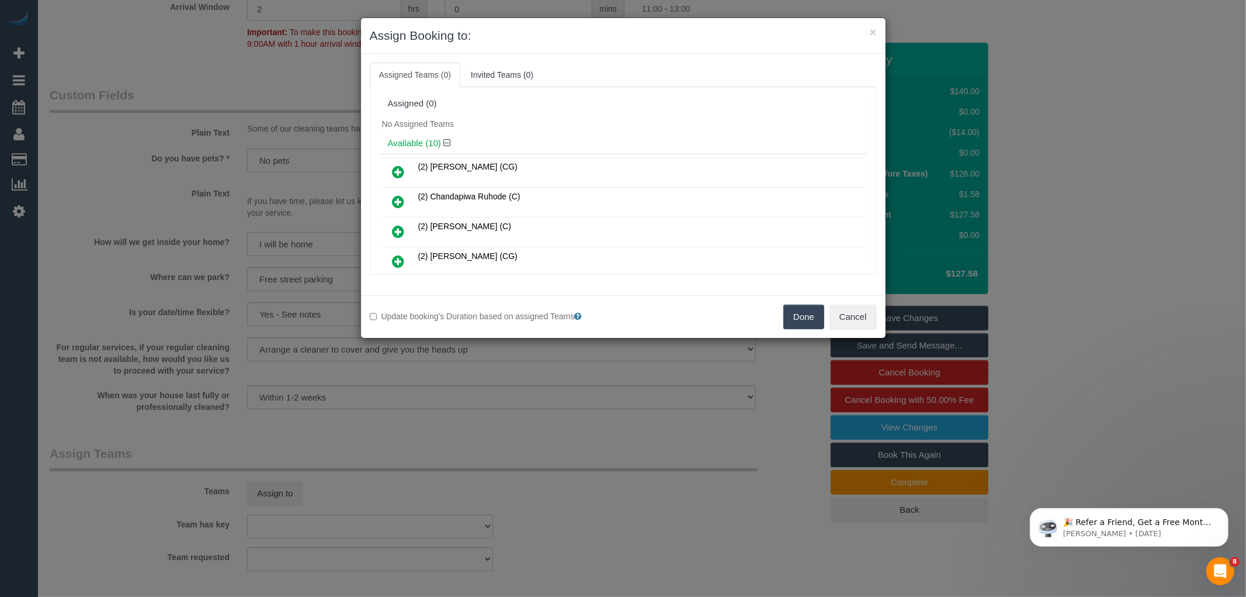
scroll to position [103, 0]
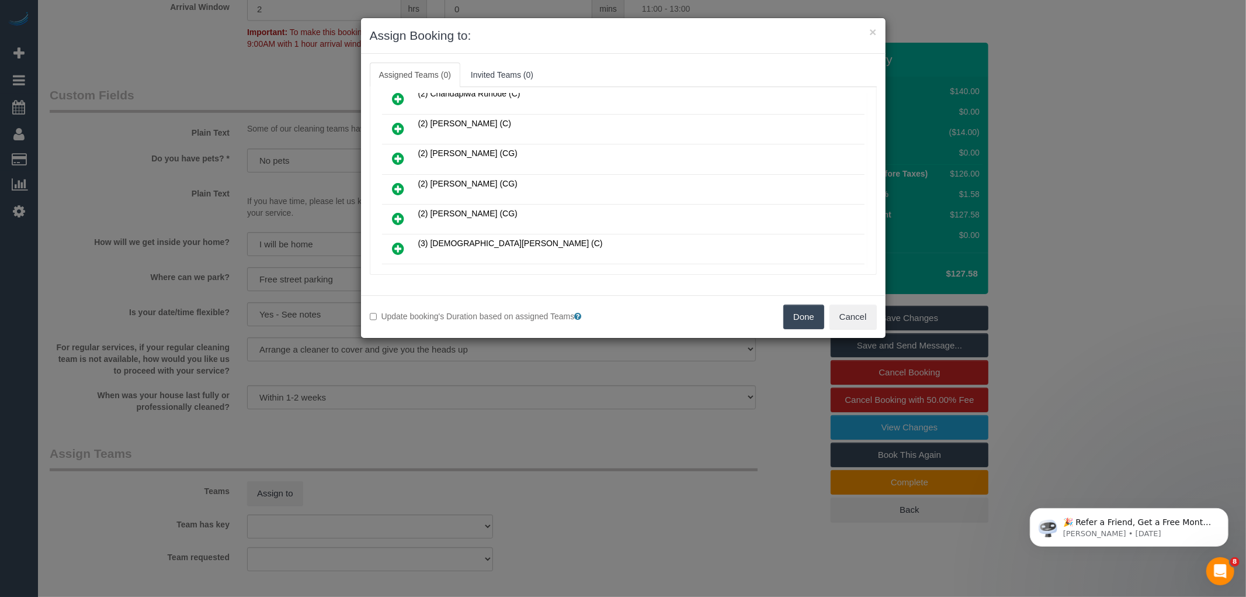
click at [396, 188] on icon at bounding box center [399, 189] width 12 height 14
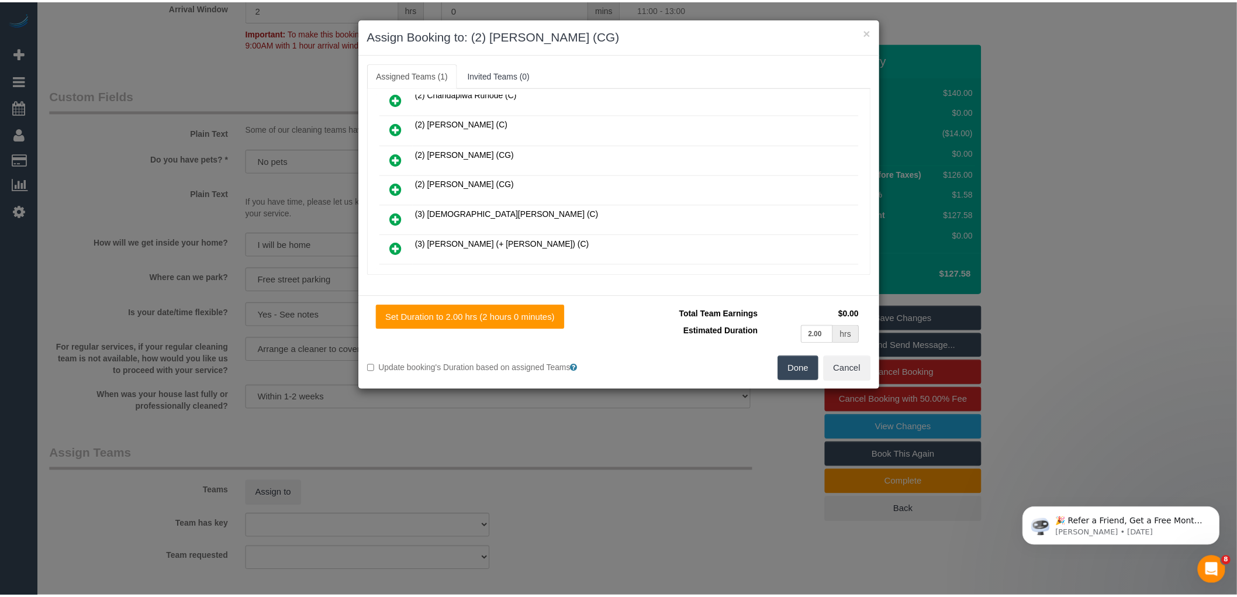
scroll to position [0, 0]
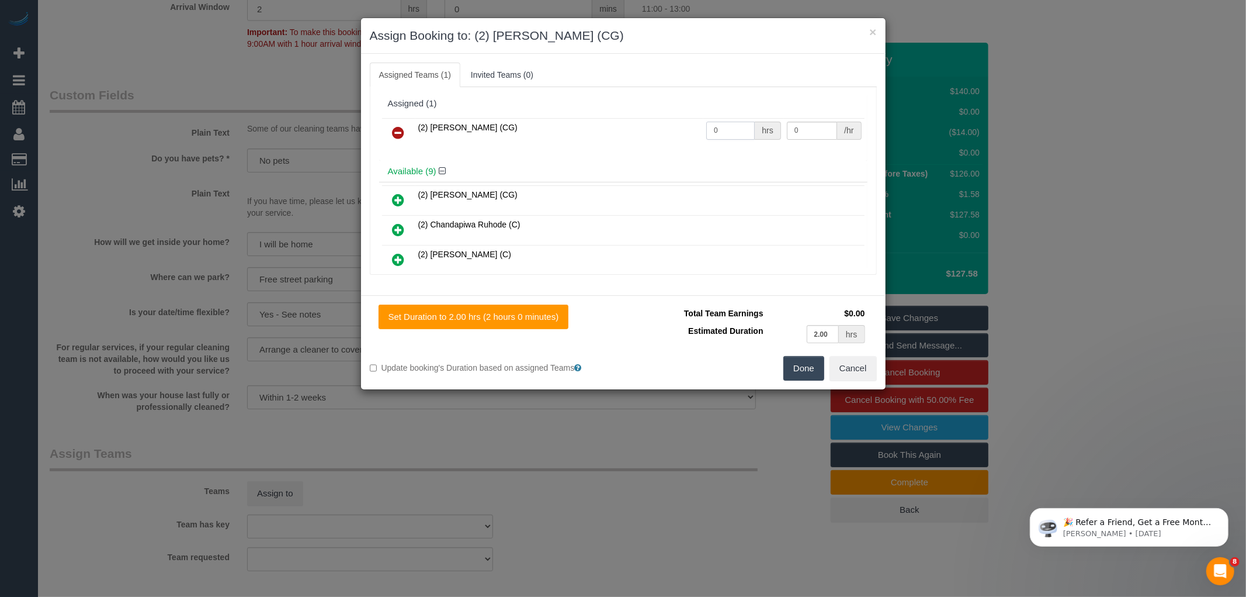
click at [745, 129] on input "0" at bounding box center [730, 131] width 49 height 18
type input "2"
drag, startPoint x: 805, startPoint y: 132, endPoint x: 775, endPoint y: 127, distance: 30.2
click at [775, 129] on tr "(2) Paris Webb (CG) 2 hrs 37.5 /hr" at bounding box center [623, 133] width 483 height 30
type input "41.25"
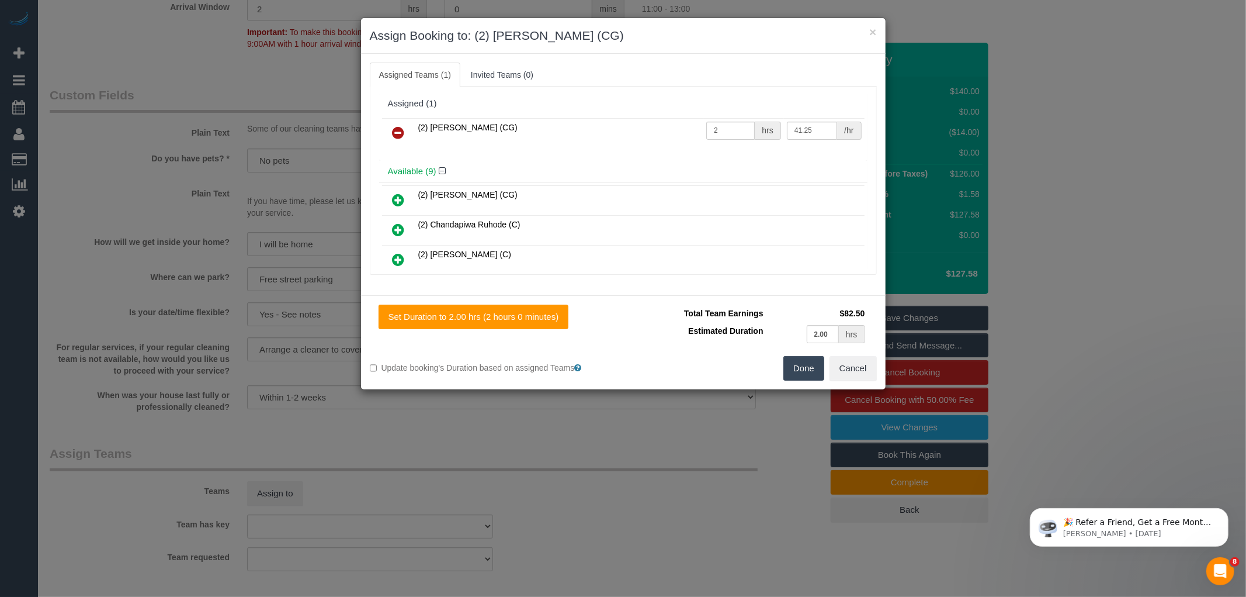
click at [799, 367] on button "Done" at bounding box center [804, 368] width 41 height 25
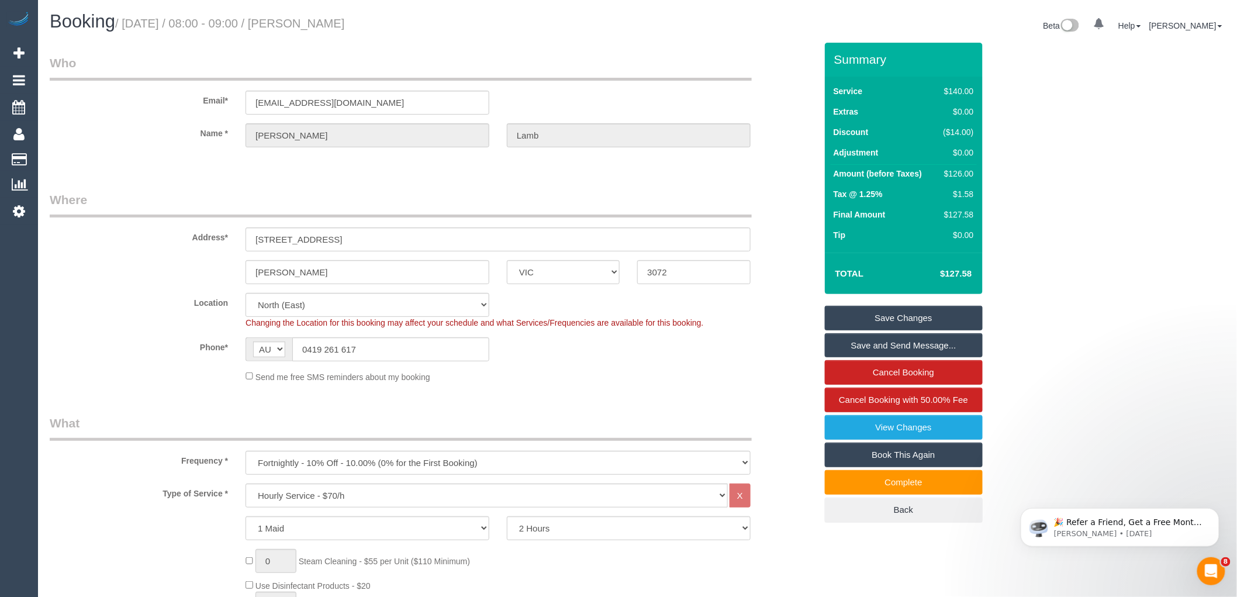
drag, startPoint x: 305, startPoint y: 19, endPoint x: 407, endPoint y: 23, distance: 102.4
click at [412, 23] on h1 "Booking / October 13, 2025 / 08:00 - 09:00 / Veronica Lamb" at bounding box center [339, 22] width 579 height 20
copy small "Veronica Lamb"
click at [882, 314] on link "Save Changes" at bounding box center [904, 318] width 158 height 25
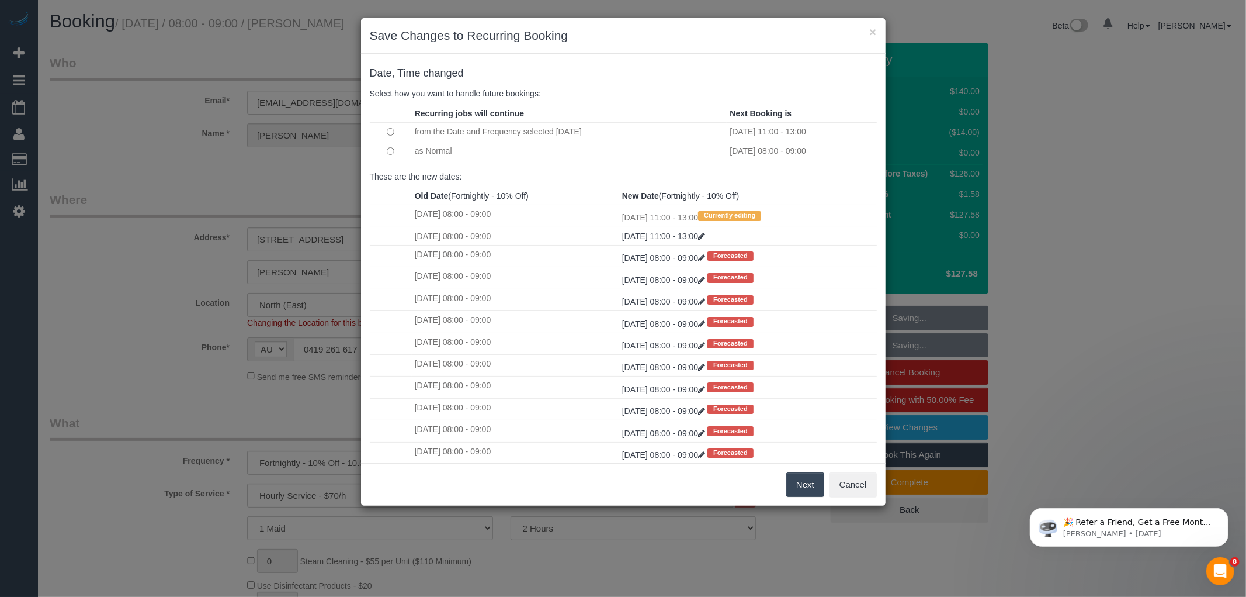
click at [414, 150] on td "as Normal" at bounding box center [570, 150] width 316 height 19
click at [795, 480] on button "Next" at bounding box center [806, 484] width 38 height 25
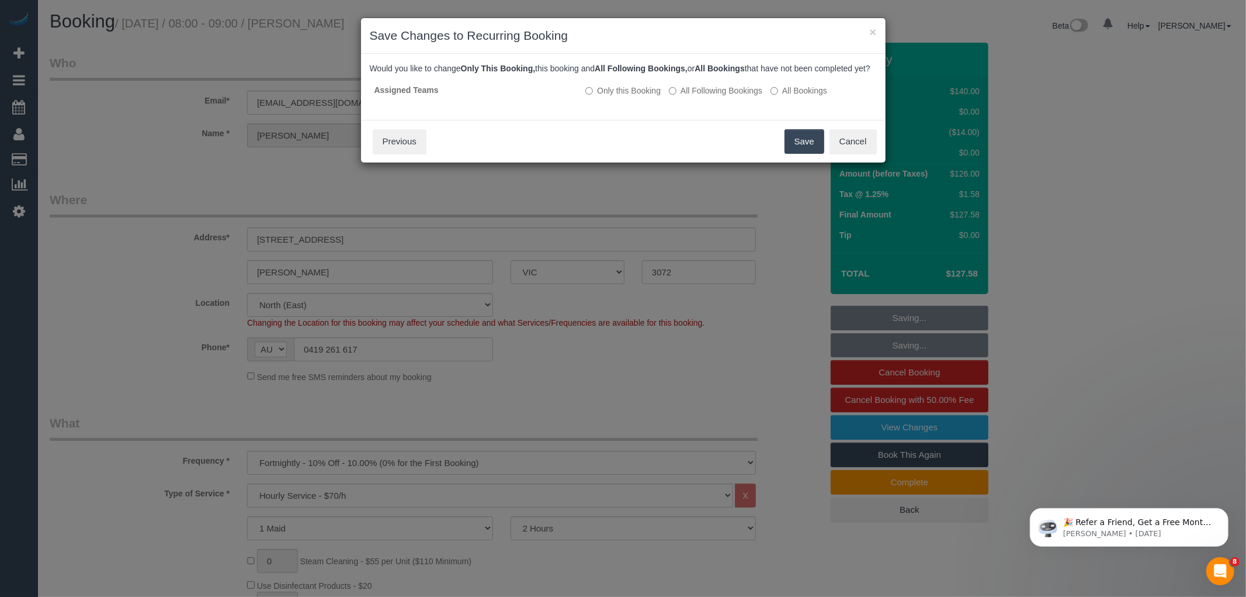
click at [804, 153] on button "Save" at bounding box center [805, 141] width 40 height 25
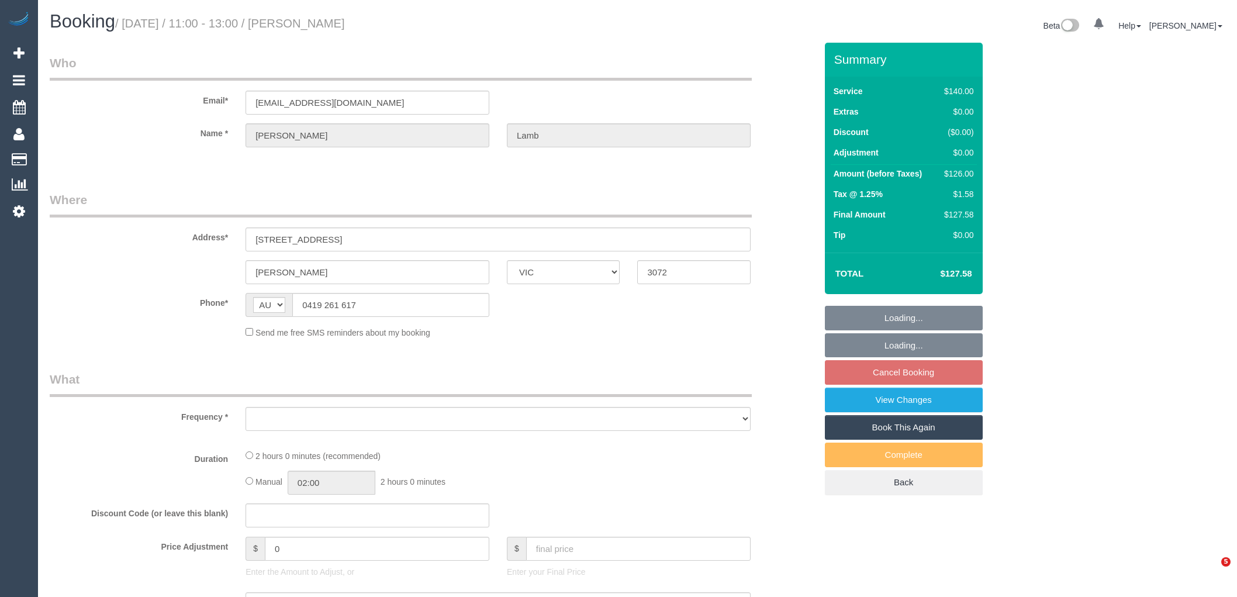
select select "VIC"
select select "object:570"
select select "string:stripe-pm_1PWzkH2GScqysDRViKg2S0Rx"
select select "number:28"
select select "number:14"
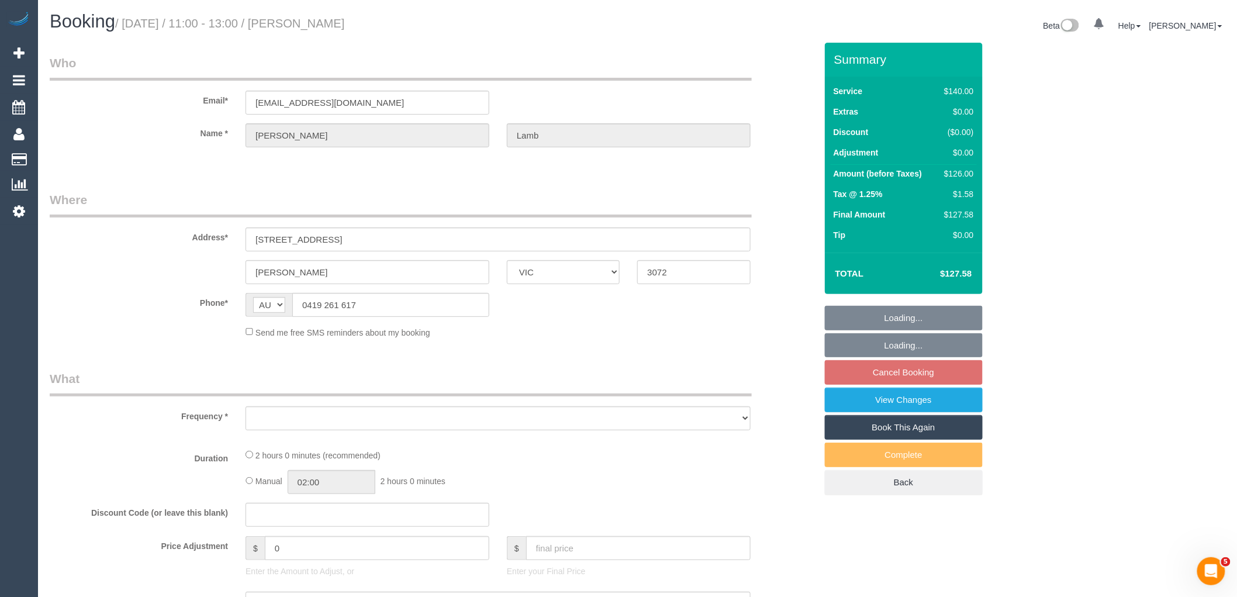
select select "number:19"
select select "number:36"
select select "number:34"
select select "number:11"
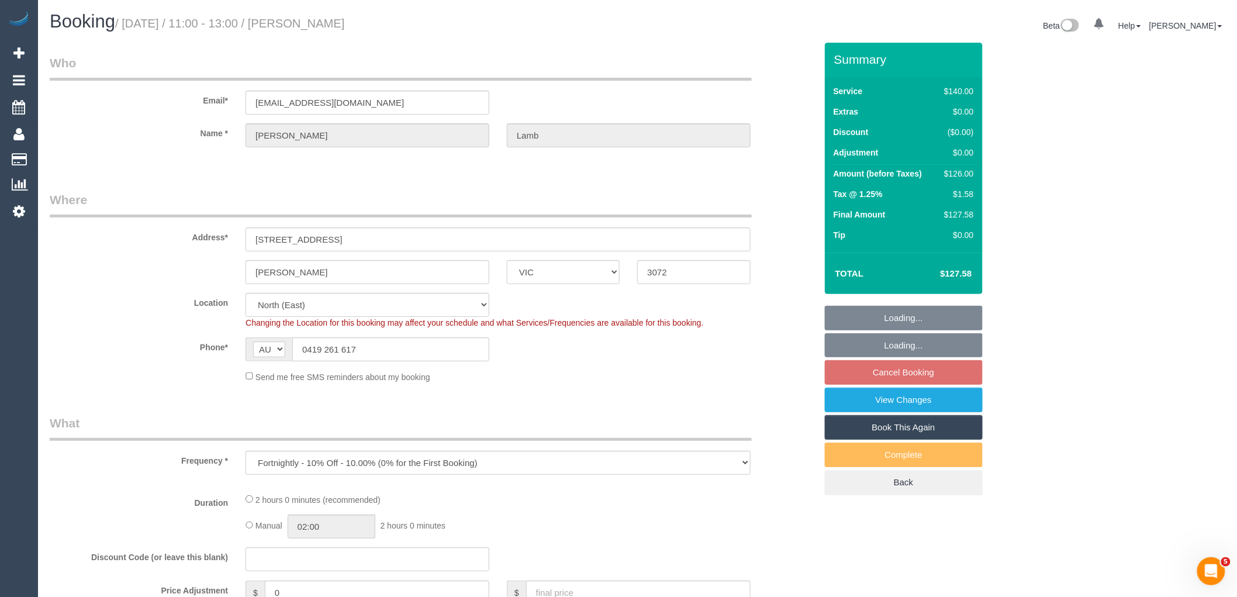
select select "object:899"
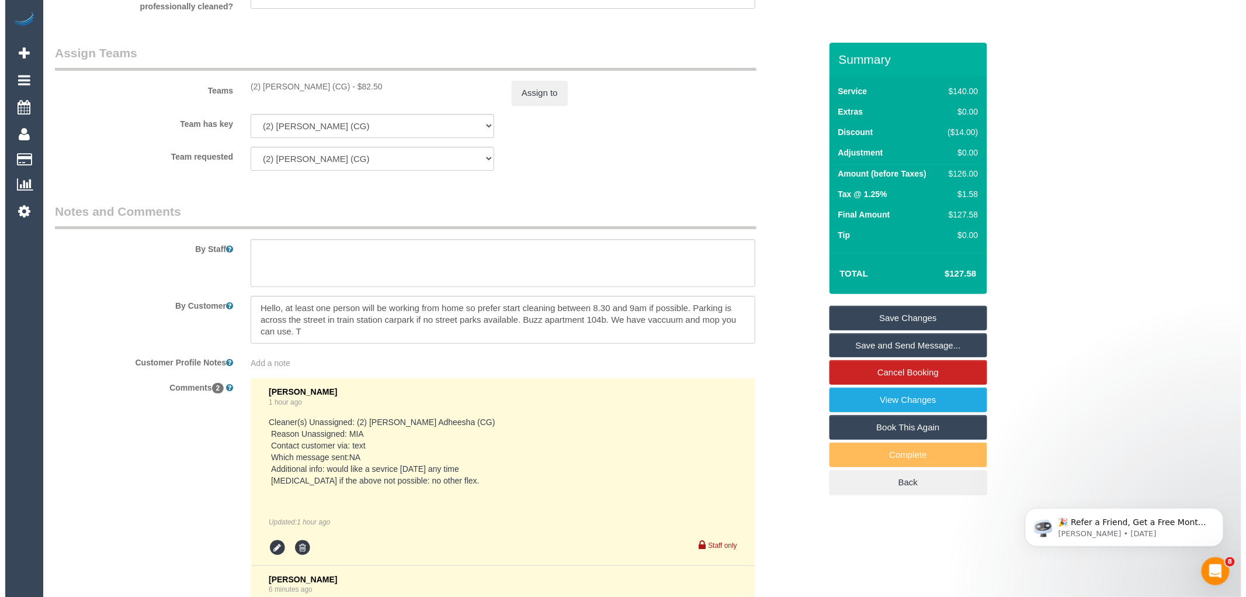
scroll to position [2013, 0]
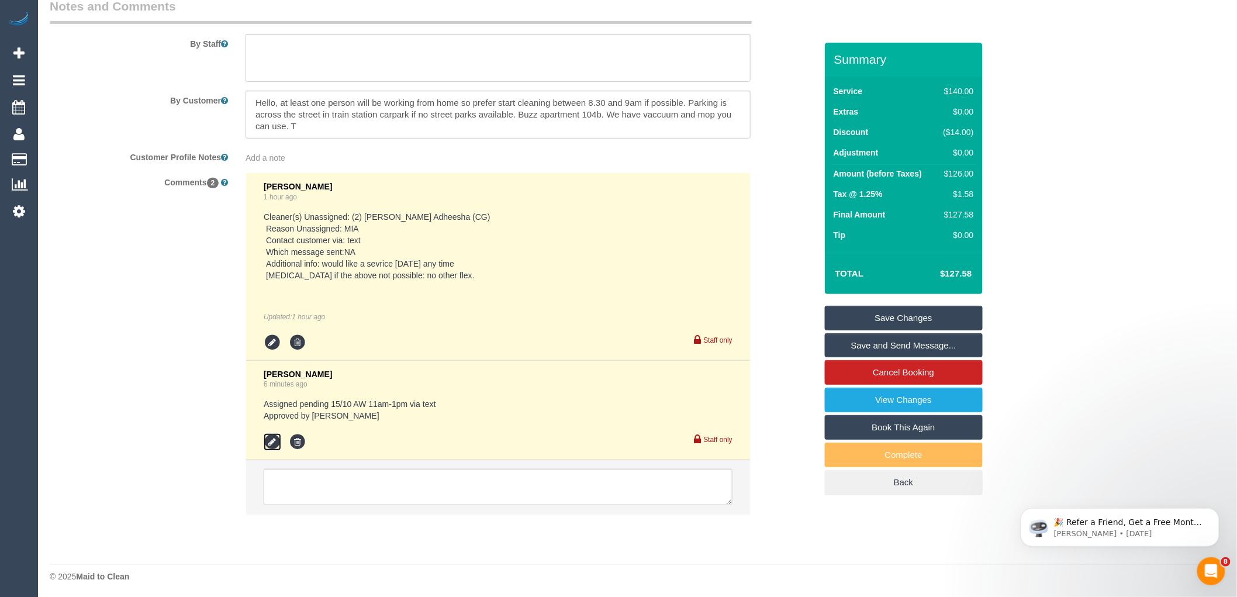
click at [267, 451] on icon at bounding box center [273, 442] width 18 height 18
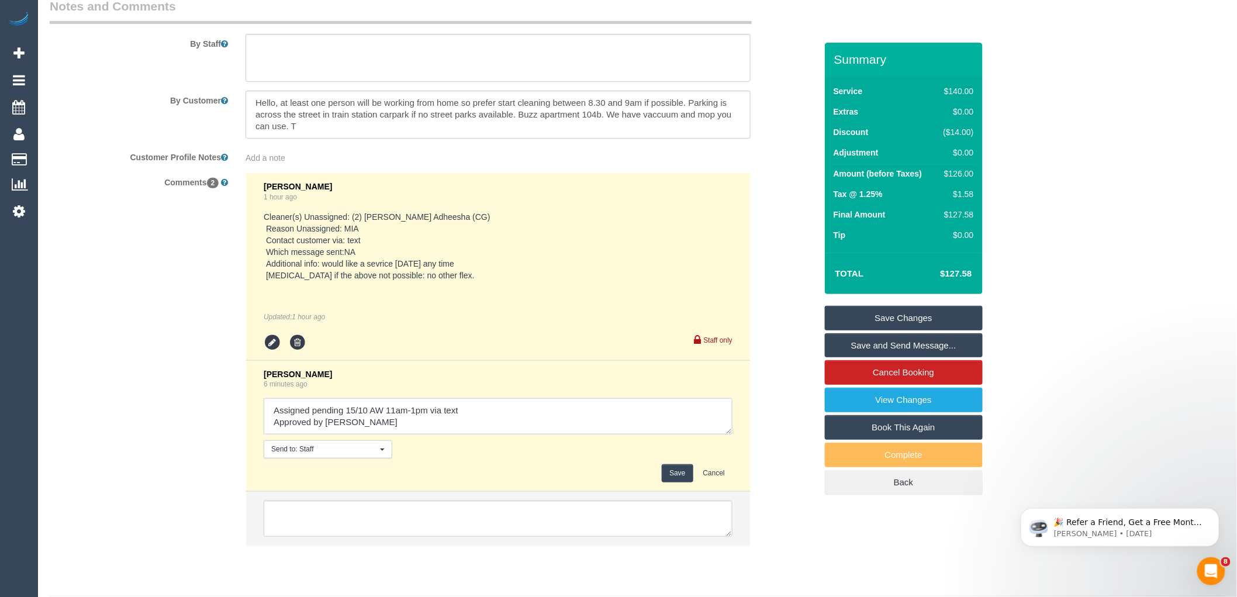
click at [480, 421] on textarea at bounding box center [498, 416] width 469 height 36
type textarea "Assigned pending 15/10 AW 11am-1pm via text - confirmed via text Approved by La…"
click at [684, 482] on button "Save" at bounding box center [676, 473] width 31 height 18
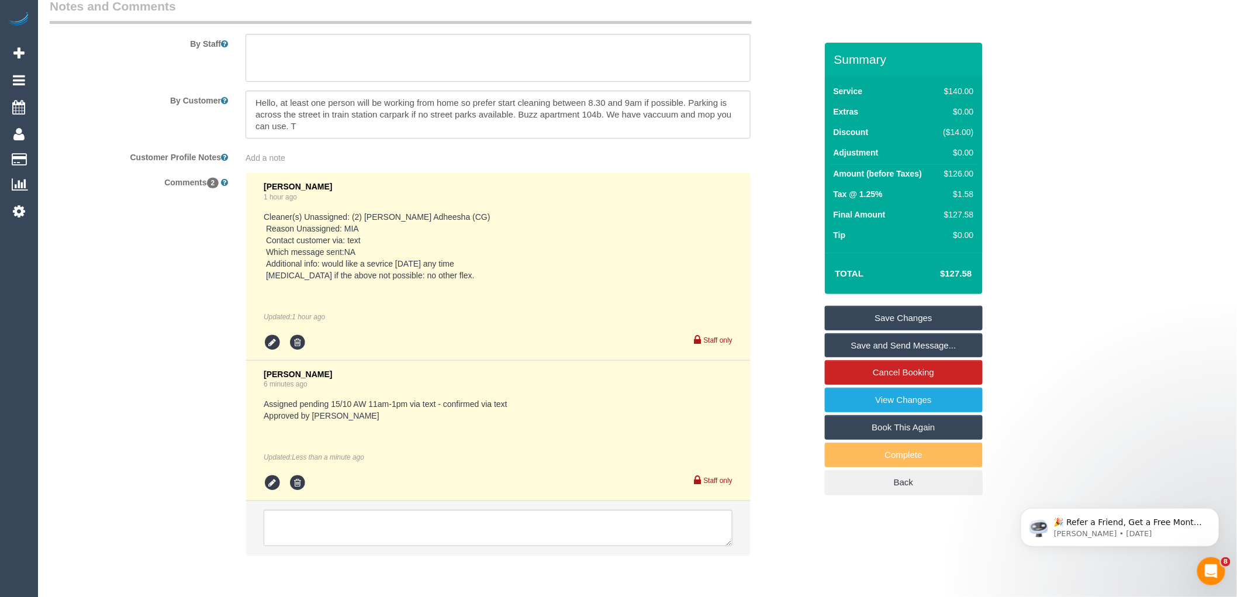
click at [890, 341] on link "Save and Send Message..." at bounding box center [904, 345] width 158 height 25
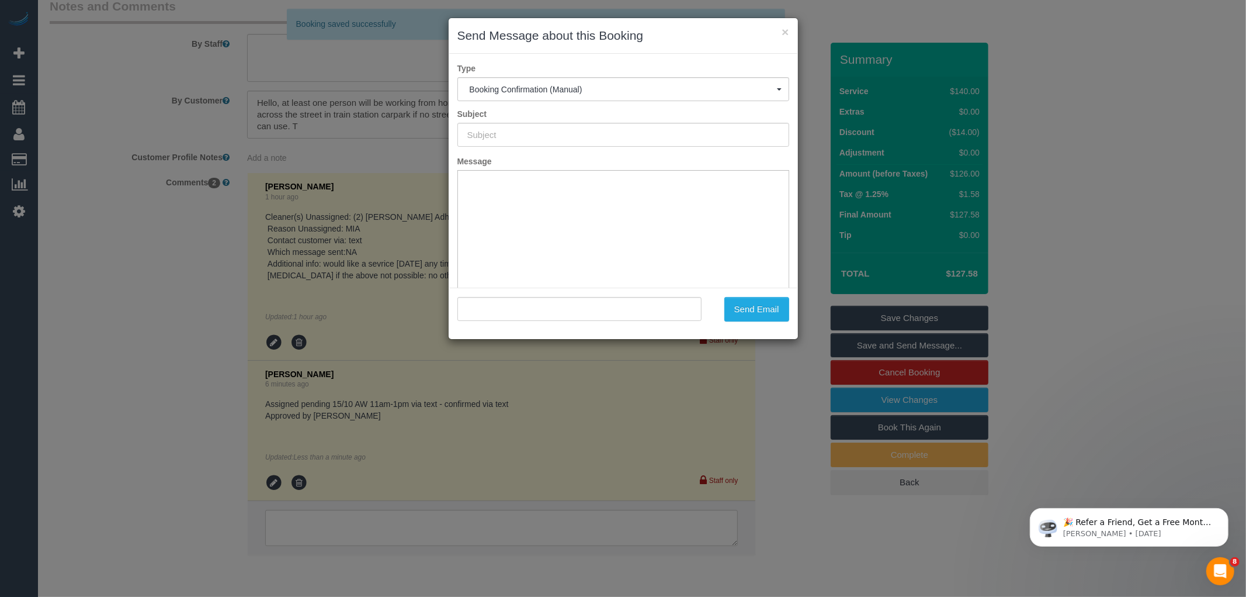
type input "Booking Confirmed"
type input ""Veronica Lamb" <v_ronilee@yahoo.com.au>"
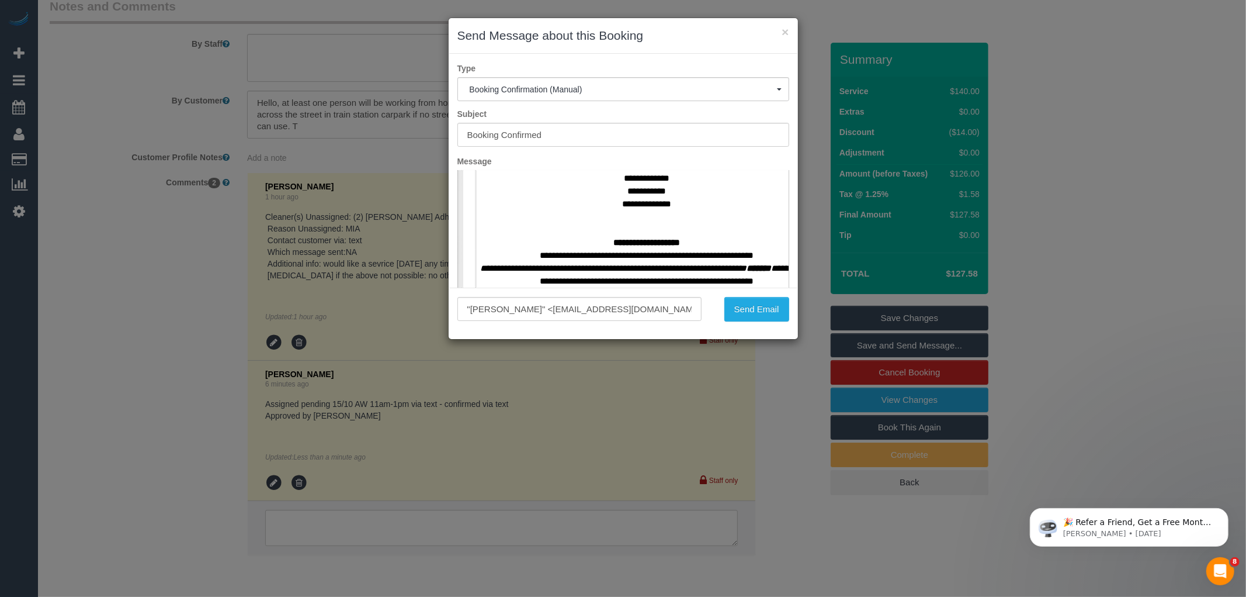
scroll to position [519, 0]
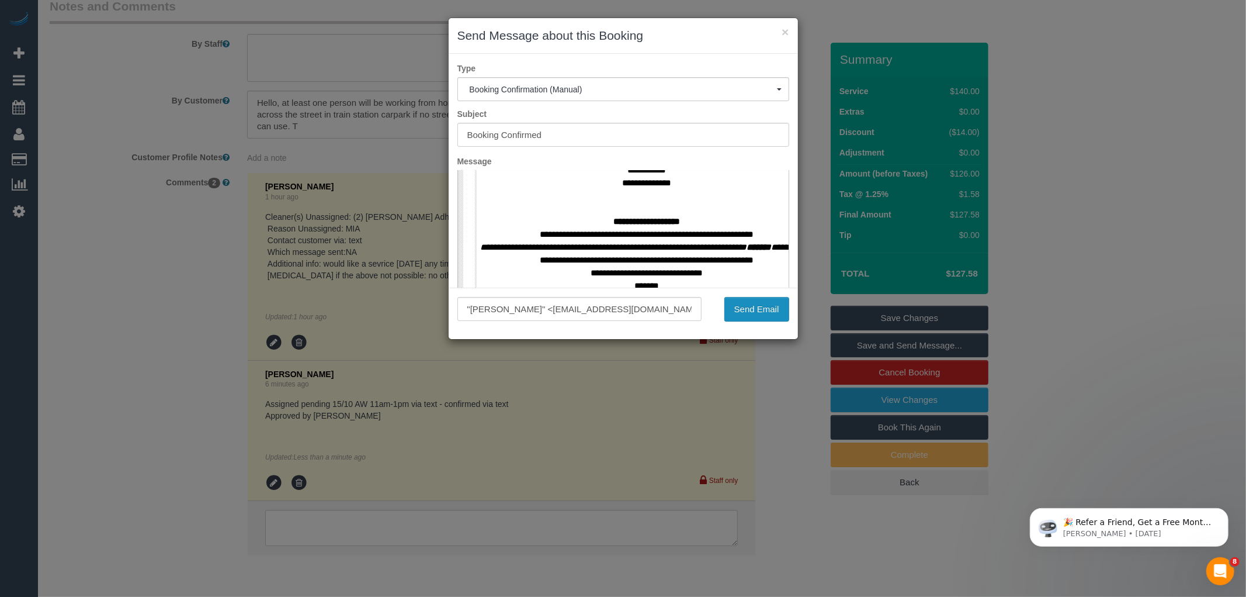
click at [744, 309] on button "Send Email" at bounding box center [757, 309] width 65 height 25
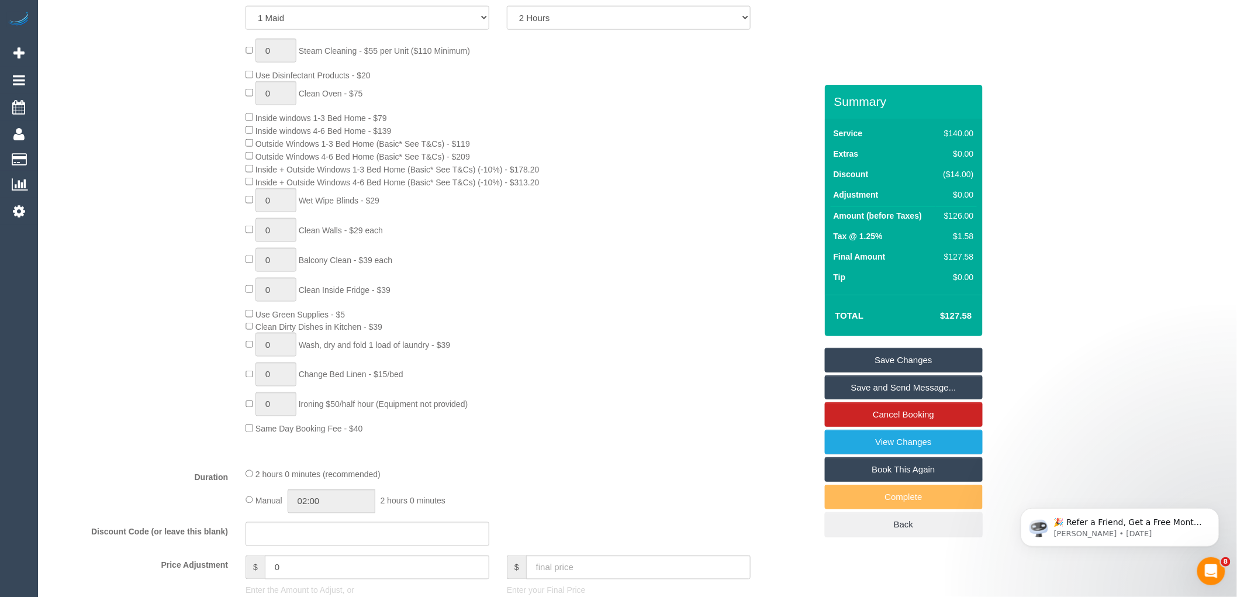
scroll to position [0, 0]
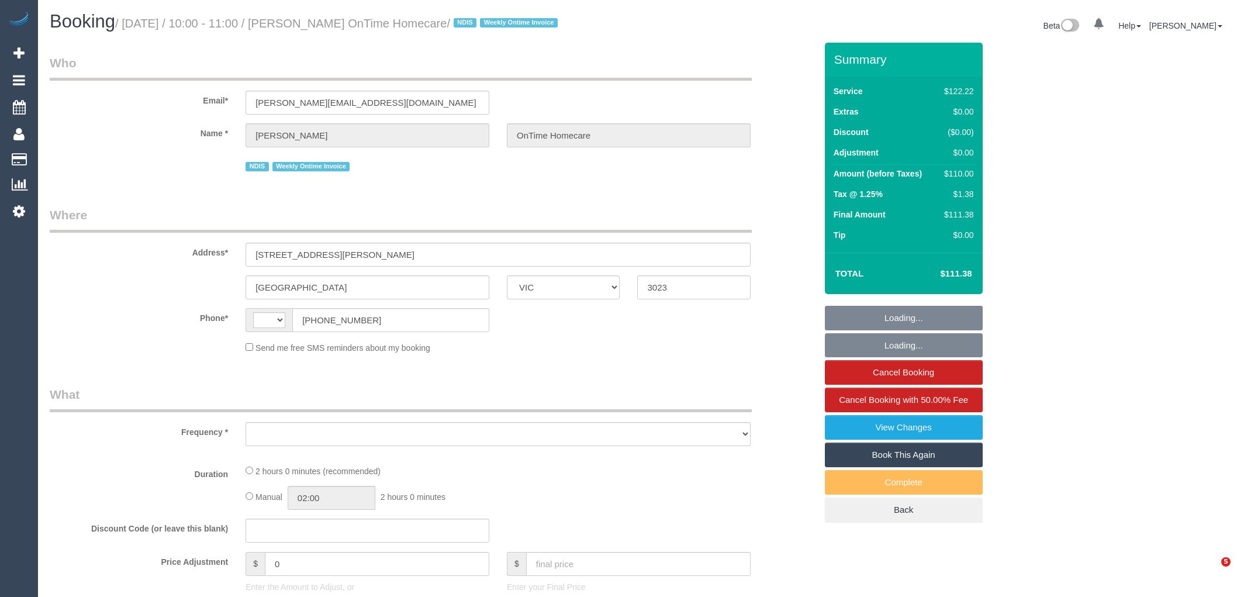
select select "VIC"
select select "string:AU"
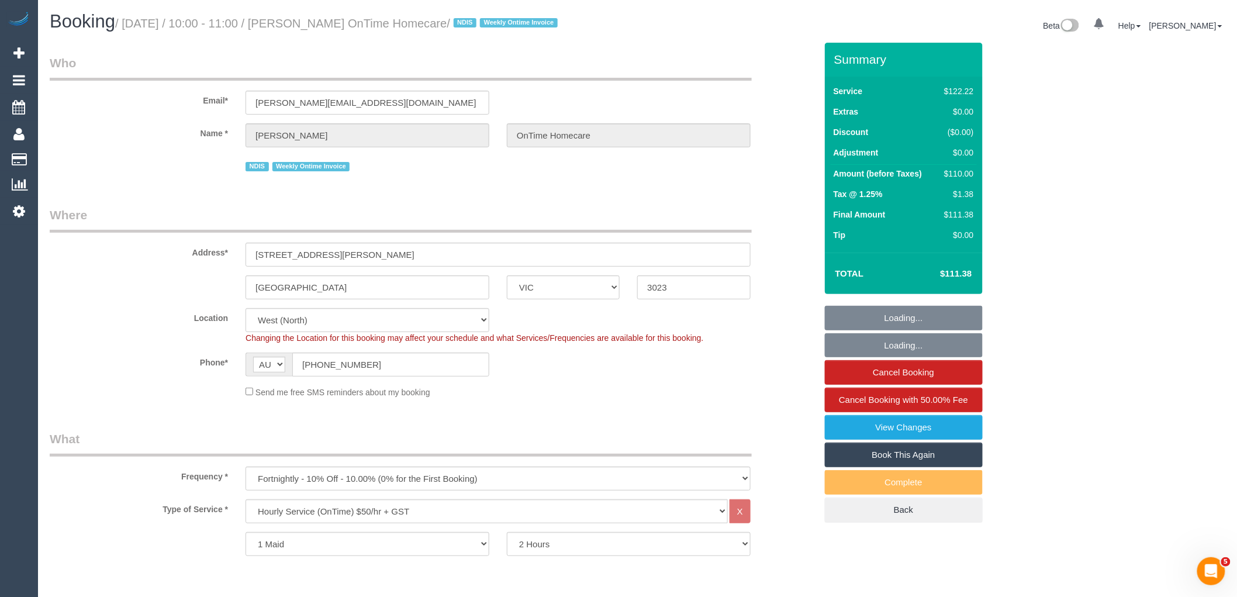
select select "object:631"
select select "number:27"
select select "number:14"
select select "number:19"
select select "number:36"
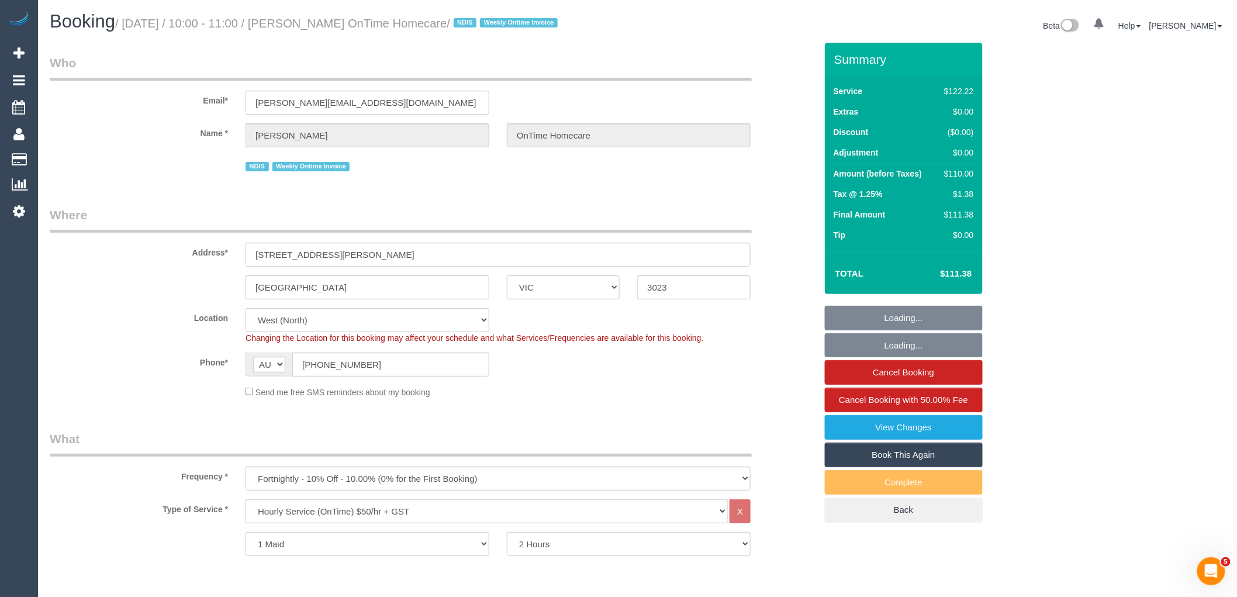
select select "number:35"
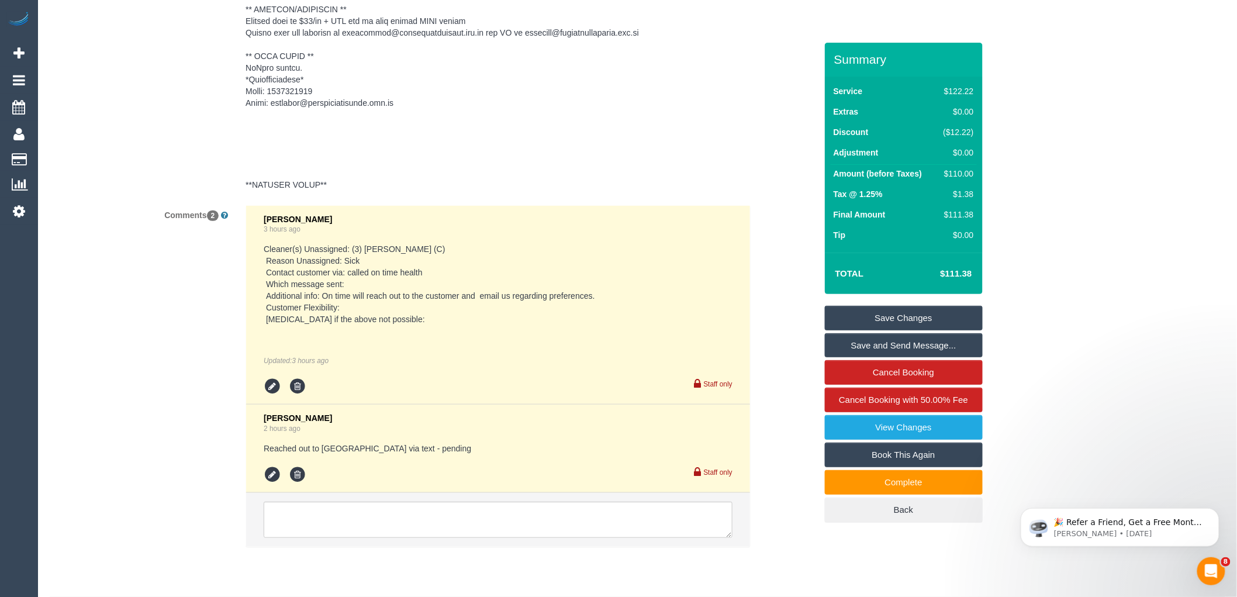
scroll to position [2087, 0]
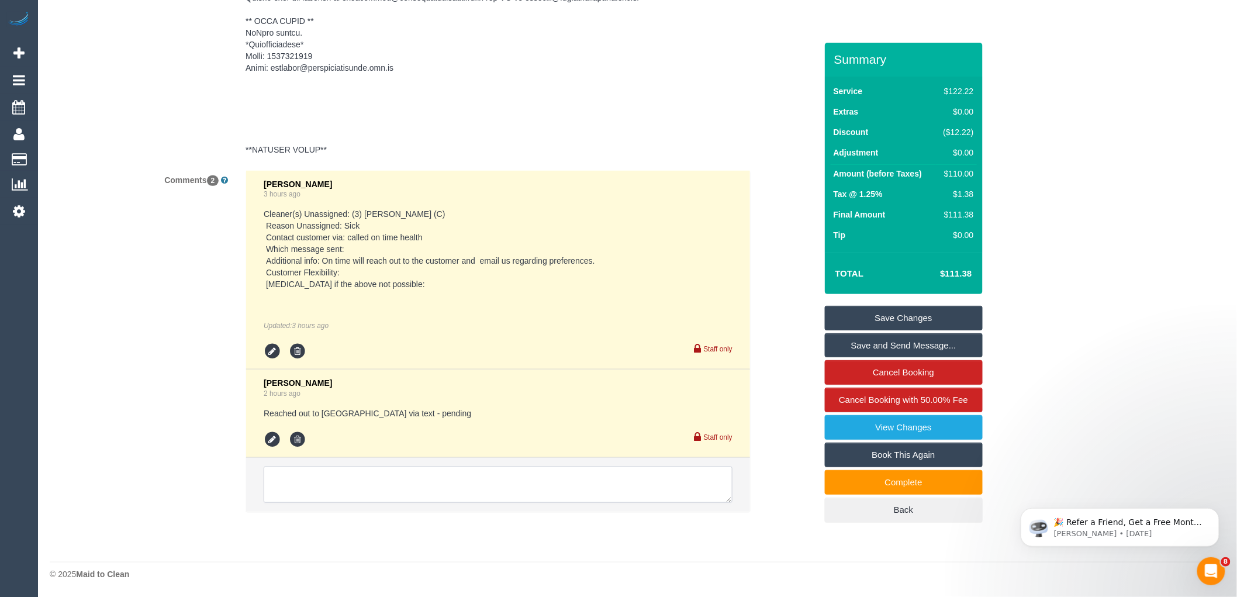
click at [332, 480] on textarea at bounding box center [498, 484] width 469 height 36
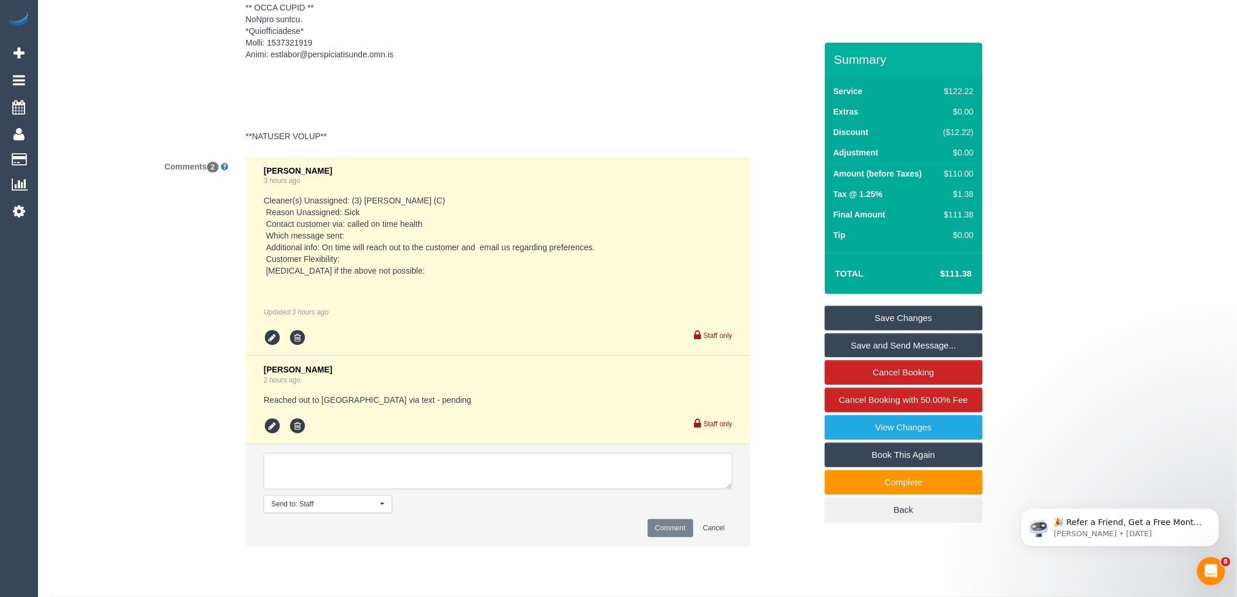
type textarea "s"
type textarea "S"
type textarea "Assigned pending 14/10 AW 9am-11am via email to OnTime Approved by Jess"
click at [669, 537] on button "Comment" at bounding box center [670, 528] width 46 height 18
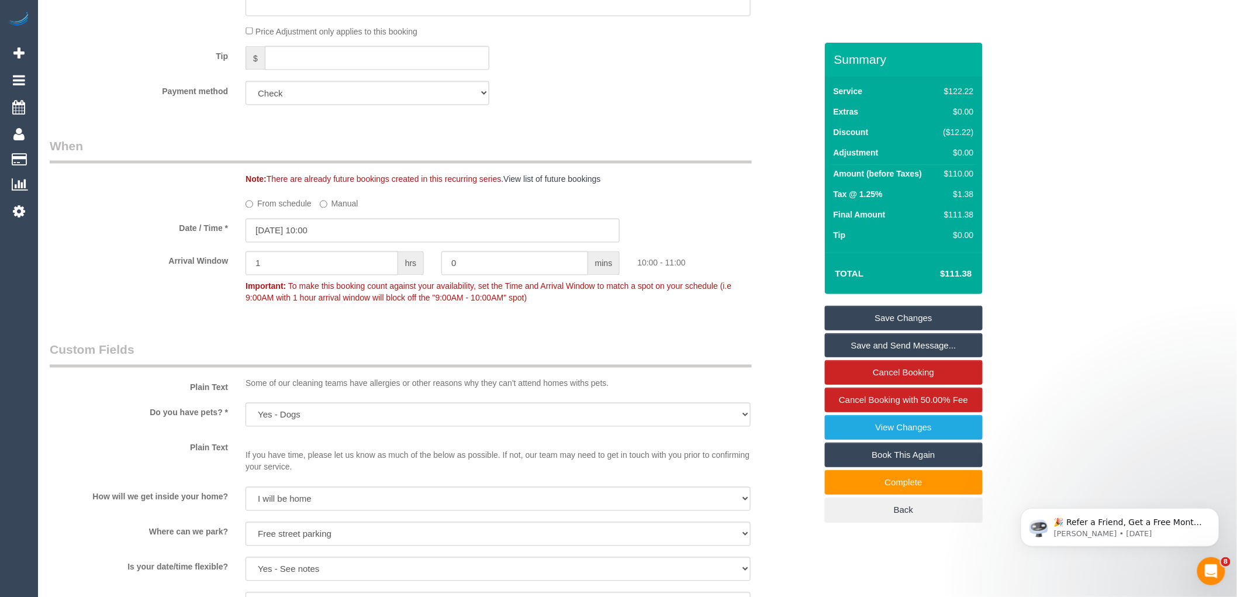
scroll to position [658, 0]
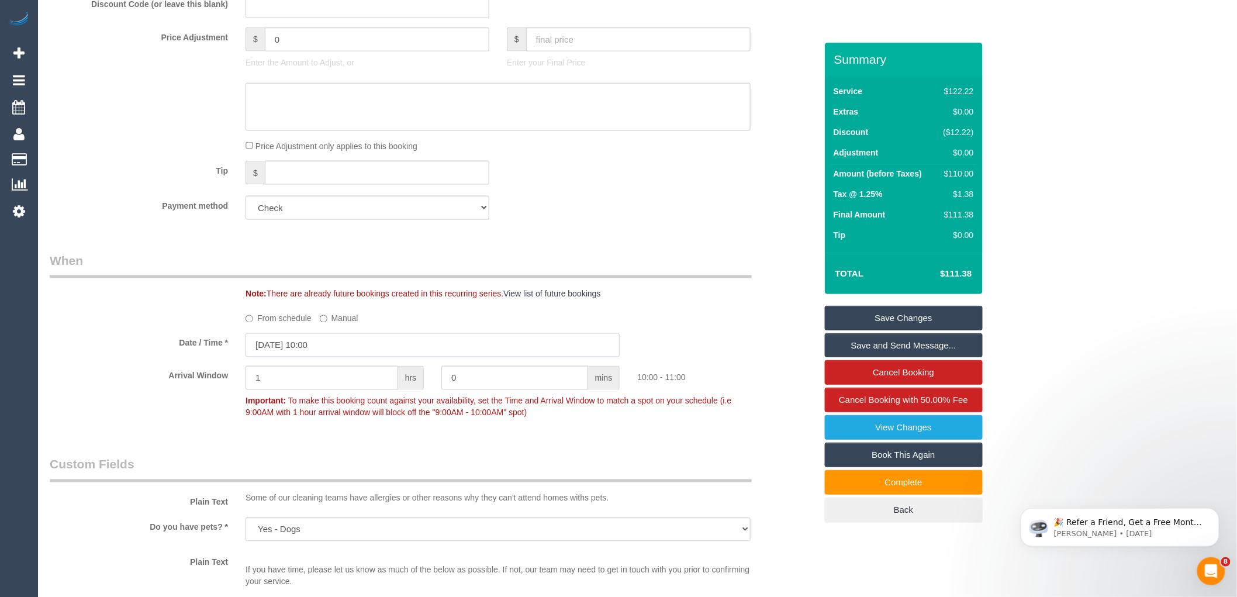
click at [335, 345] on input "13/10/2025 10:00" at bounding box center [432, 345] width 374 height 24
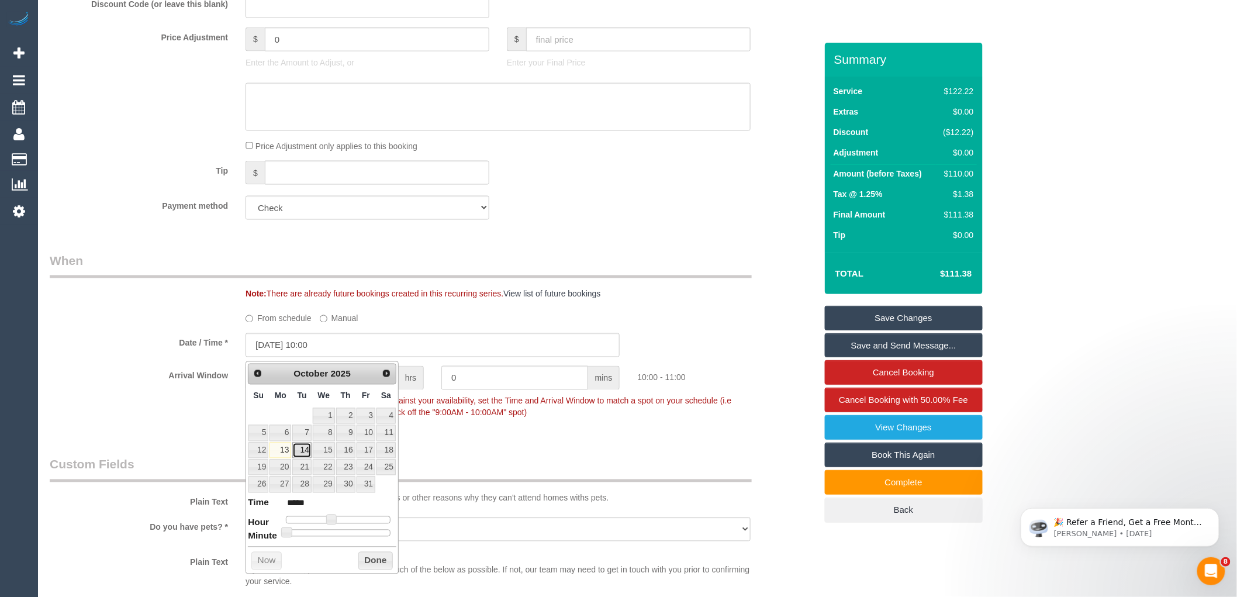
click at [306, 448] on link "14" at bounding box center [301, 450] width 19 height 16
type input "14/10/2025 09:00"
type input "*****"
click at [326, 520] on span at bounding box center [326, 519] width 11 height 11
click at [366, 564] on button "Done" at bounding box center [375, 561] width 34 height 19
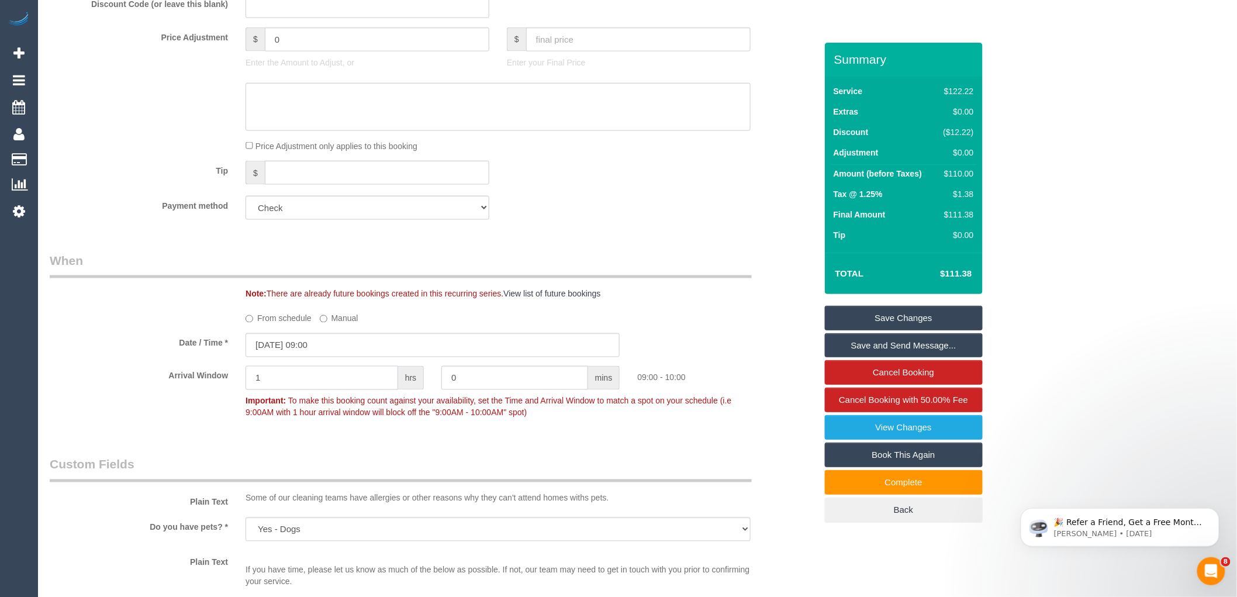
click at [290, 370] on input "1" at bounding box center [321, 378] width 153 height 24
type input "1"
type input "2"
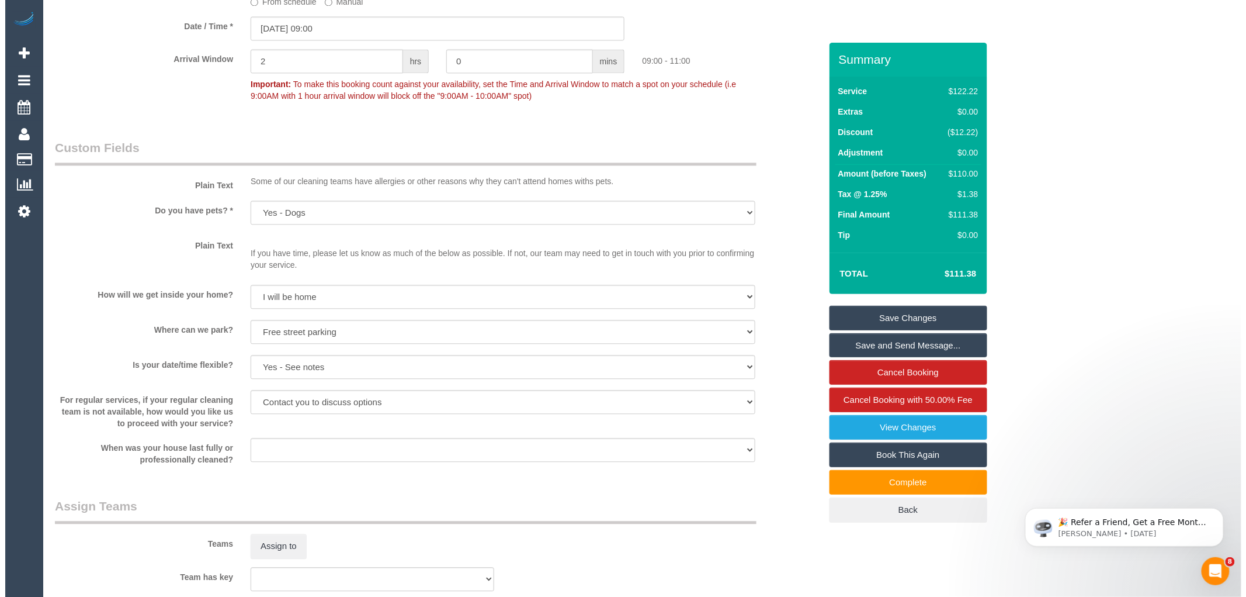
scroll to position [983, 0]
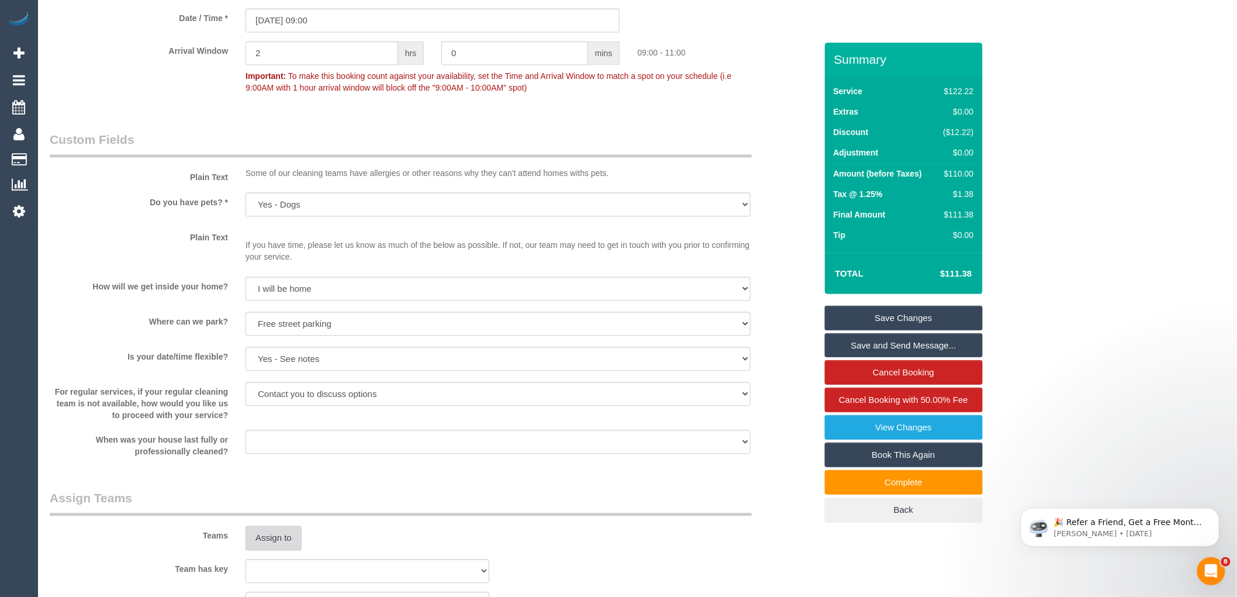
click at [275, 541] on button "Assign to" at bounding box center [273, 537] width 56 height 25
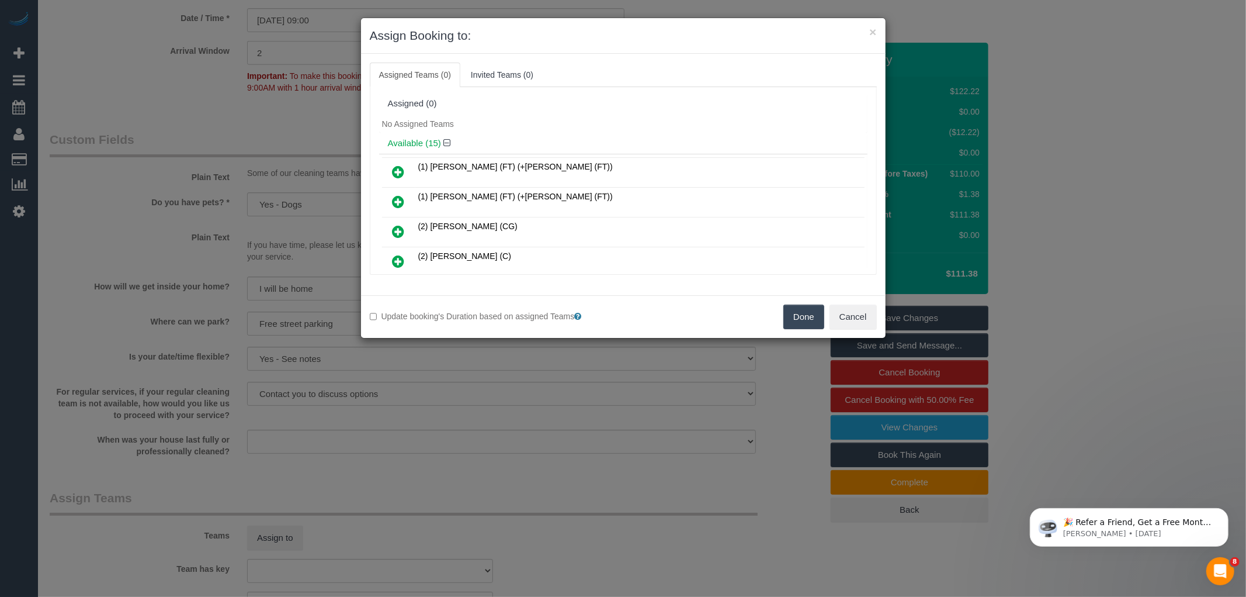
scroll to position [380, 0]
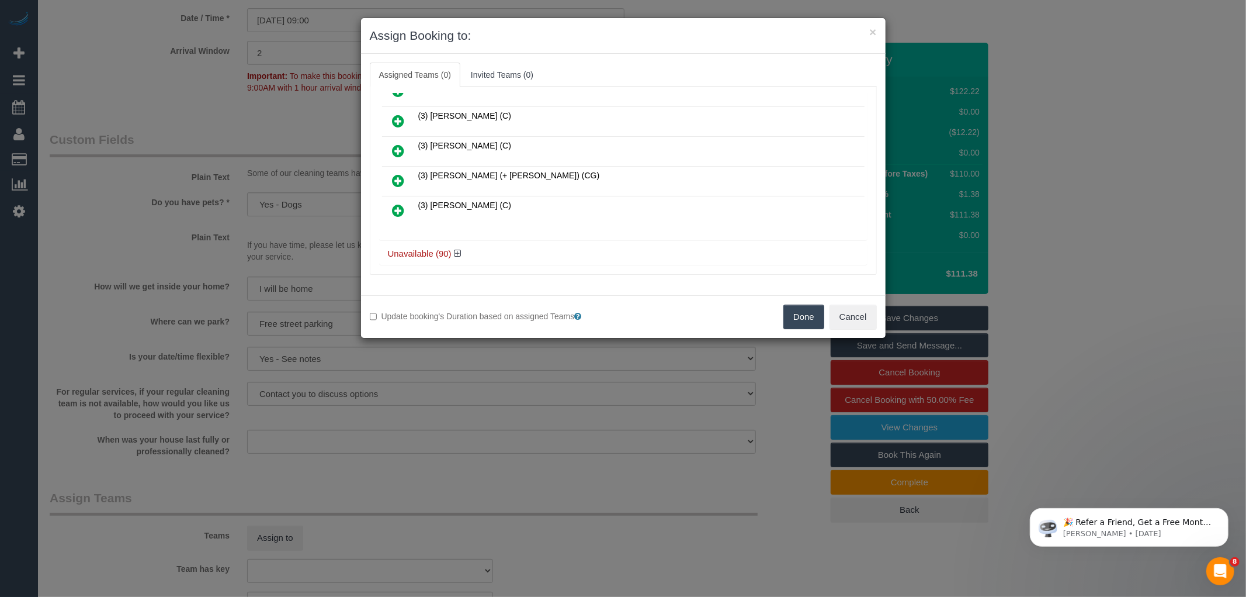
click at [398, 203] on icon at bounding box center [399, 210] width 12 height 14
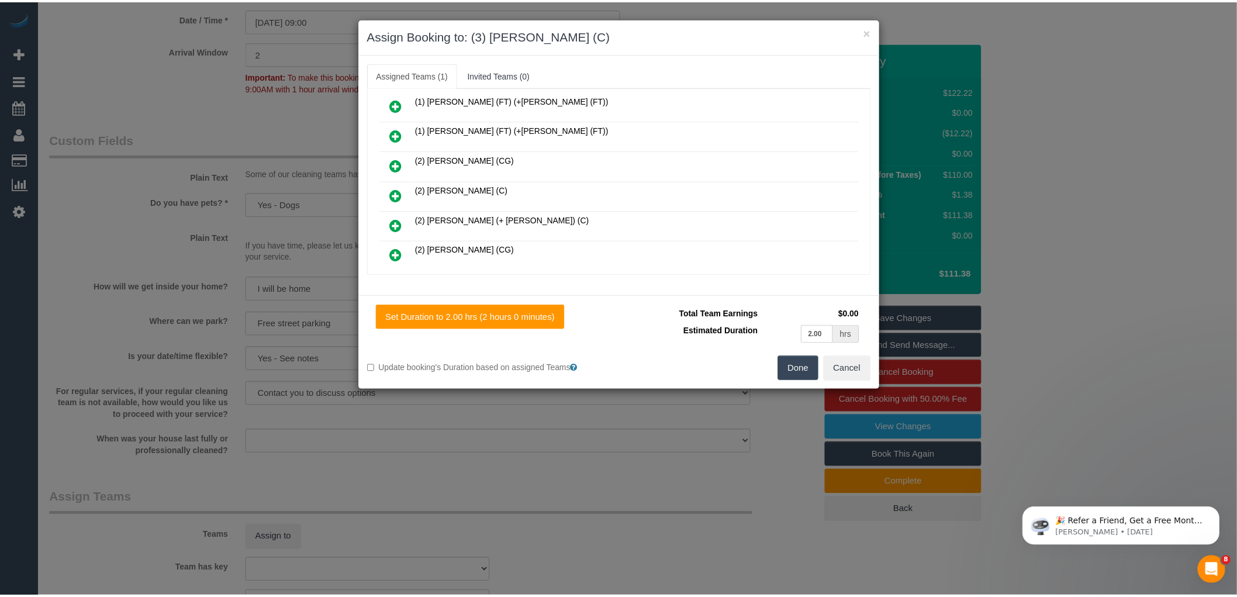
scroll to position [0, 0]
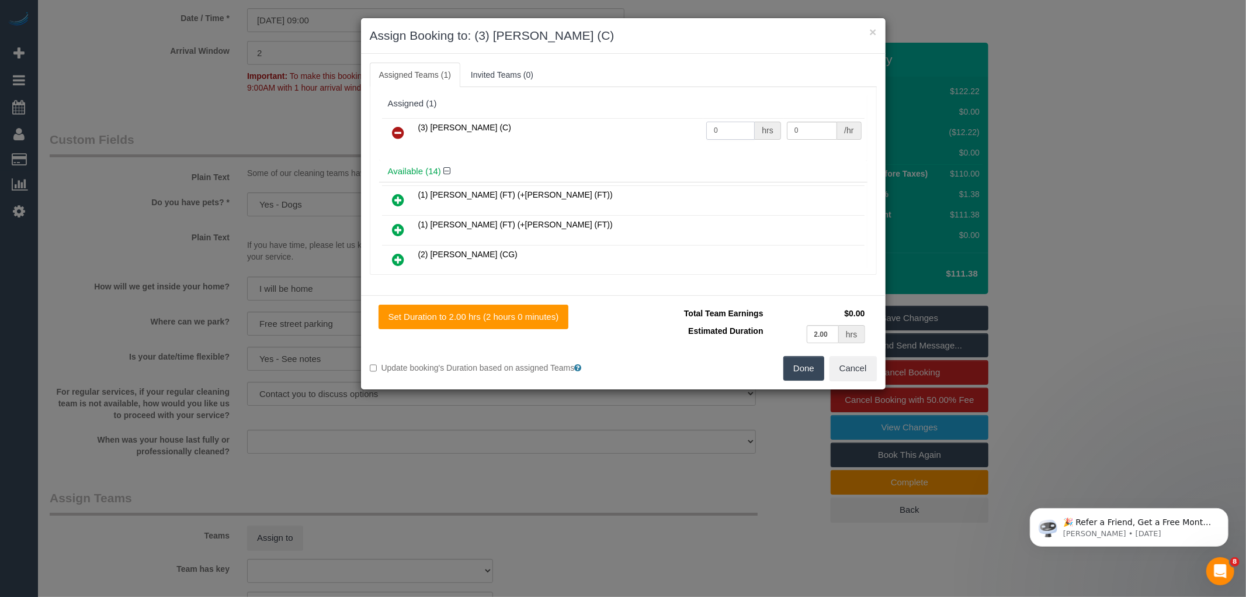
click at [727, 129] on input "0" at bounding box center [730, 131] width 49 height 18
type input "2"
type input "35"
click at [805, 366] on button "Done" at bounding box center [804, 368] width 41 height 25
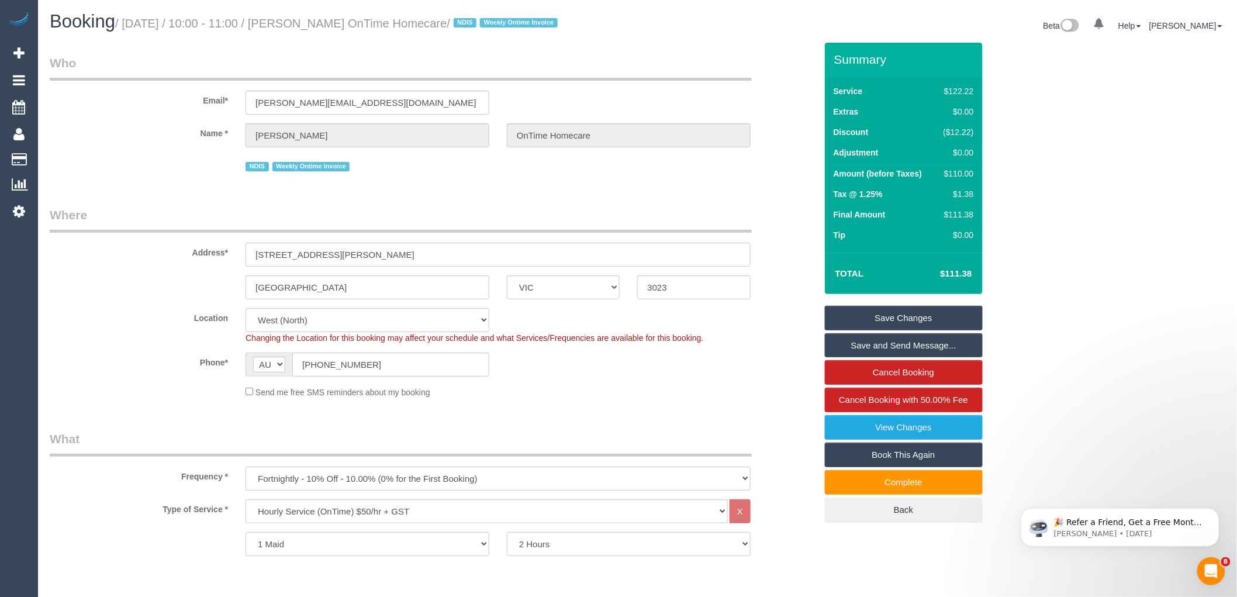
drag, startPoint x: 323, startPoint y: 25, endPoint x: 491, endPoint y: 21, distance: 168.3
click at [491, 21] on small "/ October 13, 2025 / 10:00 - 11:00 / David Hitchings OnTime Homecare / NDIS Wee…" at bounding box center [338, 23] width 446 height 13
copy small "David Hitchings OnTime Homecare"
click at [898, 311] on link "Save Changes" at bounding box center [904, 318] width 158 height 25
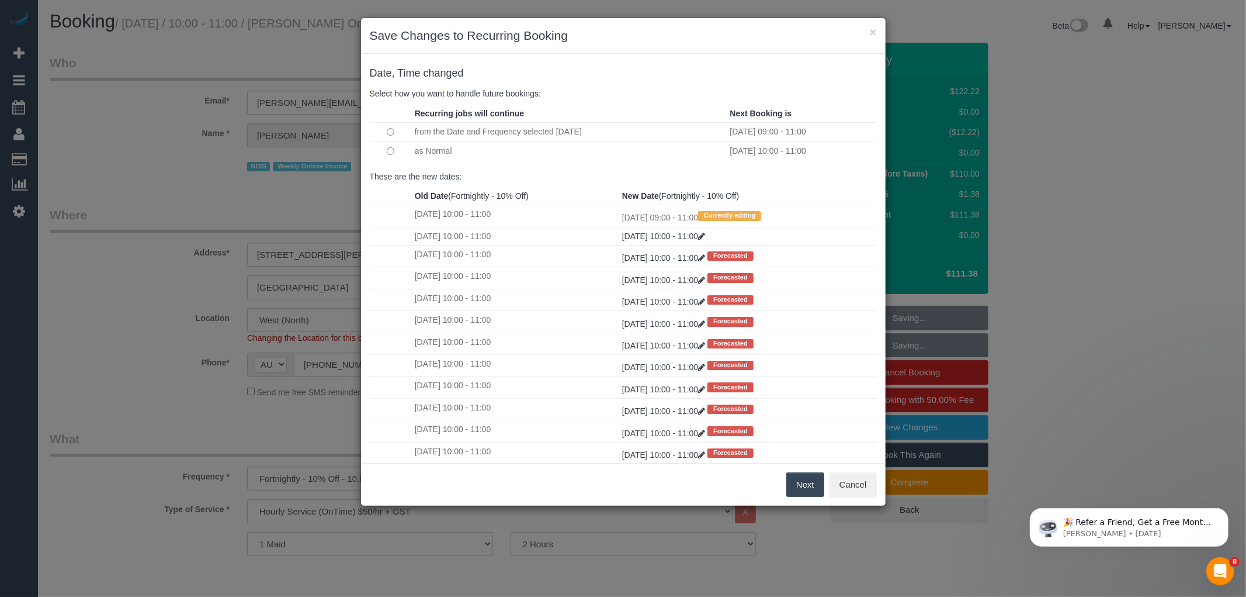
click at [808, 487] on button "Next" at bounding box center [806, 484] width 38 height 25
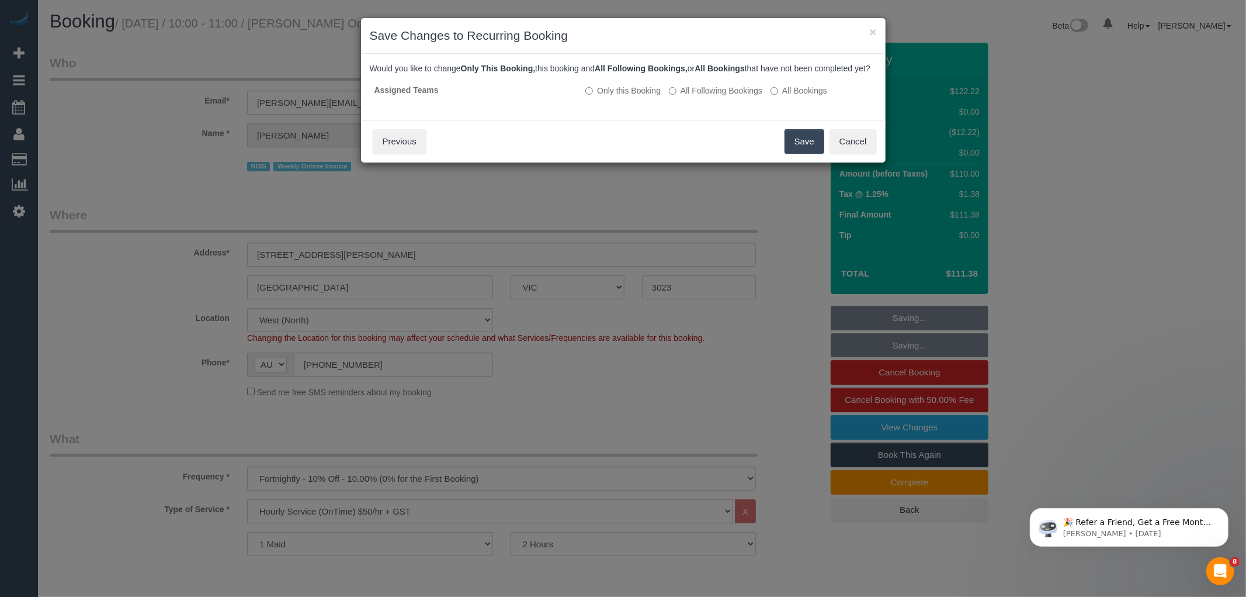
click at [797, 153] on button "Save" at bounding box center [805, 141] width 40 height 25
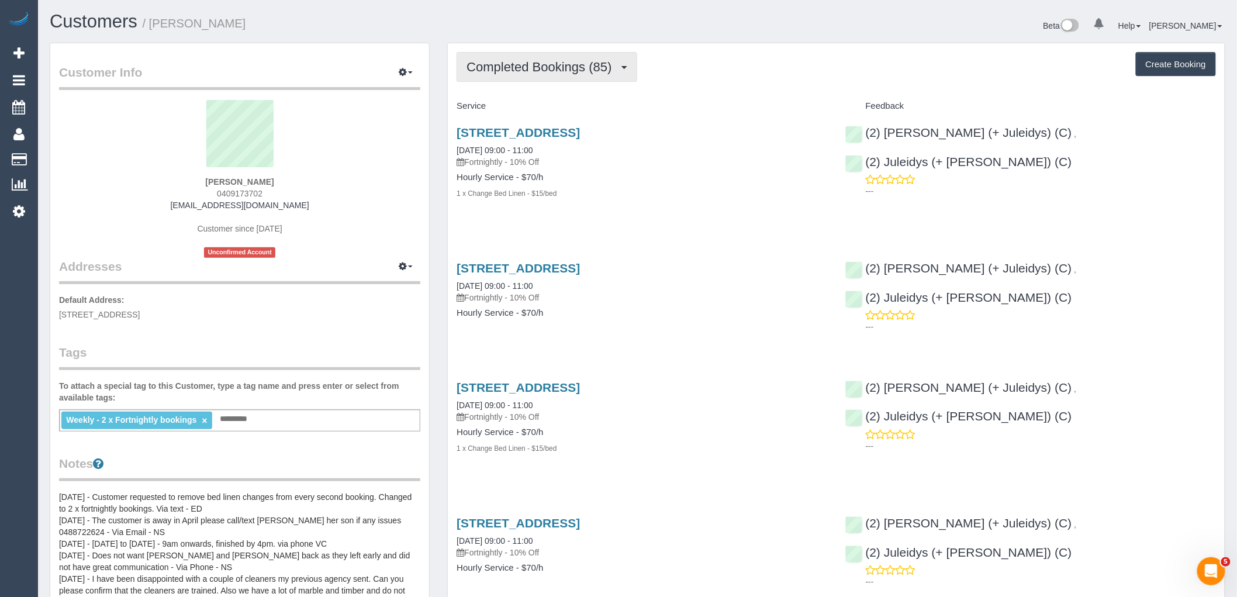
click at [544, 77] on button "Completed Bookings (85)" at bounding box center [546, 67] width 180 height 30
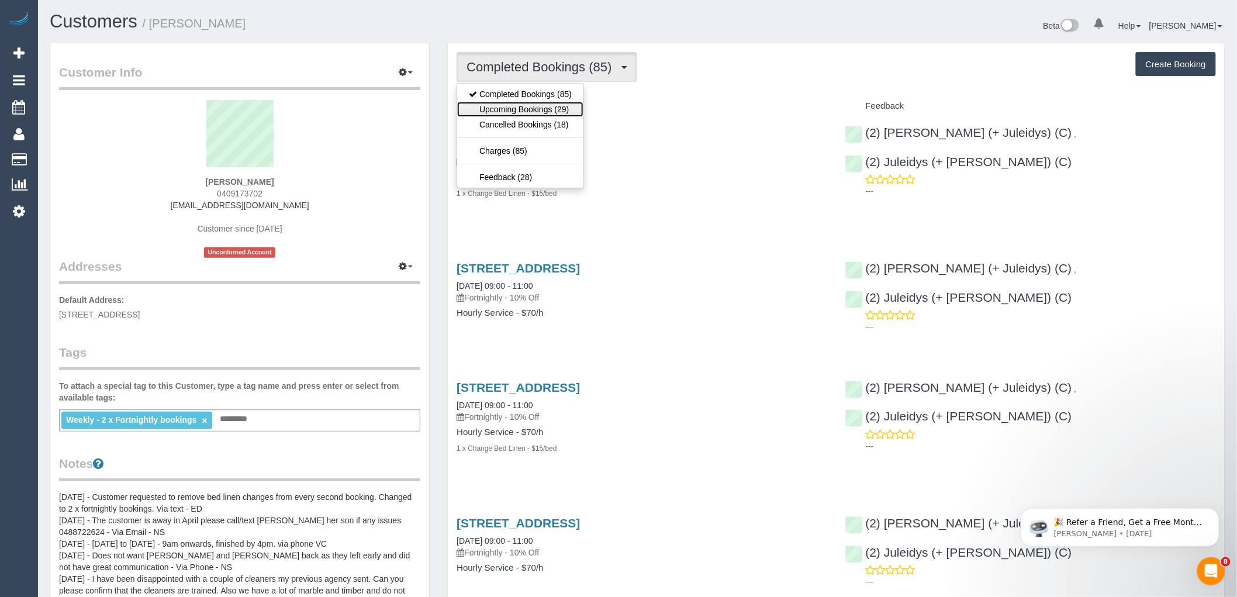
click at [527, 108] on link "Upcoming Bookings (29)" at bounding box center [520, 109] width 126 height 15
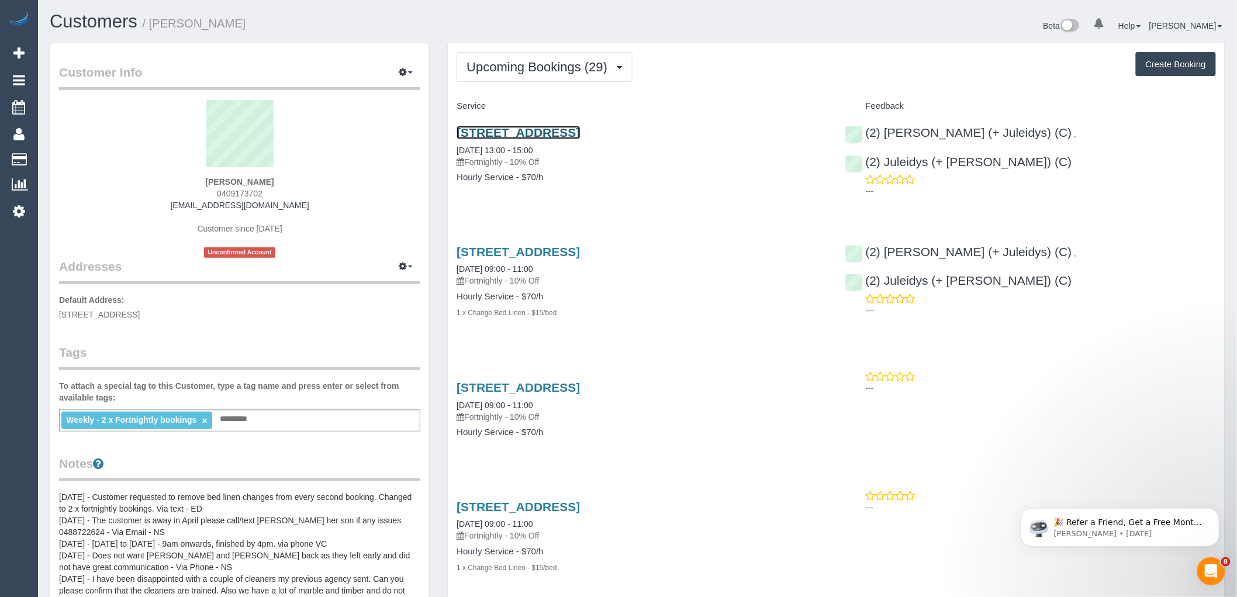
click at [535, 133] on link "[STREET_ADDRESS]" at bounding box center [517, 132] width 123 height 13
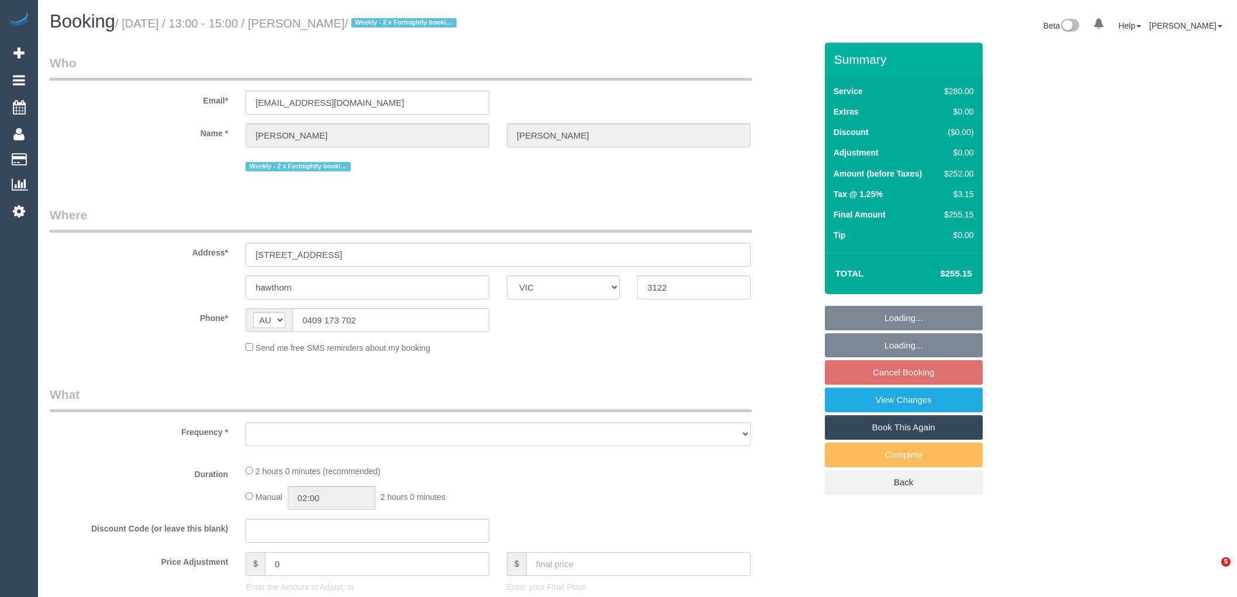
select select "VIC"
select select "2"
select select "number:27"
select select "number:14"
select select "number:19"
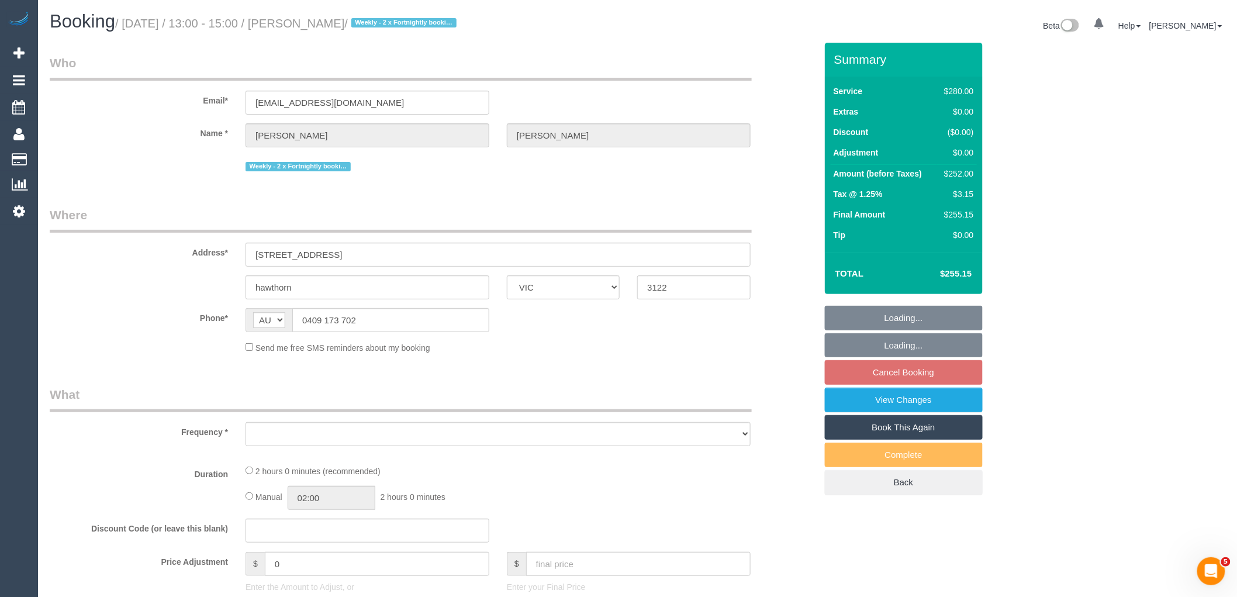
select select "number:22"
select select "number:35"
select select "number:11"
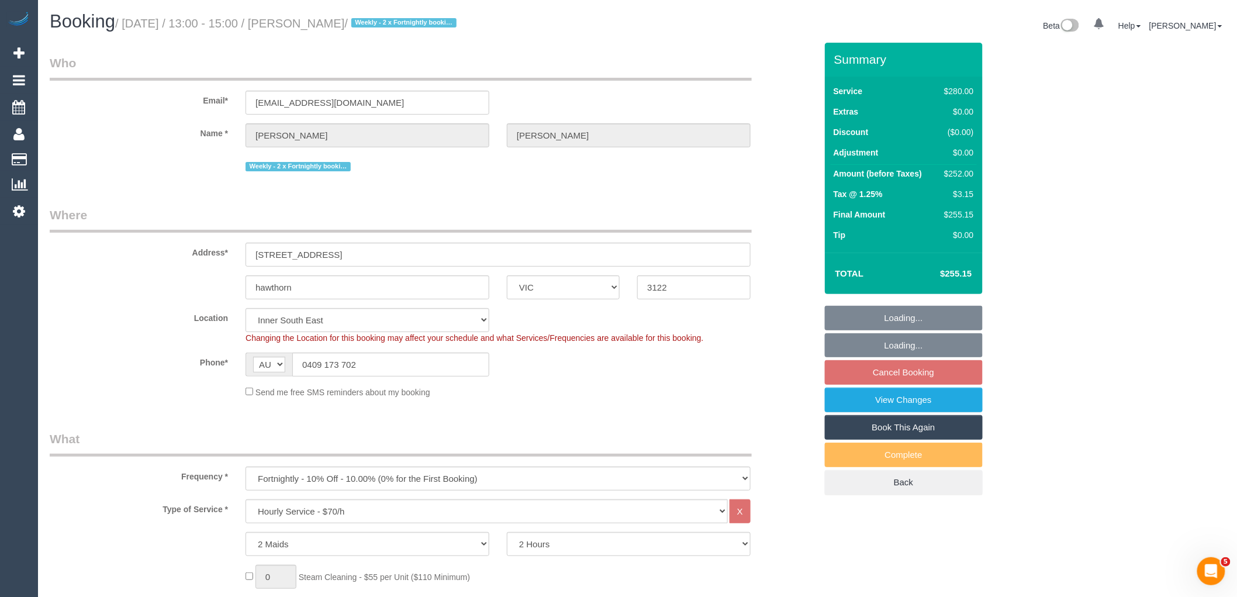
select select "object:895"
select select "string:stripe-pm_1NkeKZ2GScqysDRVf1GuqPXX"
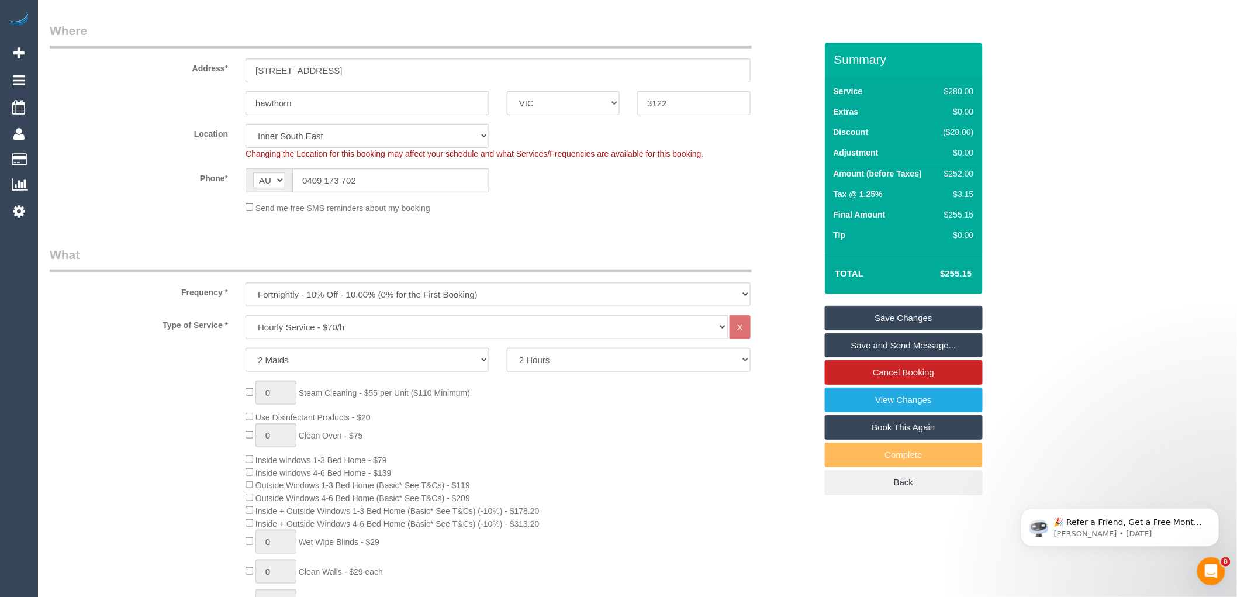
scroll to position [131, 0]
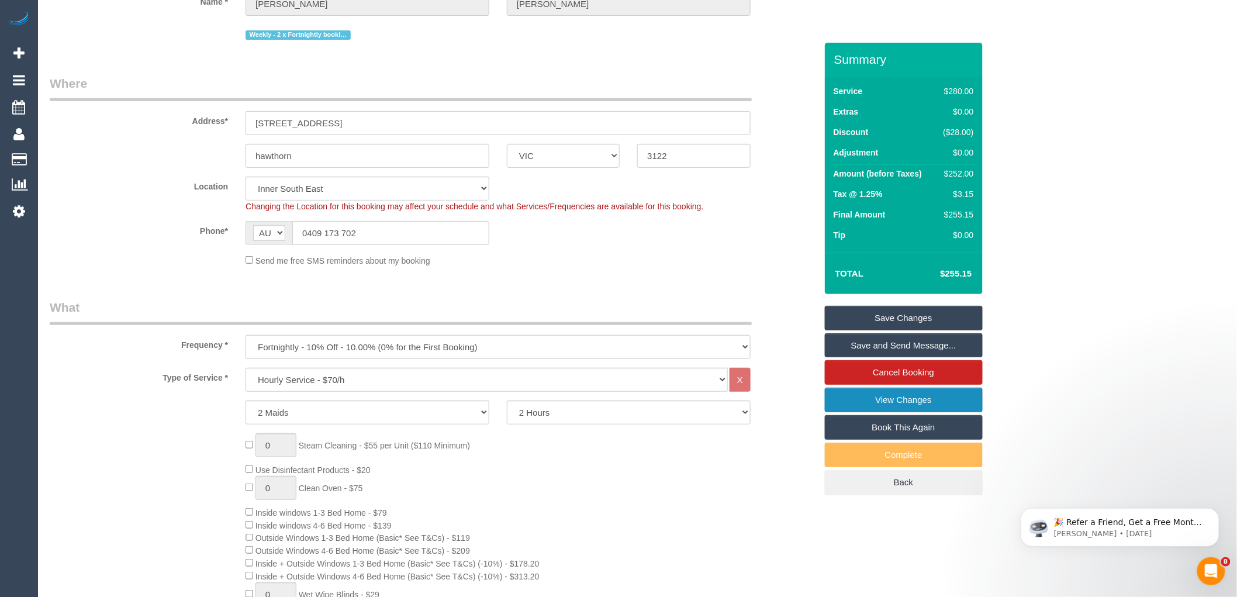
click at [903, 397] on link "View Changes" at bounding box center [904, 399] width 158 height 25
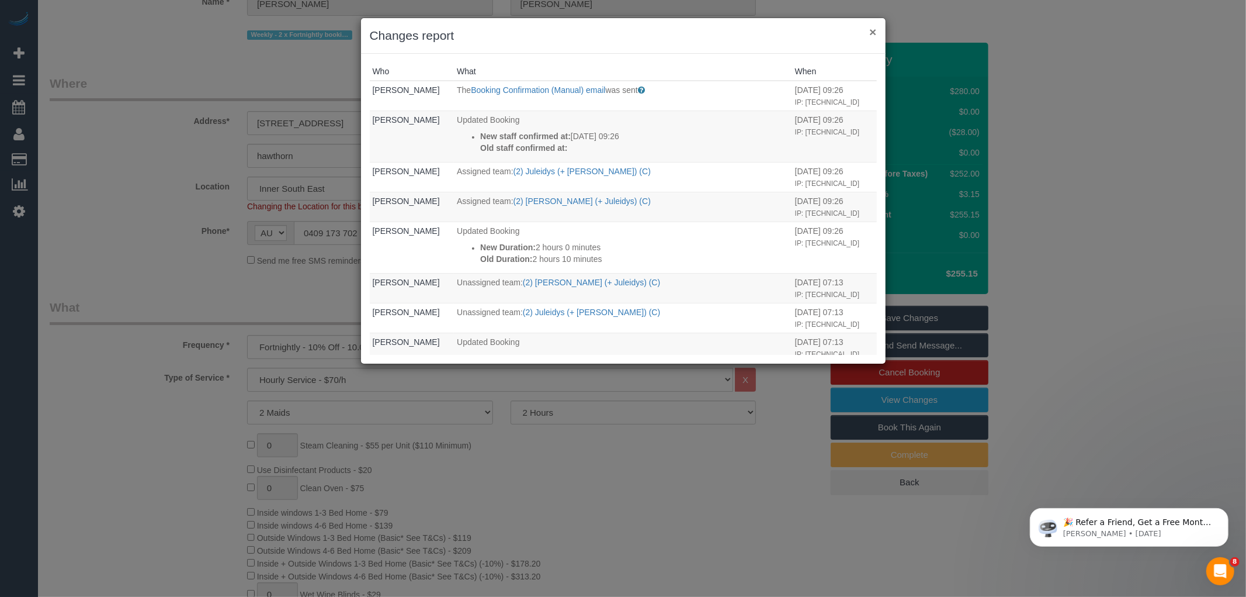
click at [872, 32] on button "×" at bounding box center [873, 32] width 7 height 12
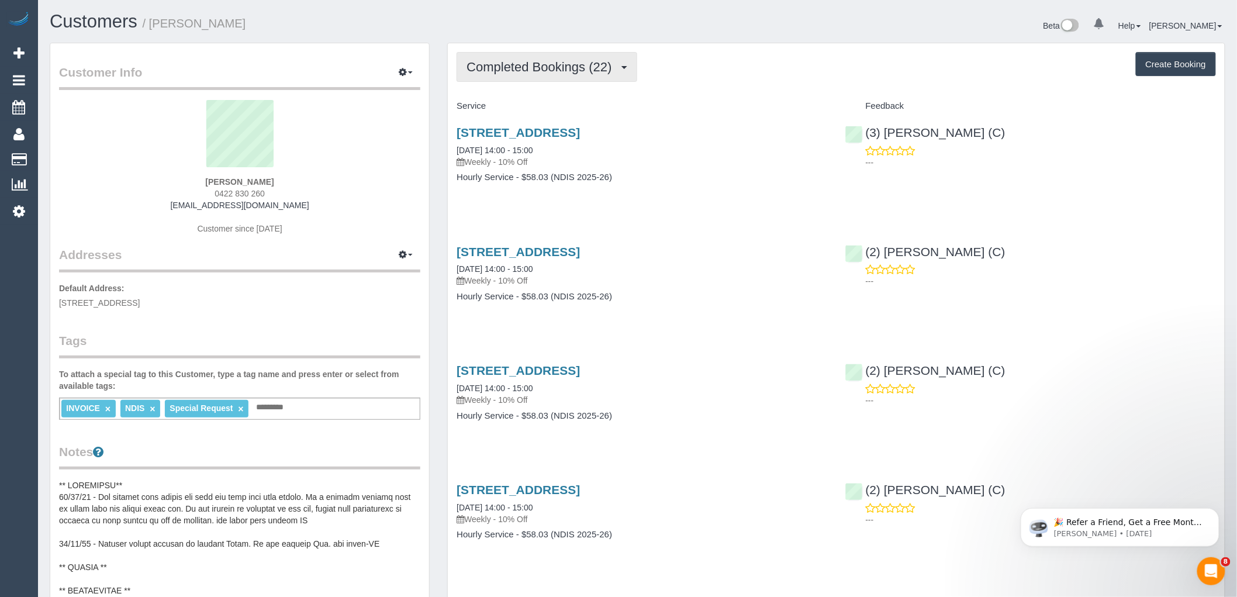
click at [541, 74] on span "Completed Bookings (22)" at bounding box center [541, 67] width 151 height 15
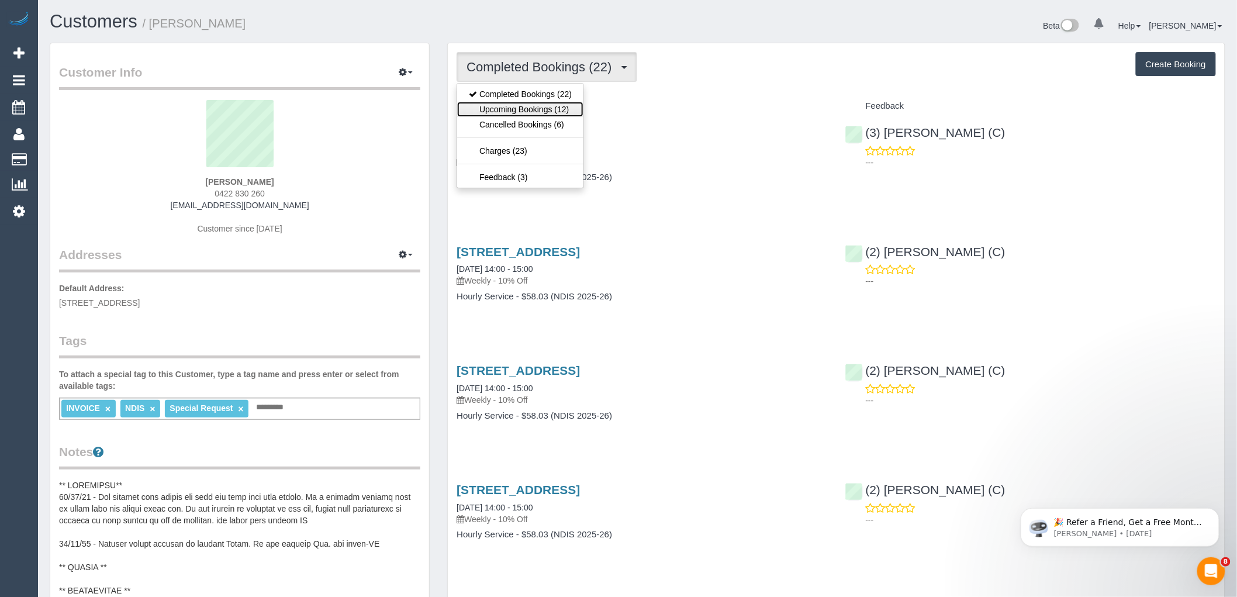
click at [517, 112] on link "Upcoming Bookings (12)" at bounding box center [520, 109] width 126 height 15
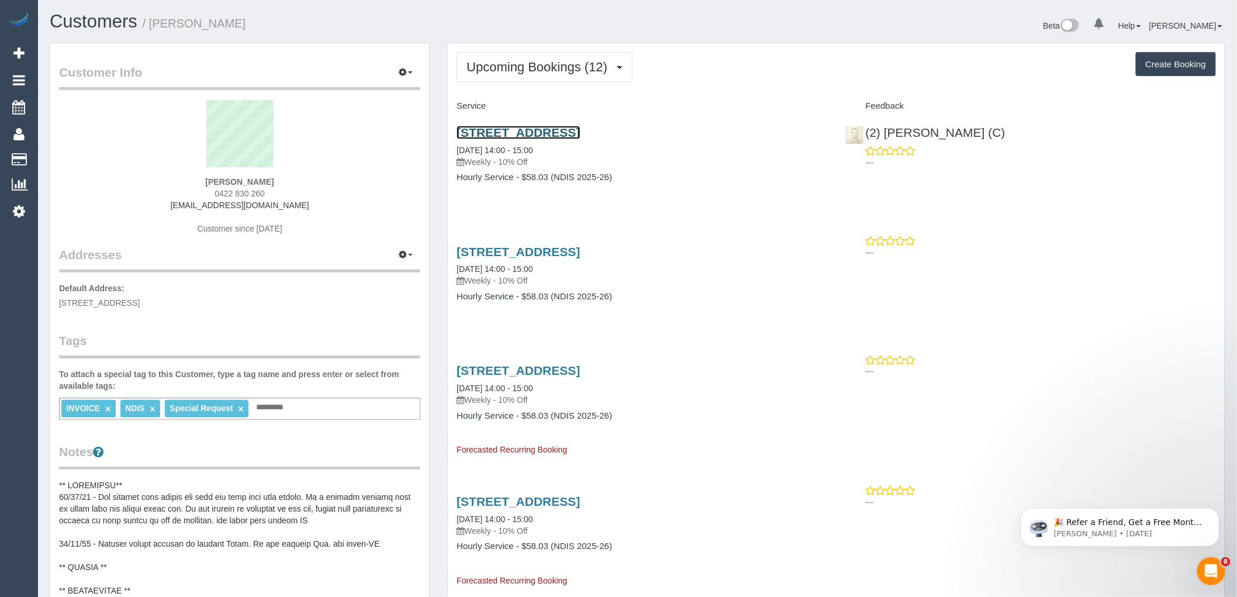
click at [512, 130] on link "[STREET_ADDRESS]" at bounding box center [517, 132] width 123 height 13
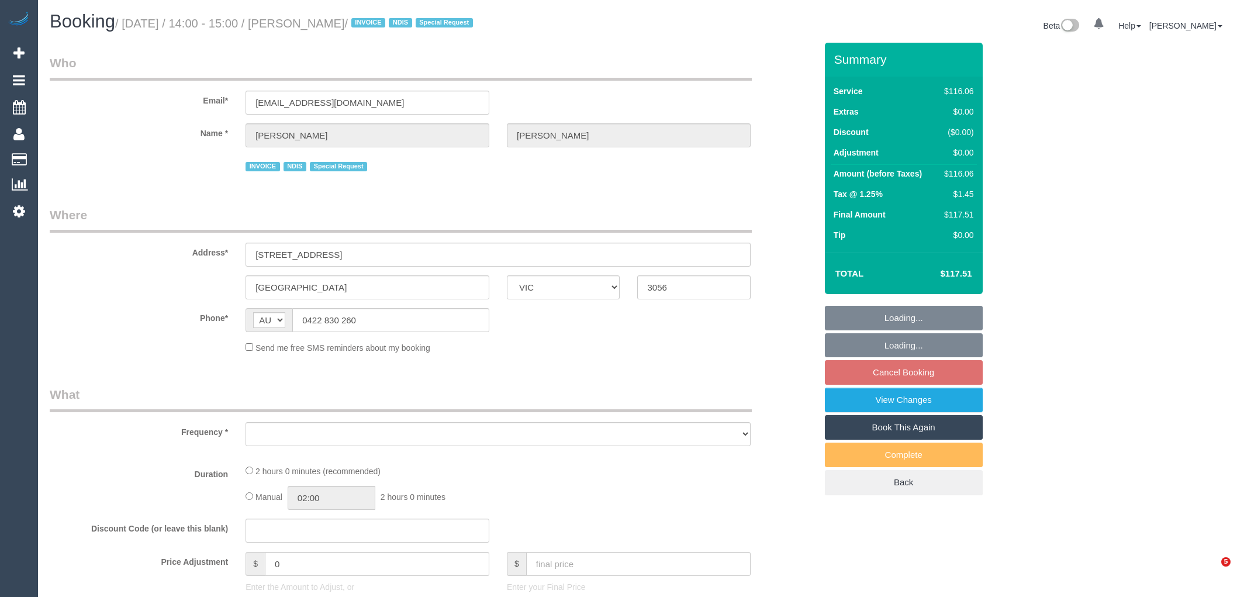
select select "VIC"
select select "object:586"
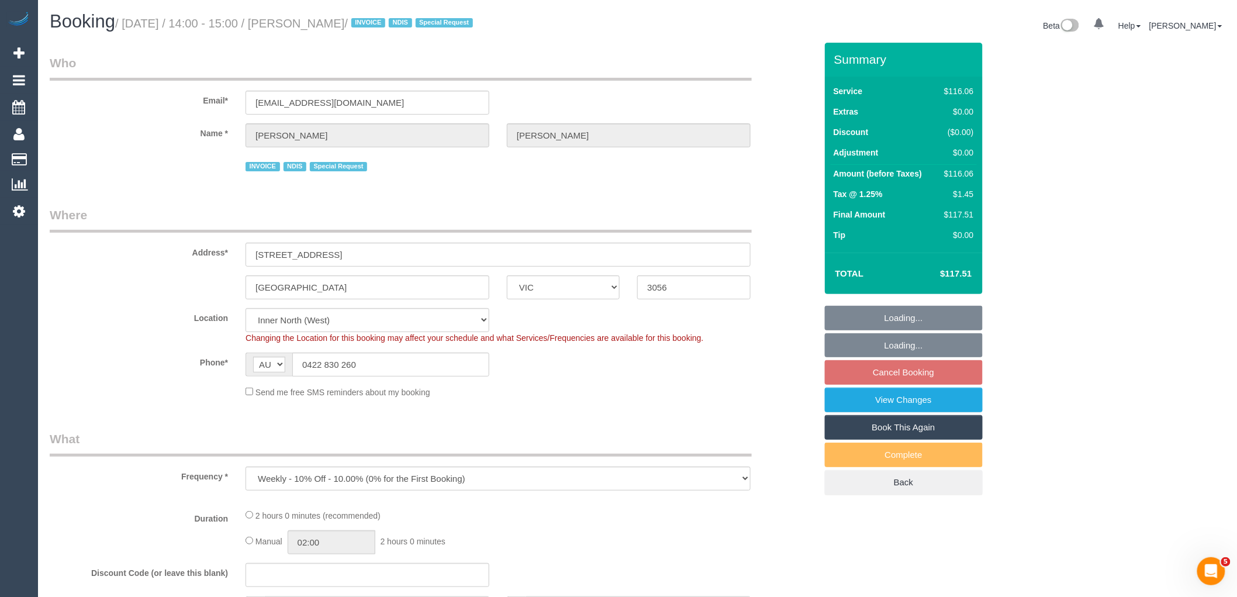
select select "number:30"
select select "number:14"
select select "number:19"
select select "number:36"
select select "number:34"
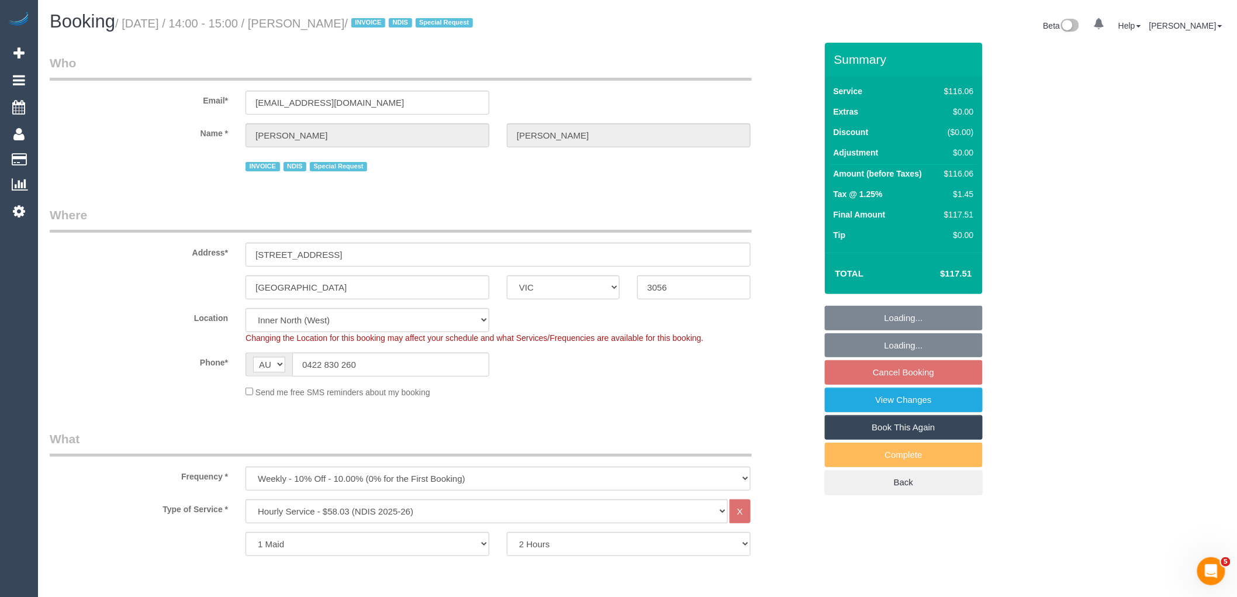
select select "object:1643"
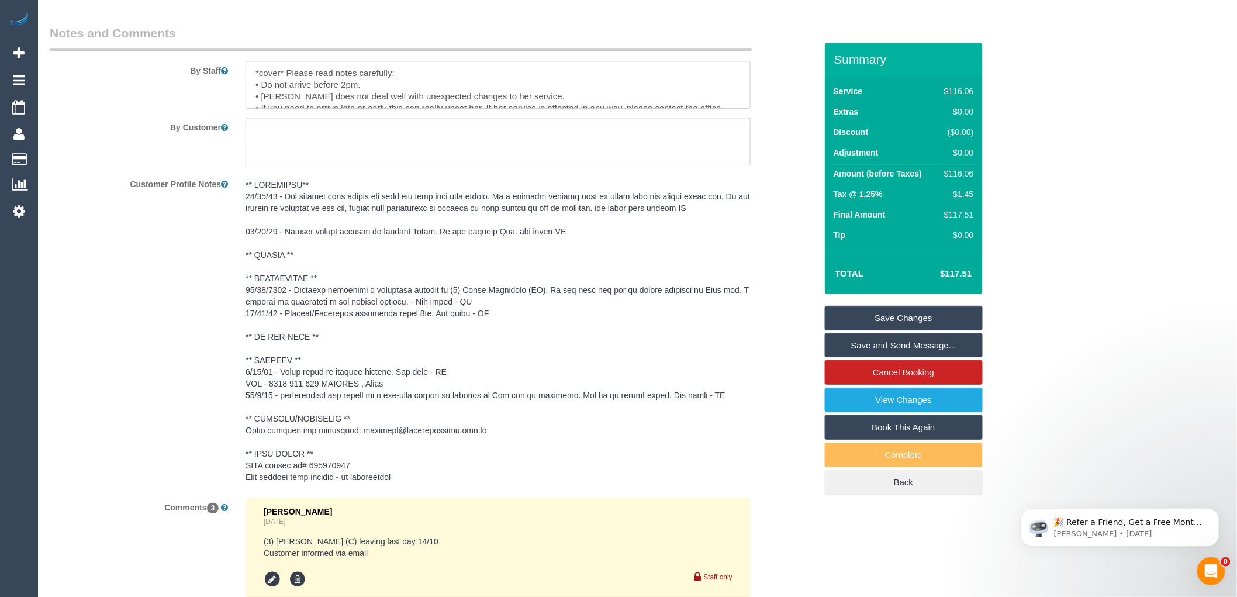
scroll to position [1598, 0]
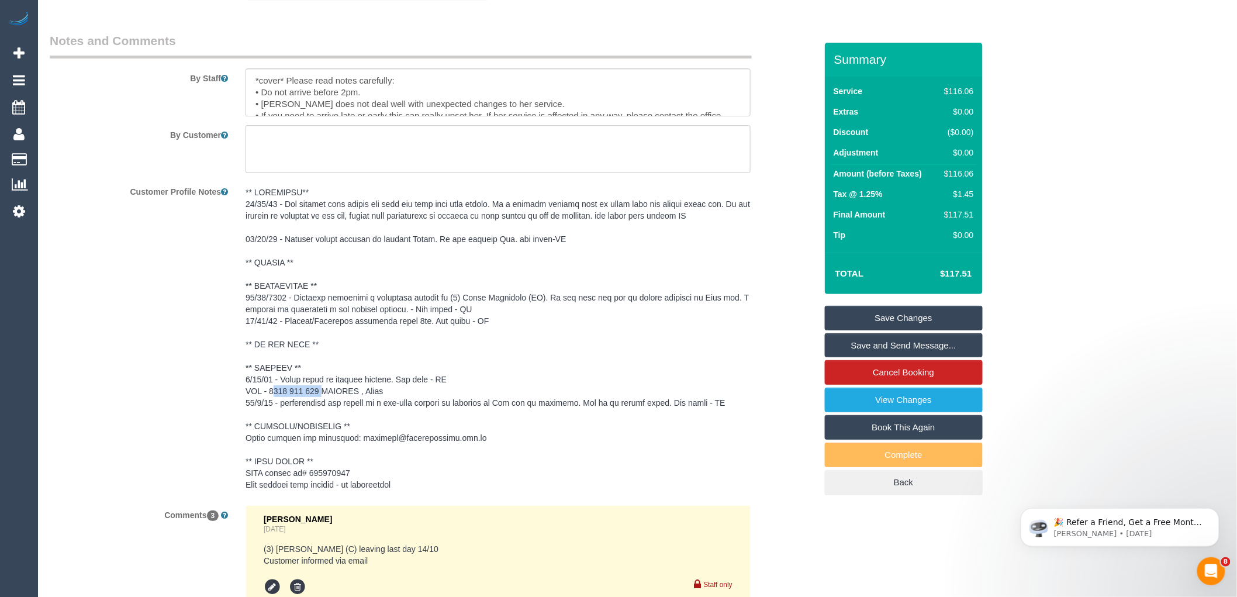
drag, startPoint x: 276, startPoint y: 393, endPoint x: 322, endPoint y: 392, distance: 46.2
click at [322, 392] on pre at bounding box center [497, 338] width 505 height 304
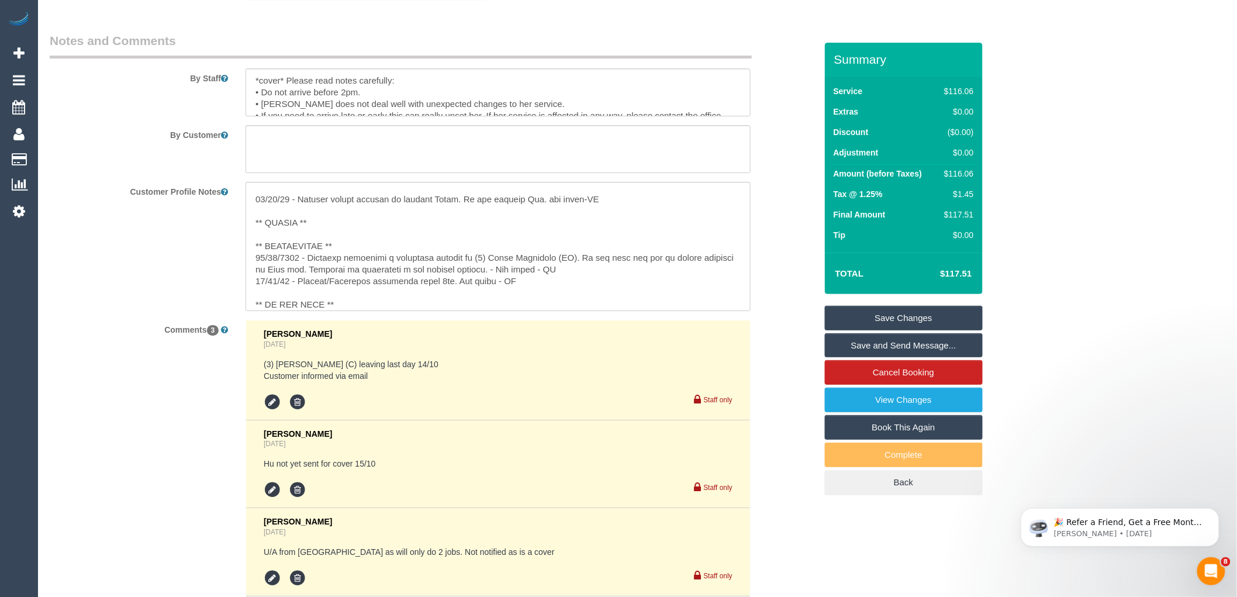
scroll to position [130, 0]
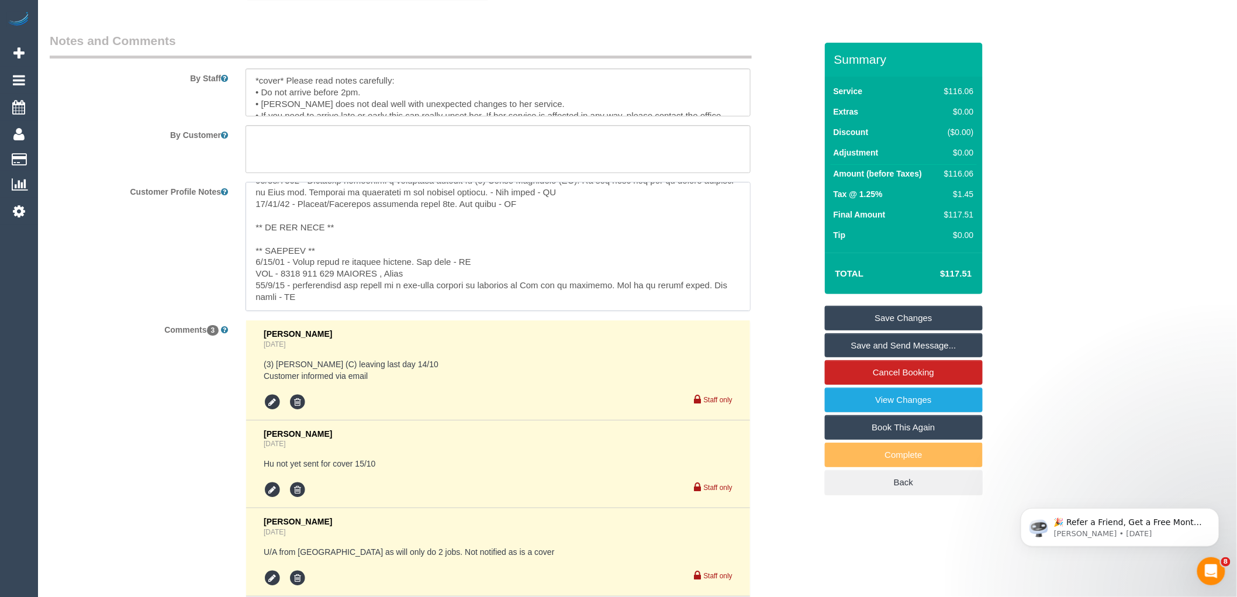
drag, startPoint x: 336, startPoint y: 275, endPoint x: 289, endPoint y: 276, distance: 47.3
click at [289, 276] on textarea at bounding box center [497, 246] width 505 height 129
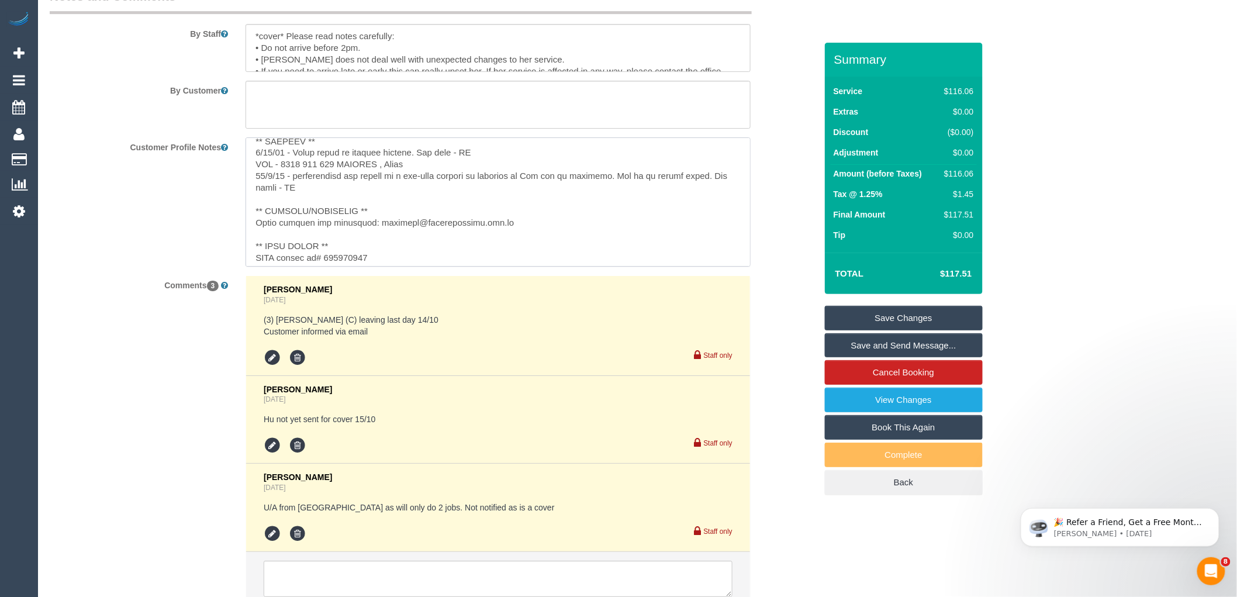
scroll to position [1738, 0]
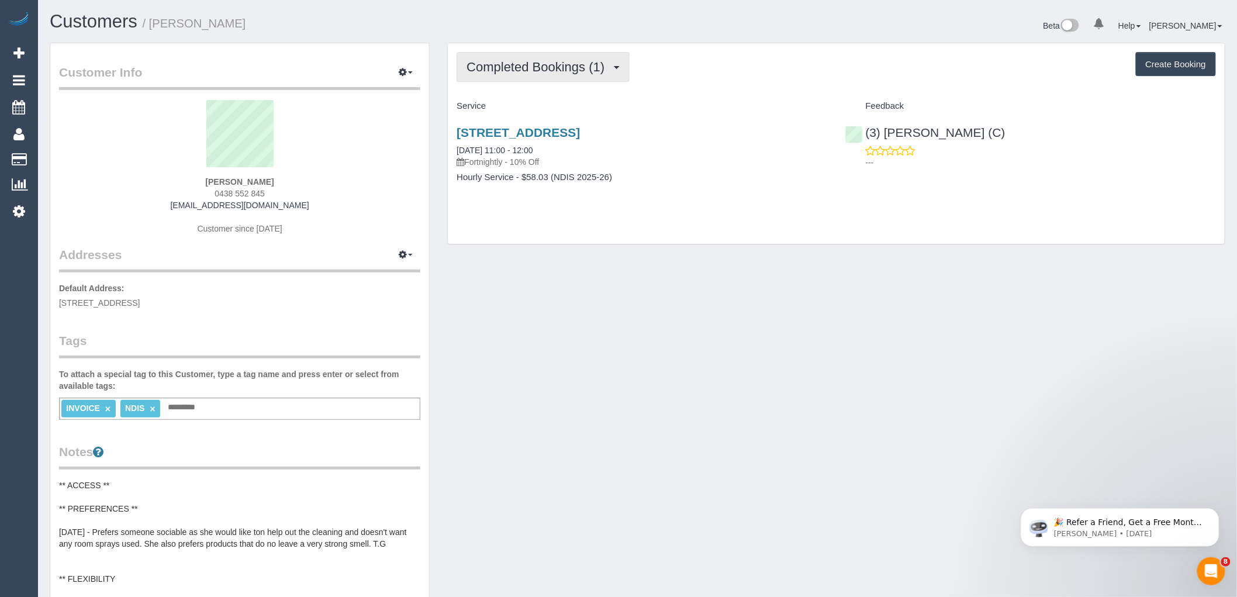
click at [547, 73] on span "Completed Bookings (1)" at bounding box center [538, 67] width 144 height 15
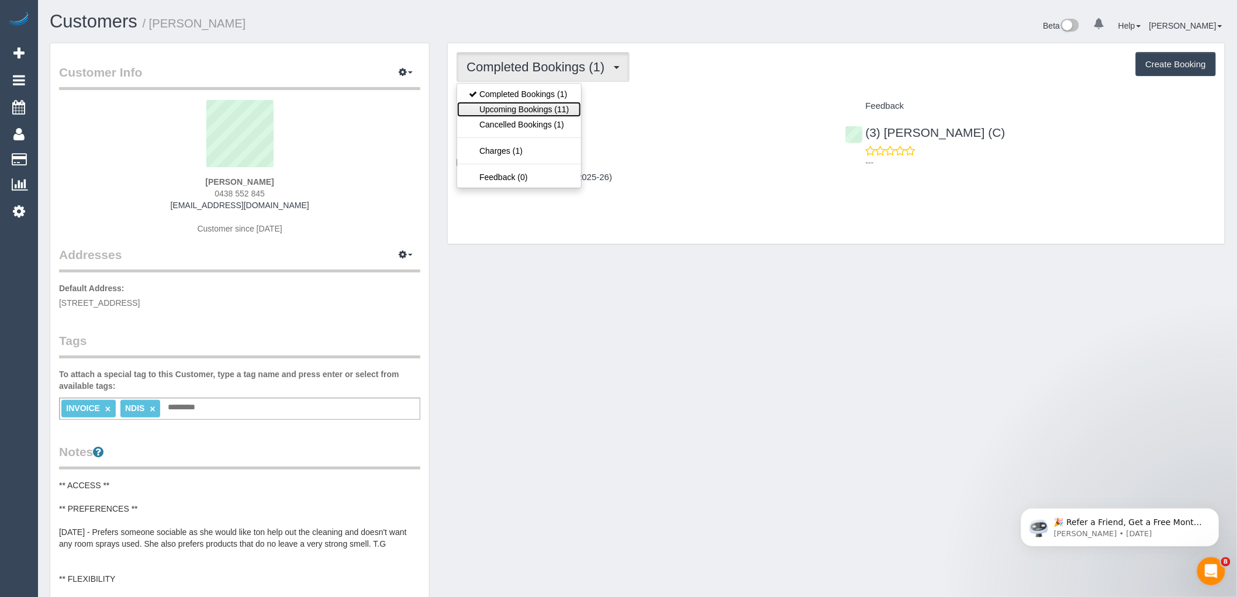
click at [533, 105] on link "Upcoming Bookings (11)" at bounding box center [518, 109] width 123 height 15
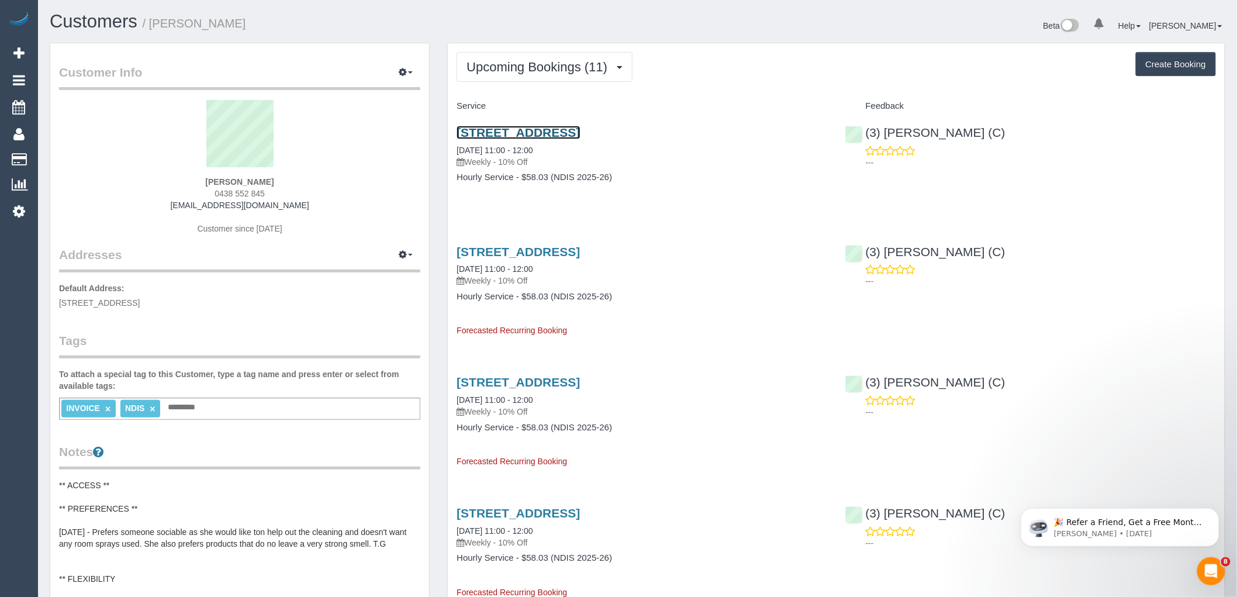
click at [567, 129] on link "[STREET_ADDRESS]" at bounding box center [517, 132] width 123 height 13
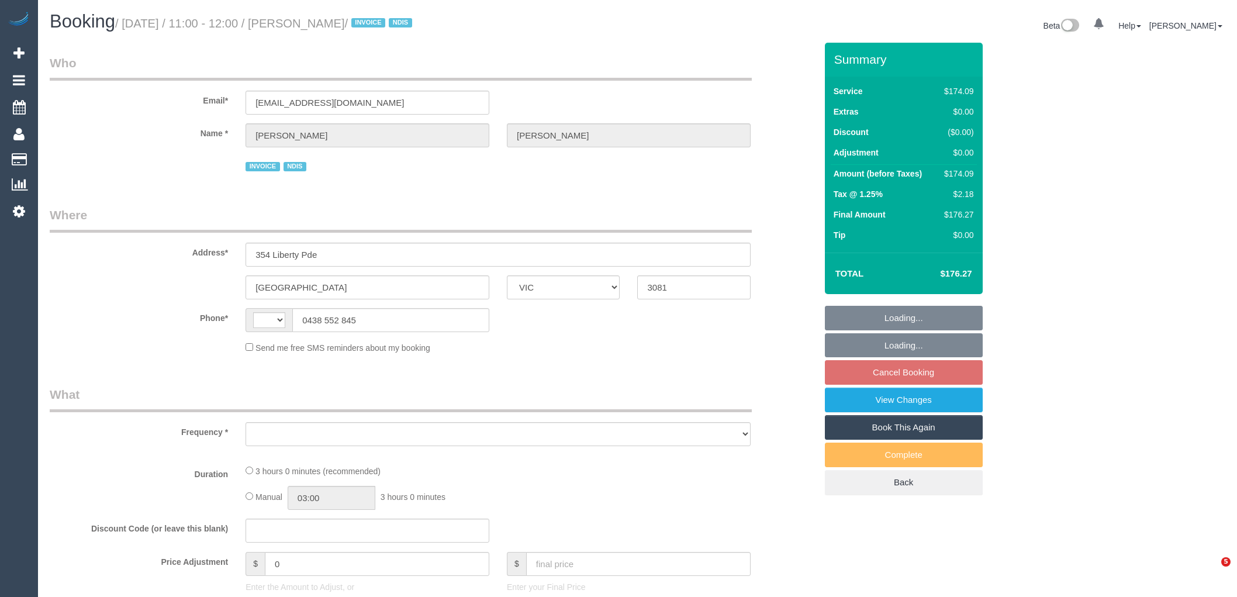
select select "VIC"
select select "string:AU"
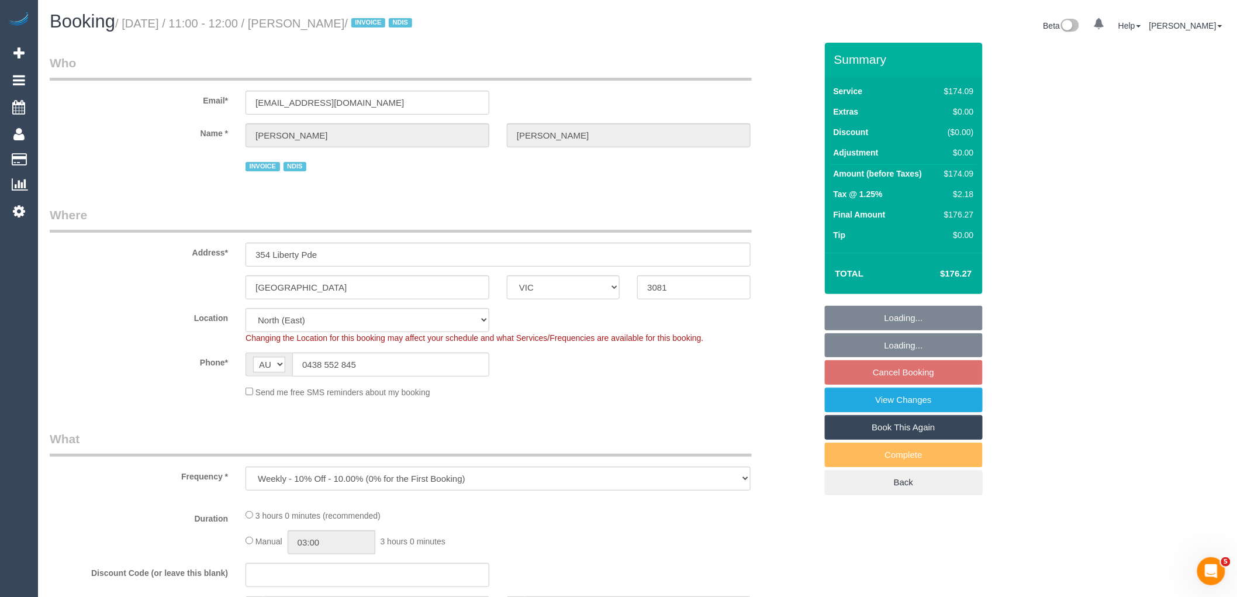
select select "object:591"
select select "180"
select select "number:29"
select select "number:14"
select select "number:18"
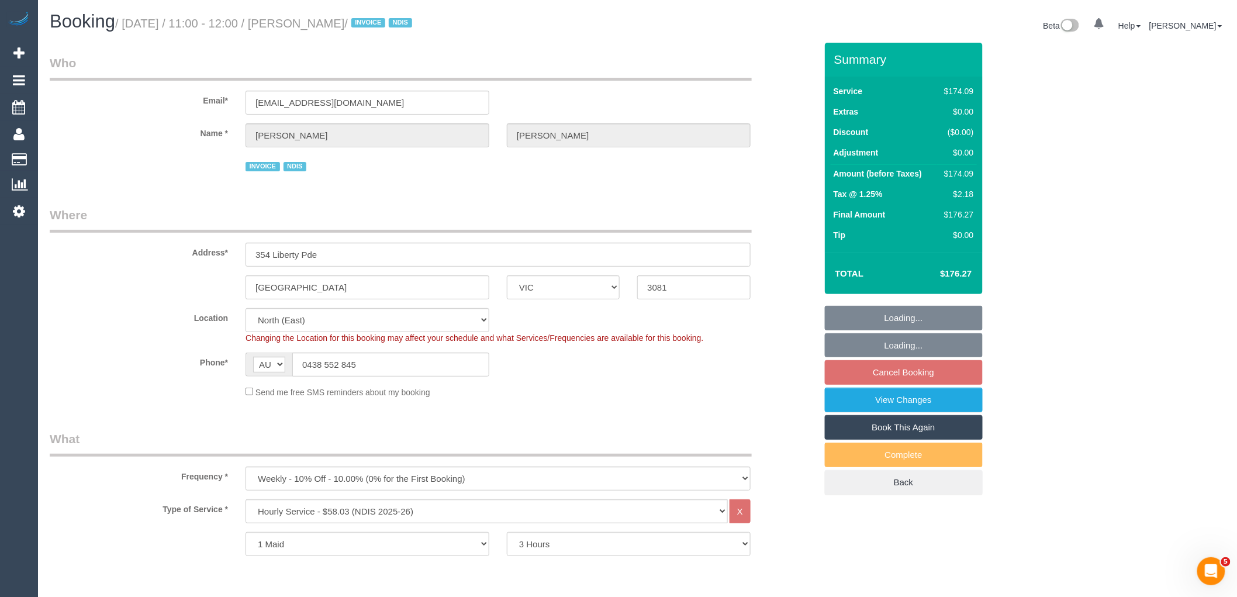
select select "number:25"
select select "number:35"
select select "number:26"
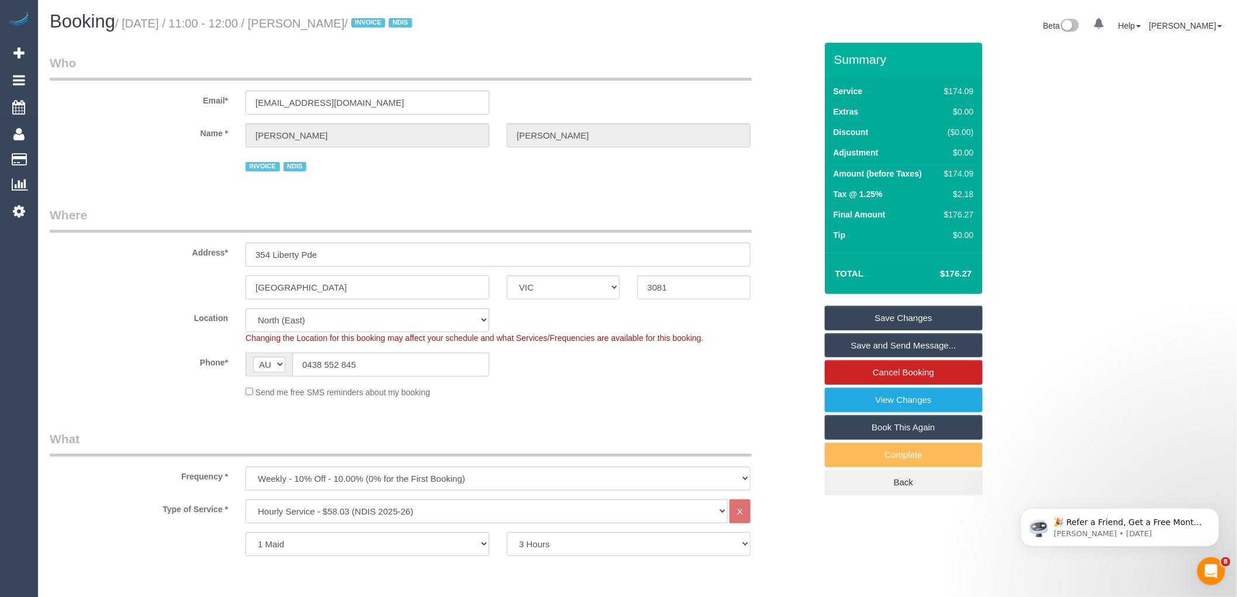
drag, startPoint x: 338, startPoint y: 283, endPoint x: 216, endPoint y: 276, distance: 121.8
click at [217, 279] on div "[GEOGRAPHIC_DATA] ACT [GEOGRAPHIC_DATA] NT [GEOGRAPHIC_DATA] SA TAS [GEOGRAPHIC…" at bounding box center [433, 287] width 784 height 24
drag, startPoint x: 146, startPoint y: 145, endPoint x: 148, endPoint y: 139, distance: 6.3
click at [148, 140] on div "Name * [PERSON_NAME]" at bounding box center [433, 135] width 784 height 24
drag, startPoint x: 304, startPoint y: 22, endPoint x: 365, endPoint y: 25, distance: 60.8
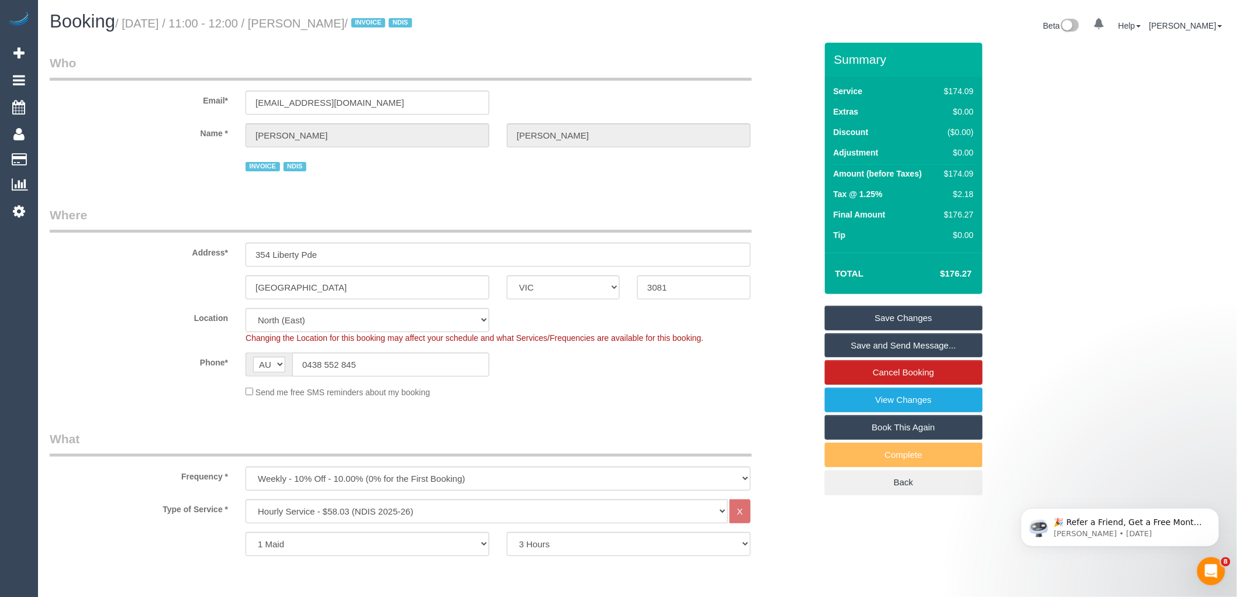
click at [365, 25] on small "/ [DATE] / 11:00 - 12:00 / [PERSON_NAME] / INVOICE NDIS" at bounding box center [265, 23] width 300 height 13
copy small "[PERSON_NAME]"
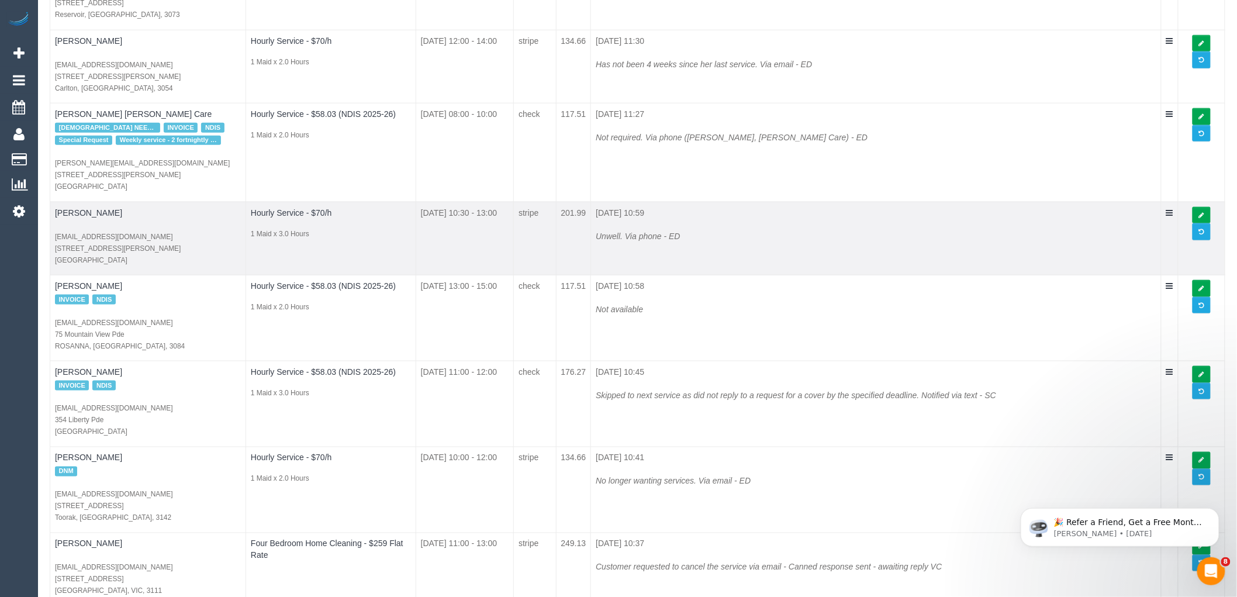
scroll to position [519, 0]
